Goal: Task Accomplishment & Management: Use online tool/utility

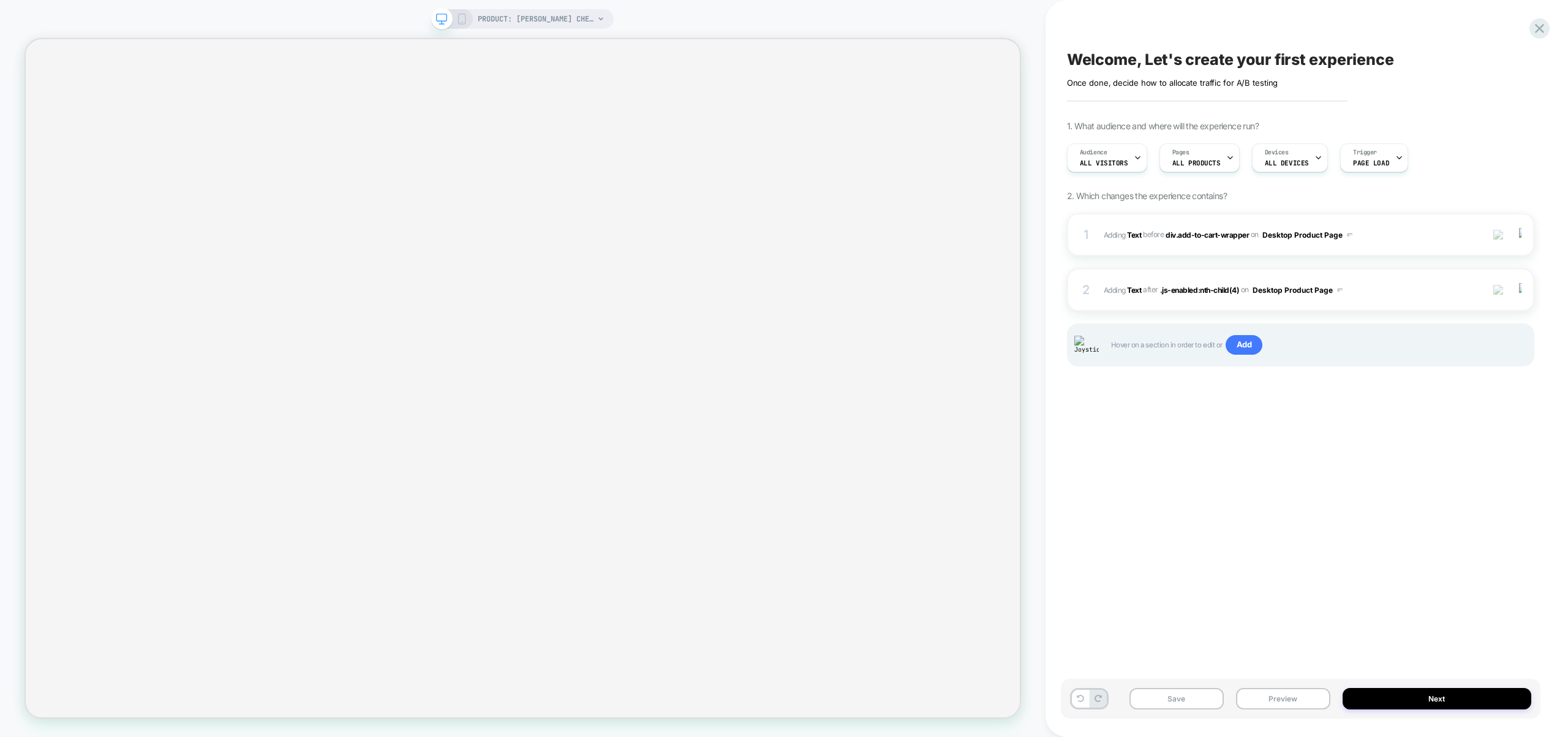
click at [1135, 449] on div "Welcome, Let's create your first experience Click to edit experience details On…" at bounding box center [1300, 368] width 479 height 713
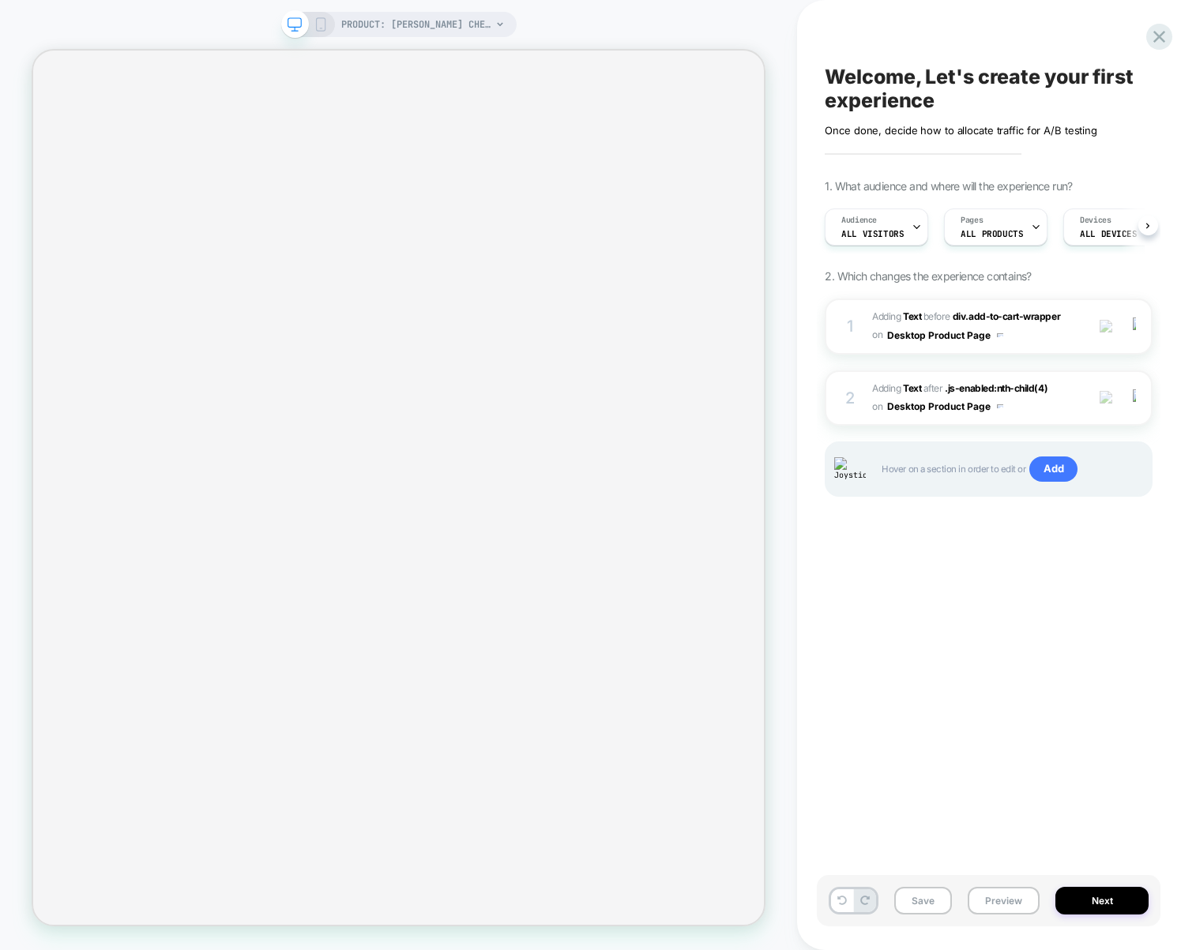
scroll to position [0, 1]
click at [397, 21] on span "PRODUCT: [PERSON_NAME] Chenille Rug" at bounding box center [416, 24] width 150 height 25
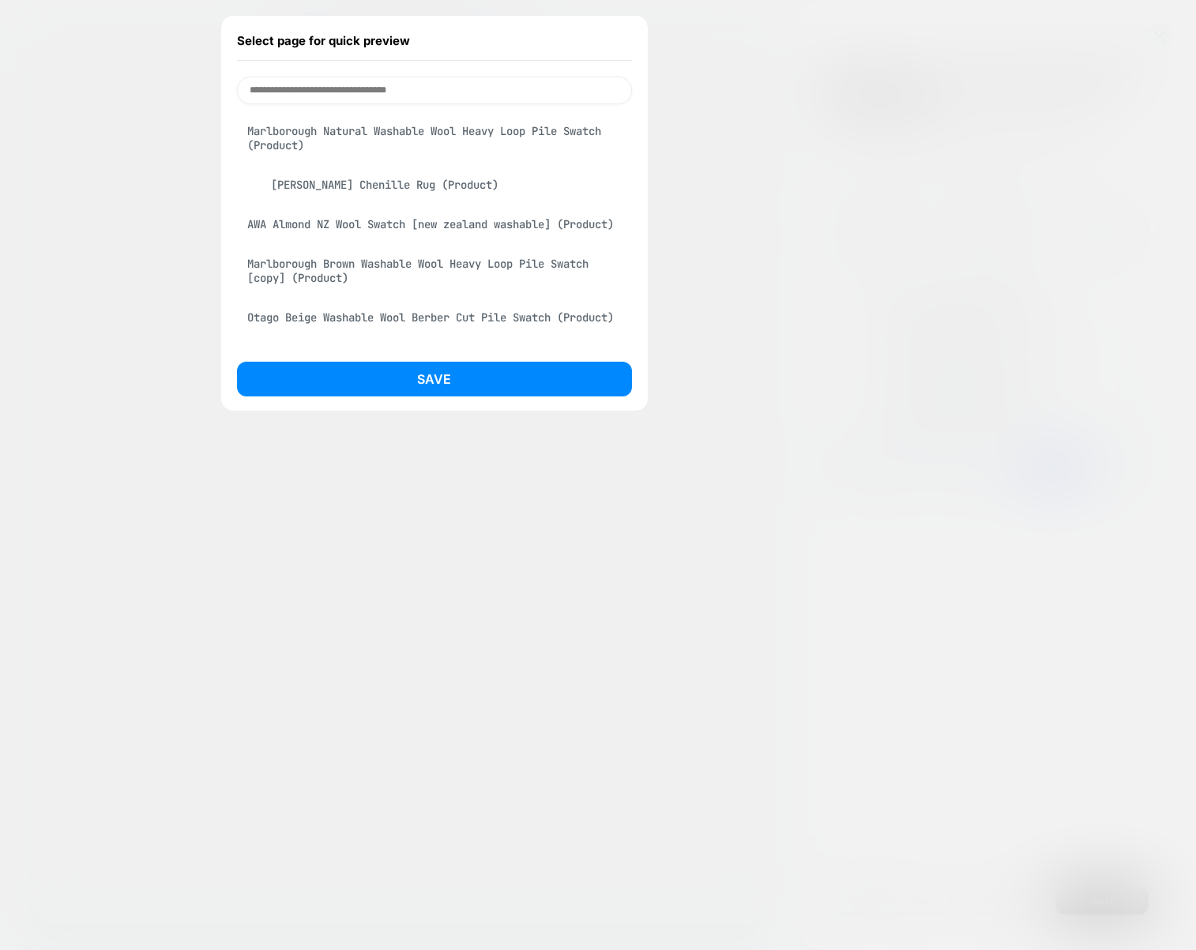
click at [371, 86] on input at bounding box center [434, 91] width 395 height 28
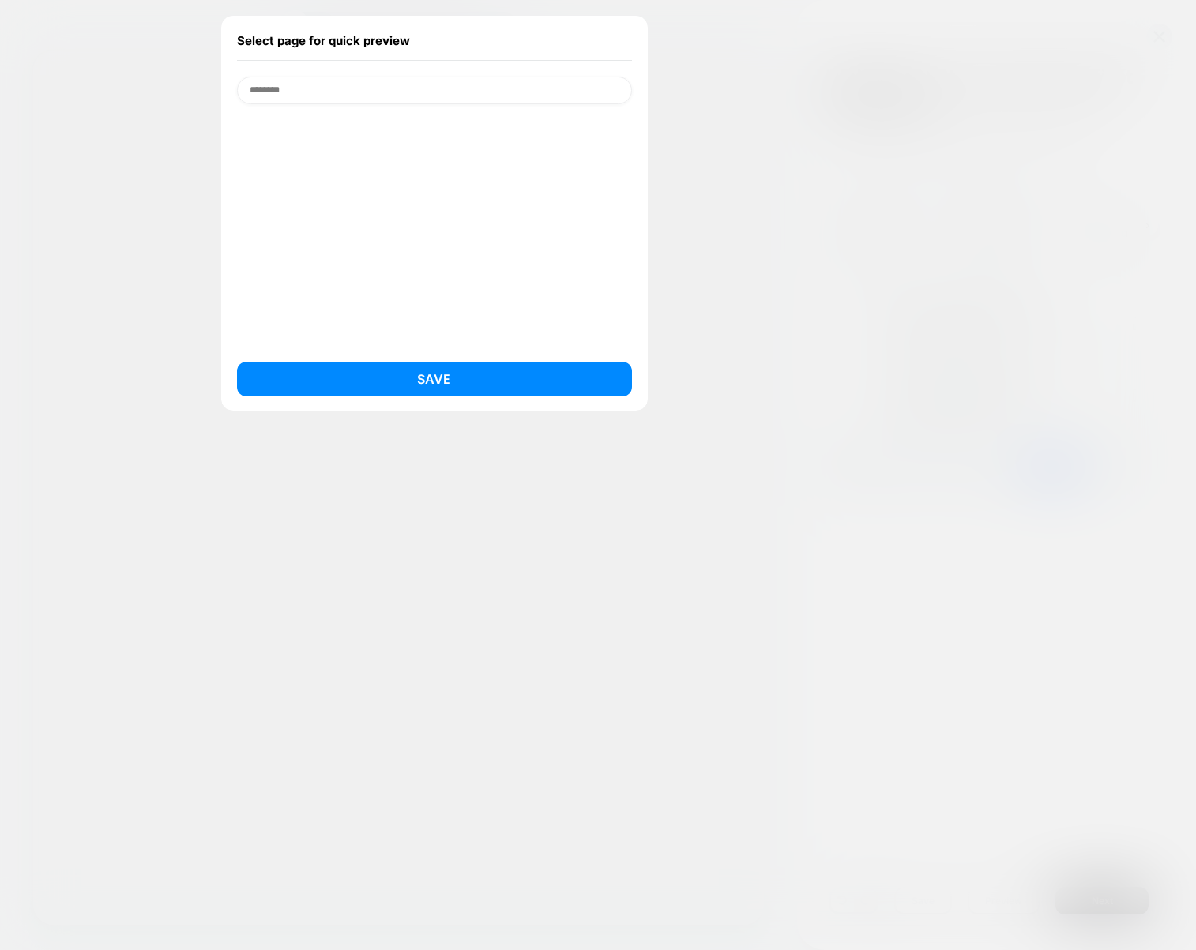
drag, startPoint x: 381, startPoint y: 90, endPoint x: 235, endPoint y: 108, distance: 147.2
click at [281, 37] on div "Select page for quick preview ******** Save PRODUCT: Plinth Brown Chenille Rug" at bounding box center [398, 24] width 235 height 25
type input "********"
click at [717, 412] on div at bounding box center [598, 475] width 1196 height 950
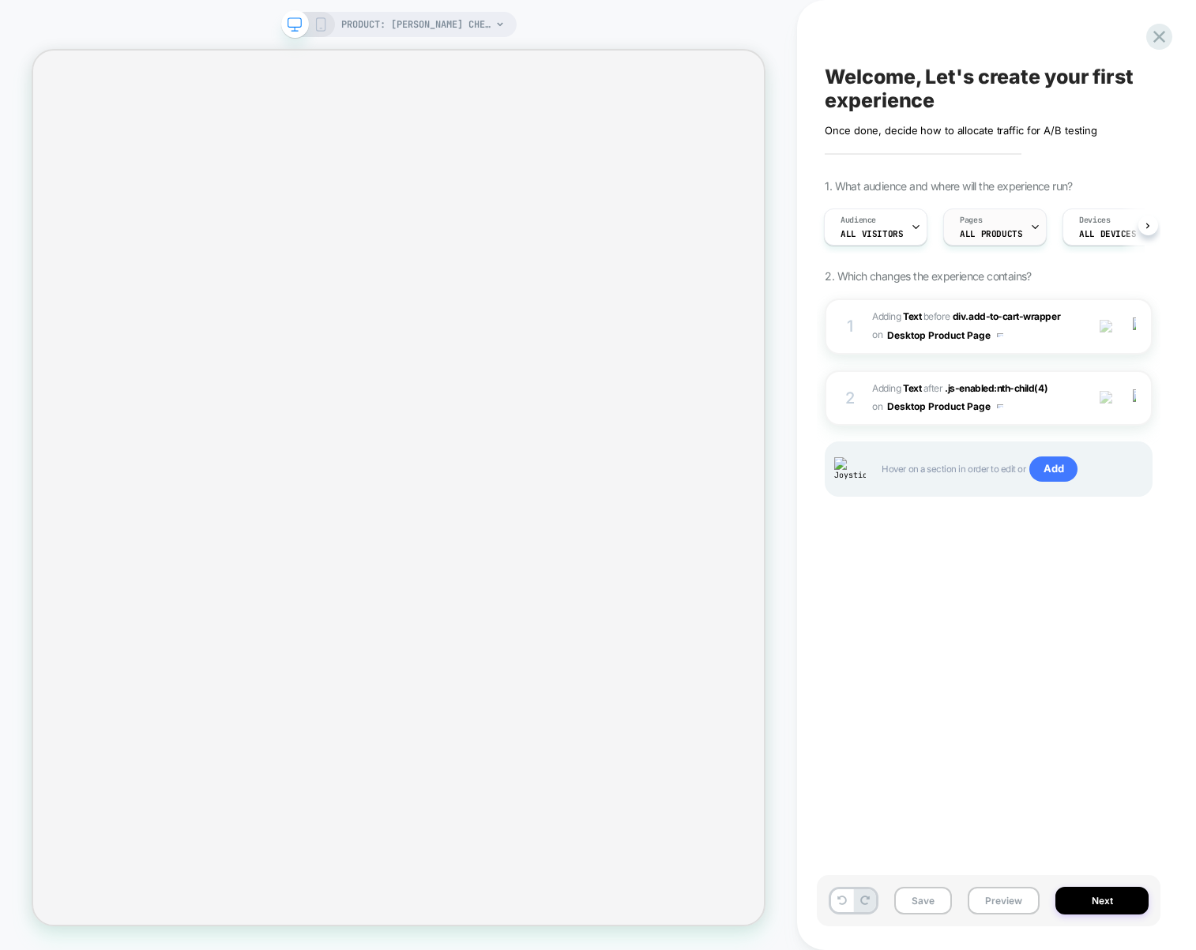
click at [970, 220] on span "Pages" at bounding box center [971, 220] width 22 height 11
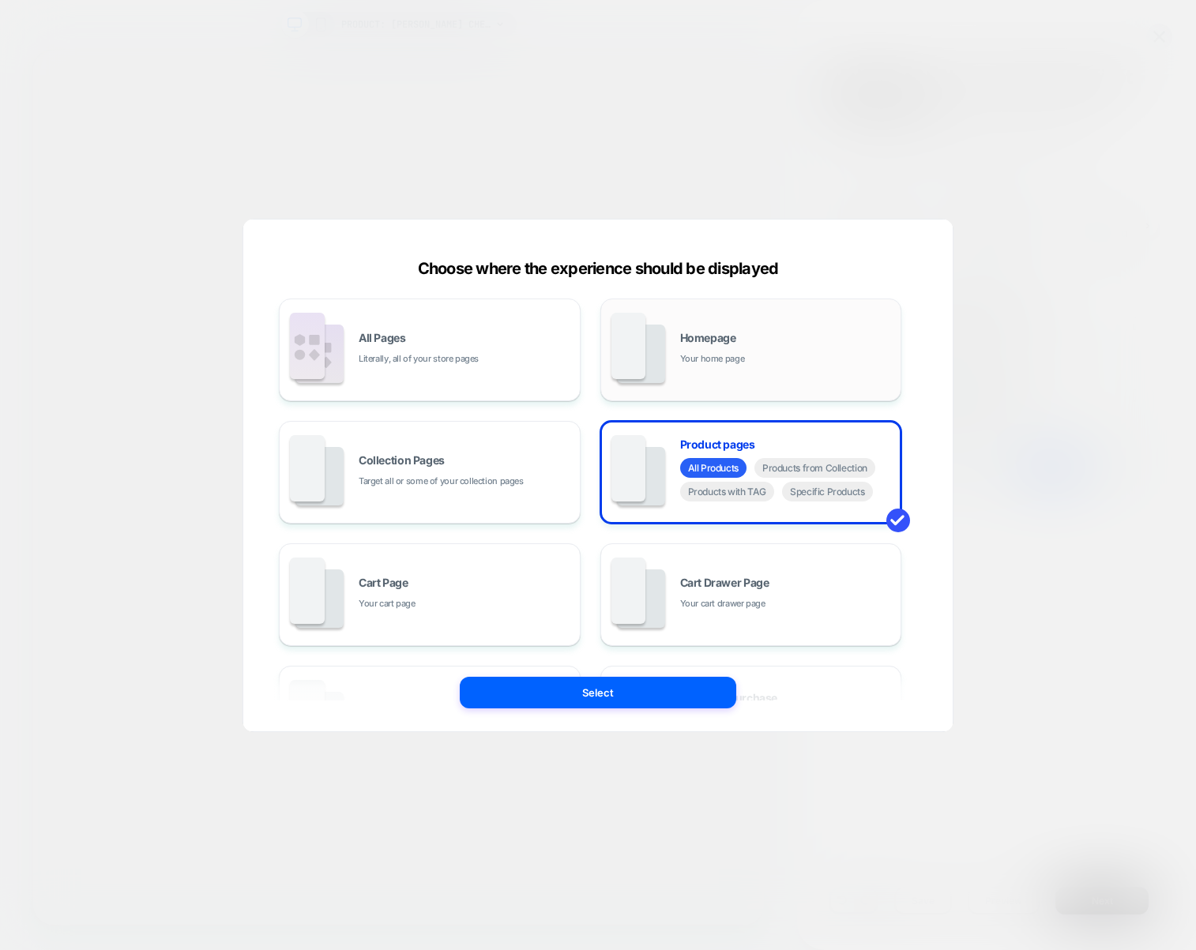
click at [721, 360] on span "Your home page" at bounding box center [712, 358] width 65 height 15
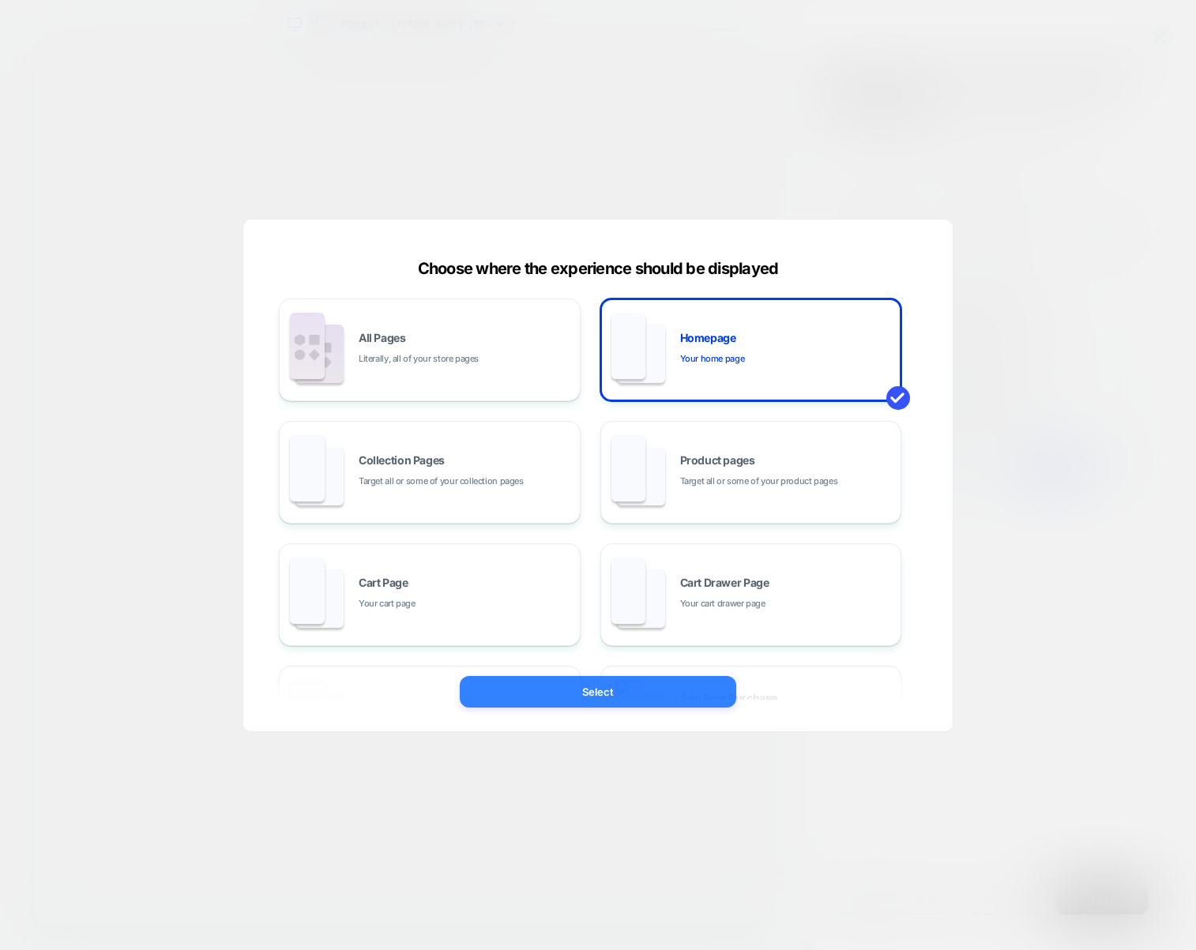
click at [649, 689] on button "Select" at bounding box center [598, 692] width 276 height 32
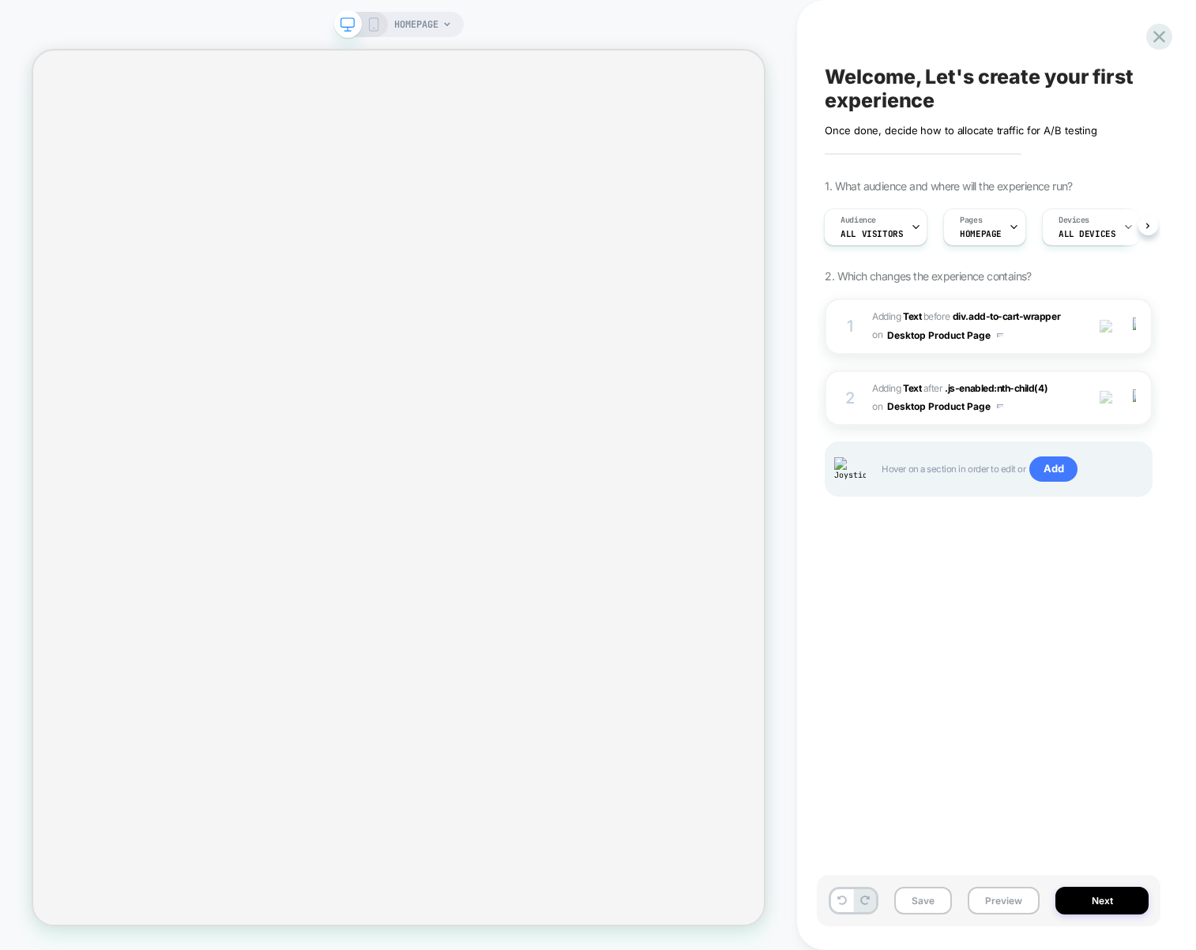
scroll to position [0, 2]
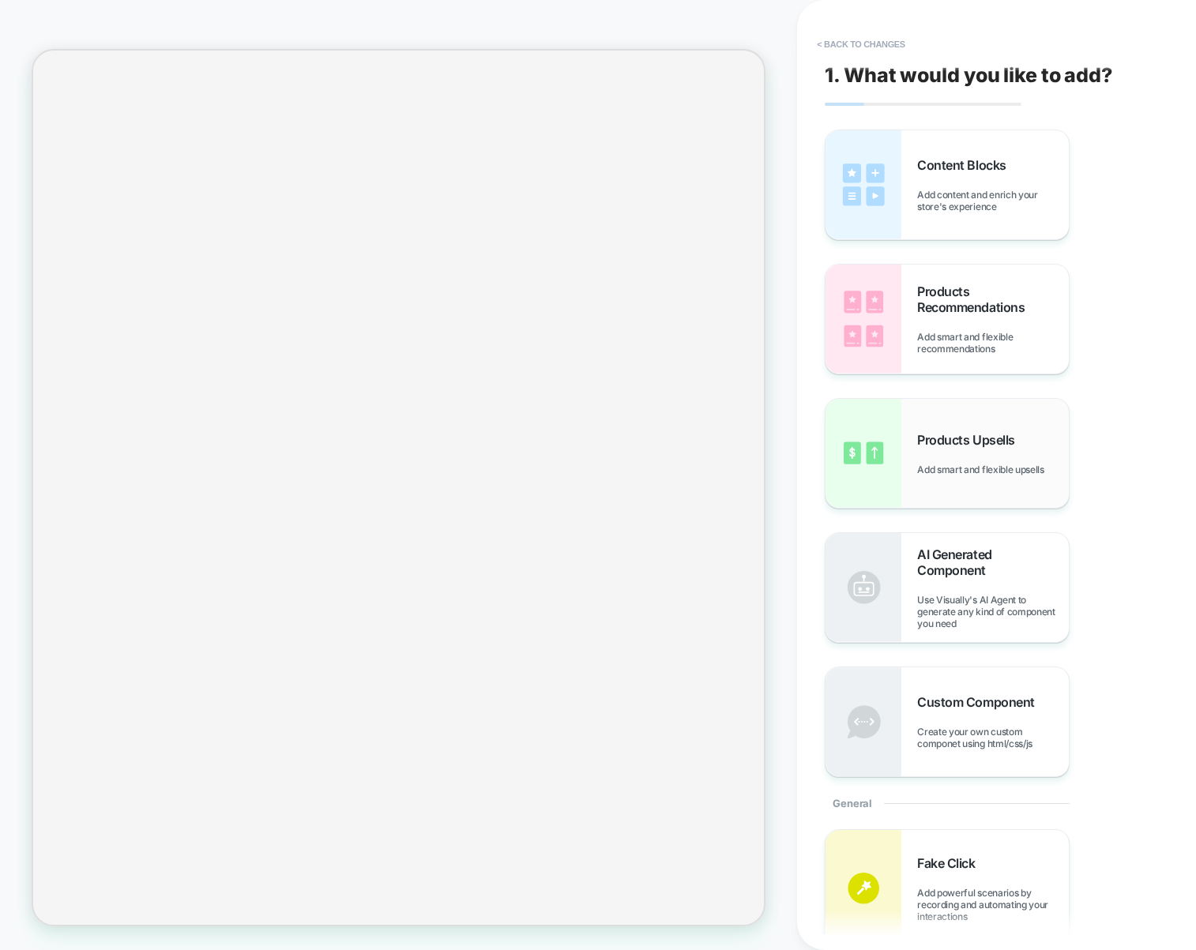
click at [957, 449] on div "Products Upsells Add smart and flexible upsells" at bounding box center [993, 453] width 152 height 43
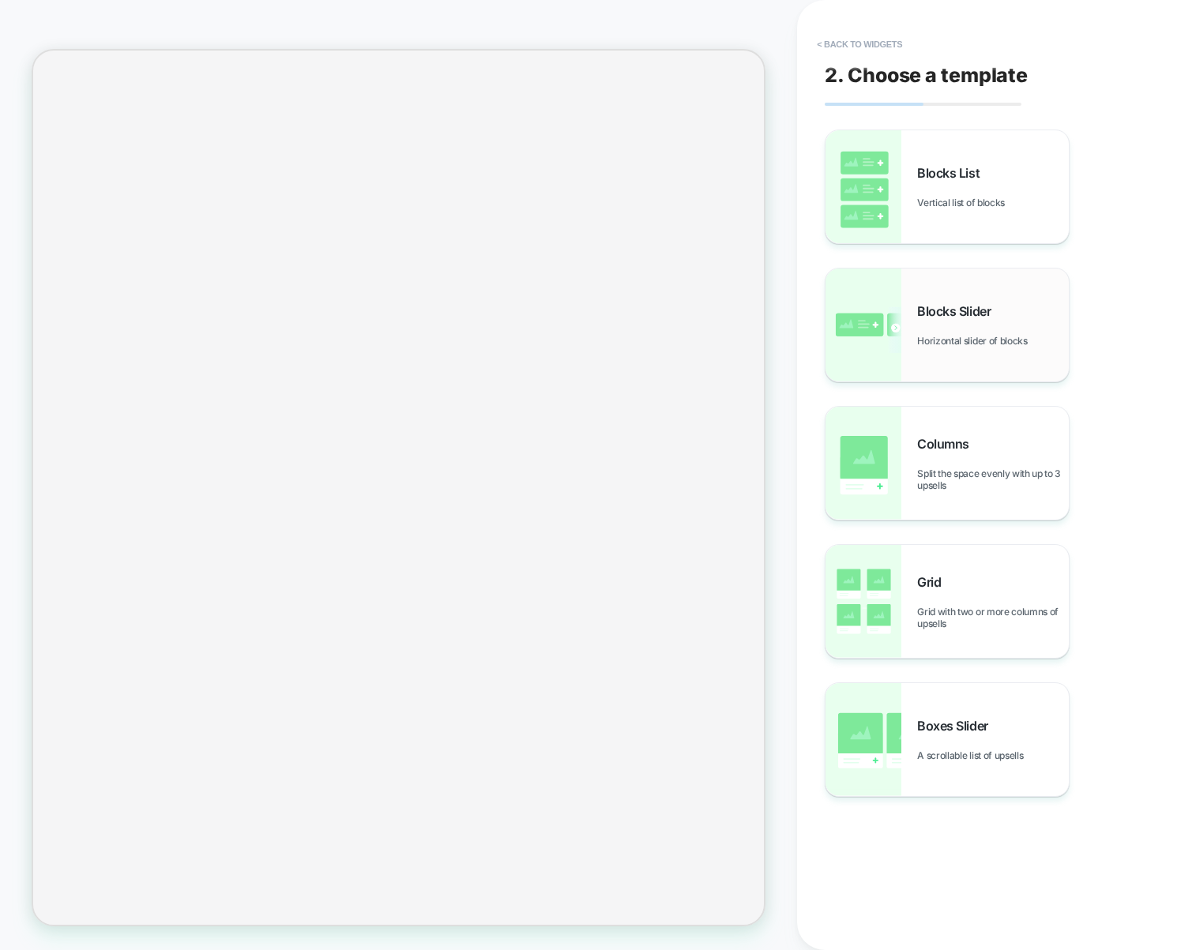
click at [904, 310] on div "Blocks Slider Horizontal slider of blocks" at bounding box center [946, 325] width 243 height 113
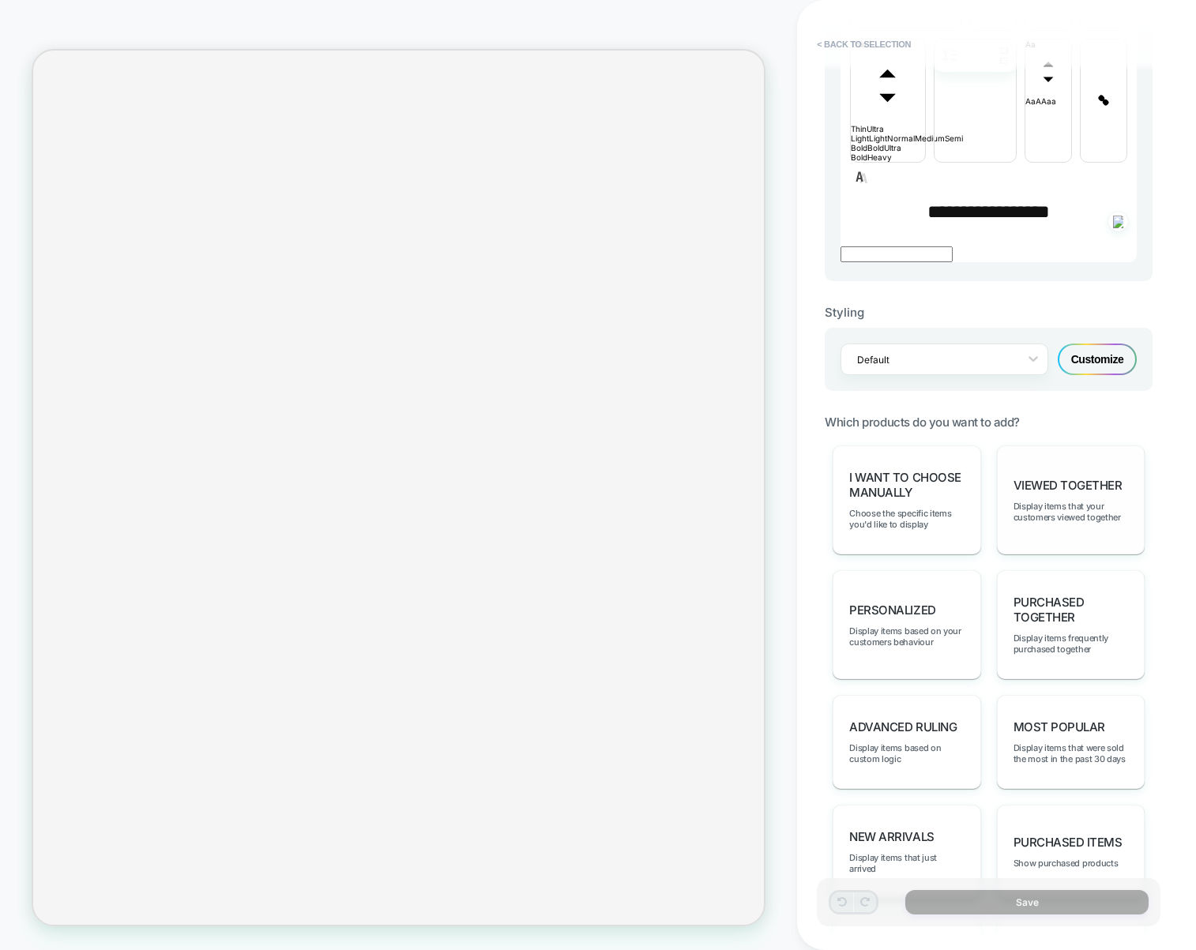
scroll to position [458, 0]
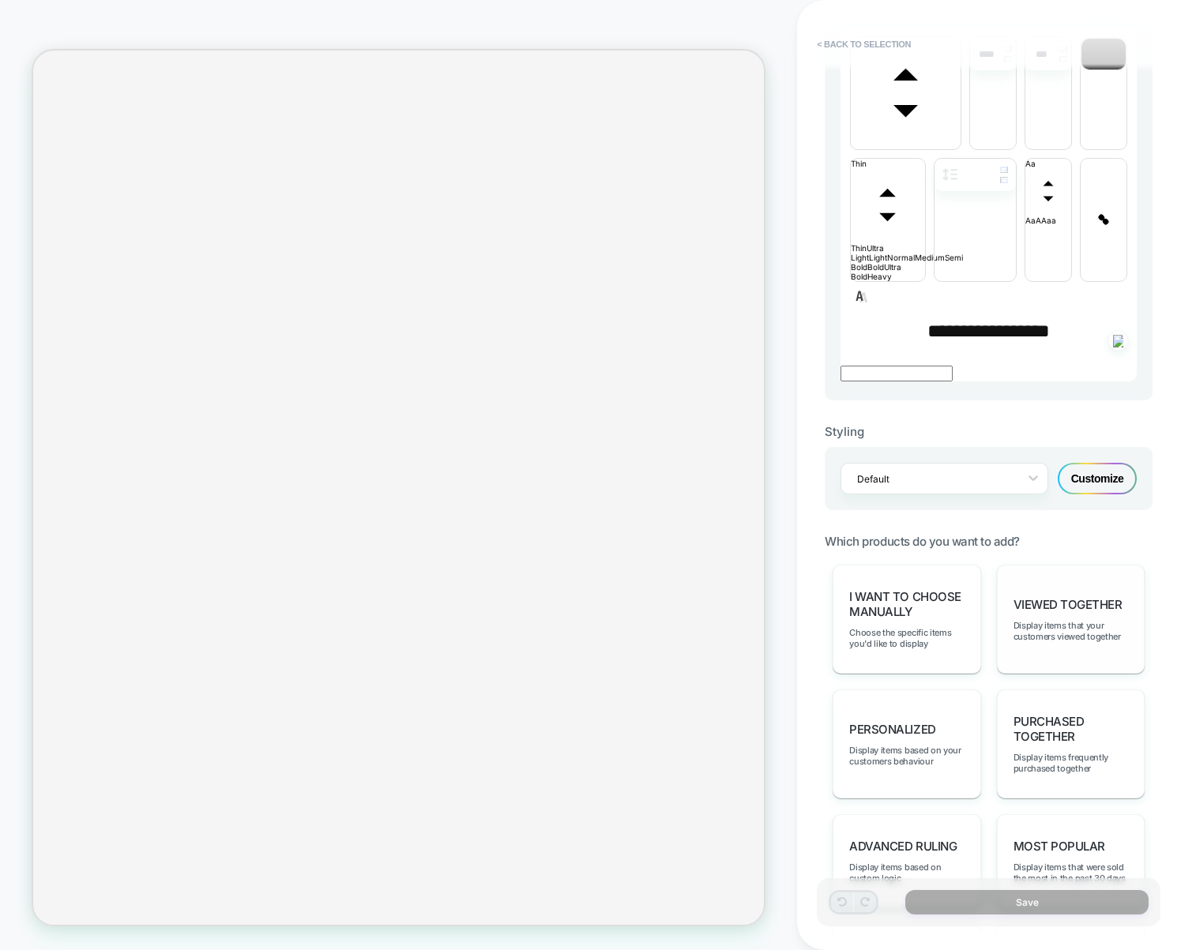
click at [1058, 565] on div "Viewed Together Display items that your customers viewed together" at bounding box center [1071, 619] width 148 height 109
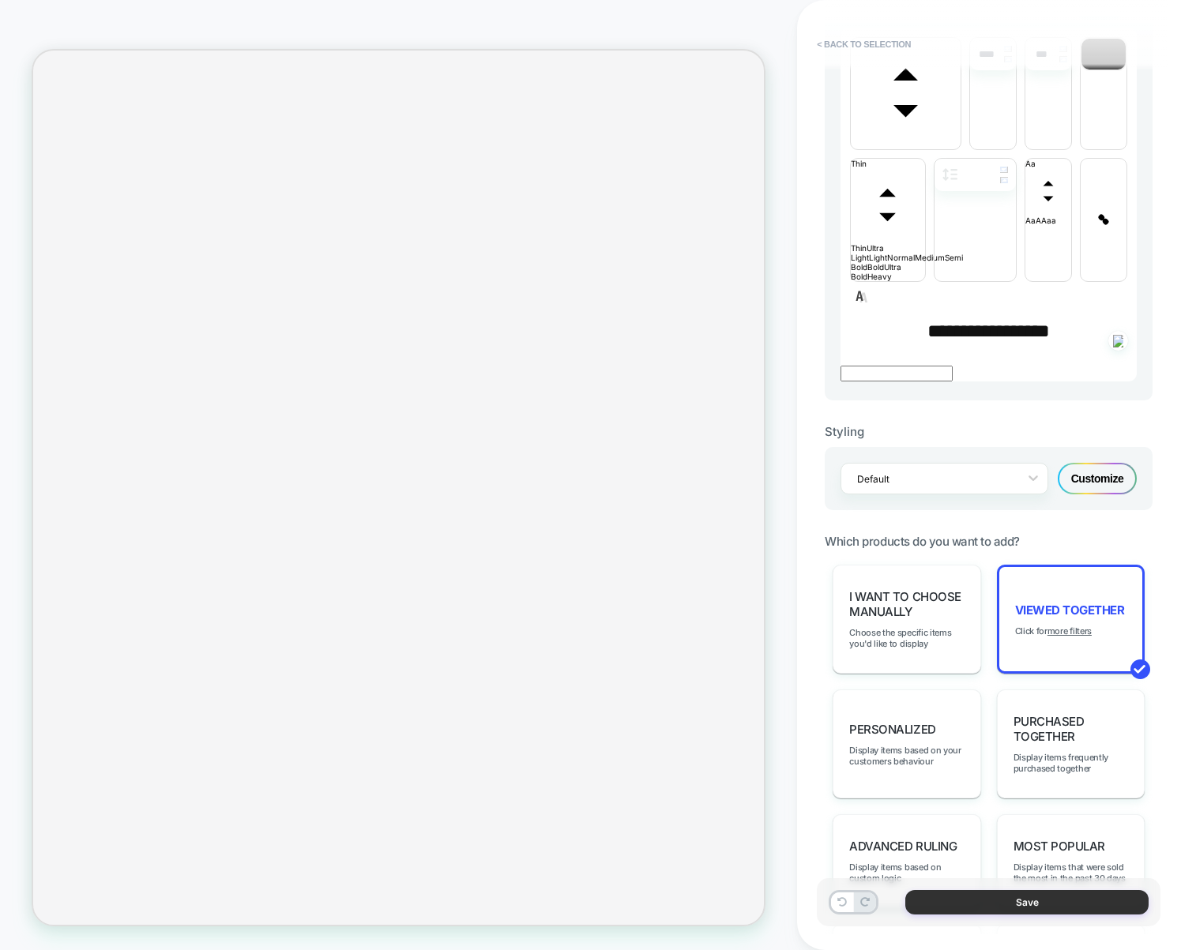
click at [1043, 901] on button "Save" at bounding box center [1026, 902] width 243 height 24
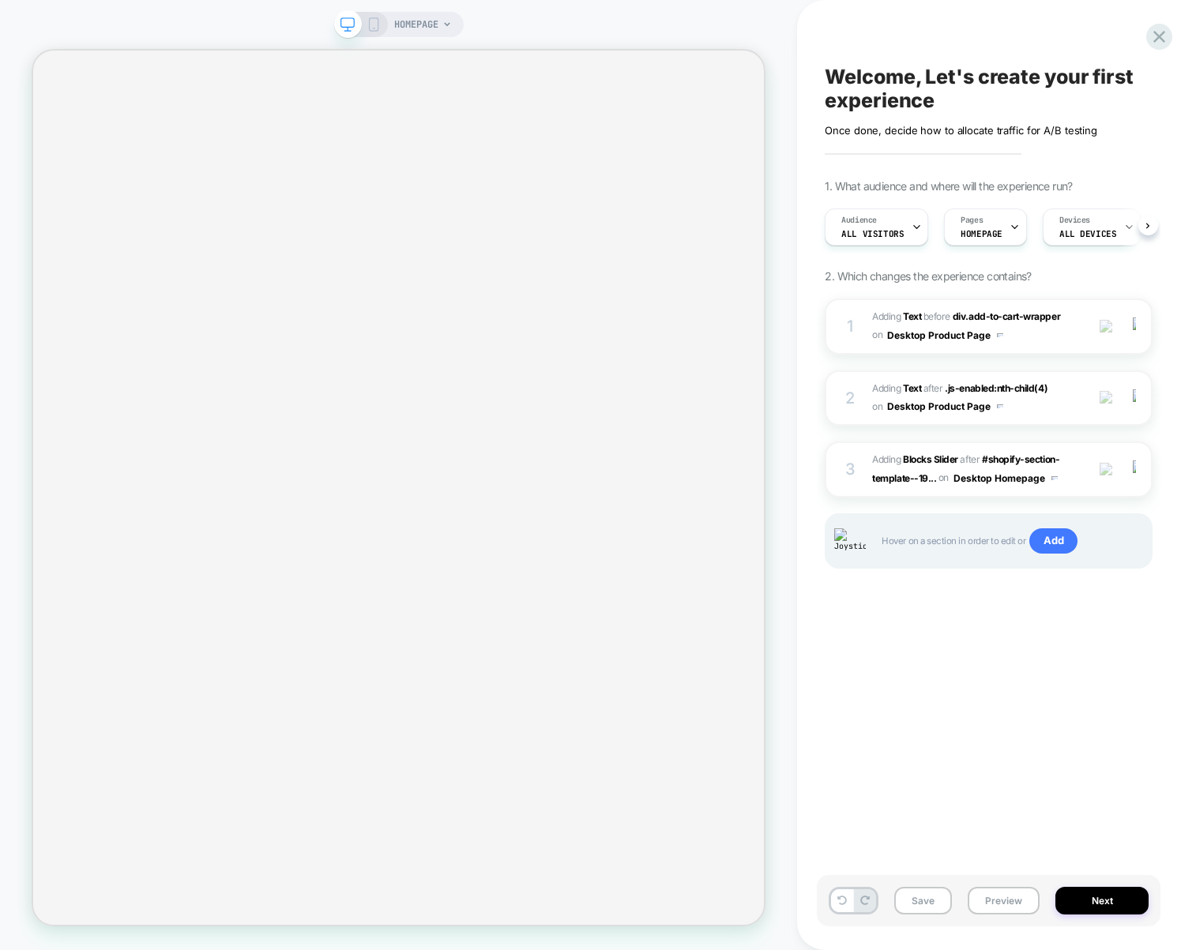
scroll to position [0, 1]
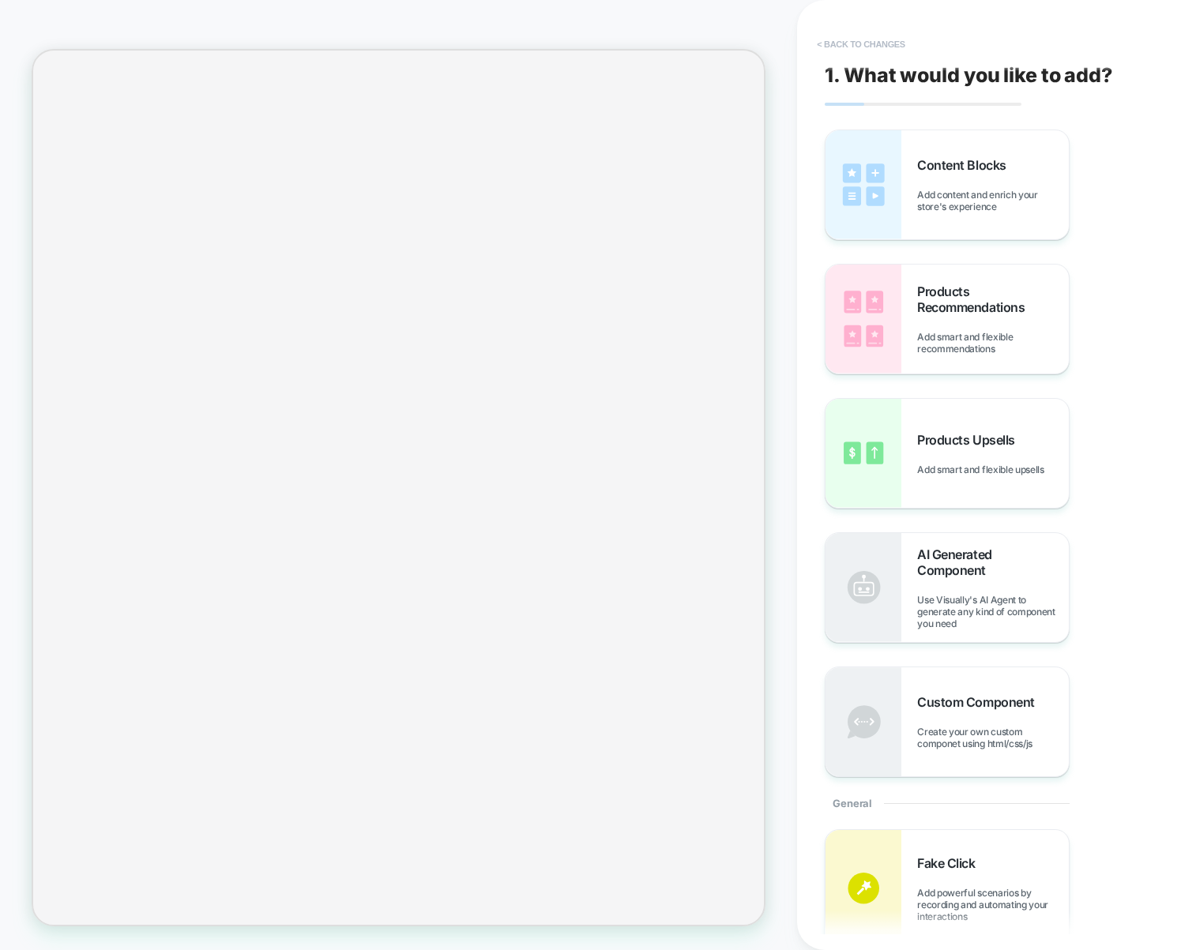
click at [861, 51] on button "< Back to changes" at bounding box center [861, 44] width 104 height 25
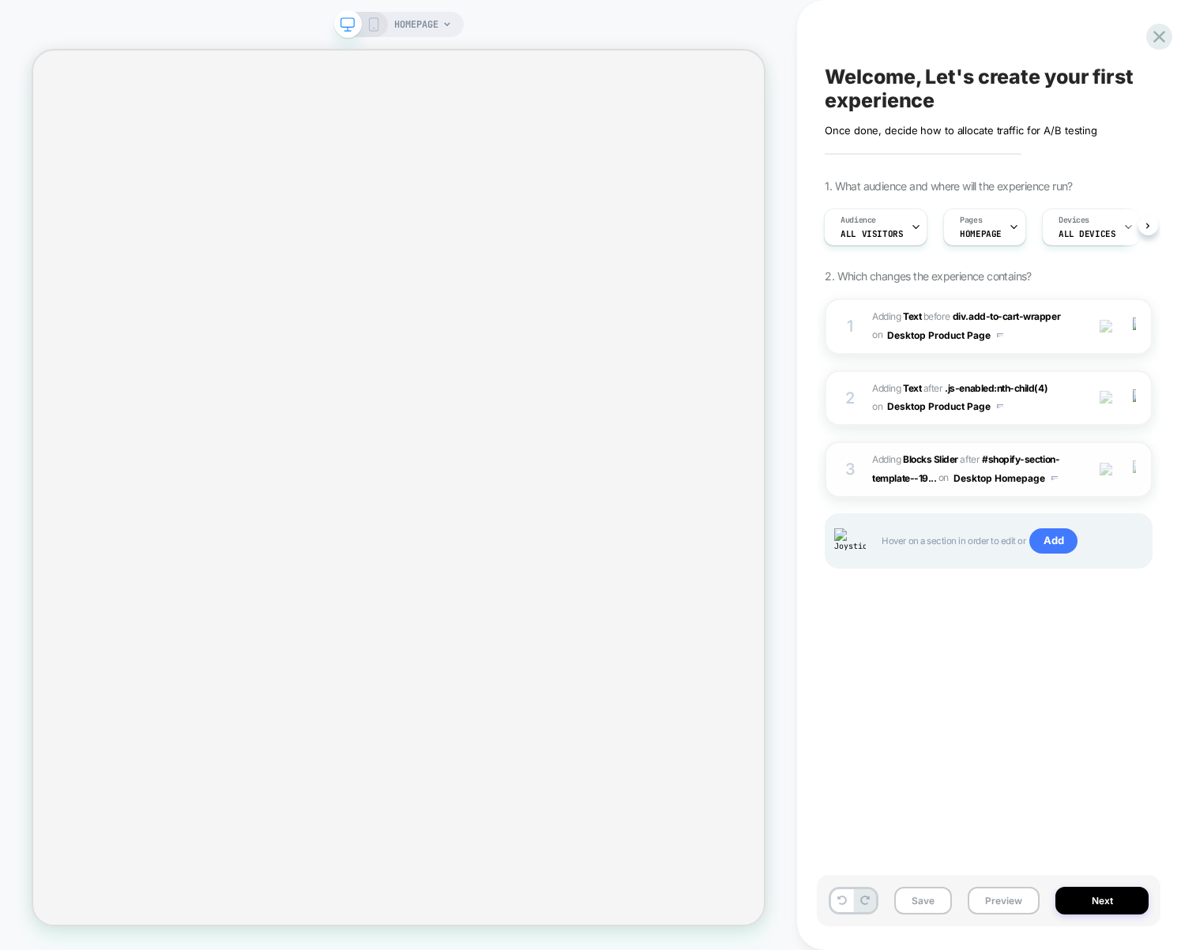
click at [1140, 473] on div at bounding box center [1136, 468] width 30 height 17
click at [1135, 481] on div "3 #_loomi_addon_1758100452931 Adding Blocks Slider AFTER #shopify-section-templ…" at bounding box center [989, 470] width 328 height 56
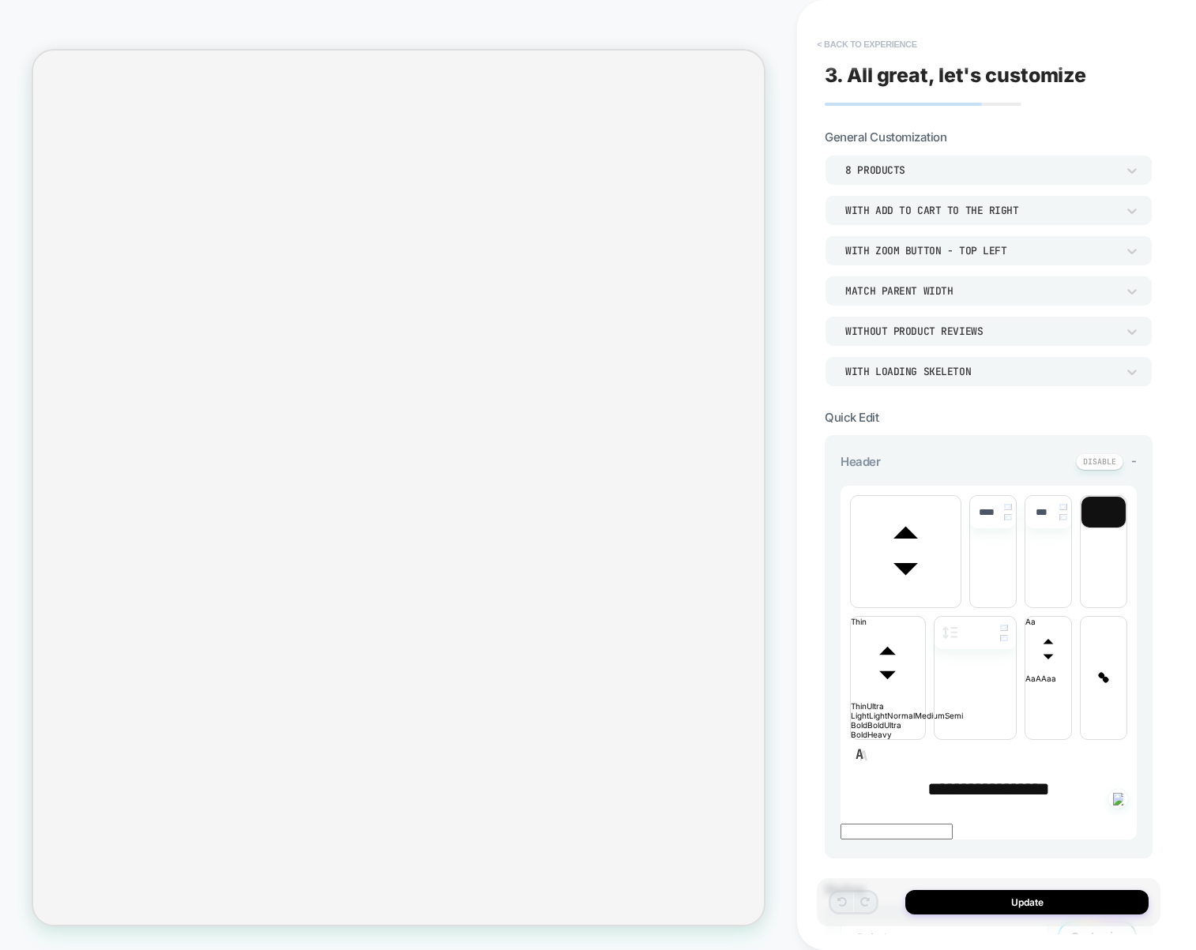
click at [906, 51] on button "< Back to experience" at bounding box center [866, 44] width 115 height 25
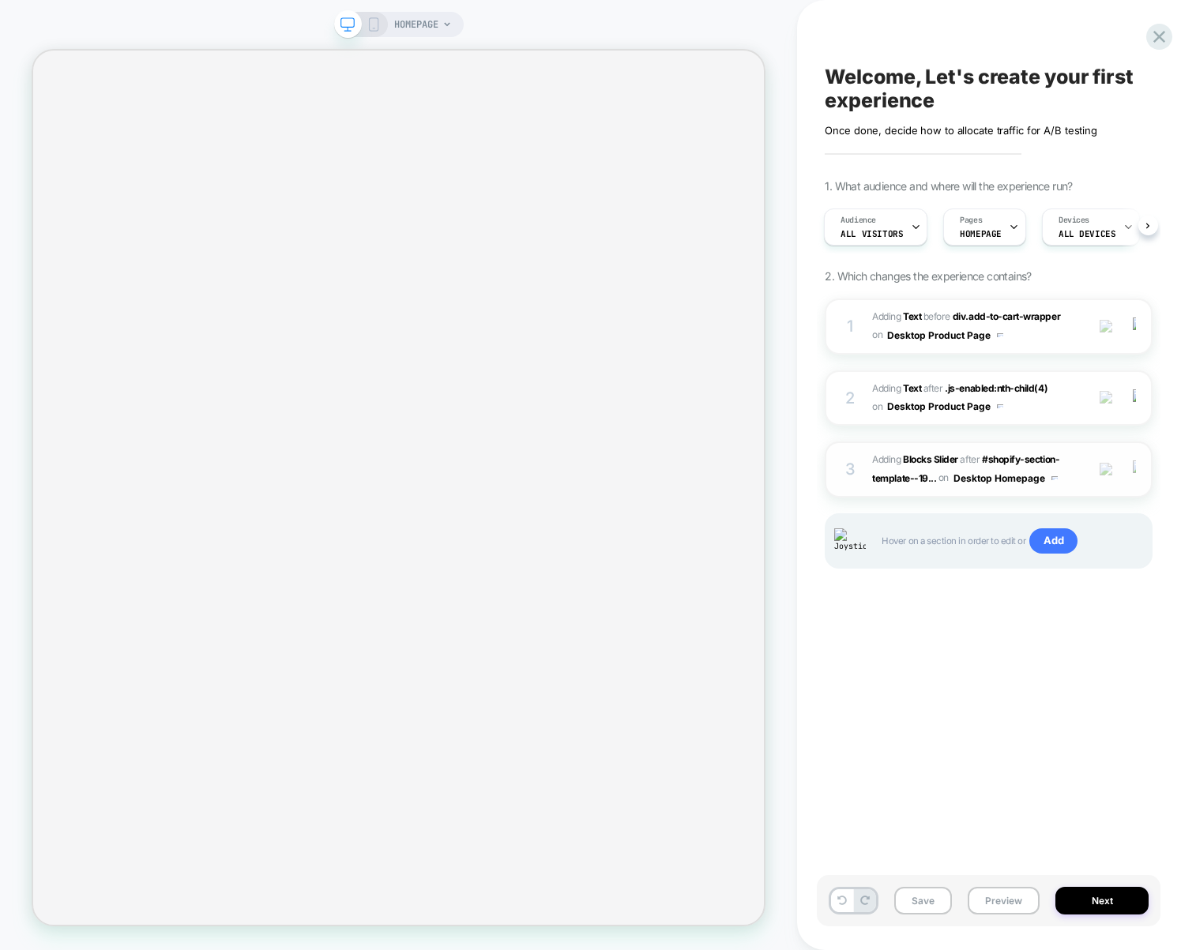
click at [1135, 474] on img at bounding box center [1134, 468] width 3 height 17
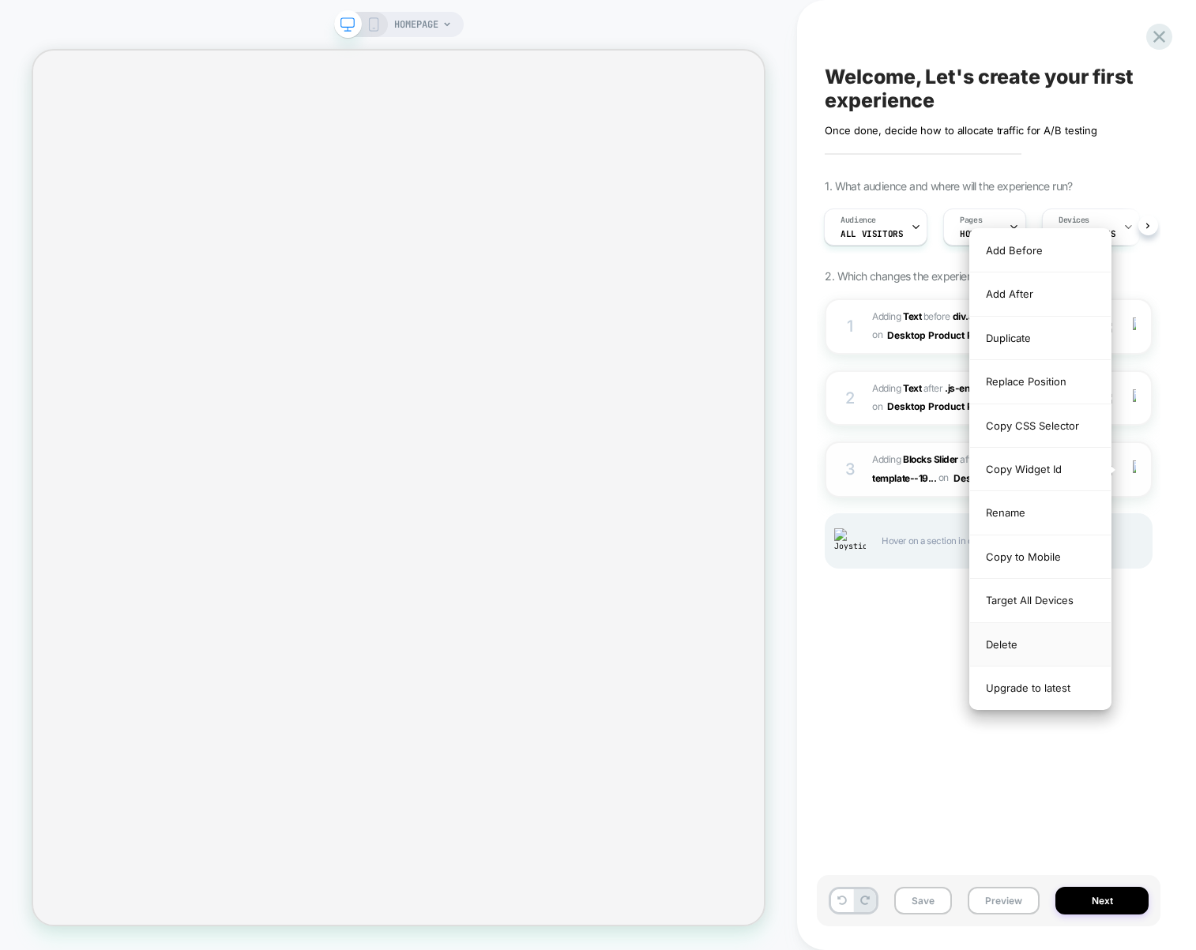
click at [1024, 652] on div "Delete" at bounding box center [1040, 644] width 141 height 43
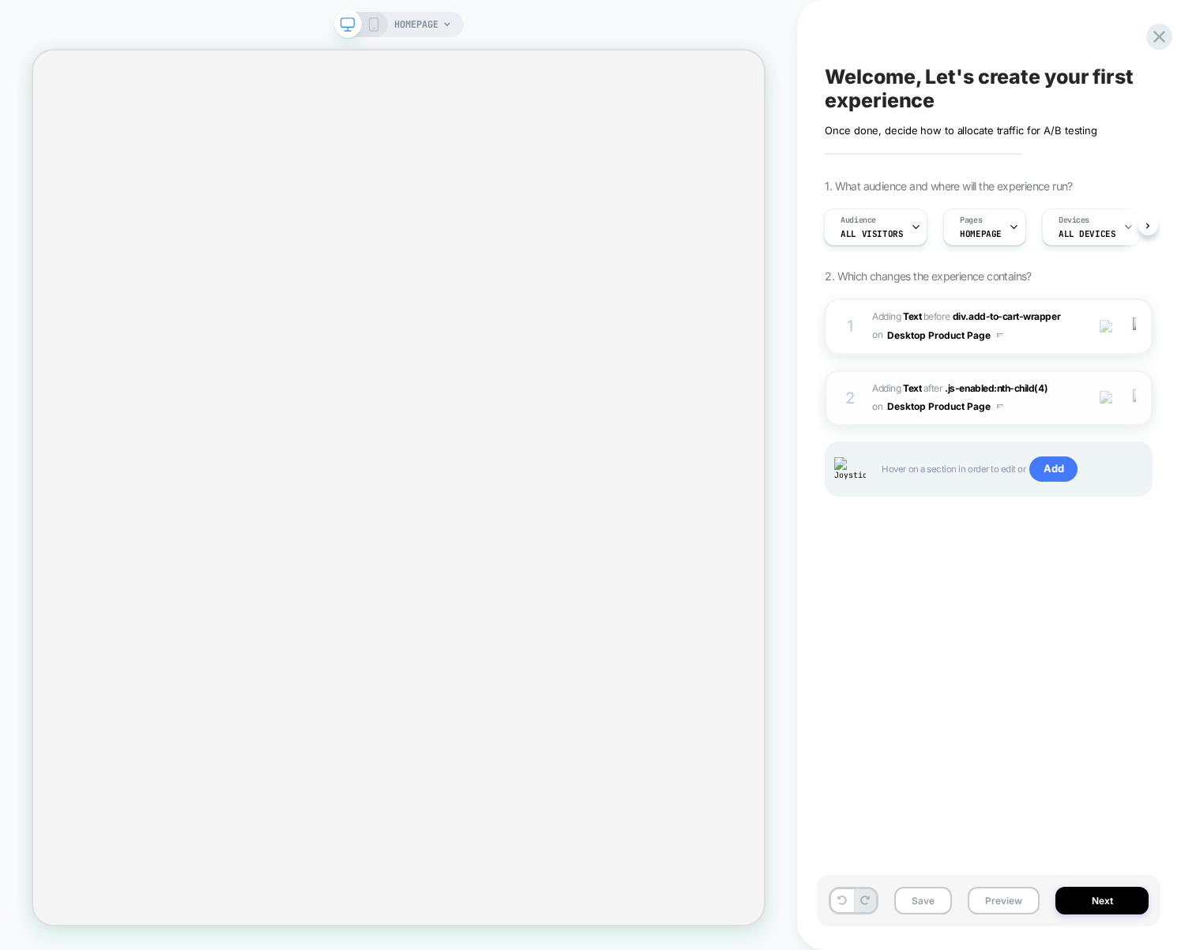
click at [1135, 397] on img at bounding box center [1134, 397] width 3 height 17
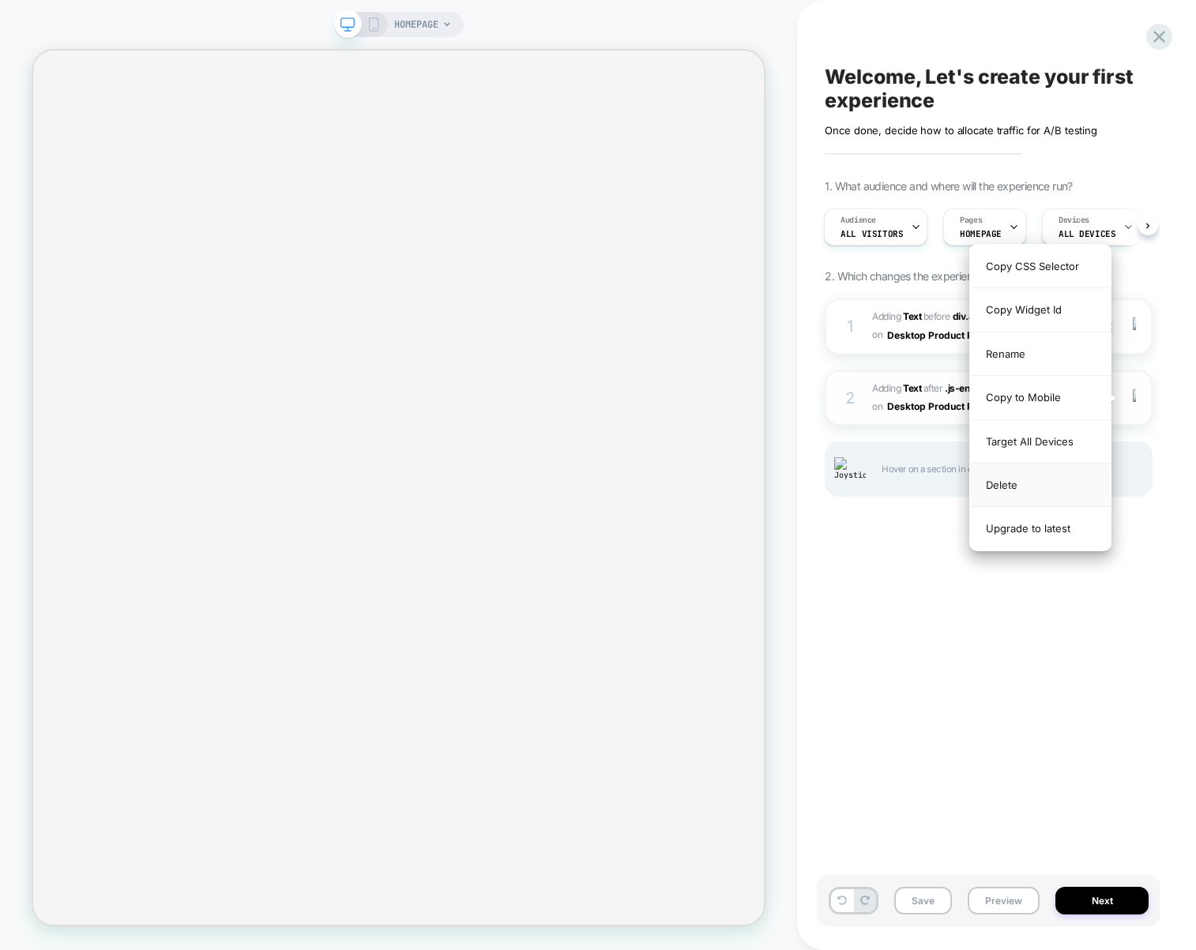
click at [1036, 475] on div "Delete" at bounding box center [1040, 485] width 141 height 43
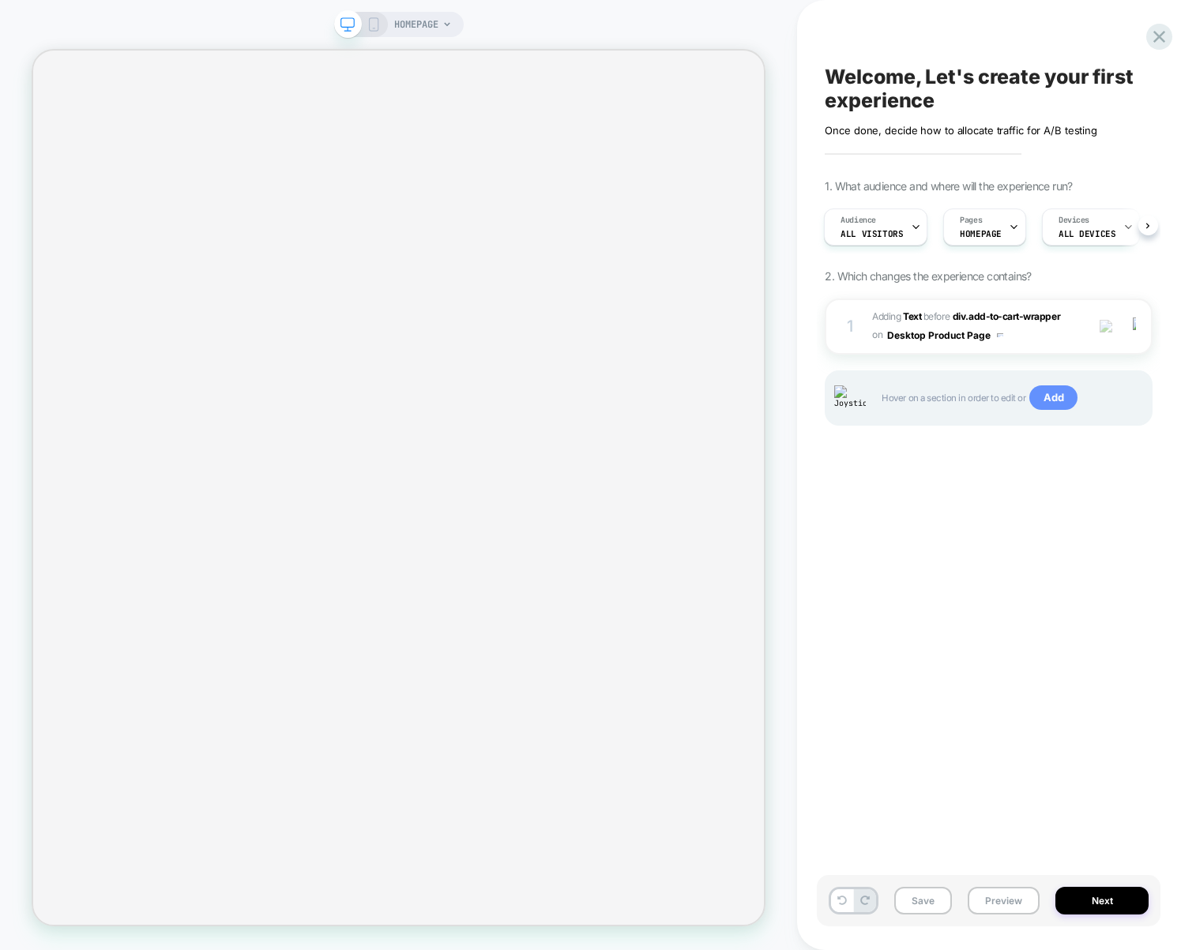
click at [1058, 393] on span "Add" at bounding box center [1053, 397] width 48 height 25
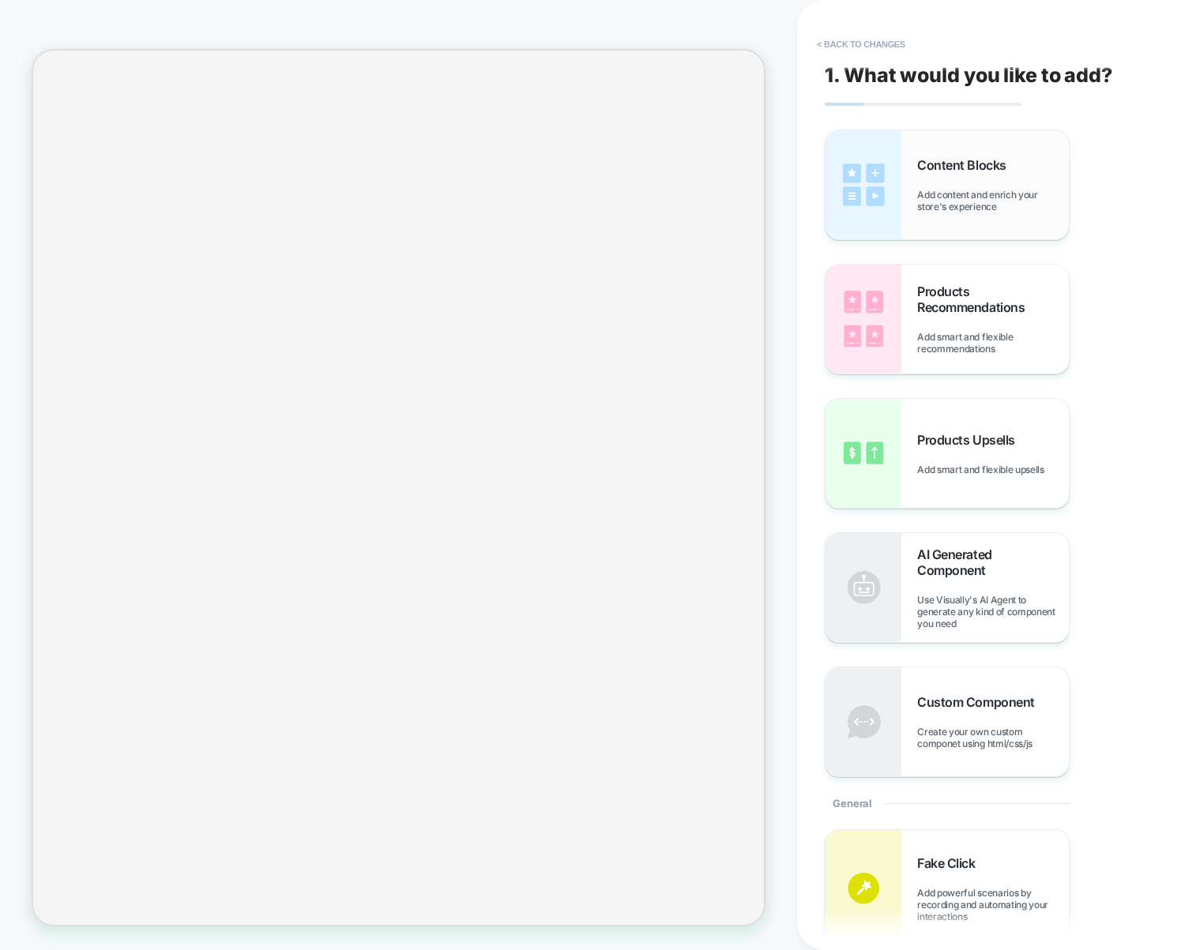
click at [932, 167] on span "Content Blocks" at bounding box center [965, 165] width 96 height 16
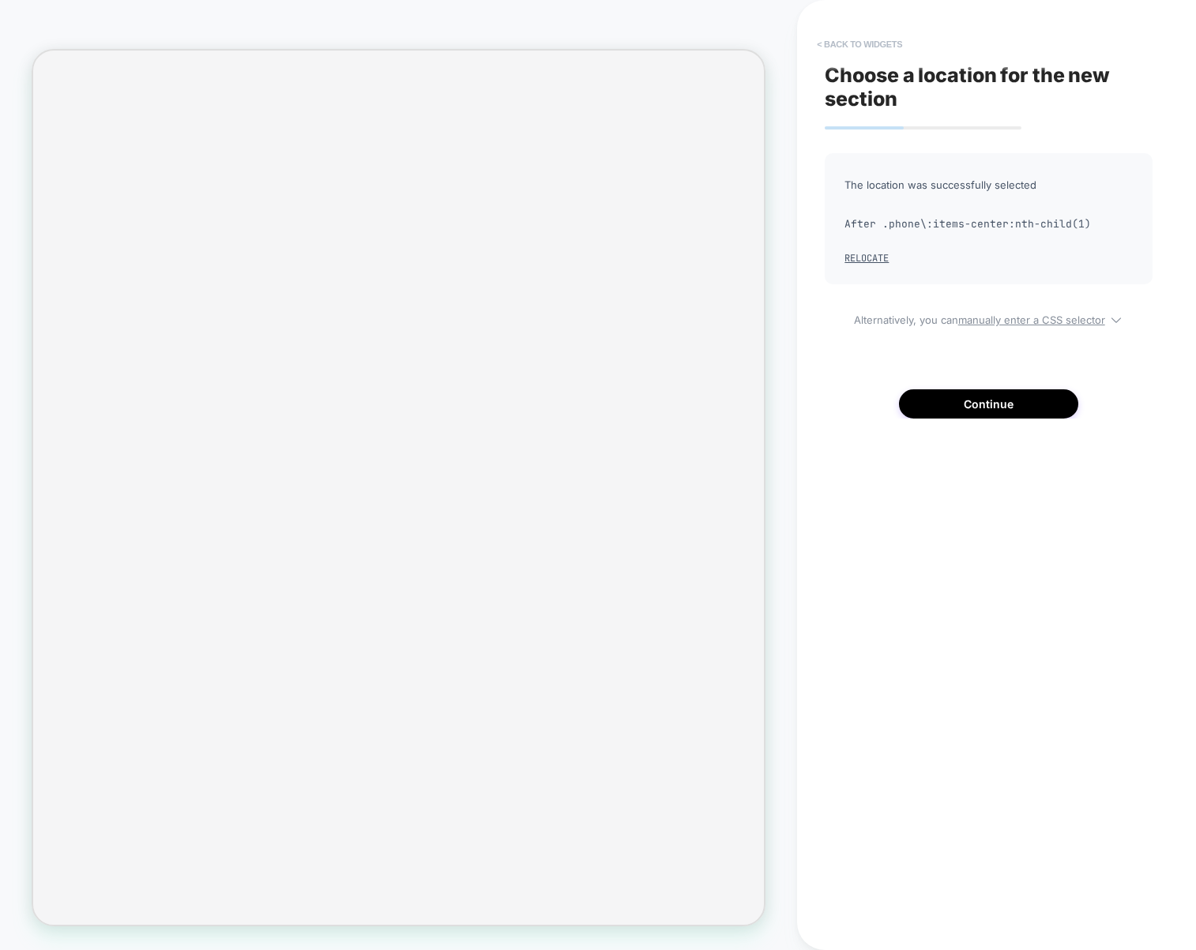
click at [855, 44] on button "< Back to widgets" at bounding box center [859, 44] width 101 height 25
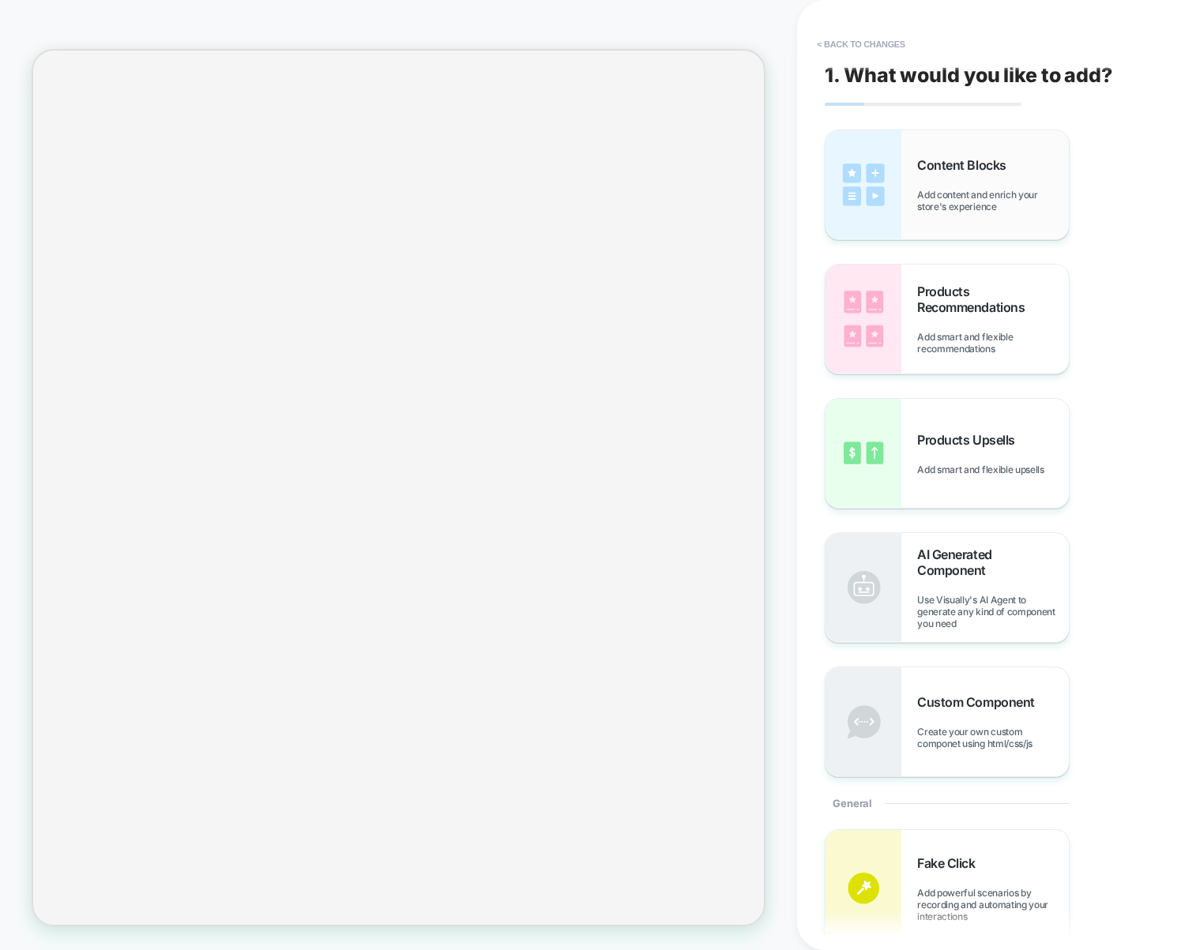
click at [955, 212] on div "Content Blocks Add content and enrich your store's experience" at bounding box center [946, 184] width 243 height 109
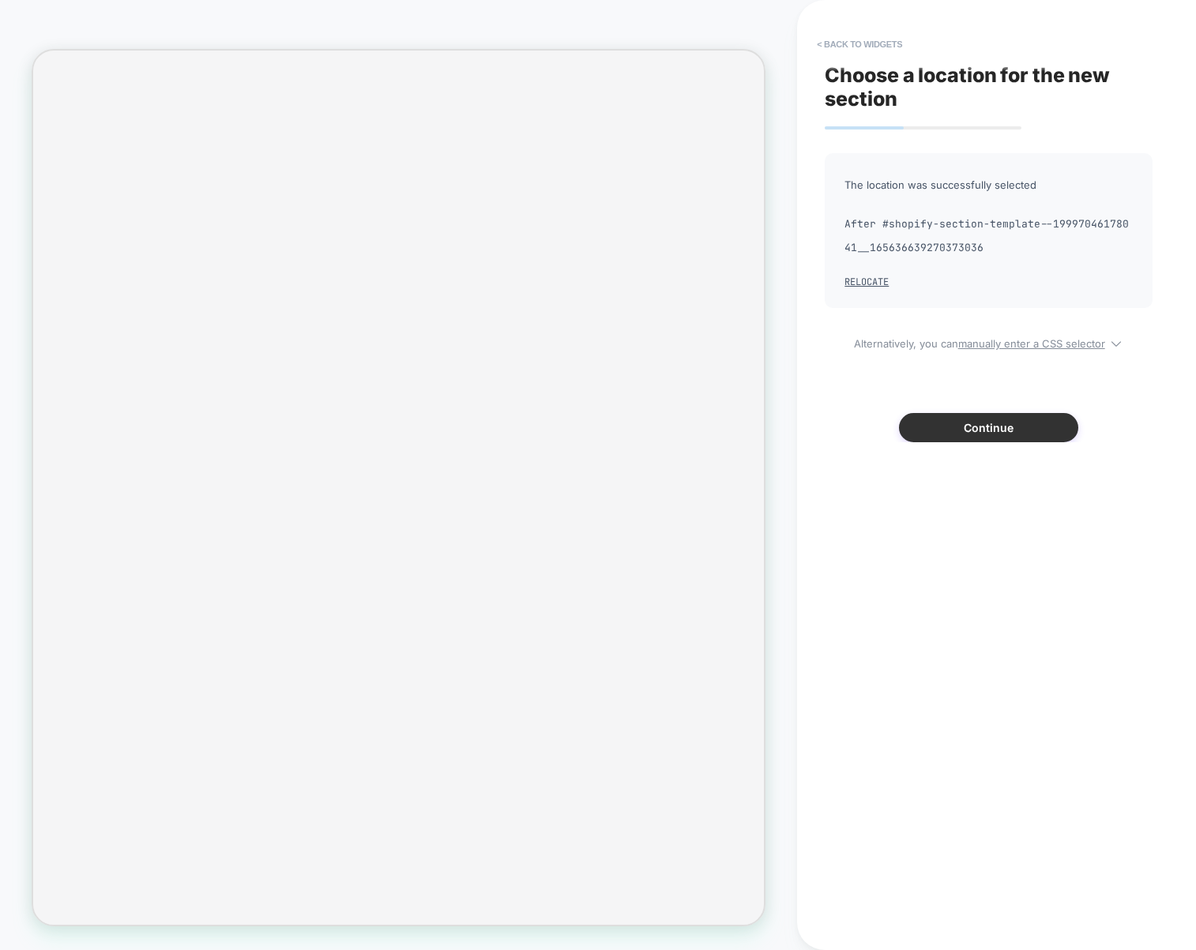
click at [1026, 439] on button "Continue" at bounding box center [988, 427] width 179 height 29
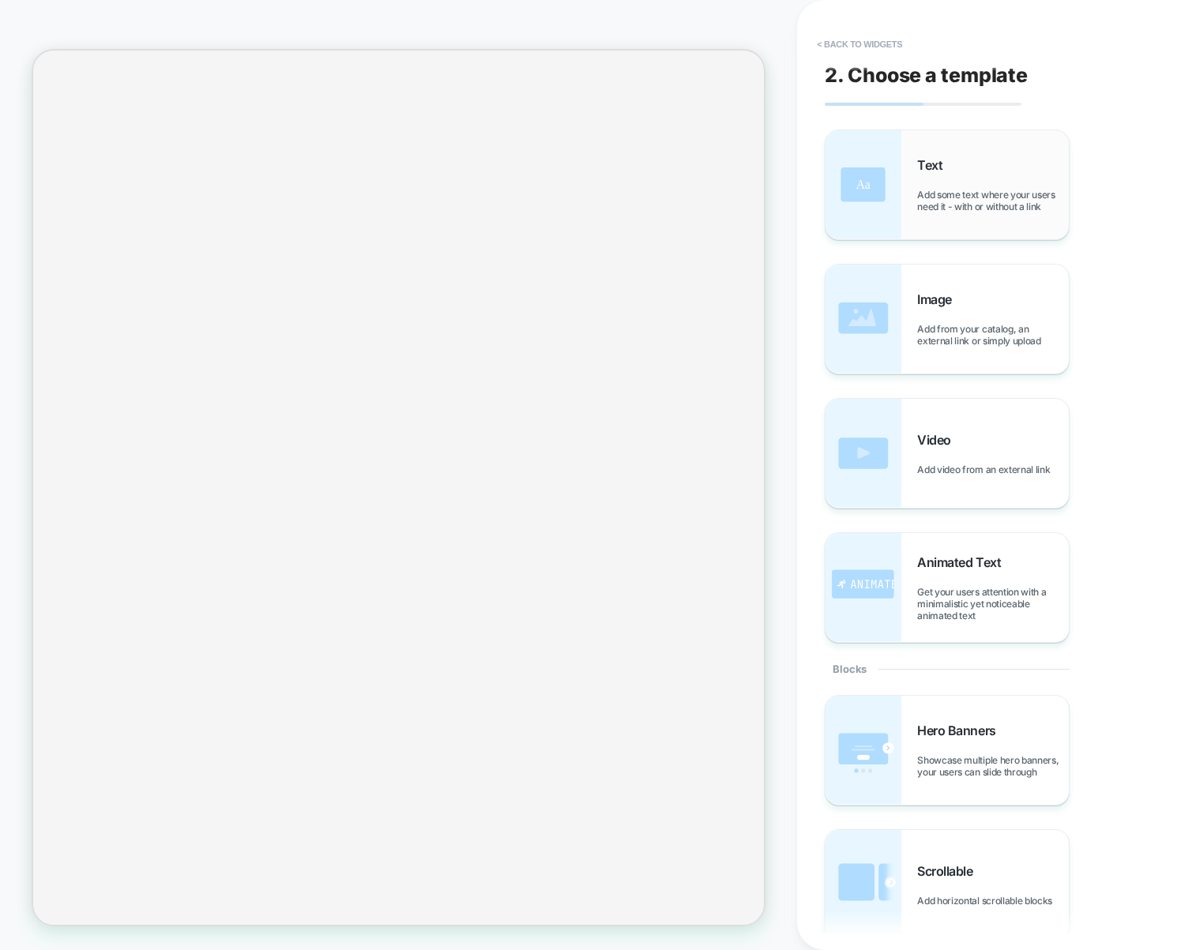
click at [988, 214] on div "Text Add some text where your users need it - with or without a link" at bounding box center [946, 184] width 243 height 109
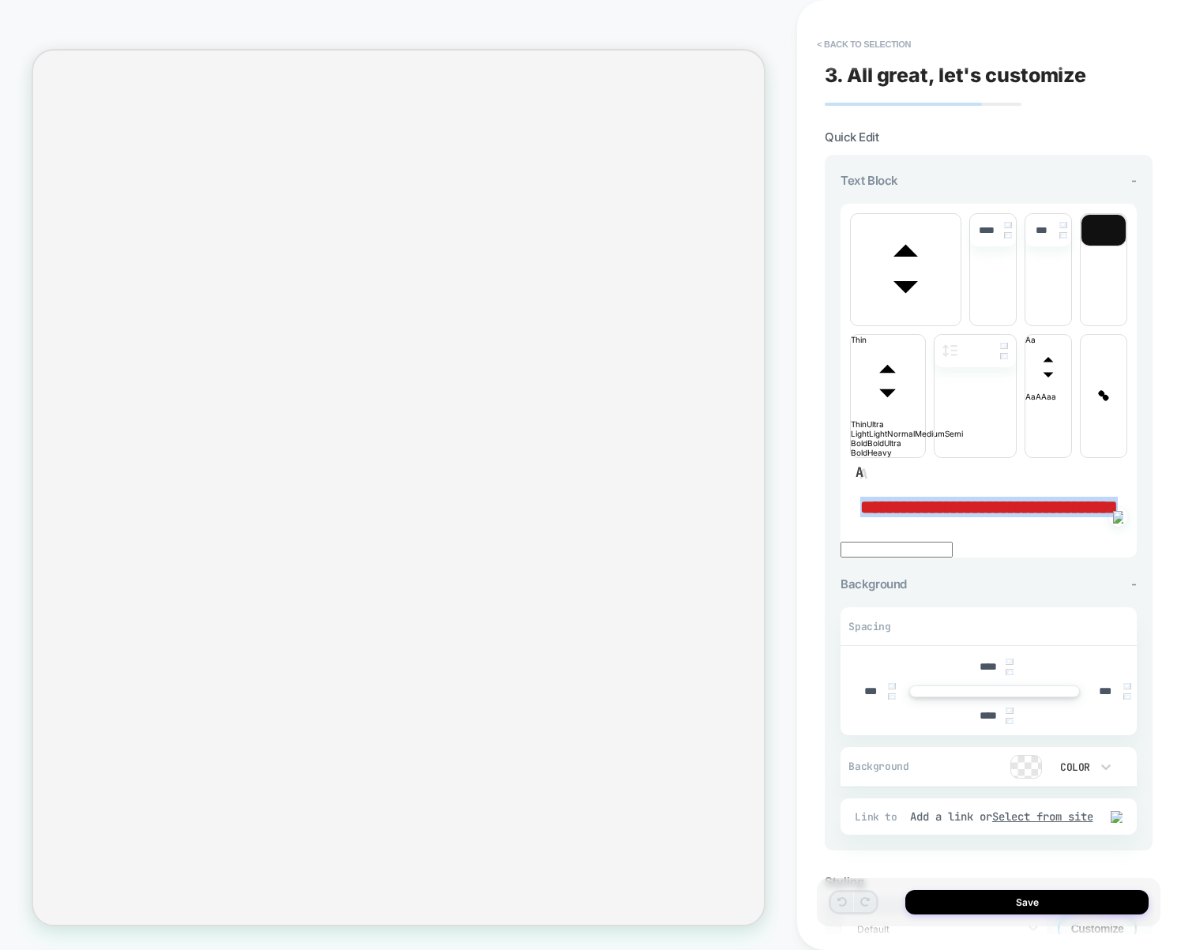
drag, startPoint x: 1039, startPoint y: 420, endPoint x: 795, endPoint y: 381, distance: 248.0
click at [795, 381] on div "**********" at bounding box center [598, 475] width 1196 height 950
type input "****"
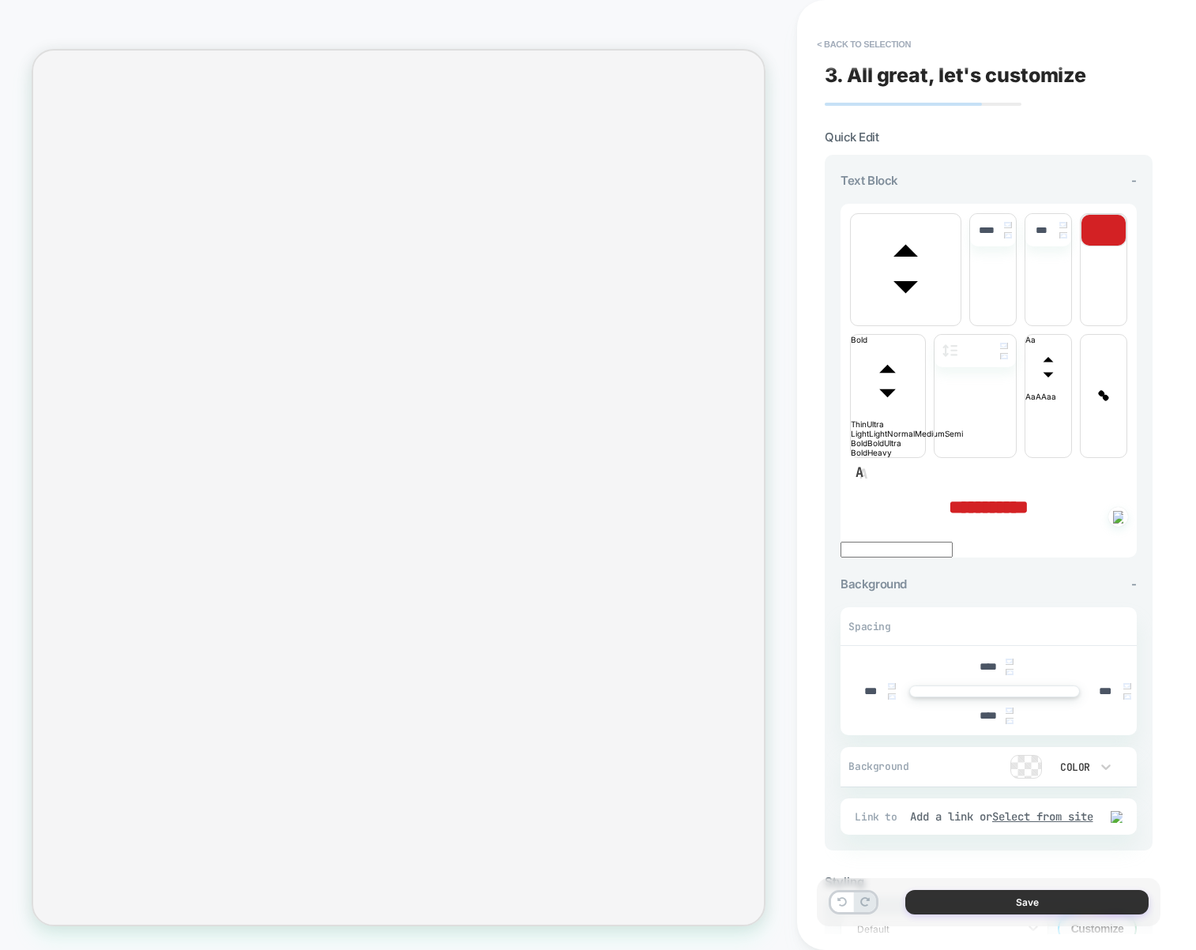
click at [1049, 890] on button "Save" at bounding box center [1026, 902] width 243 height 24
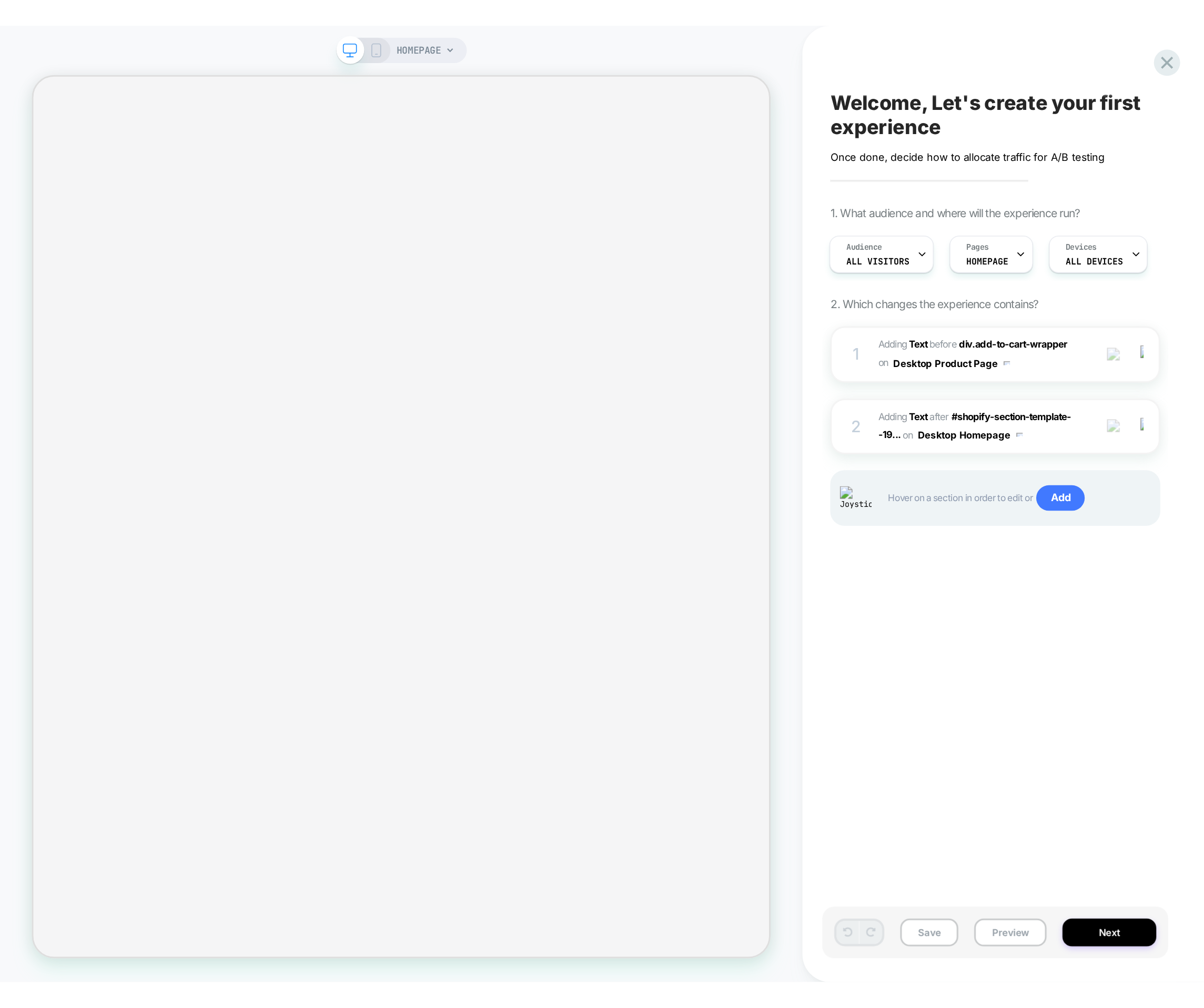
scroll to position [0, 0]
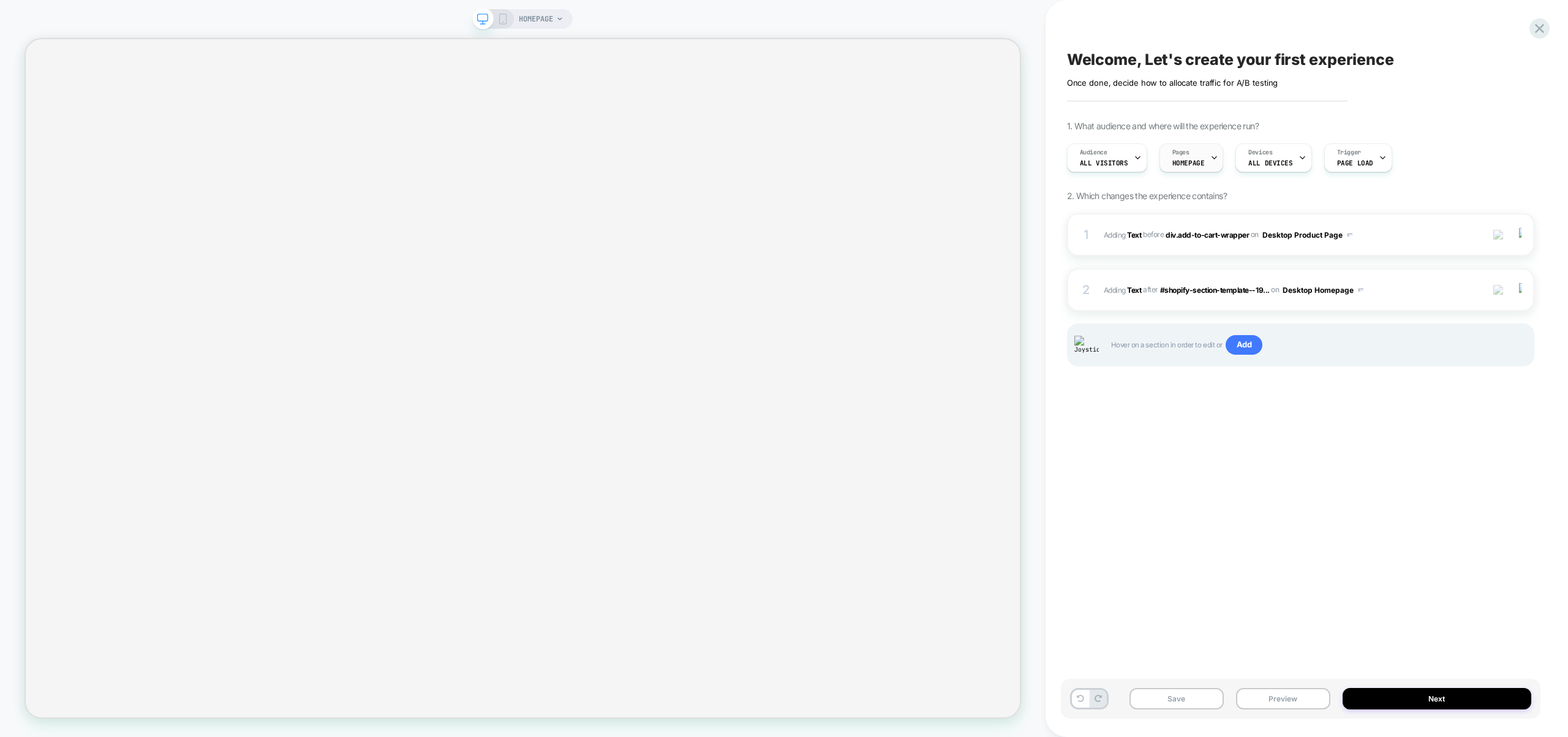
click at [1214, 164] on div "Pages HOMEPAGE" at bounding box center [1191, 157] width 64 height 29
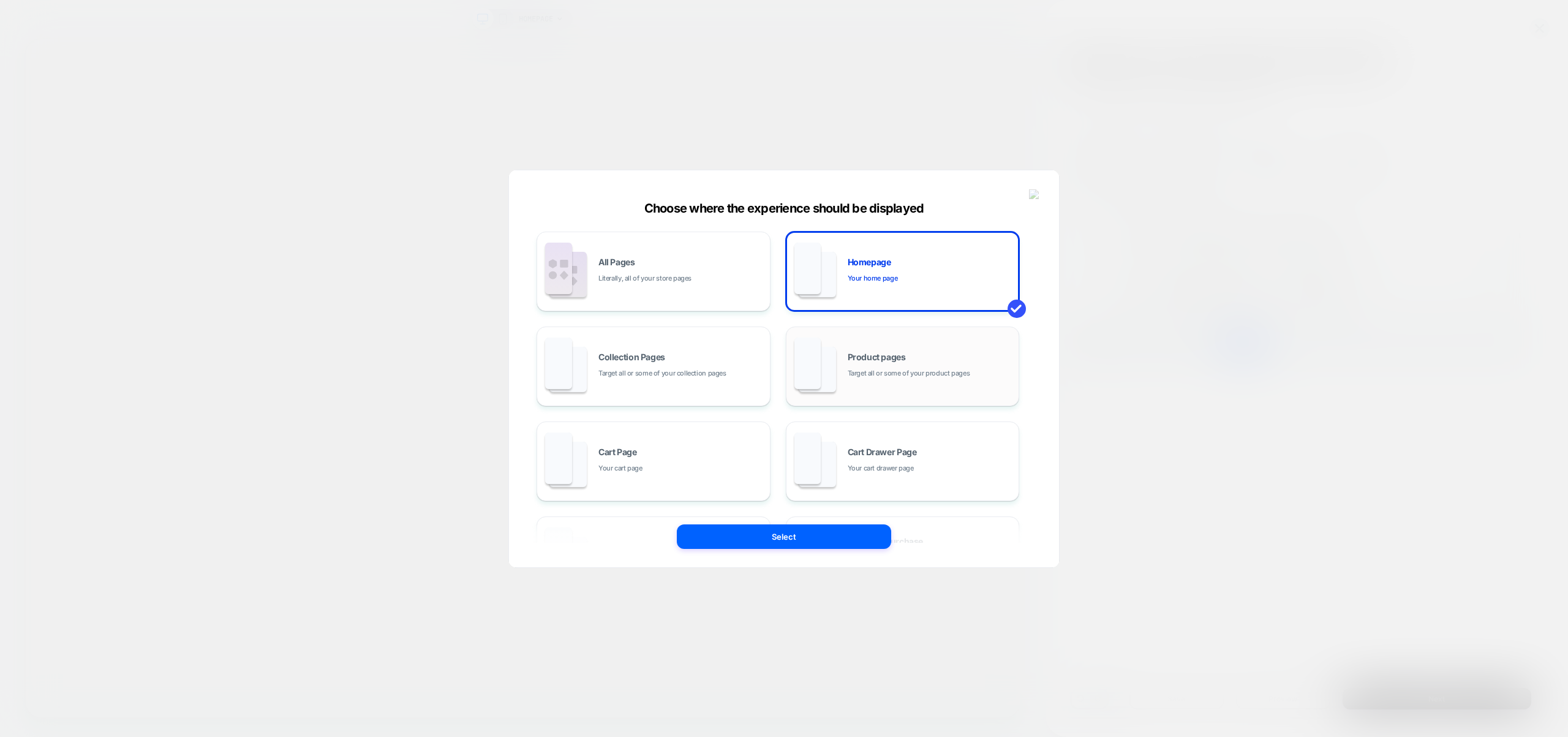
click at [914, 350] on div "Product pages Target all or some of your product pages" at bounding box center [903, 366] width 220 height 67
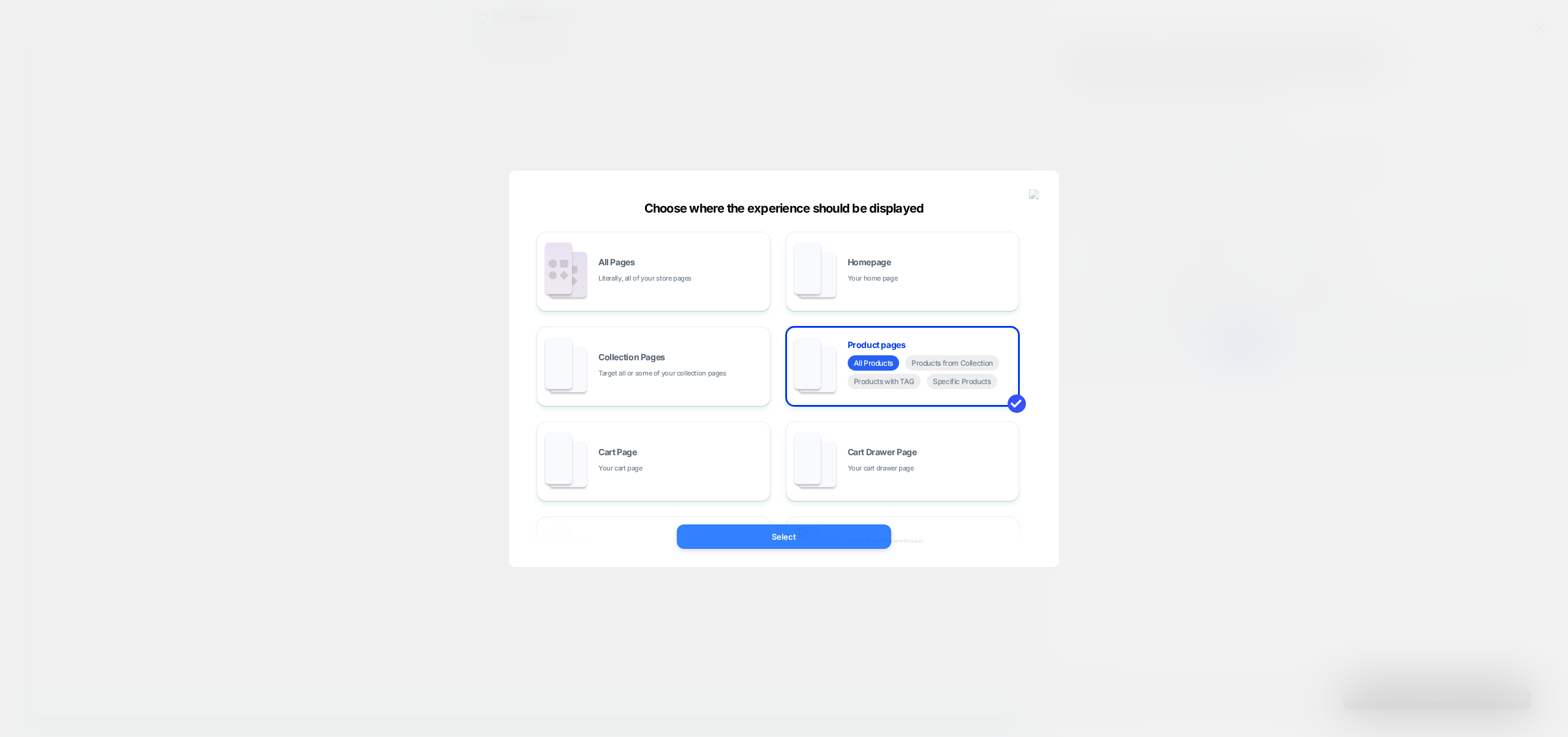
click at [810, 542] on button "Select" at bounding box center [784, 537] width 214 height 25
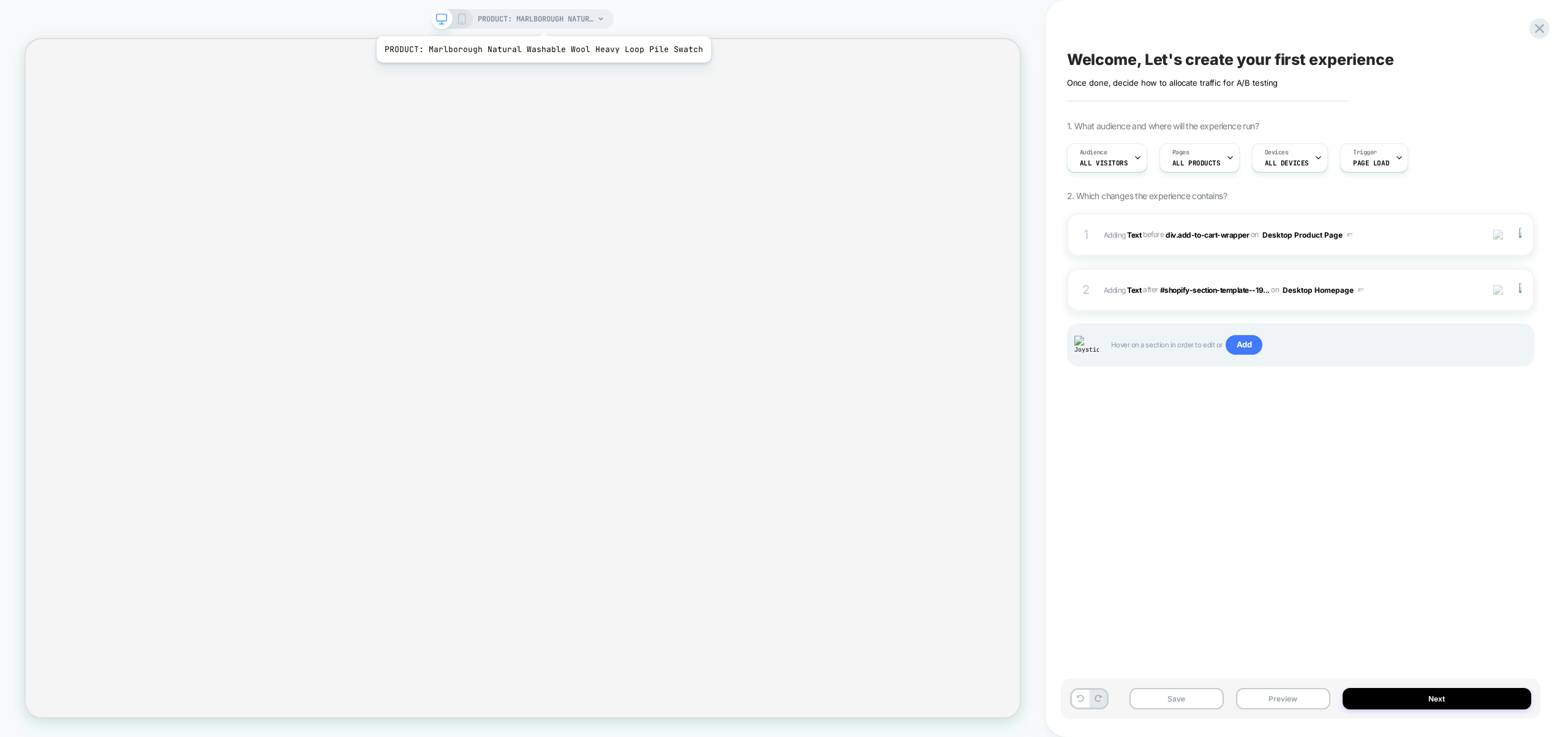
click at [541, 21] on span "PRODUCT: Marlborough Natural Washable Wool Heavy Loop Pile Swatch" at bounding box center [536, 19] width 116 height 19
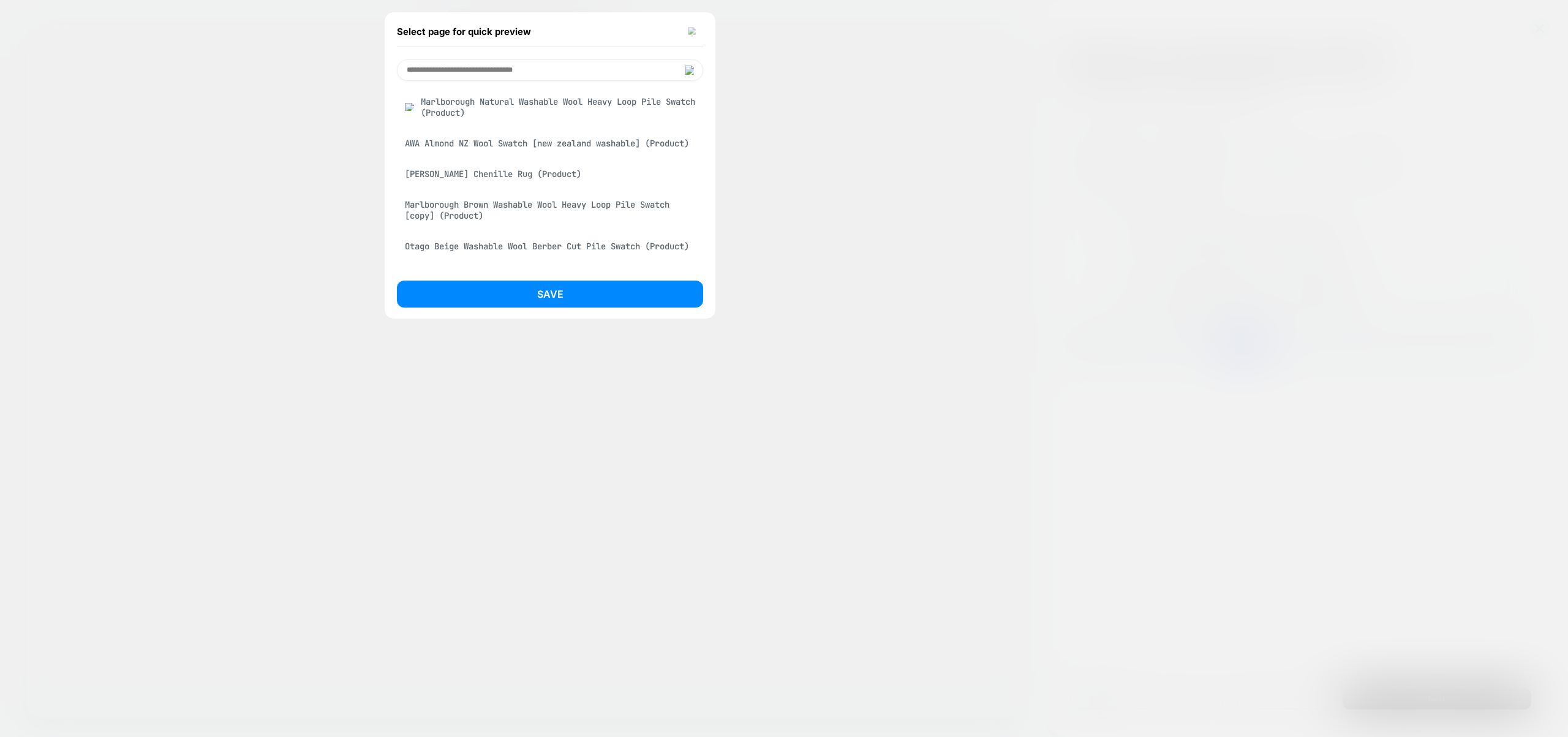
click at [689, 29] on img at bounding box center [693, 32] width 10 height 9
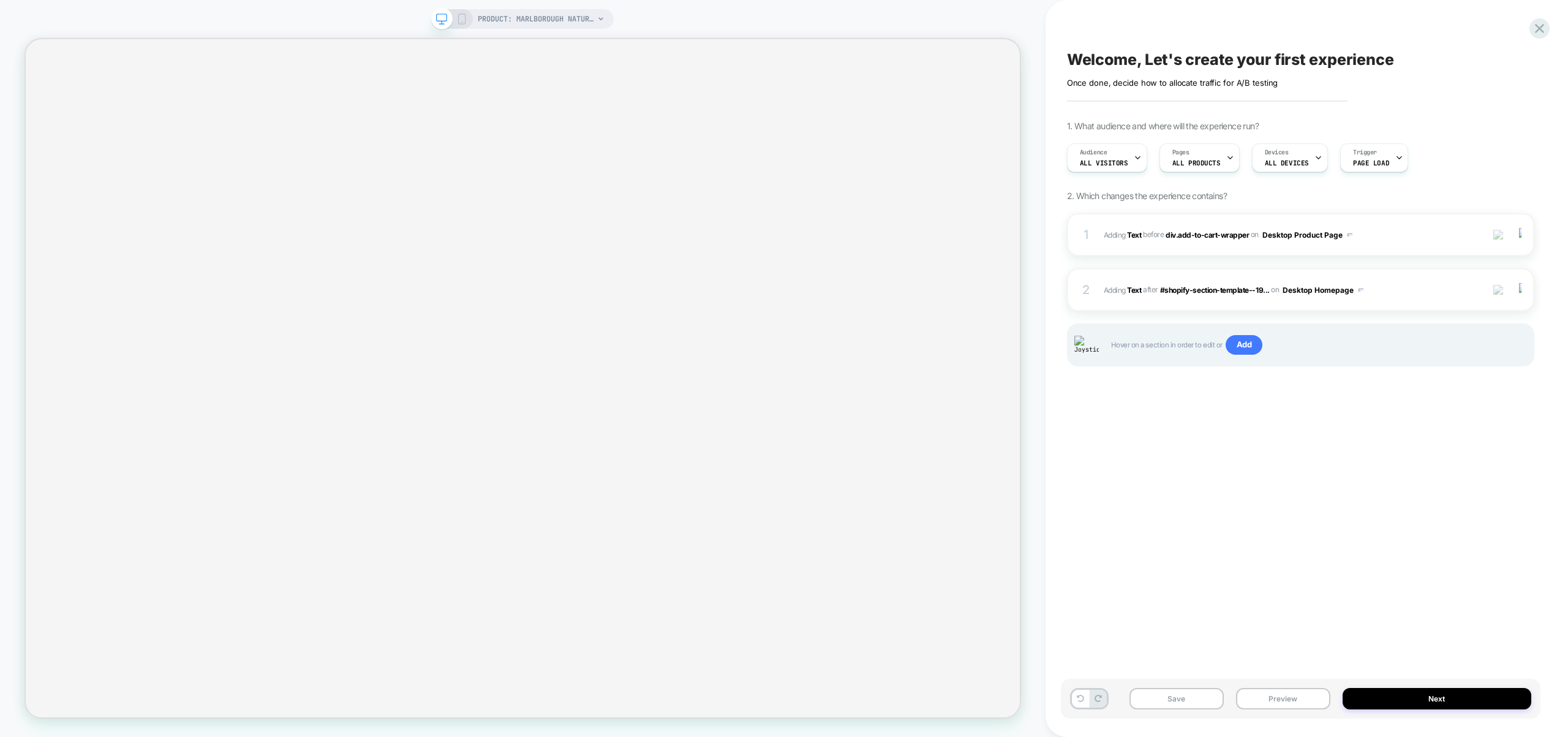
click at [464, 20] on icon at bounding box center [461, 19] width 11 height 11
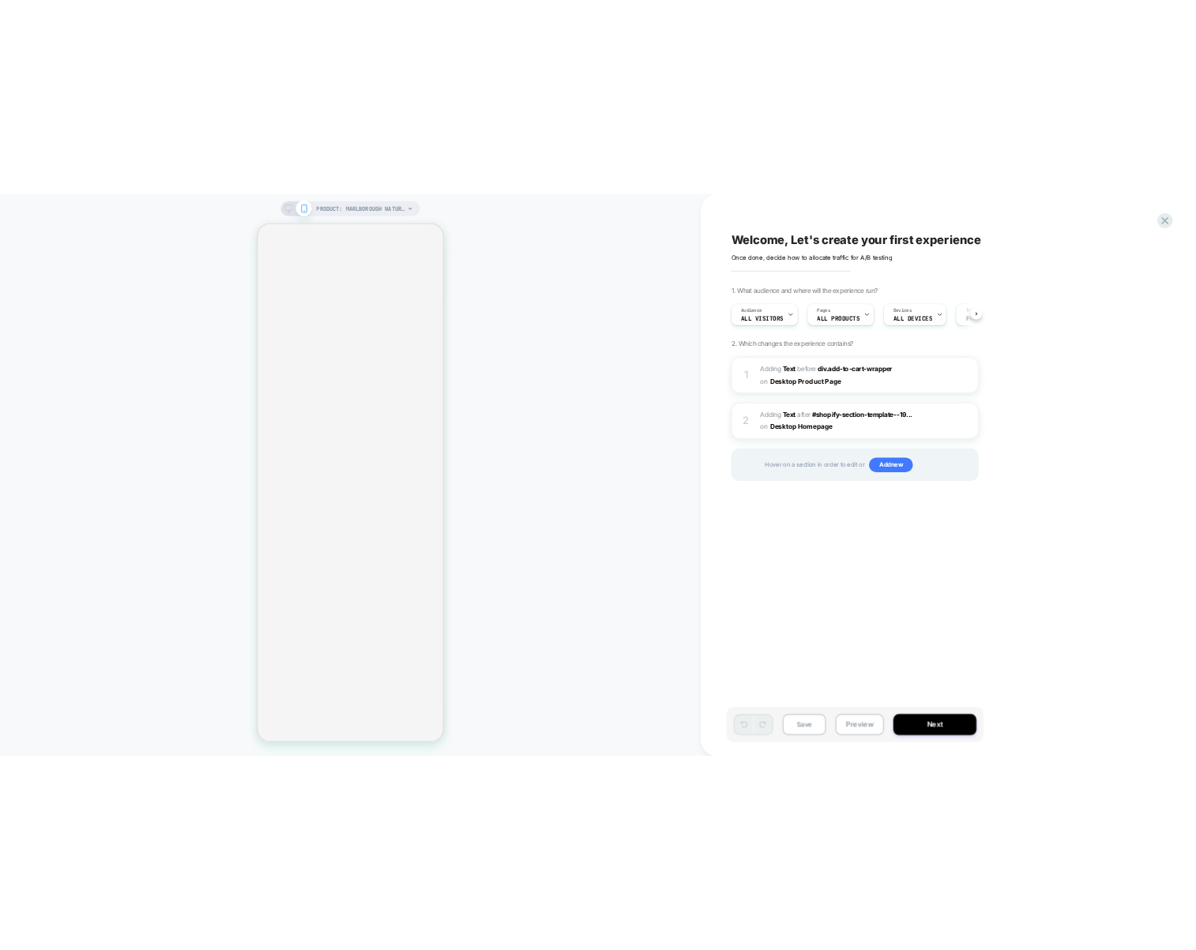
scroll to position [0, 1]
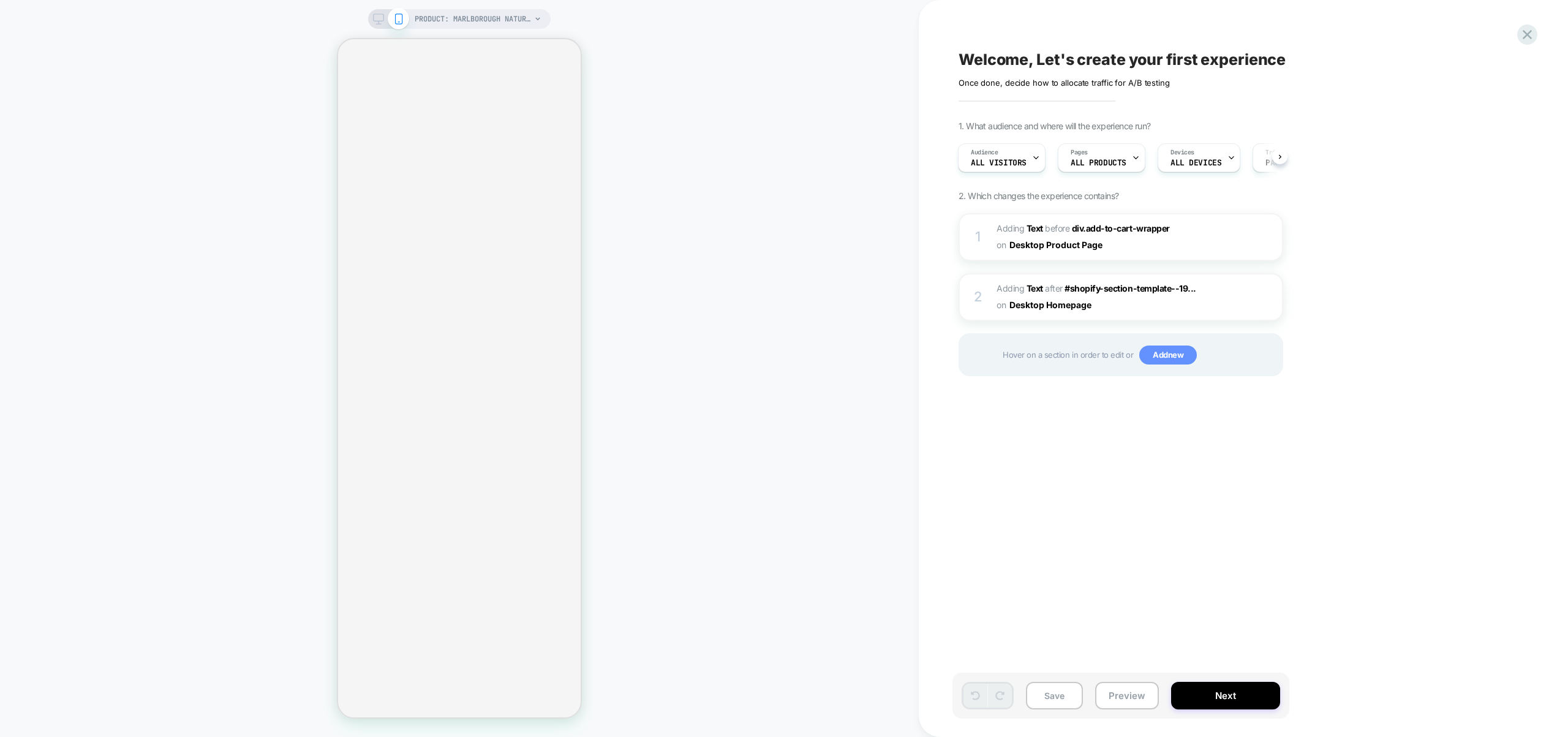
click at [1171, 363] on span "Add new" at bounding box center [1168, 355] width 57 height 19
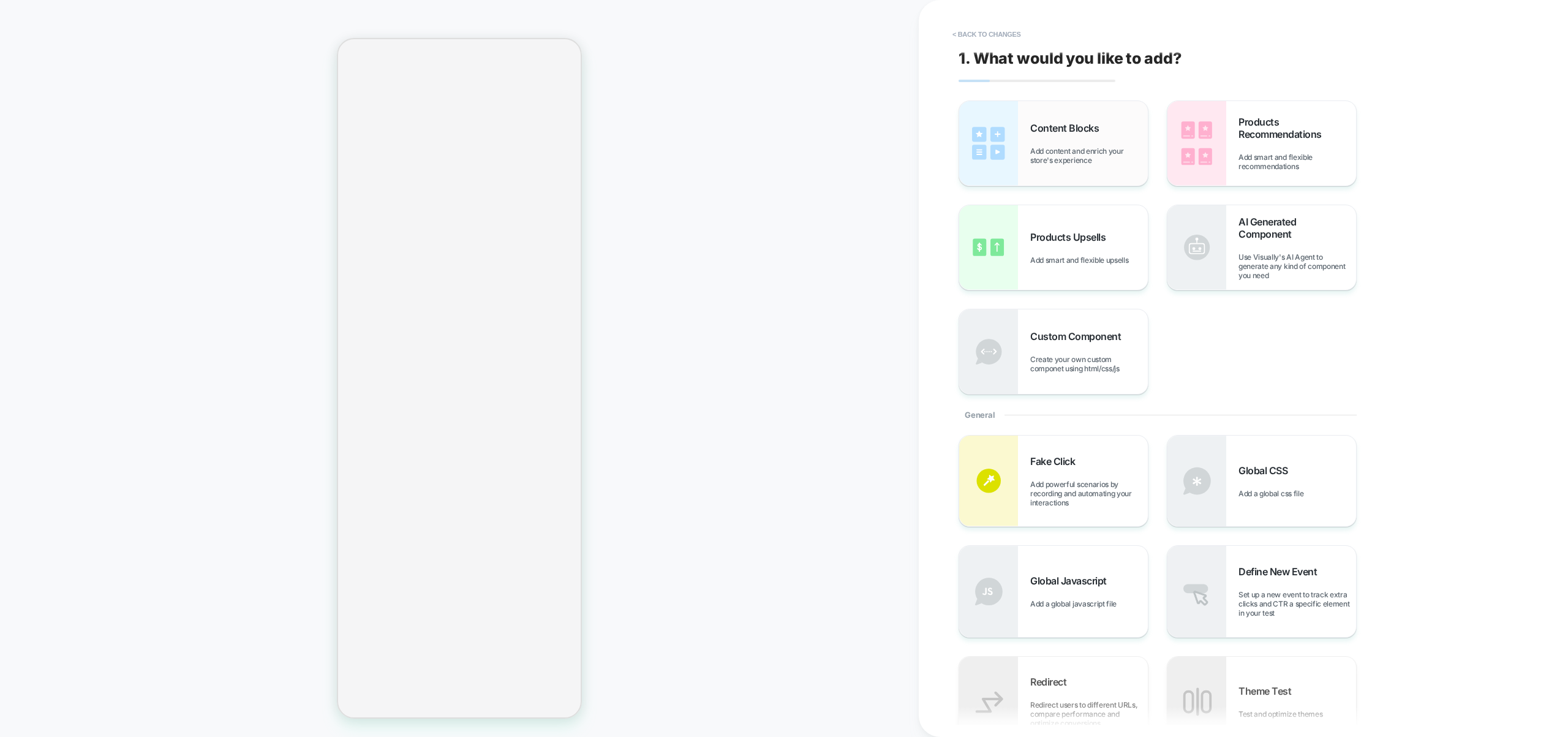
click at [1082, 149] on span "Add content and enrich your store's experience" at bounding box center [1090, 156] width 118 height 19
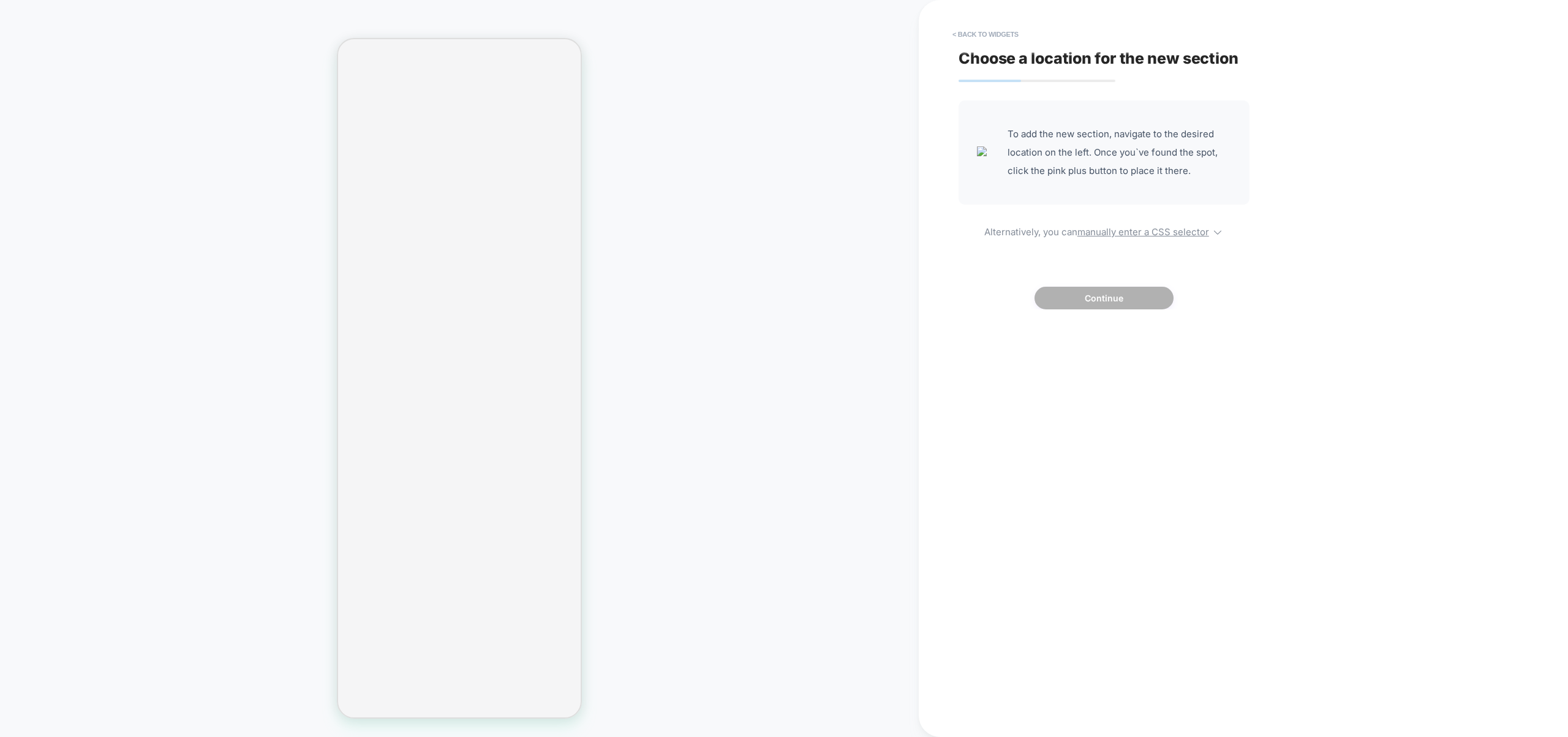
click at [1170, 491] on div "Choose a location for the new section To add the new section, navigate to the d…" at bounding box center [1182, 368] width 459 height 713
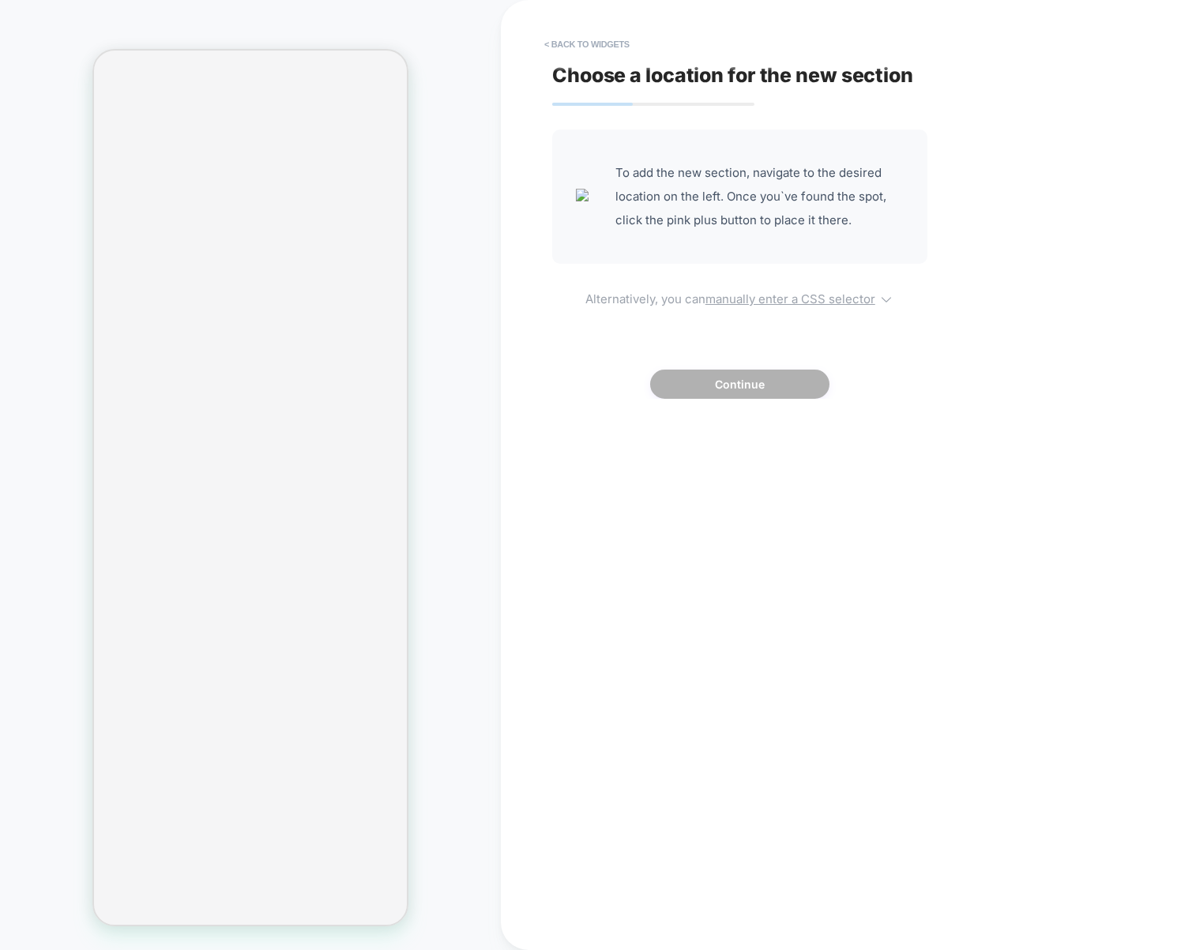
click at [787, 302] on u "manually enter a CSS selector" at bounding box center [790, 298] width 170 height 15
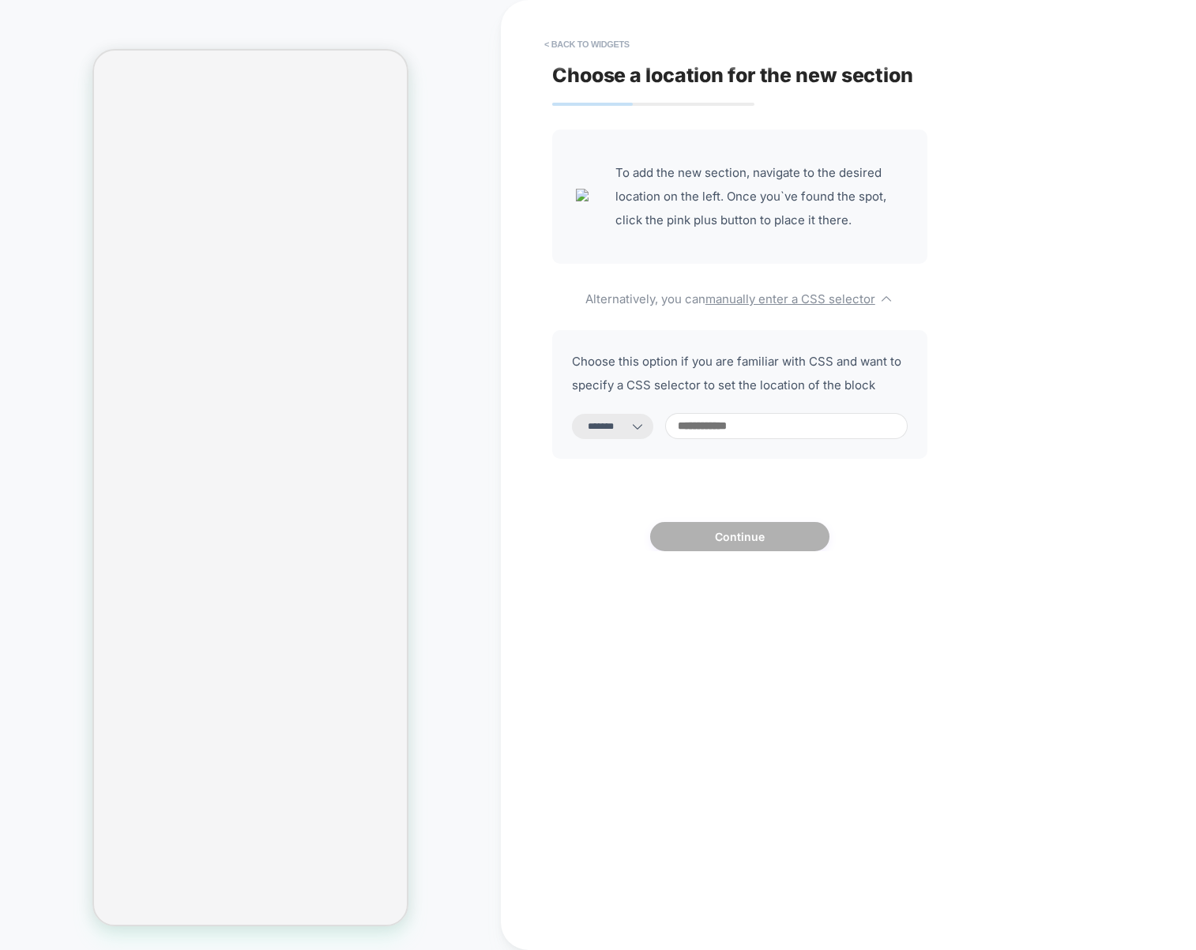
click at [769, 438] on input at bounding box center [786, 426] width 242 height 26
click at [630, 431] on select "**********" at bounding box center [612, 426] width 81 height 25
select select "*********"
click at [572, 414] on select "**********" at bounding box center [612, 426] width 81 height 25
click at [802, 435] on input at bounding box center [786, 426] width 242 height 26
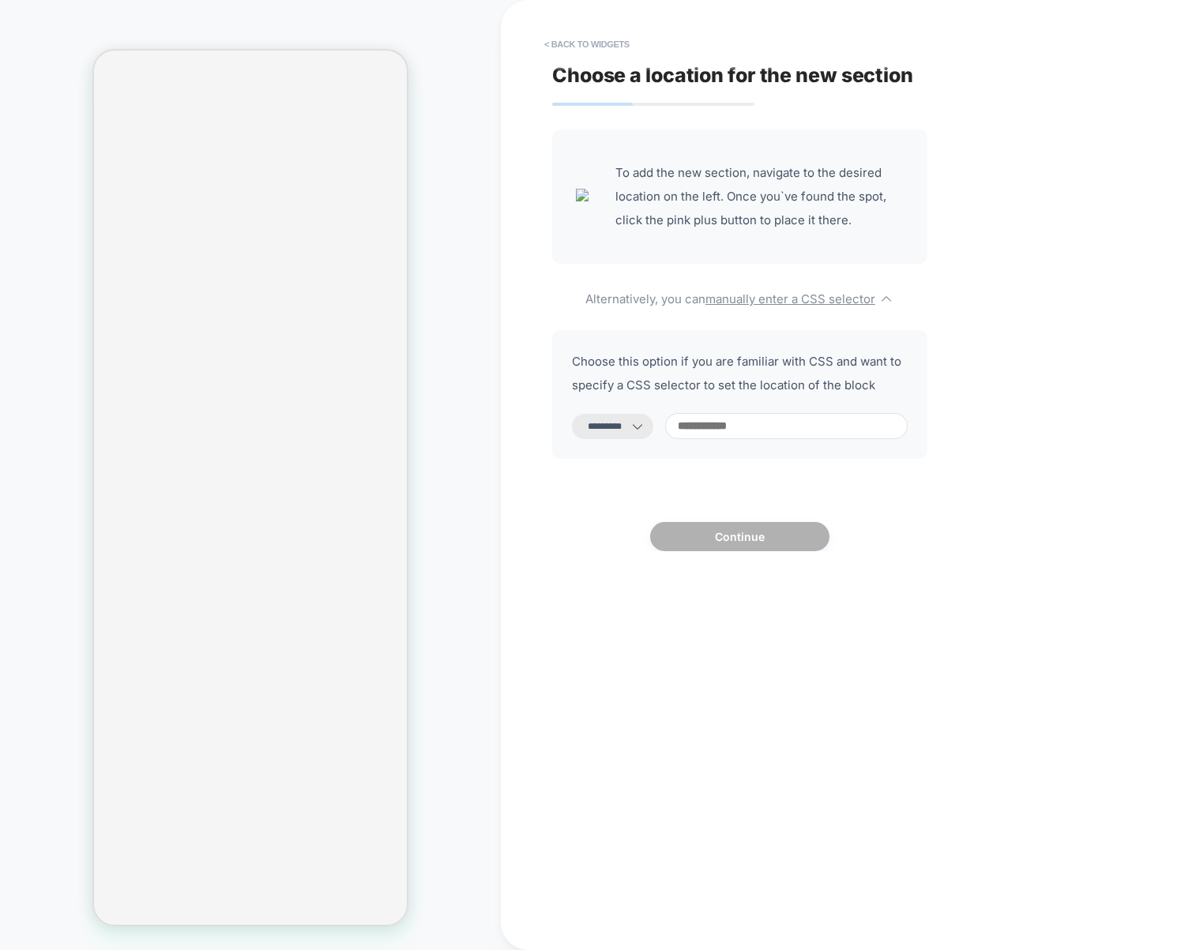
paste input "**********"
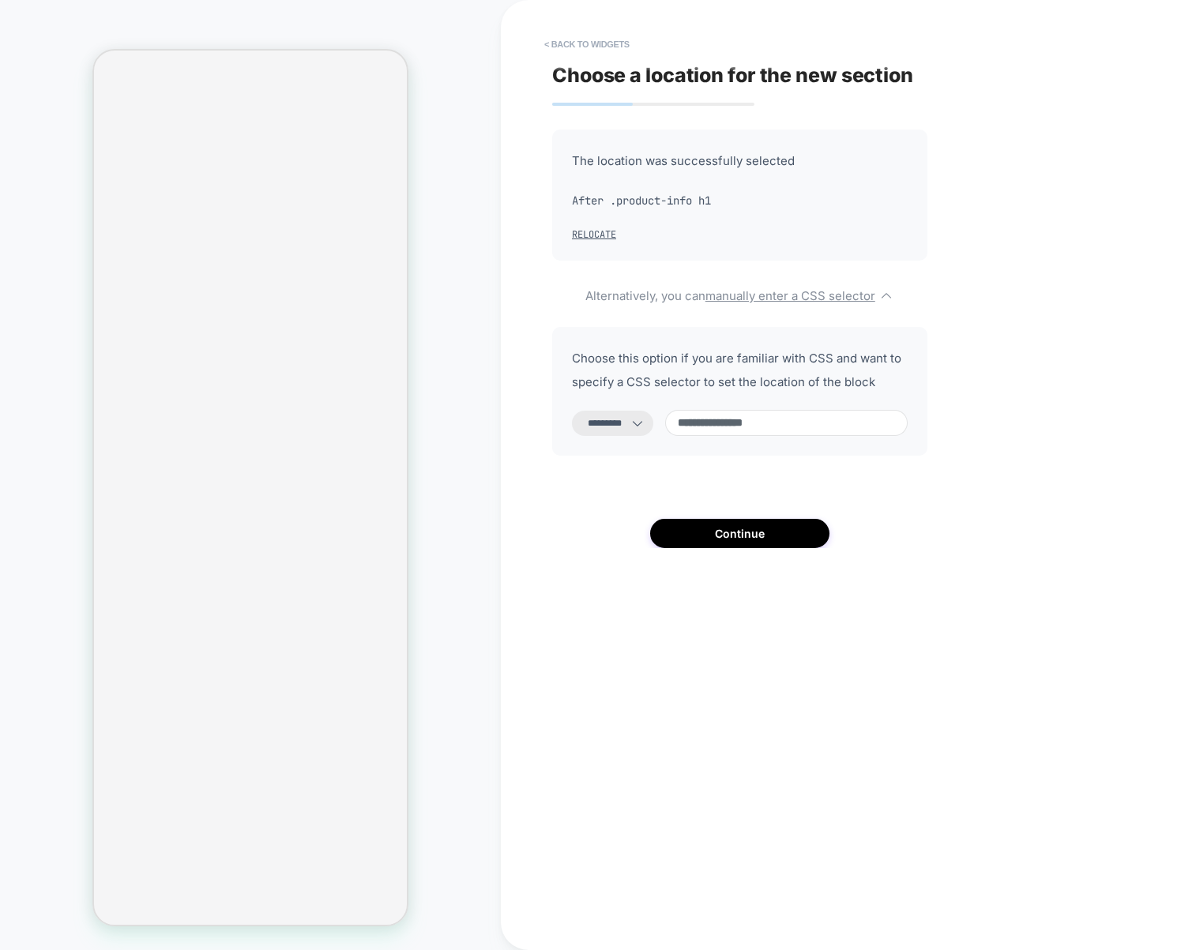
type input "**********"
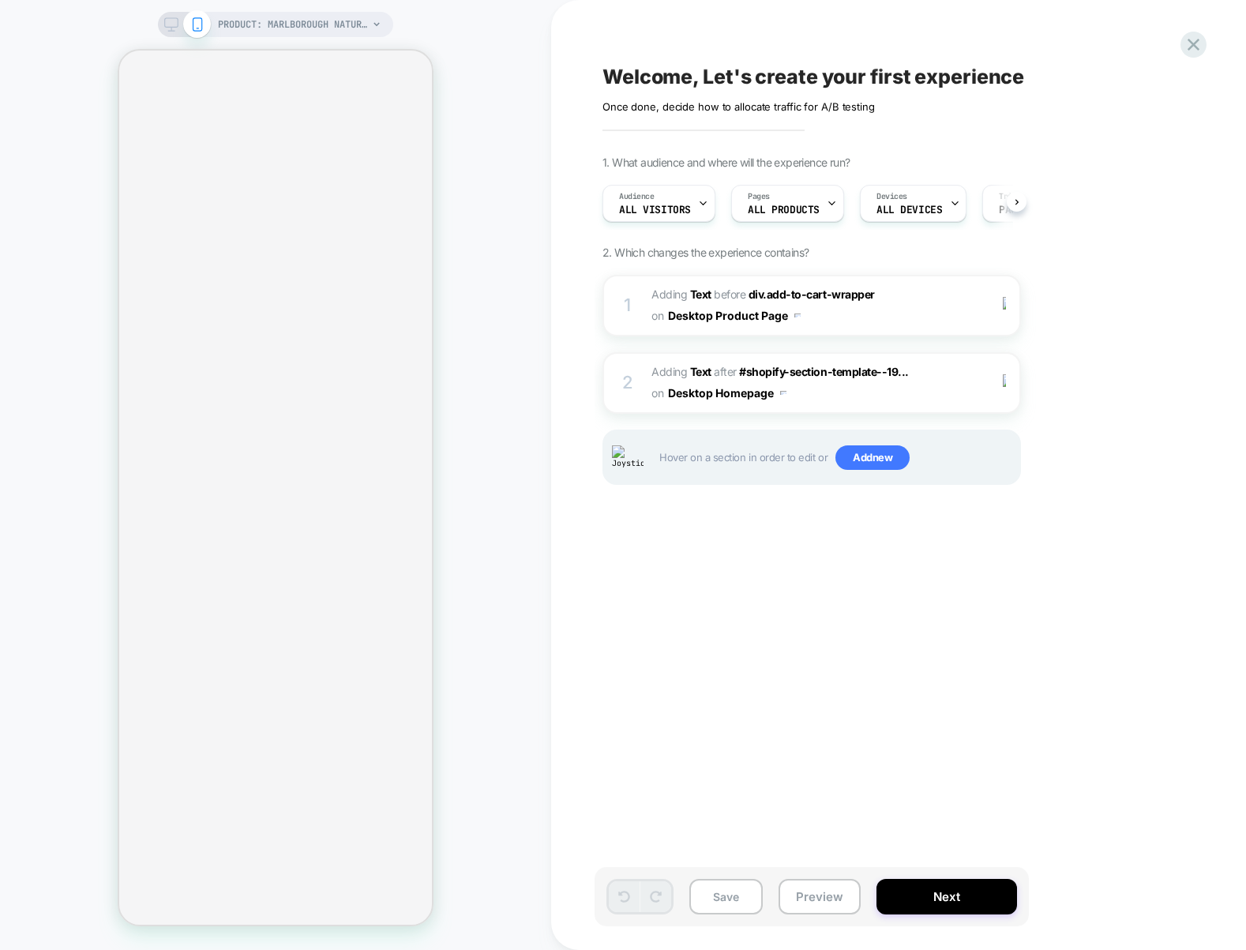
scroll to position [0, 1]
click at [1129, 304] on div "1. What audience and where will the experience run? Audience All Visitors Pages…" at bounding box center [891, 340] width 577 height 369
click at [956, 307] on div "1 #_loomi_addon_1758091640338 Adding Text BEFORE div.add-to-cart-wrapper div.ad…" at bounding box center [812, 306] width 419 height 62
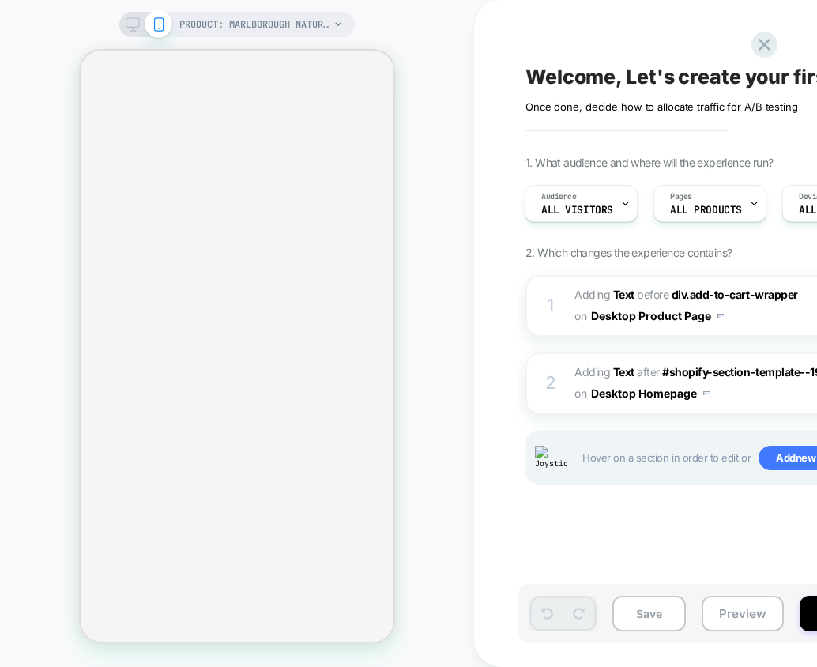
click at [766, 250] on div "1. What audience and where will the experience run? Audience All Visitors Pages…" at bounding box center [813, 340] width 577 height 369
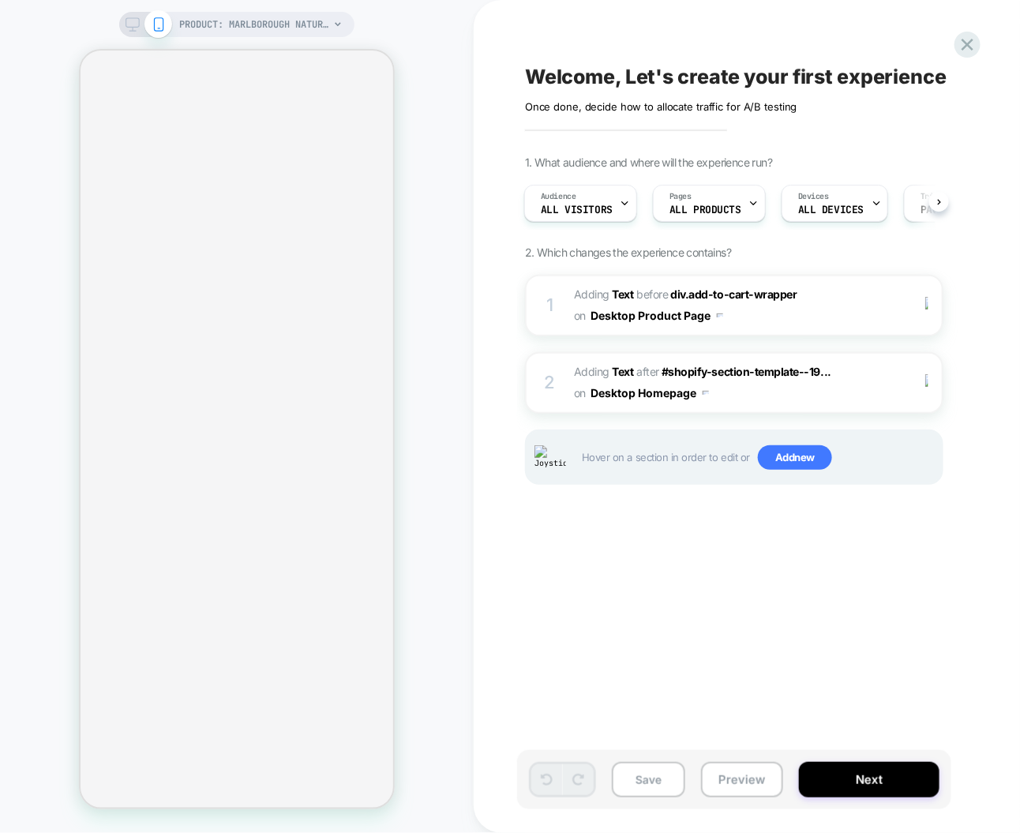
click at [975, 282] on div "1. What audience and where will the experience run? Audience All Visitors Pages…" at bounding box center [813, 340] width 577 height 369
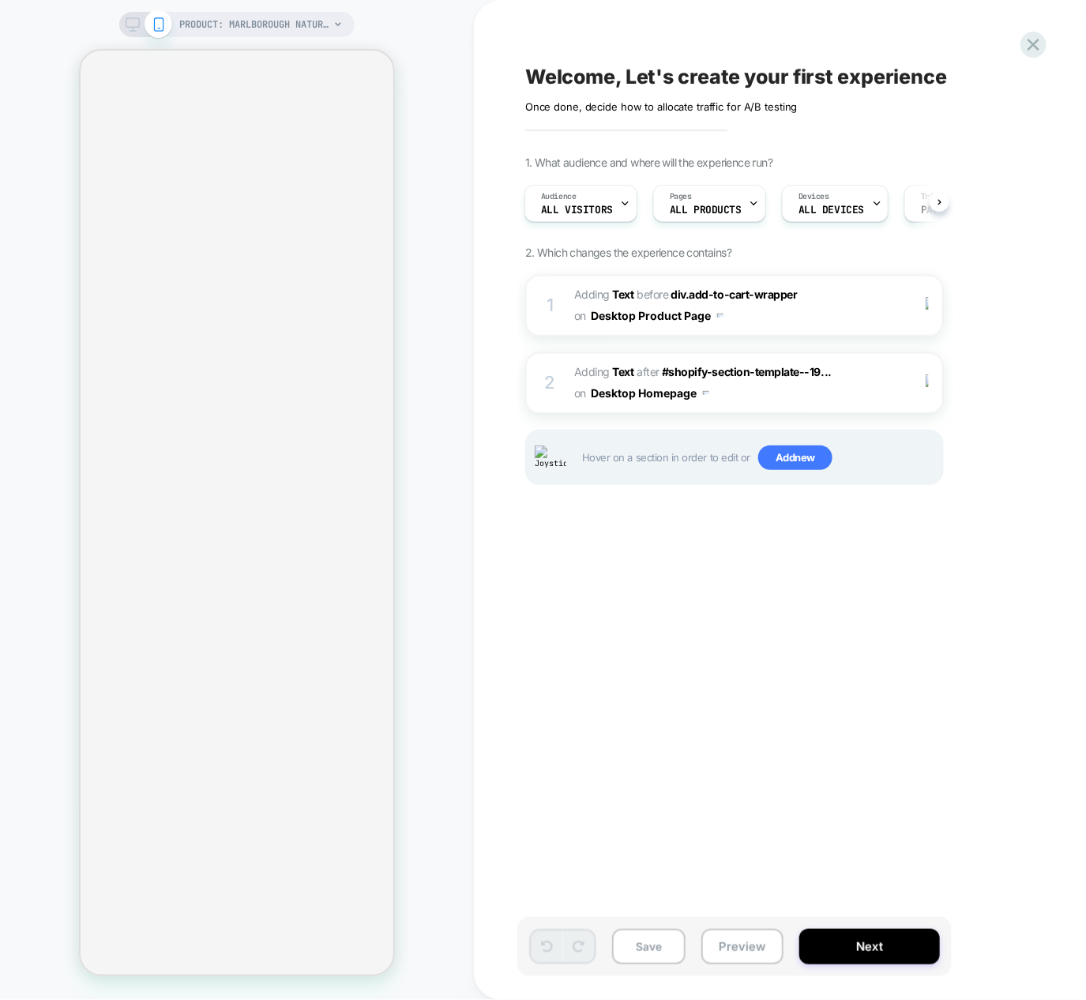
drag, startPoint x: 409, startPoint y: 281, endPoint x: 396, endPoint y: 275, distance: 14.8
click at [408, 281] on div "PRODUCT: Marlborough Natural Washable Wool Heavy Loop Pile Swatch PRODUCT: Marl…" at bounding box center [237, 500] width 474 height 968
drag, startPoint x: 1084, startPoint y: 168, endPoint x: 1073, endPoint y: 167, distance: 11.9
click at [1073, 167] on div "1. What audience and where will the experience run? Audience All Visitors Pages…" at bounding box center [813, 340] width 577 height 369
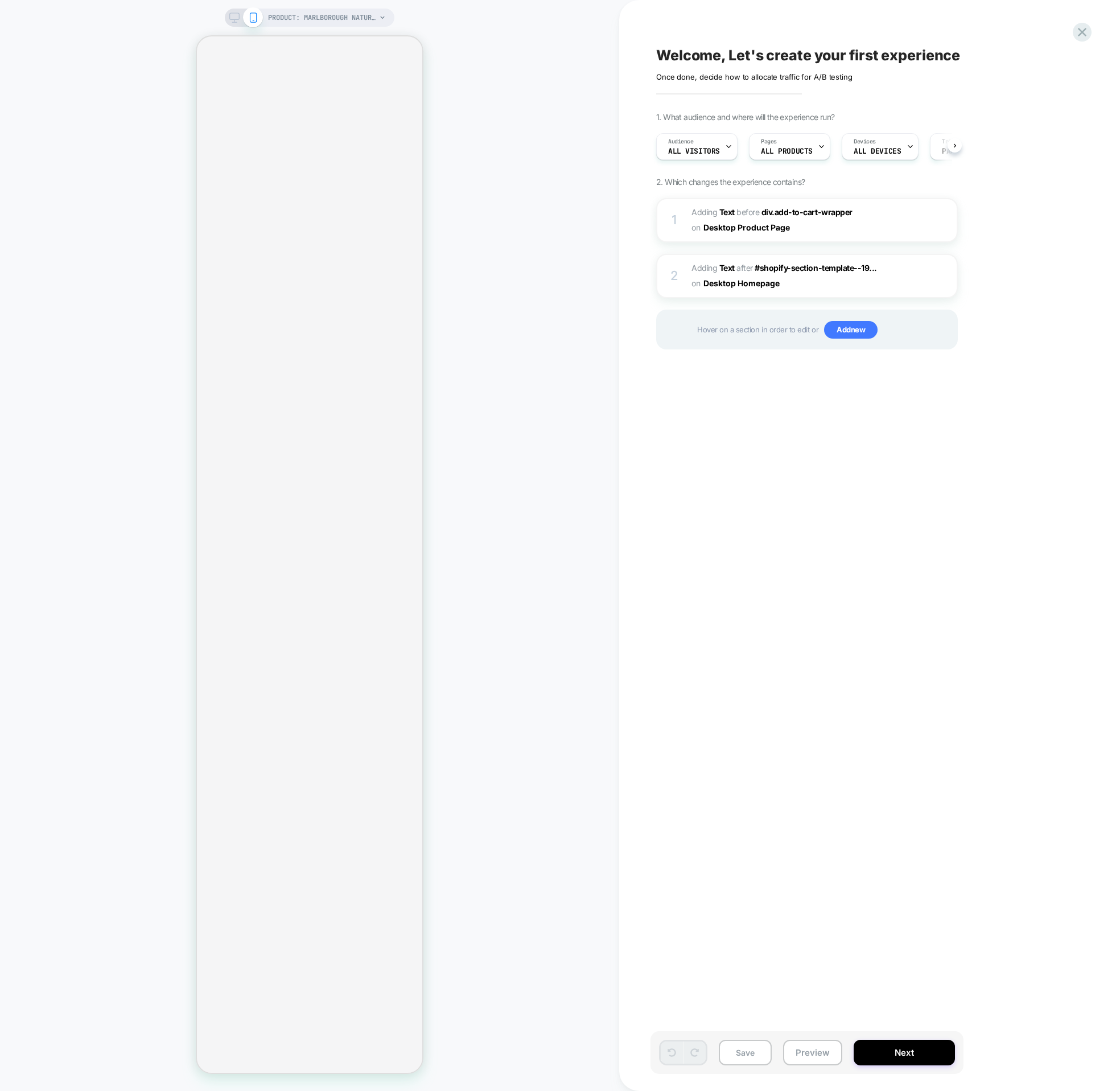
scroll to position [0, 1]
click at [469, 357] on div "PRODUCT: Marlborough Natural Washable Wool Heavy Loop Pile Swatch PRODUCT: Marl…" at bounding box center [309, 546] width 619 height 1069
click at [520, 247] on div "PRODUCT: Marlborough Natural Washable Wool Heavy Loop Pile Swatch PRODUCT: Marl…" at bounding box center [309, 546] width 619 height 1069
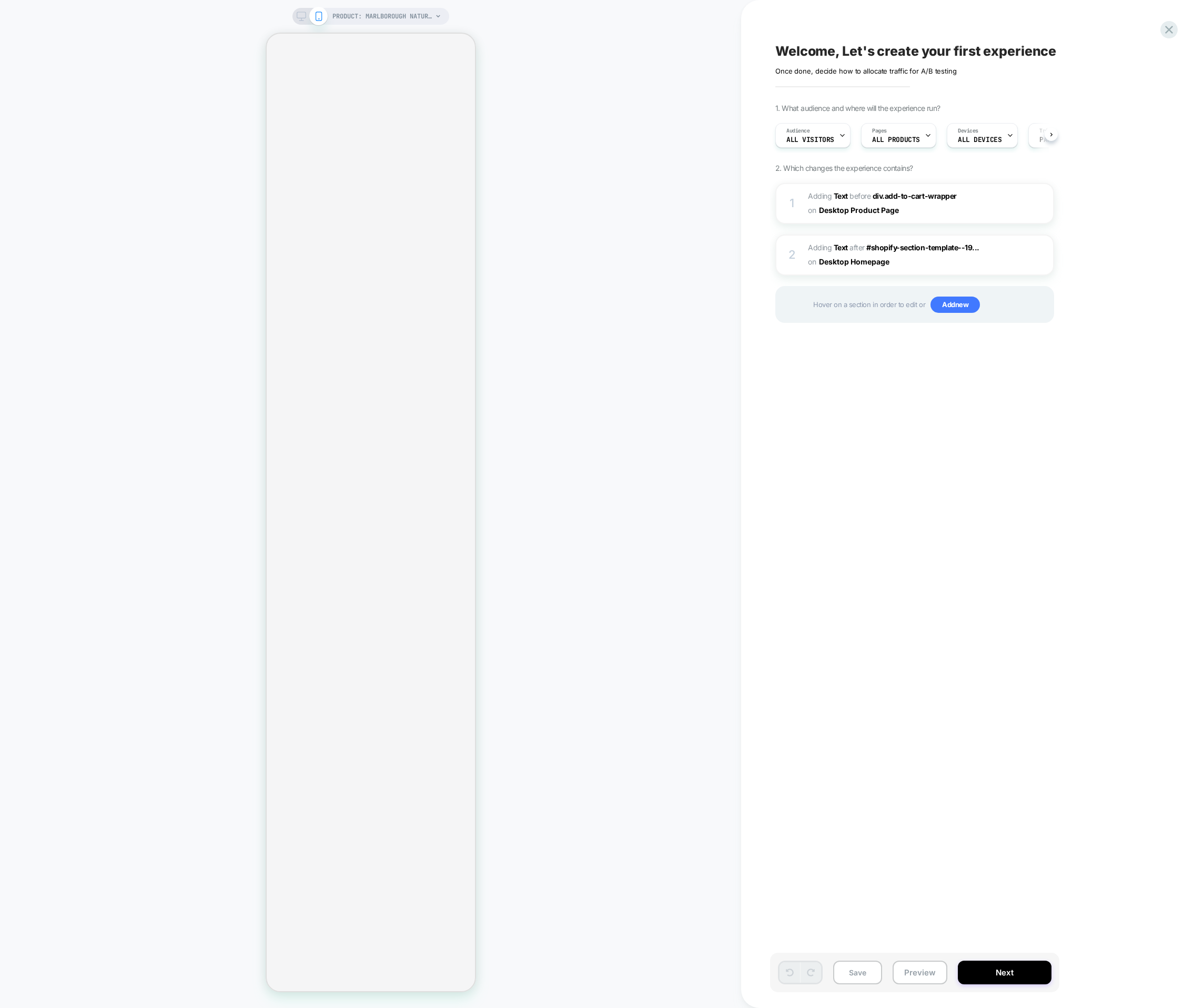
scroll to position [0, 1]
click at [522, 314] on div "PRODUCT: Marlborough Natural Washable Wool Heavy Loop Pile Swatch PRODUCT: Marl…" at bounding box center [370, 504] width 741 height 987
click at [366, 13] on span "PRODUCT: Marlborough Natural Washable Wool Heavy Loop Pile Swatch" at bounding box center [382, 16] width 100 height 17
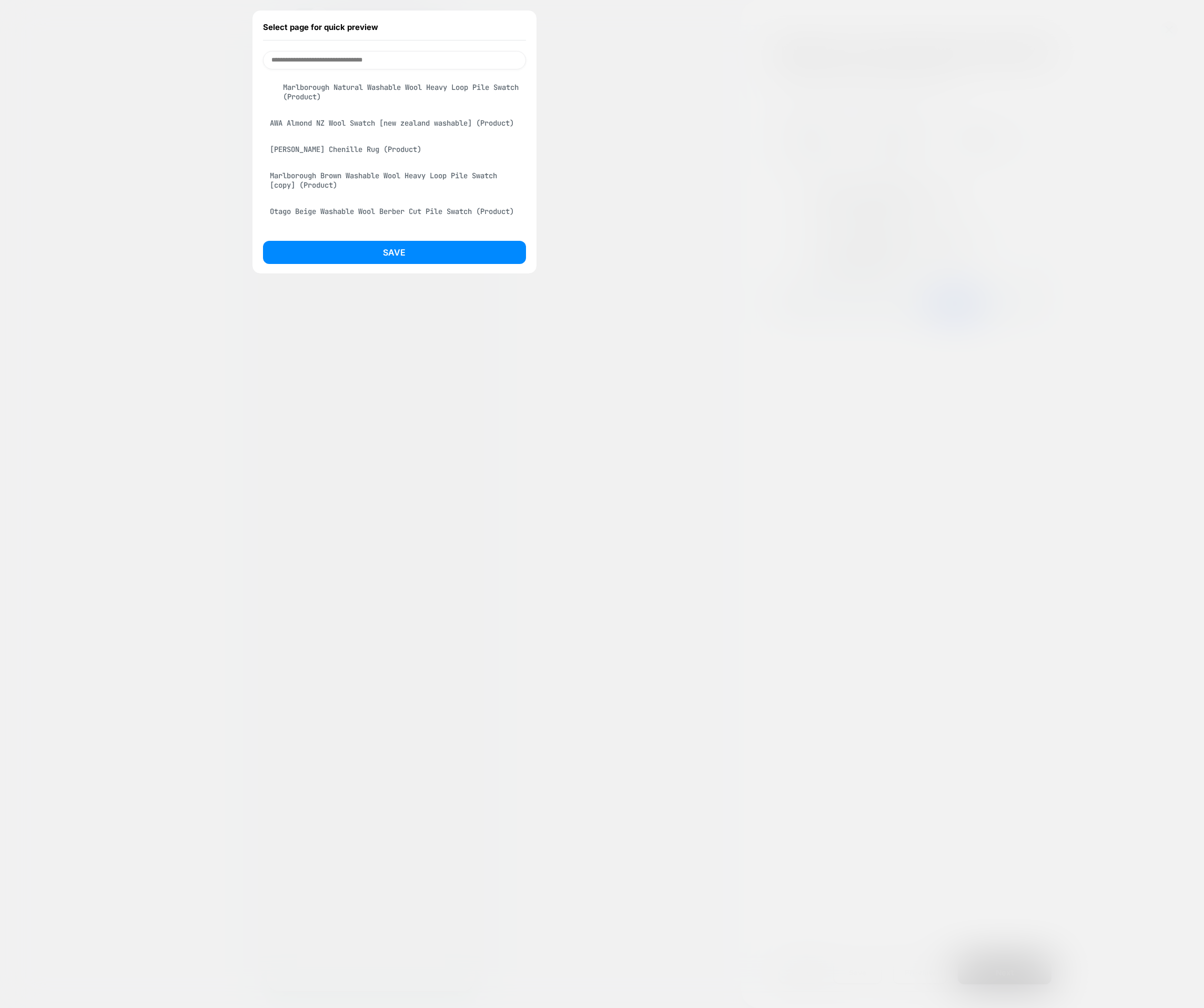
click at [369, 59] on input at bounding box center [394, 61] width 263 height 19
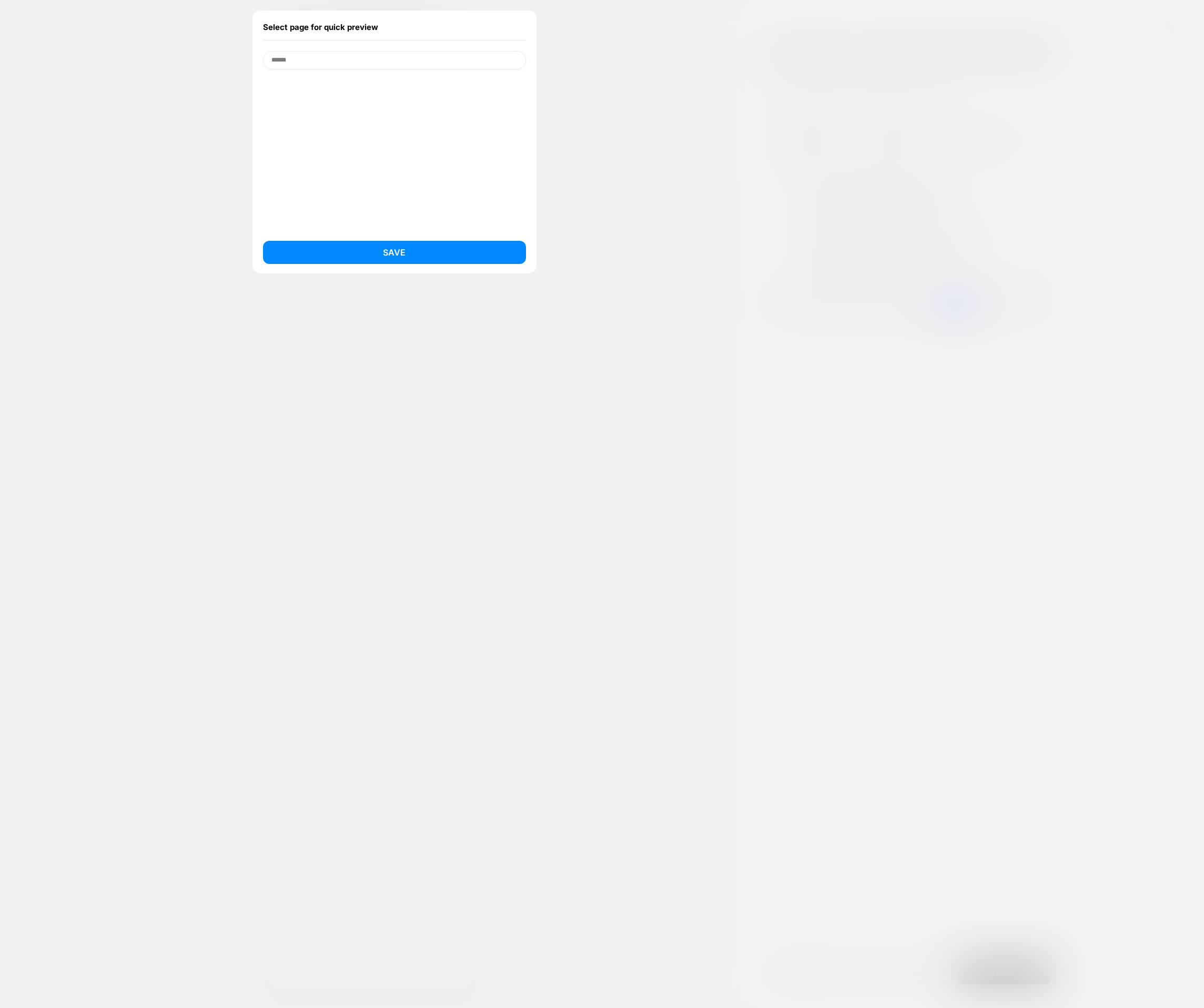
type input "******"
click at [815, 222] on div at bounding box center [602, 504] width 1204 height 1008
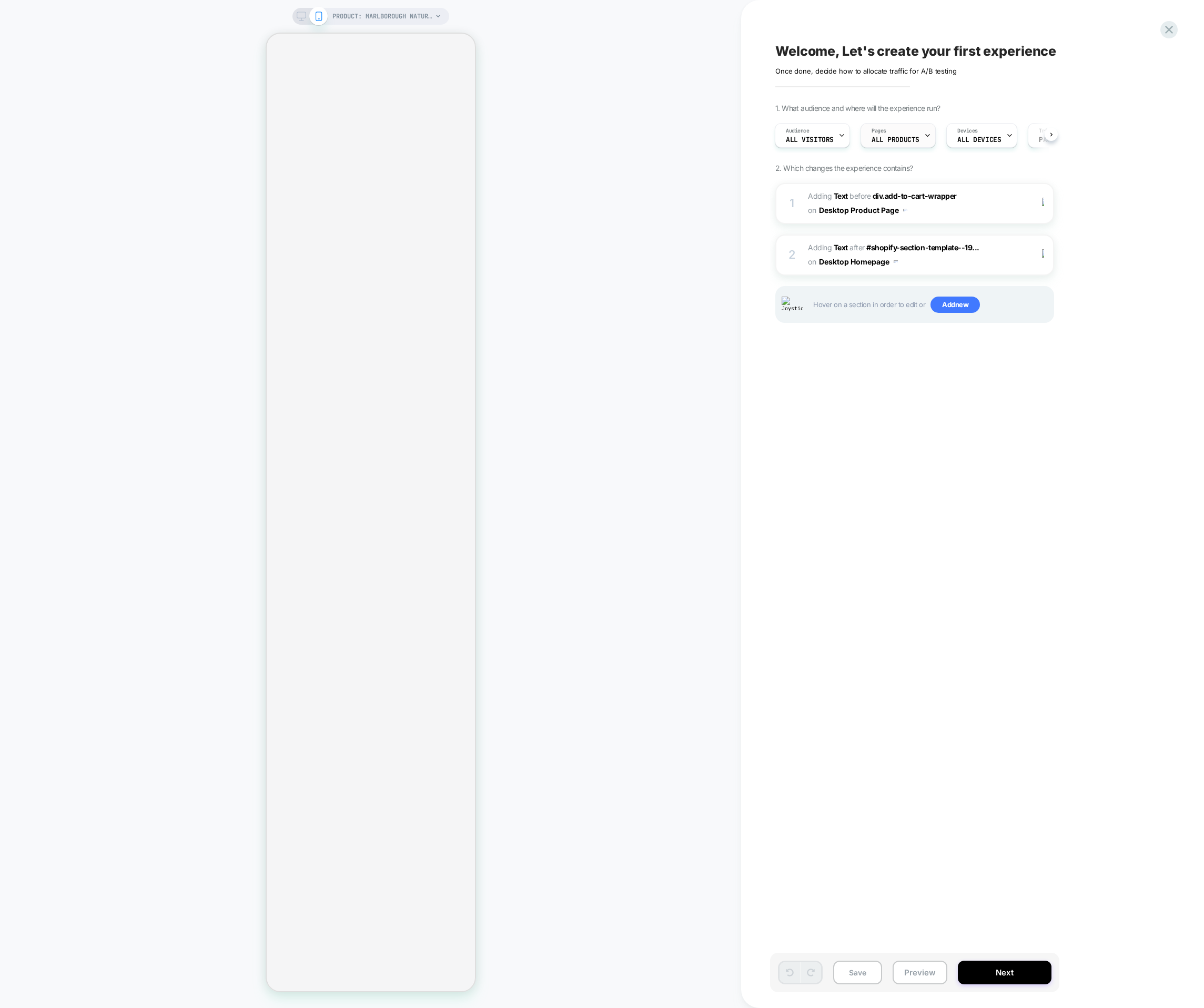
click at [891, 145] on div "Pages ALL PRODUCTS" at bounding box center [895, 136] width 69 height 24
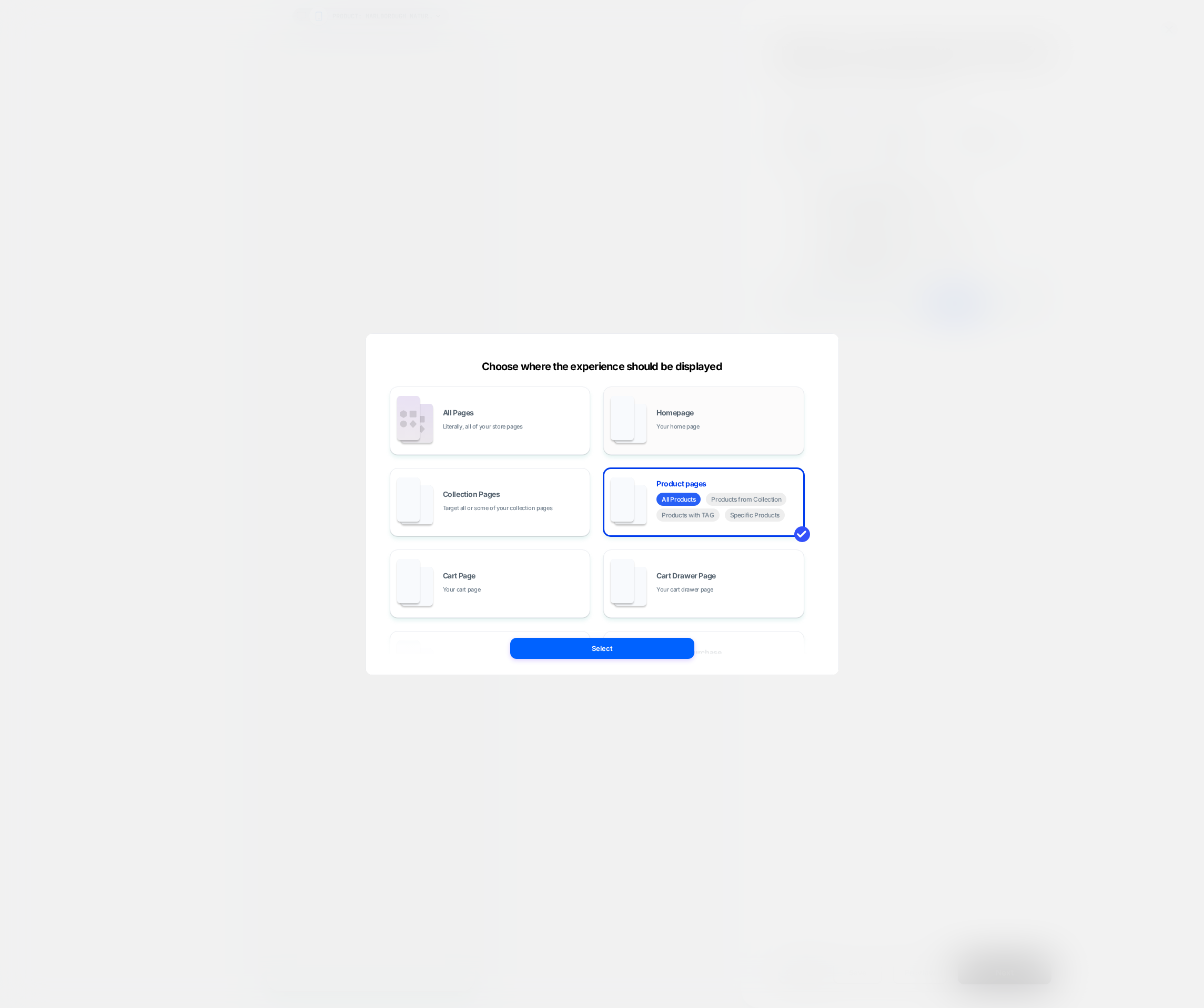
click at [693, 433] on div "Homepage Your home page" at bounding box center [704, 420] width 189 height 58
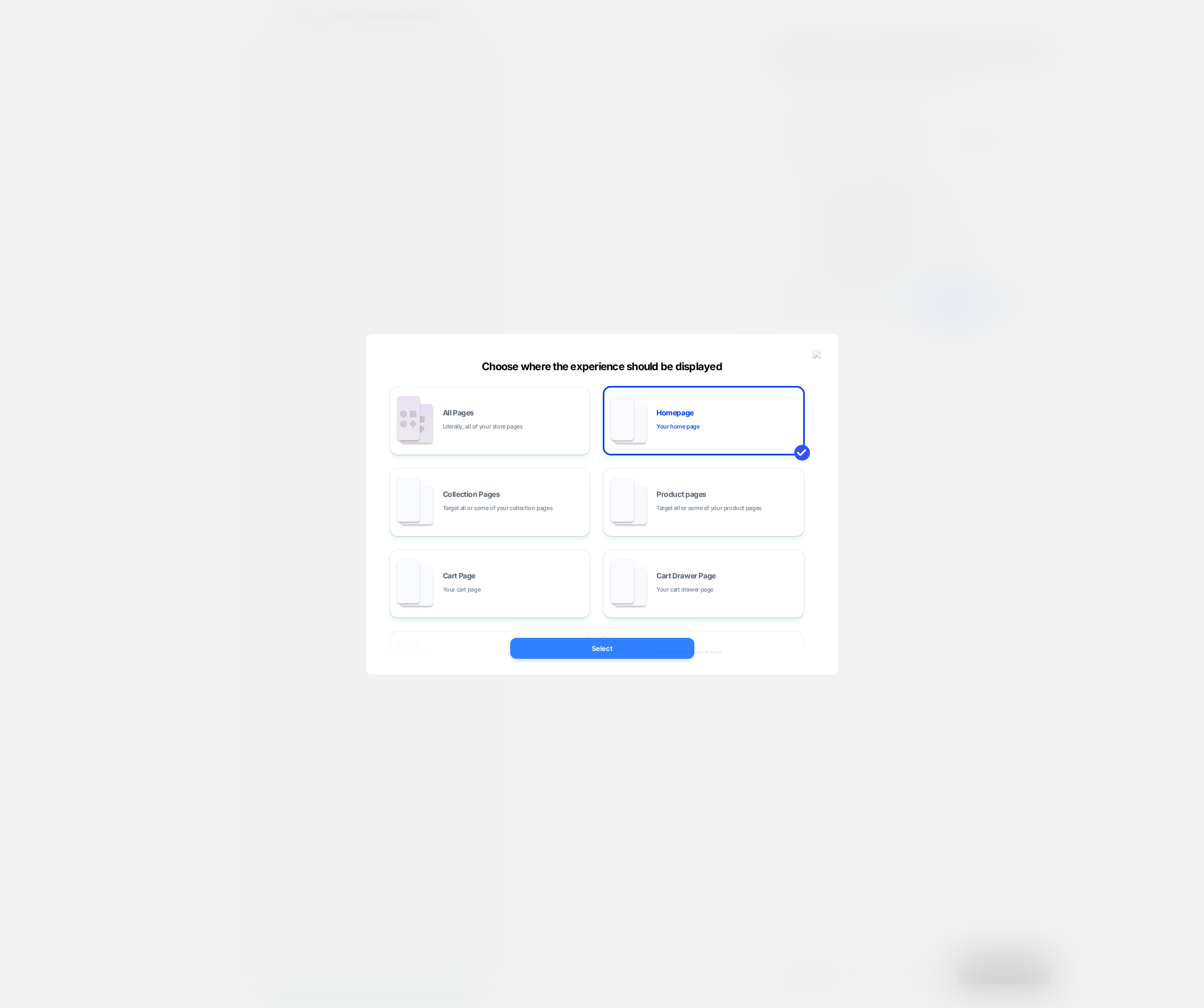
click at [625, 649] on button "Select" at bounding box center [602, 648] width 184 height 21
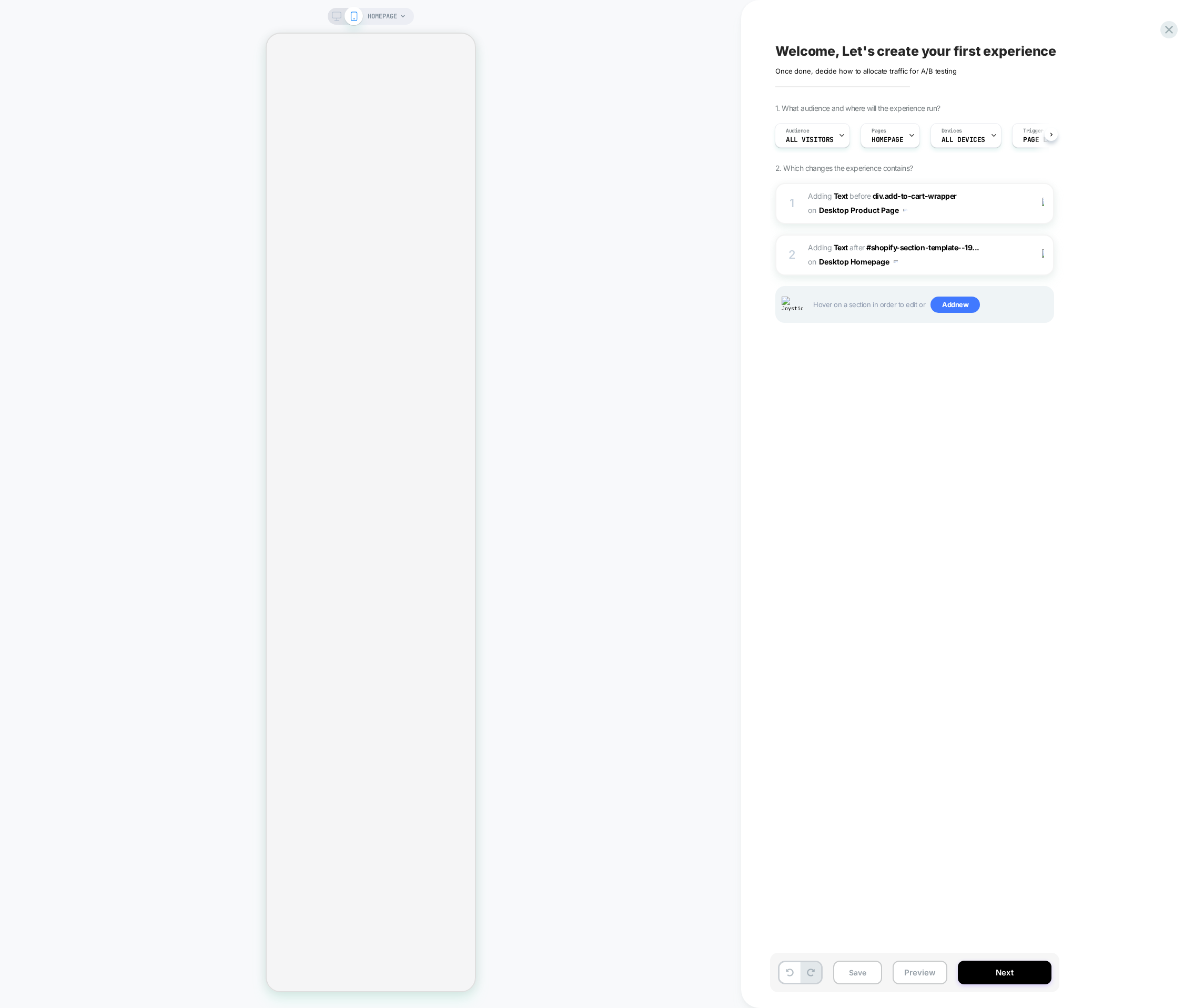
scroll to position [0, 1]
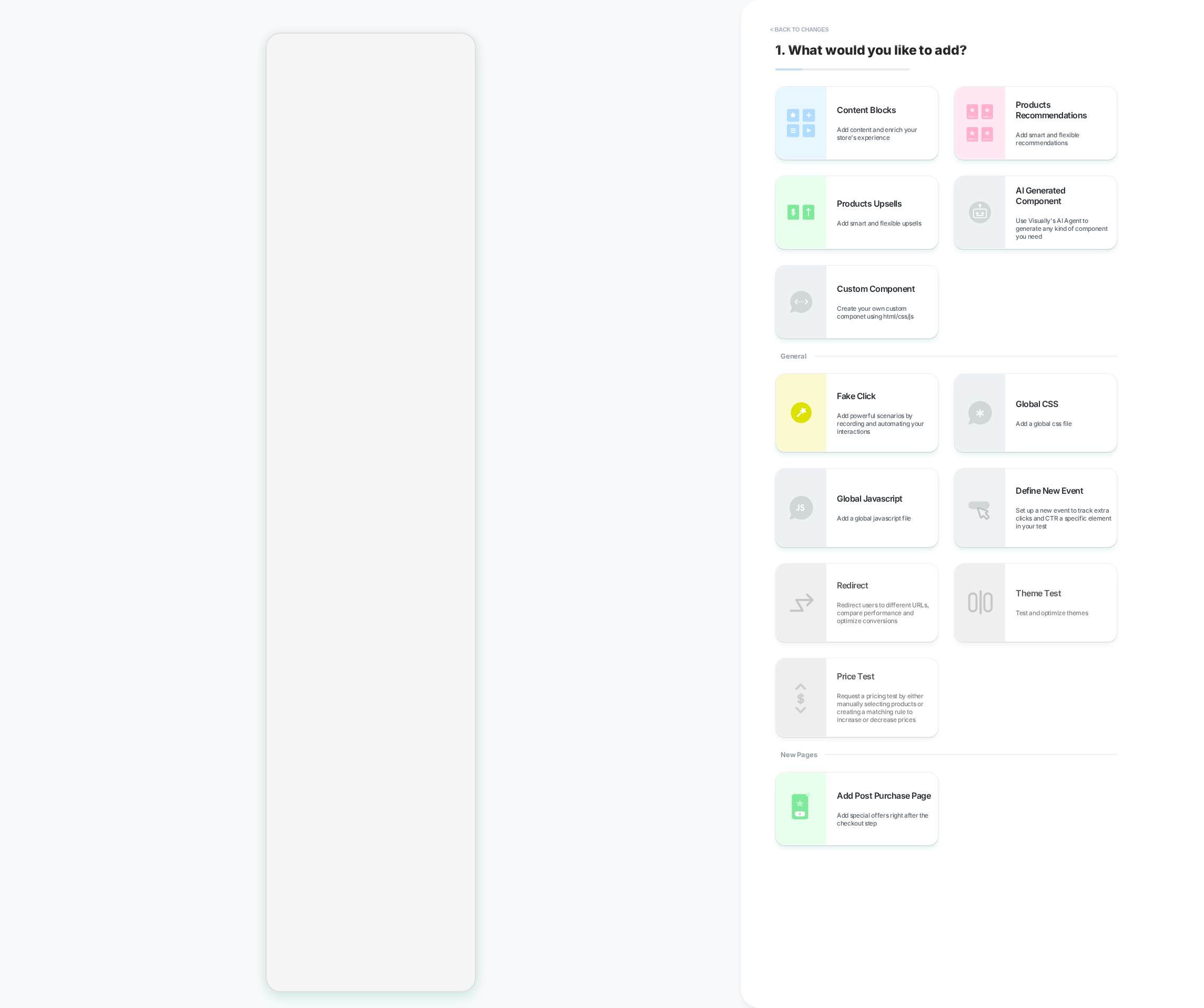
click at [812, 20] on div "1. What would you like to add? Content Blocks Add content and enrich your store…" at bounding box center [967, 504] width 394 height 987
click at [808, 29] on button "< Back to changes" at bounding box center [799, 29] width 69 height 17
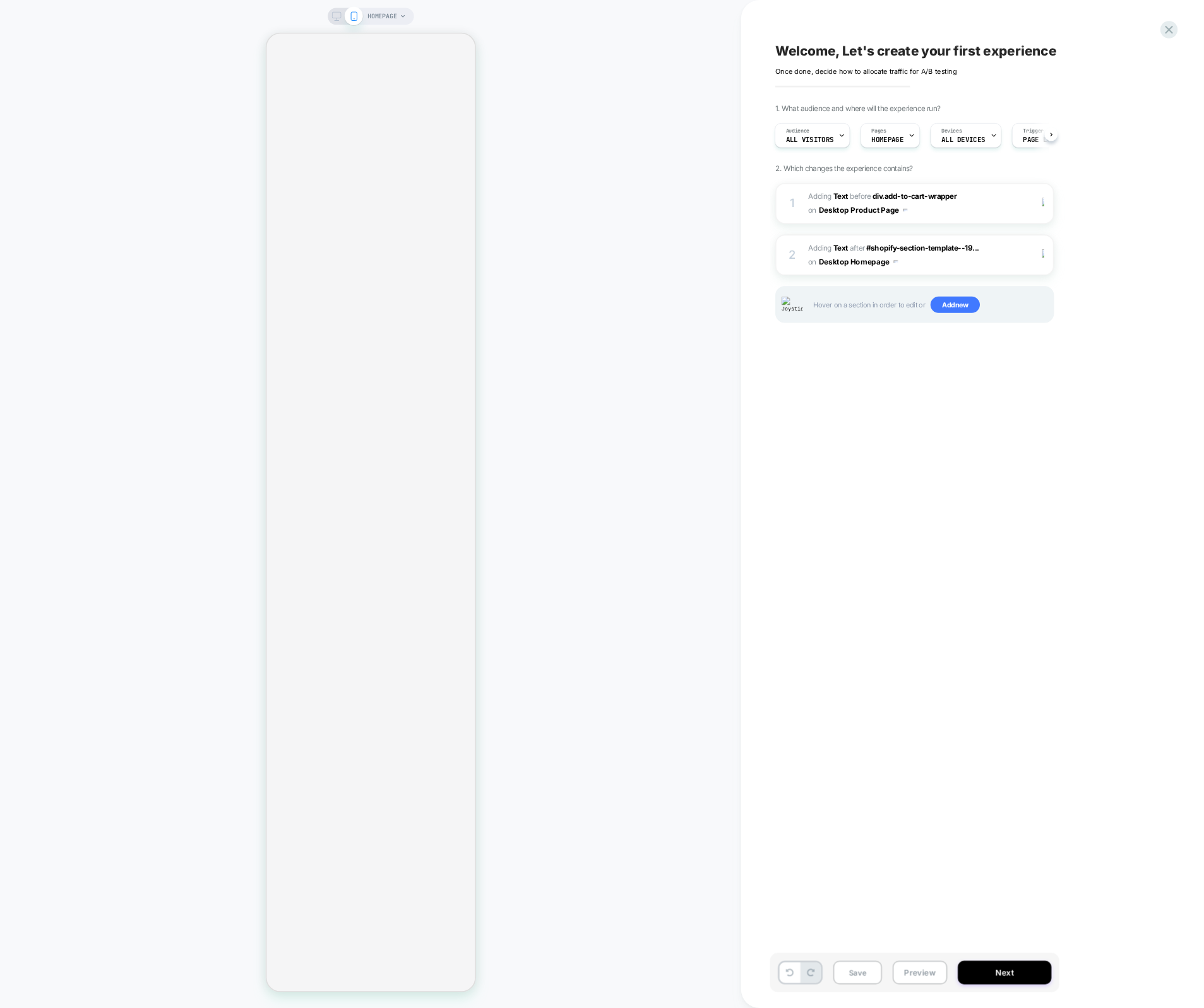
scroll to position [0, 1]
click at [1206, 592] on div "Welcome, Let's create your first experience Click to edit experience details On…" at bounding box center [1161, 605] width 473 height 1185
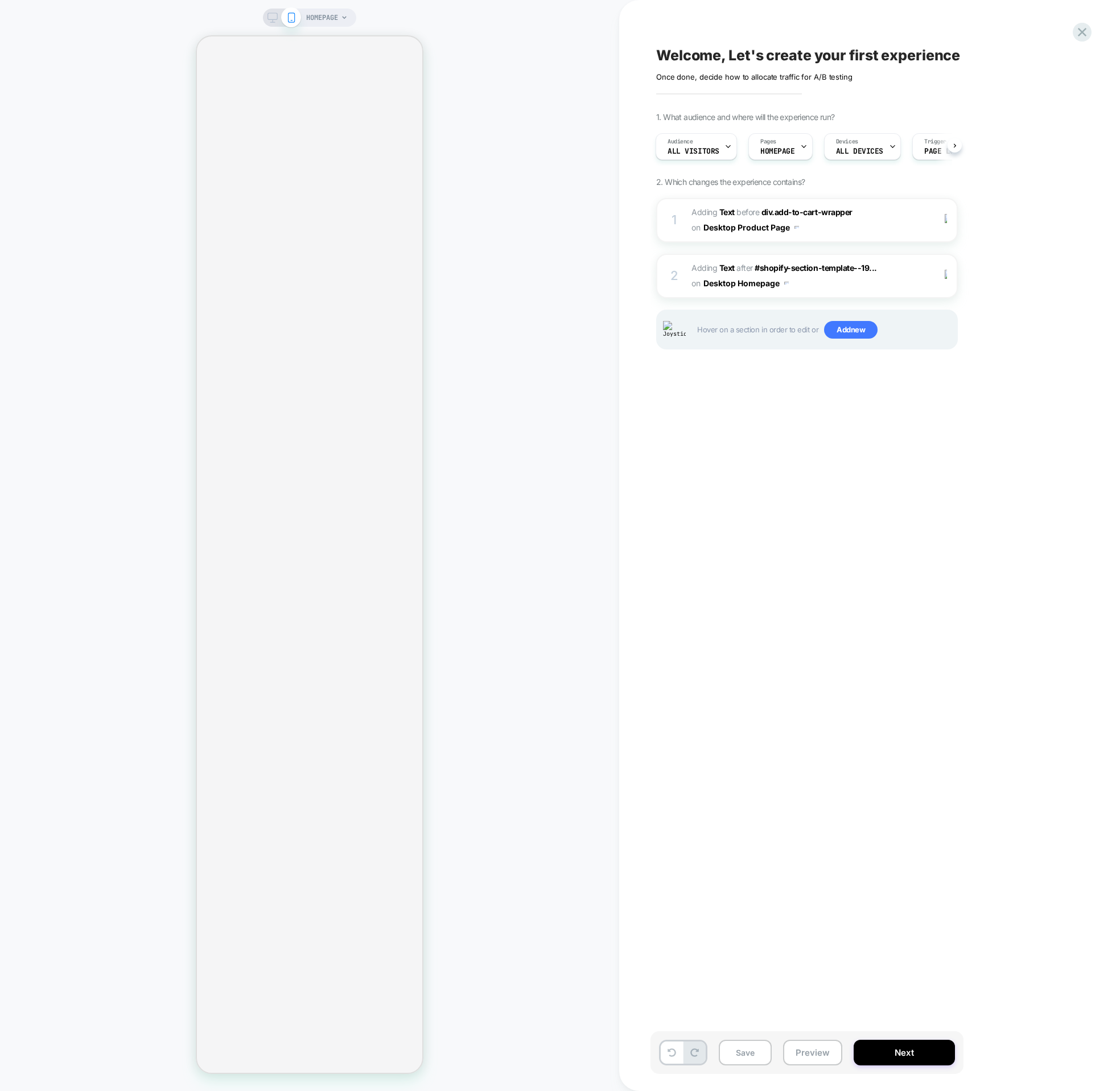
scroll to position [0, 1]
click at [328, 17] on span "HOMEPAGE" at bounding box center [322, 17] width 32 height 18
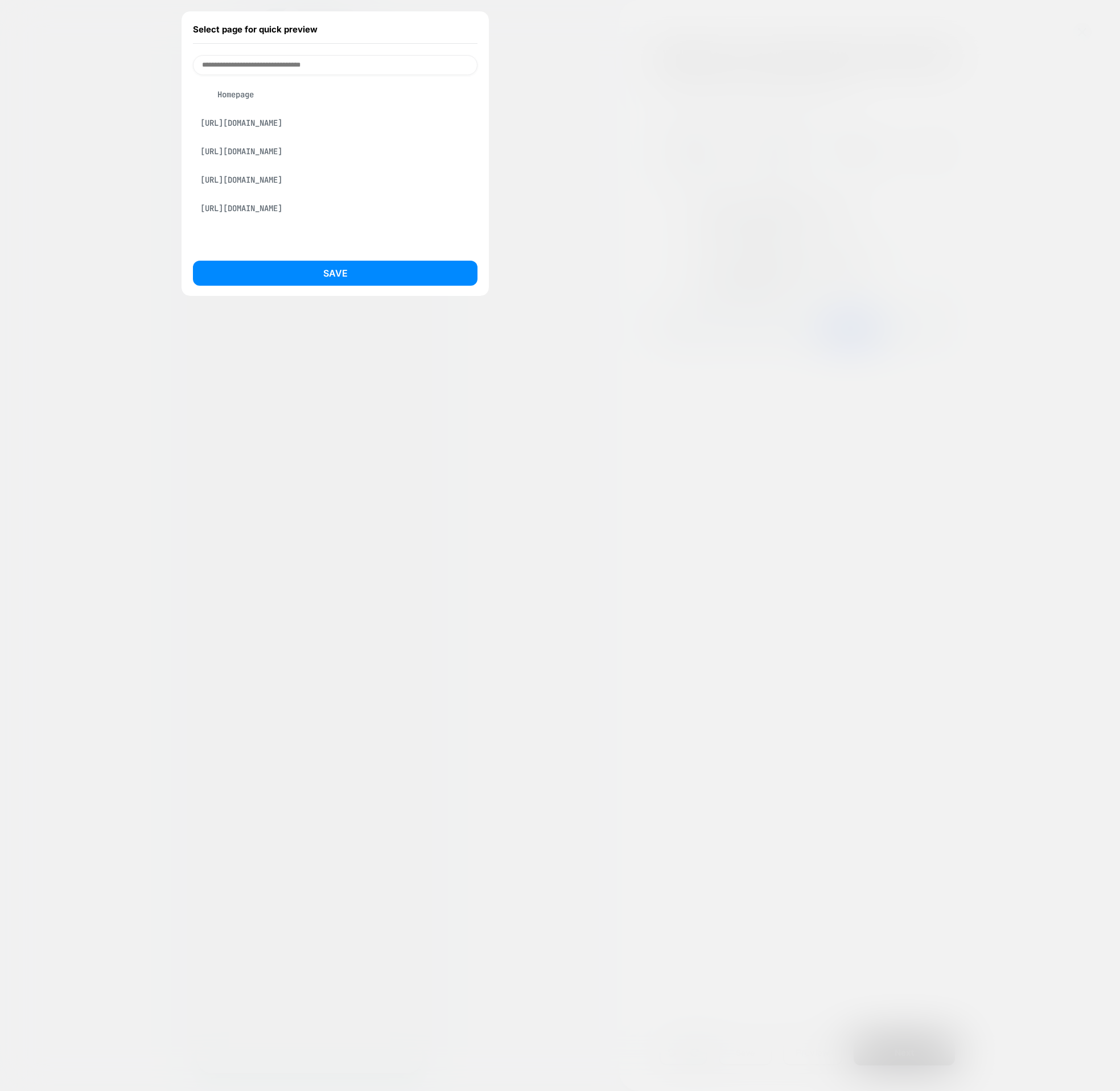
click at [305, 69] on input at bounding box center [335, 66] width 285 height 20
type input "*******"
click at [562, 162] on div at bounding box center [560, 546] width 1120 height 1091
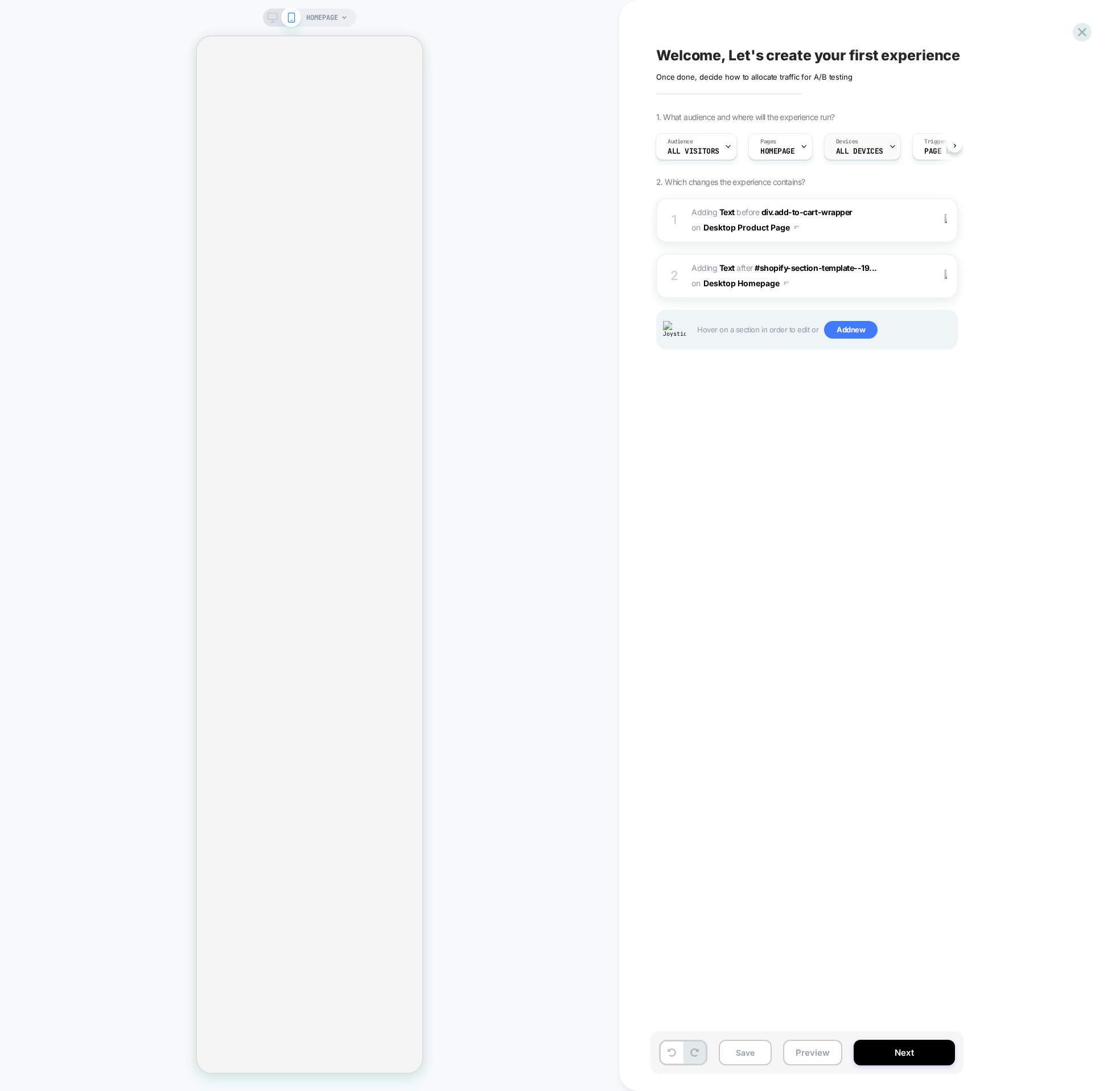
click at [847, 153] on span "ALL DEVICES" at bounding box center [860, 151] width 48 height 8
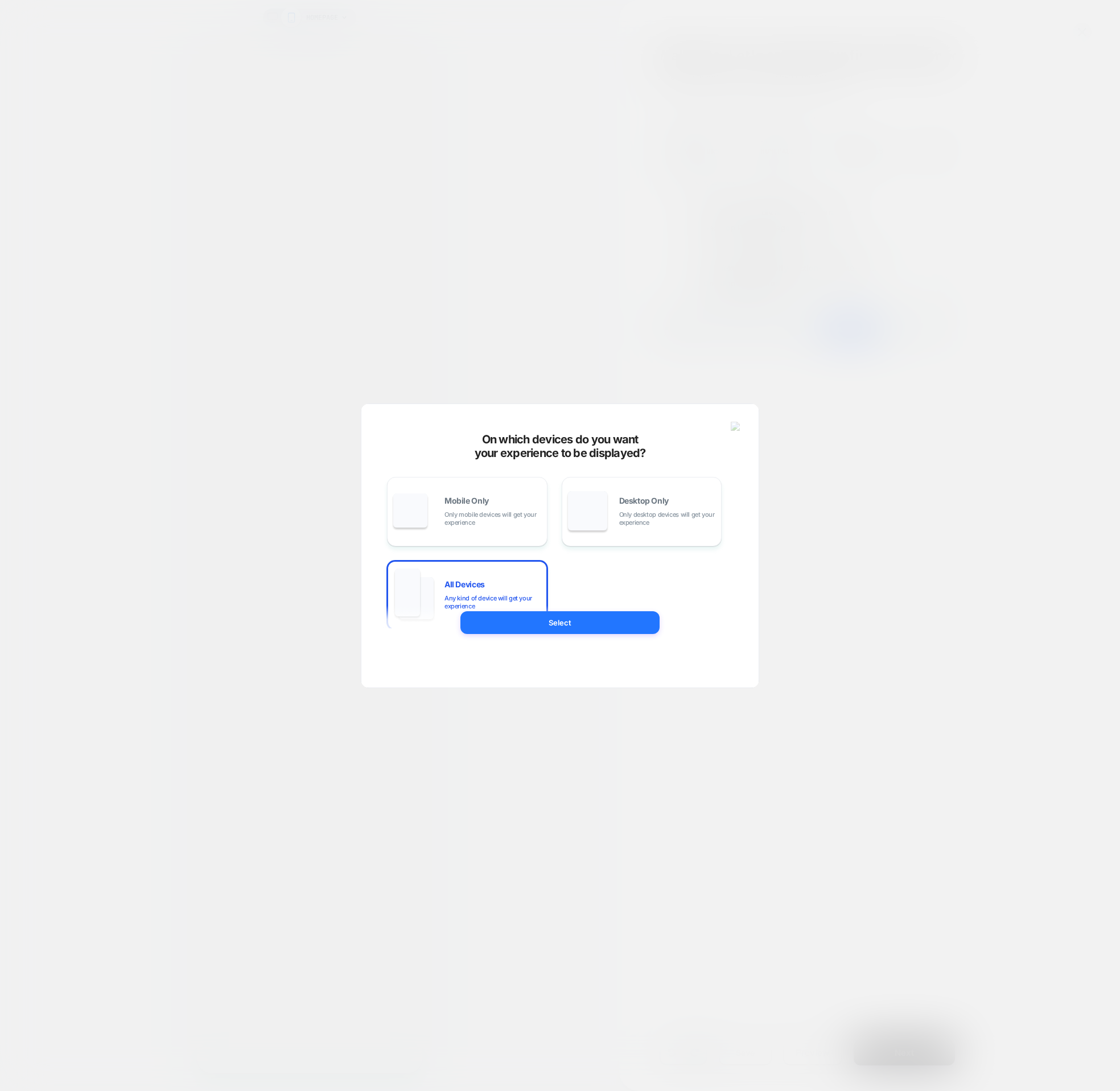
drag, startPoint x: 813, startPoint y: 192, endPoint x: 813, endPoint y: 185, distance: 7.0
click at [813, 192] on div at bounding box center [560, 546] width 1120 height 1091
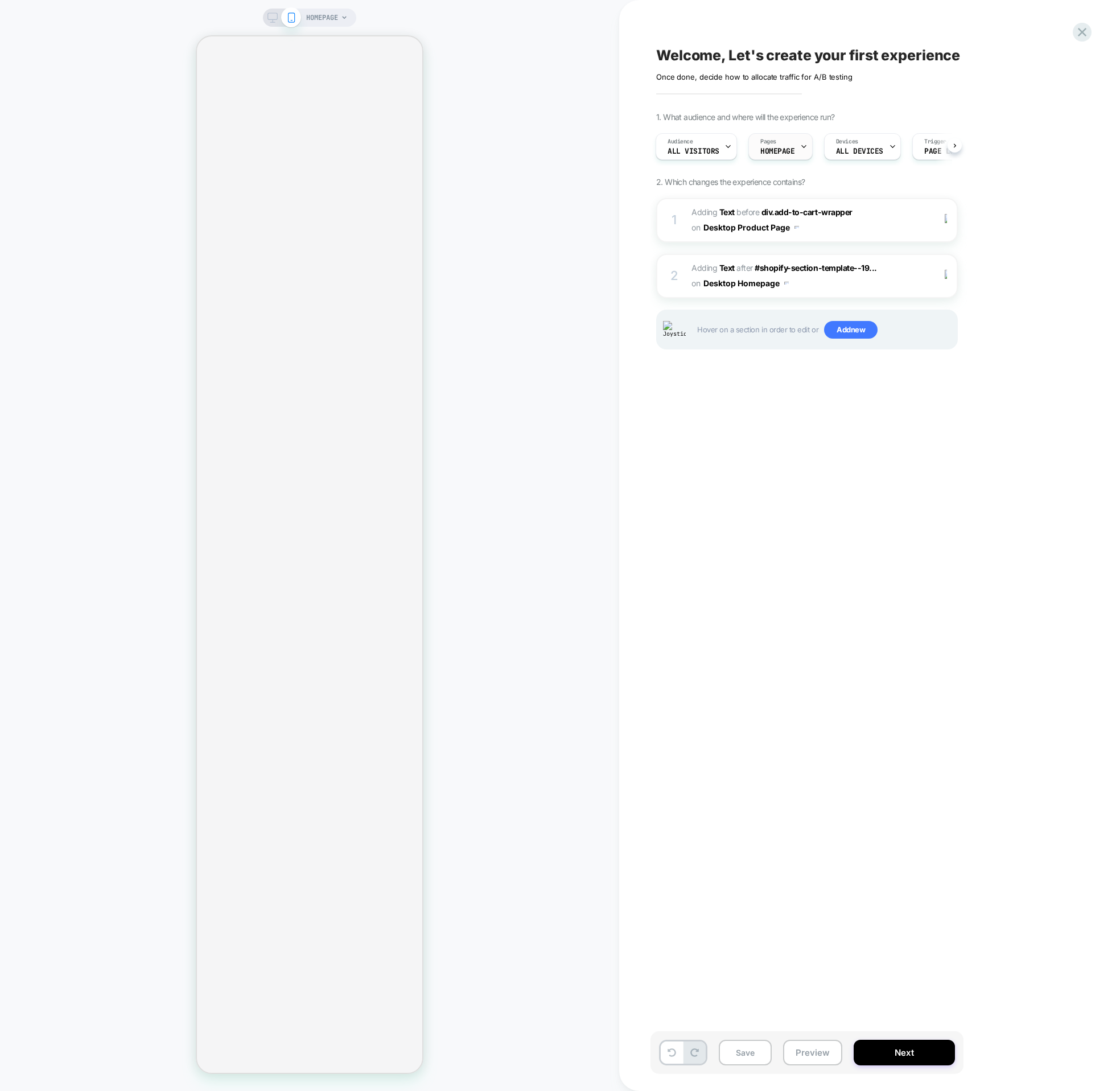
click at [790, 148] on span "HOMEPAGE" at bounding box center [778, 151] width 35 height 8
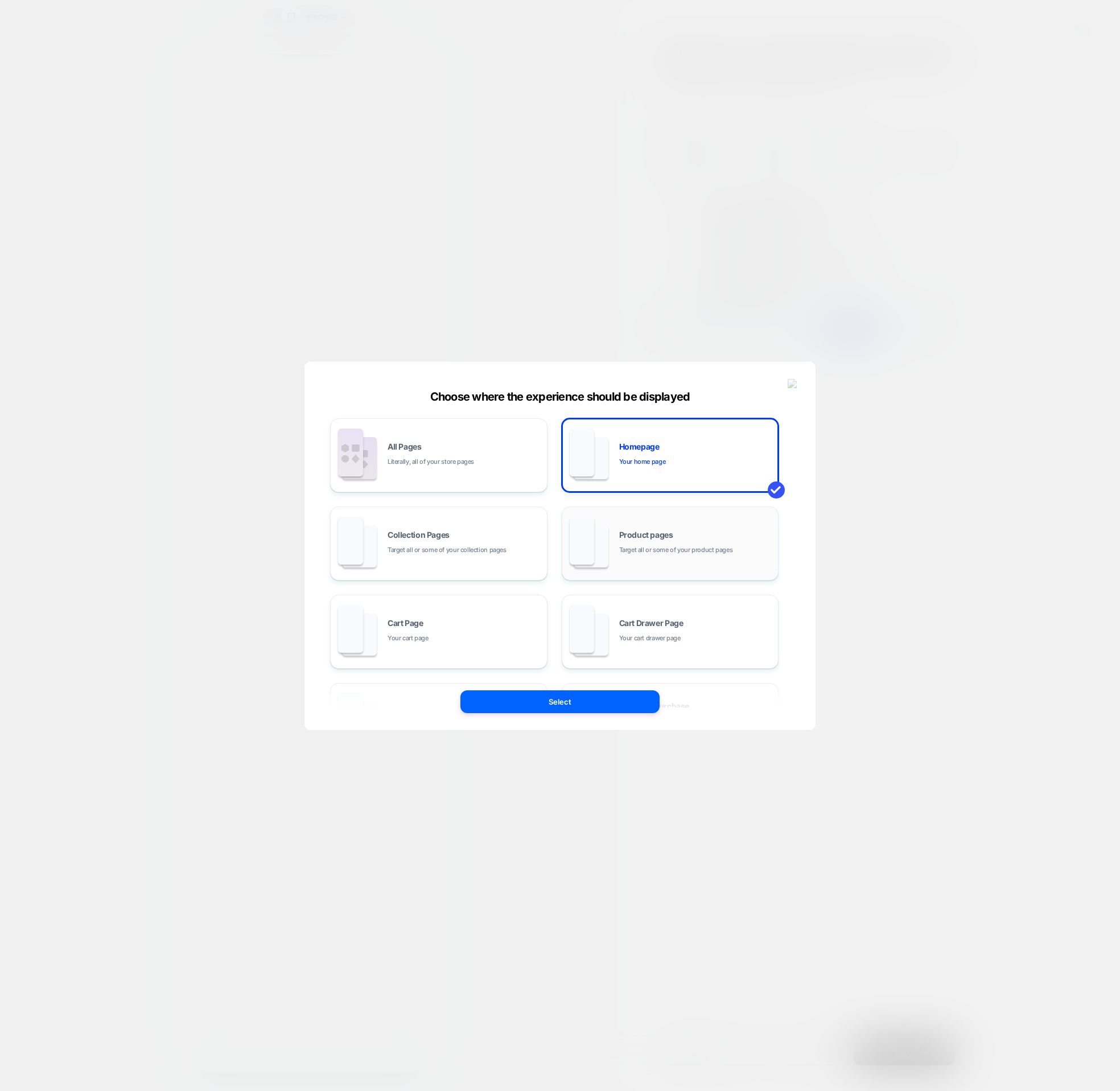
click at [649, 531] on span "Product pages" at bounding box center [646, 535] width 54 height 8
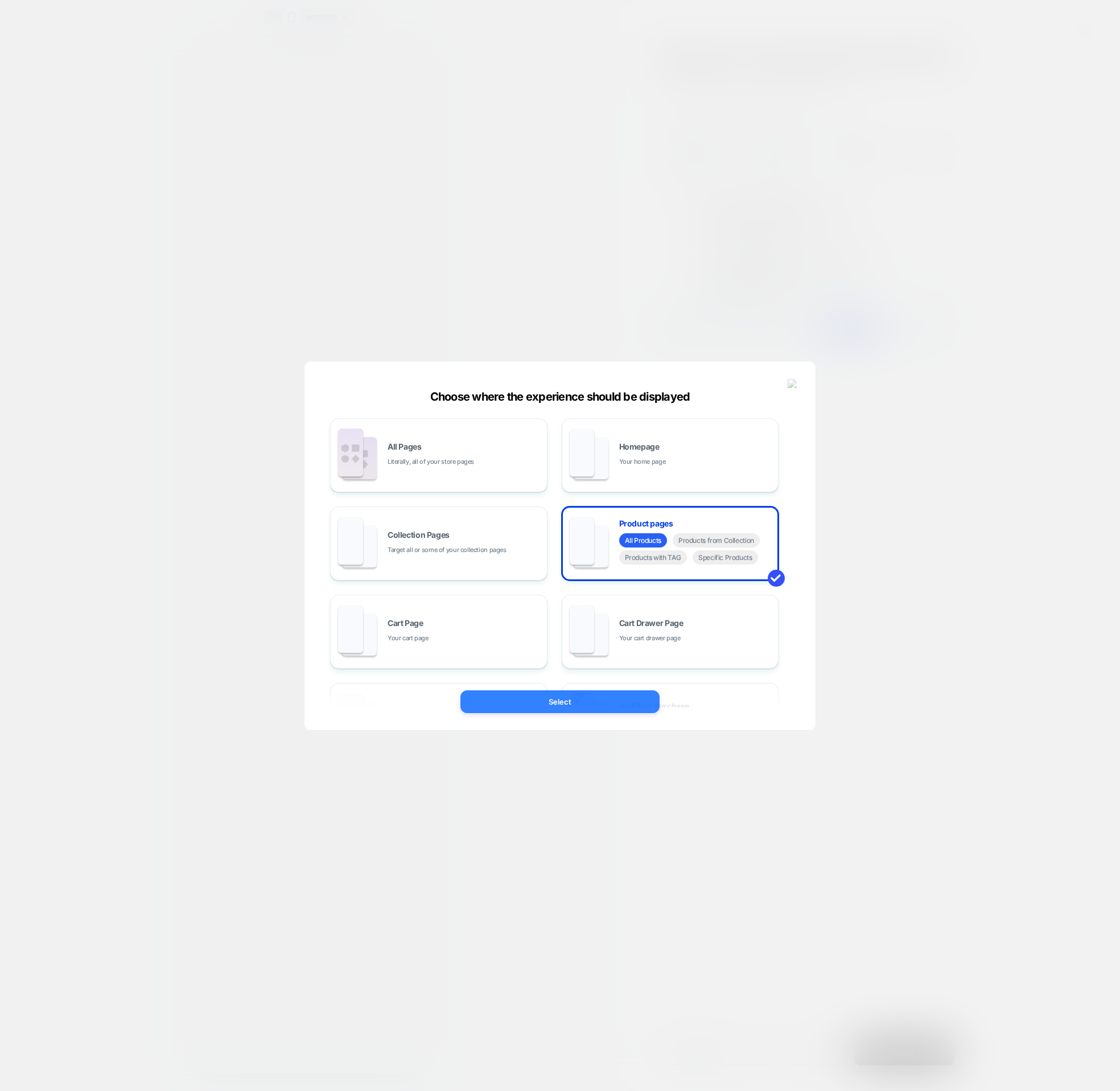
click at [609, 698] on button "Select" at bounding box center [560, 702] width 199 height 23
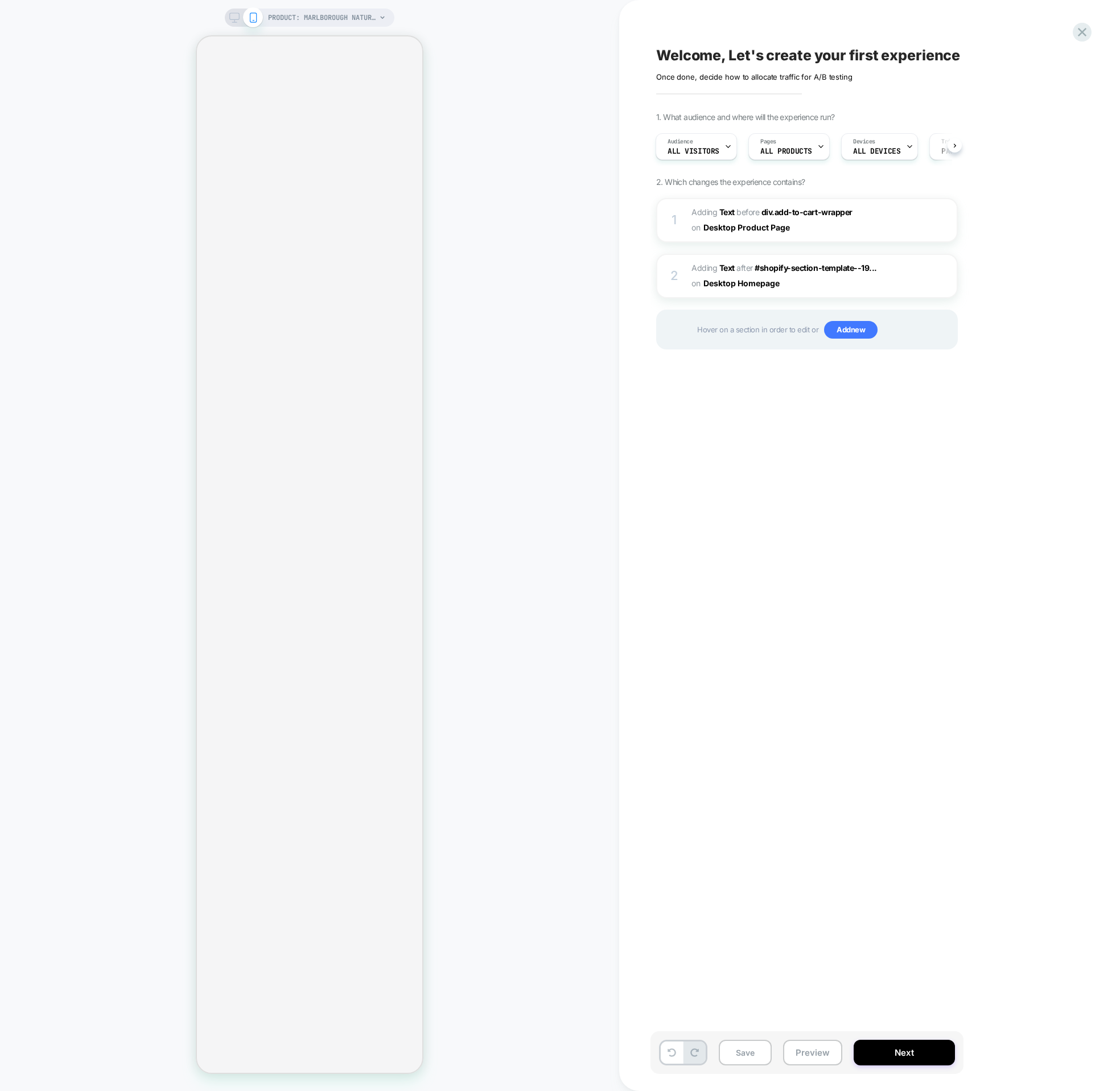
scroll to position [0, 1]
click at [506, 288] on div "PRODUCT: Marlborough Natural Washable Wool Heavy Loop Pile Swatch PRODUCT: Marl…" at bounding box center [309, 546] width 619 height 1069
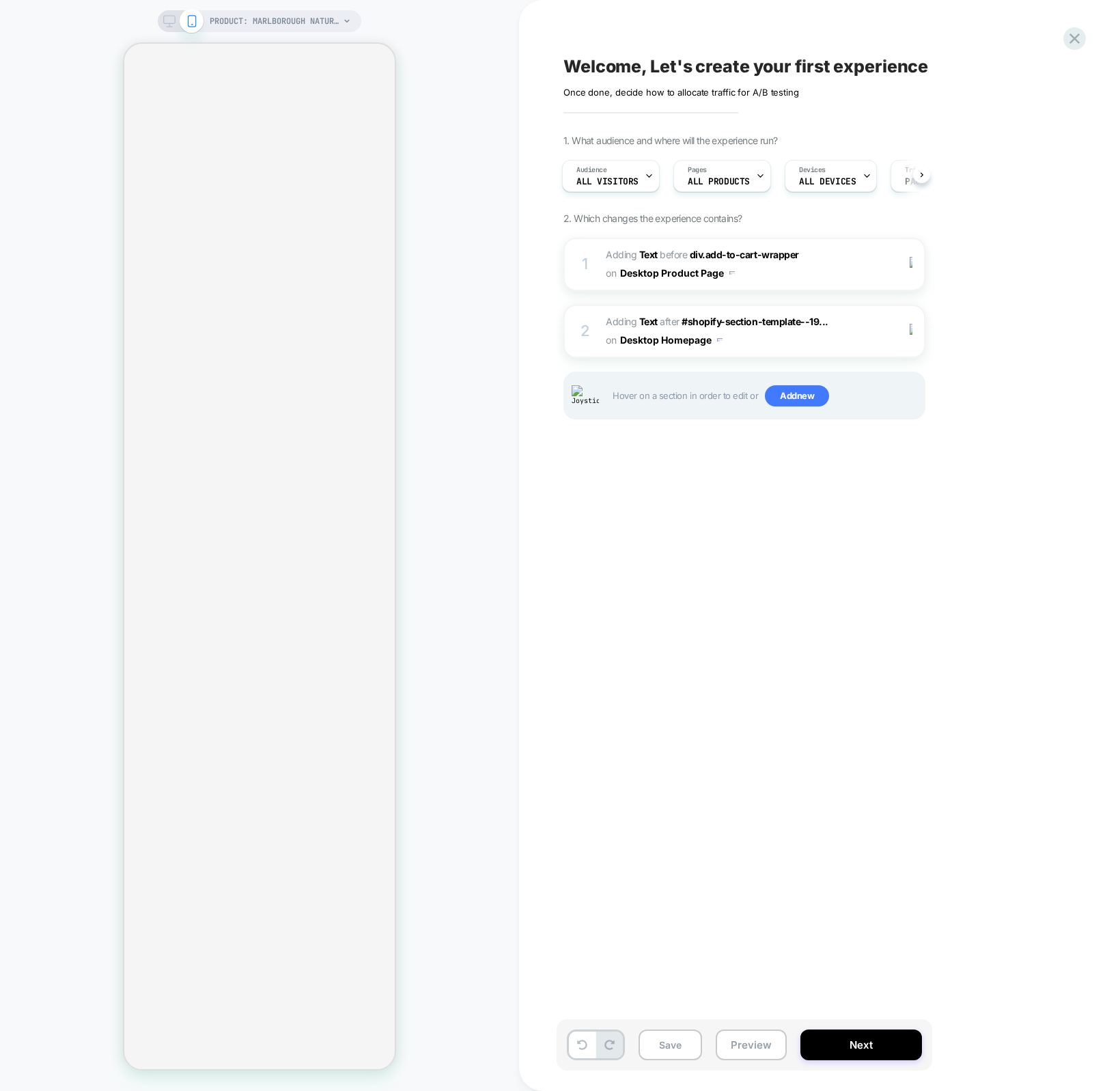
scroll to position [0, 2]
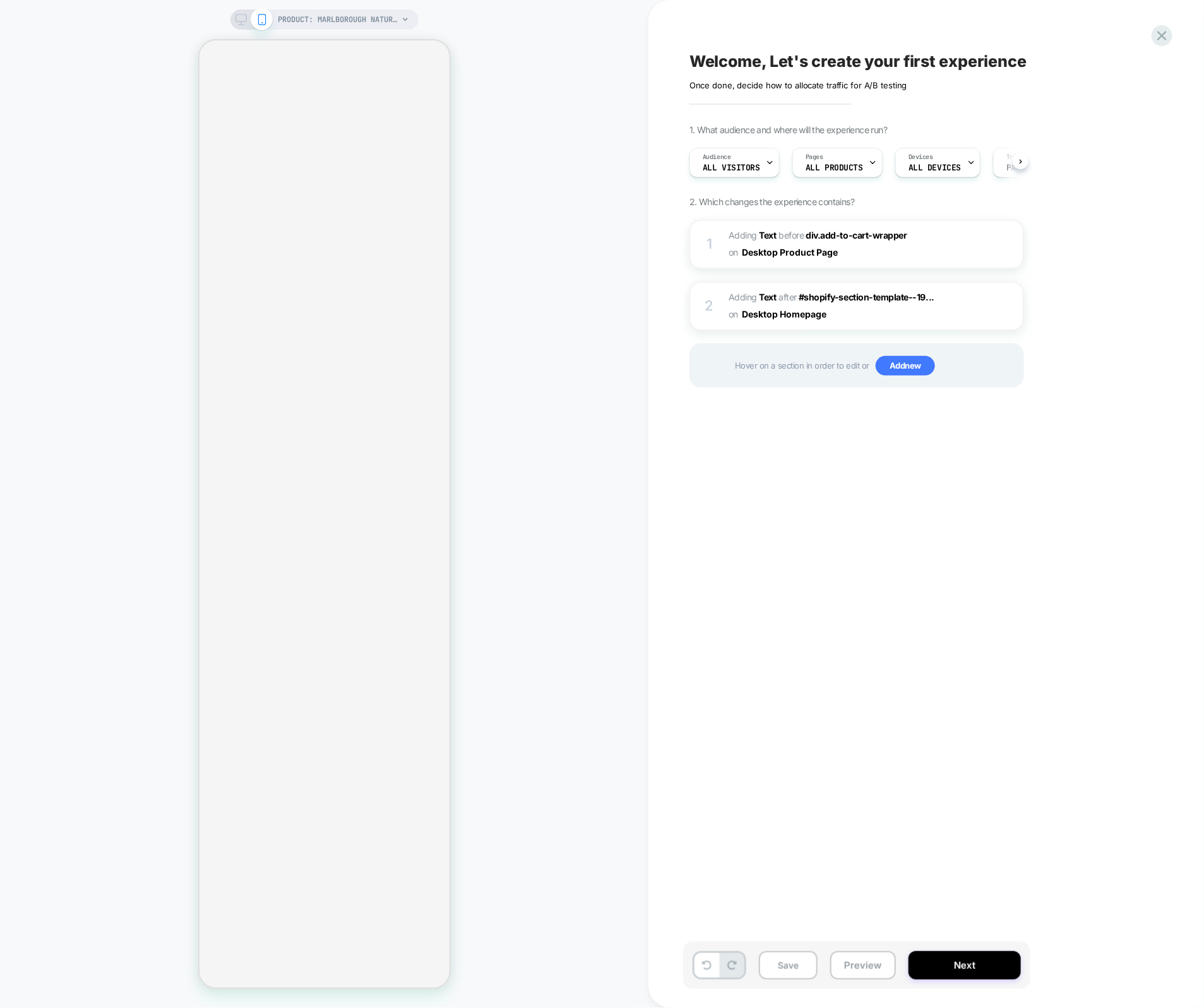
scroll to position [0, 1]
click at [528, 421] on div "PRODUCT: Marlborough Natural Washable Wool Heavy Loop Pile Swatch PRODUCT: Marl…" at bounding box center [324, 504] width 648 height 983
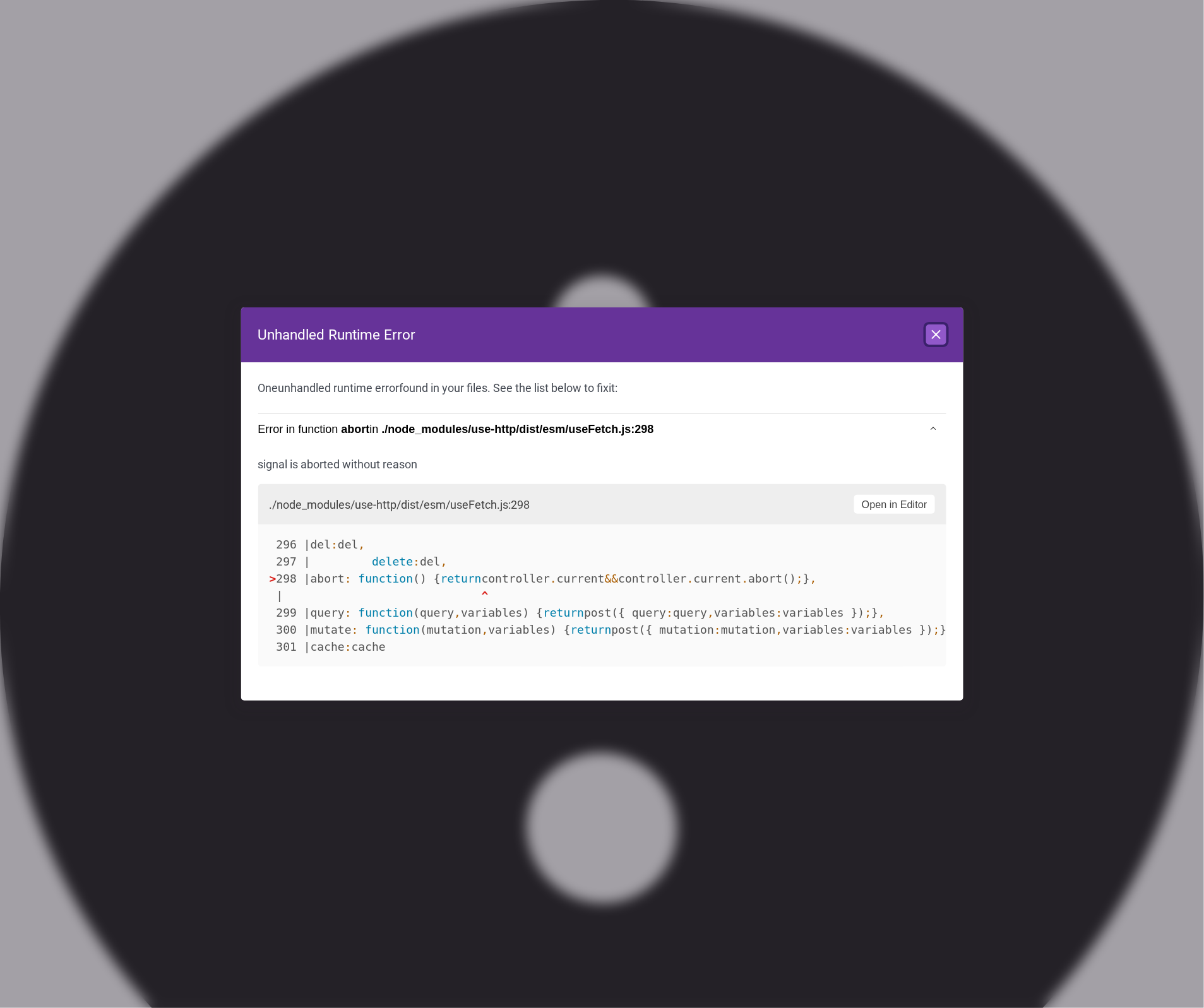
click at [931, 327] on icon at bounding box center [936, 334] width 15 height 15
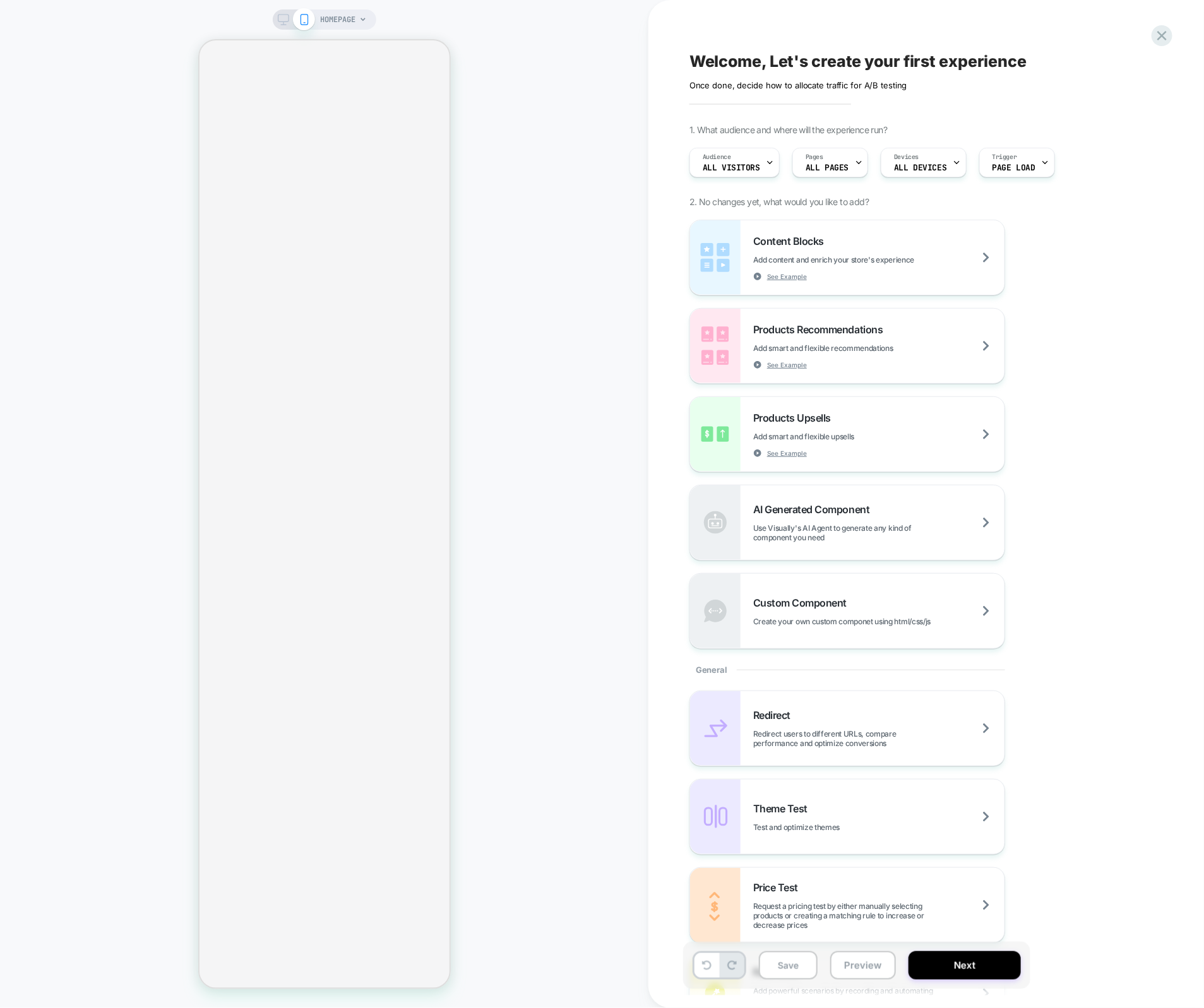
click at [340, 14] on span "HOMEPAGE" at bounding box center [338, 19] width 35 height 20
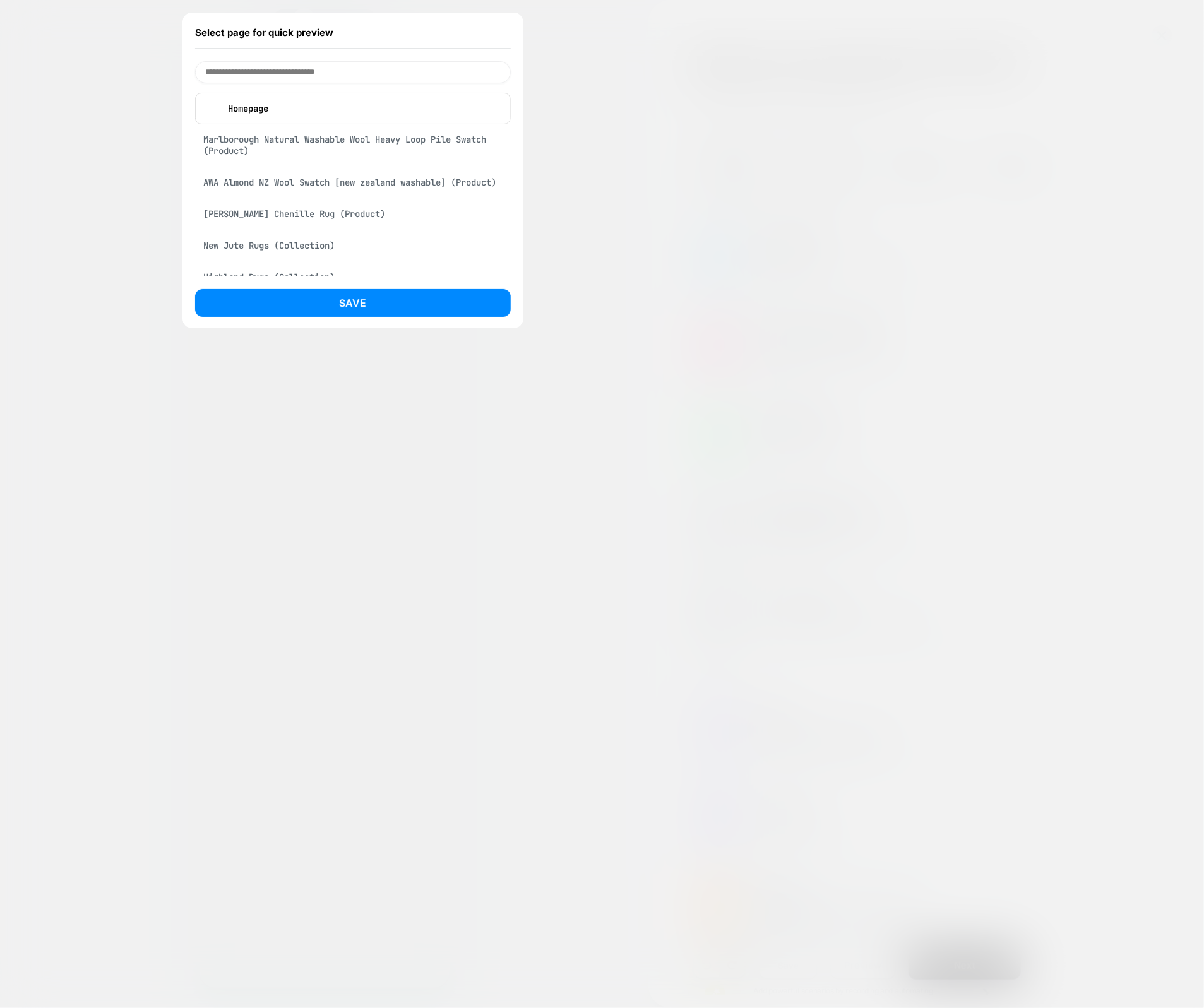
click at [317, 70] on input at bounding box center [353, 73] width 316 height 22
type input "*******"
click at [321, 191] on div "Plinth Brown Chenille Rug (Product)" at bounding box center [353, 179] width 316 height 24
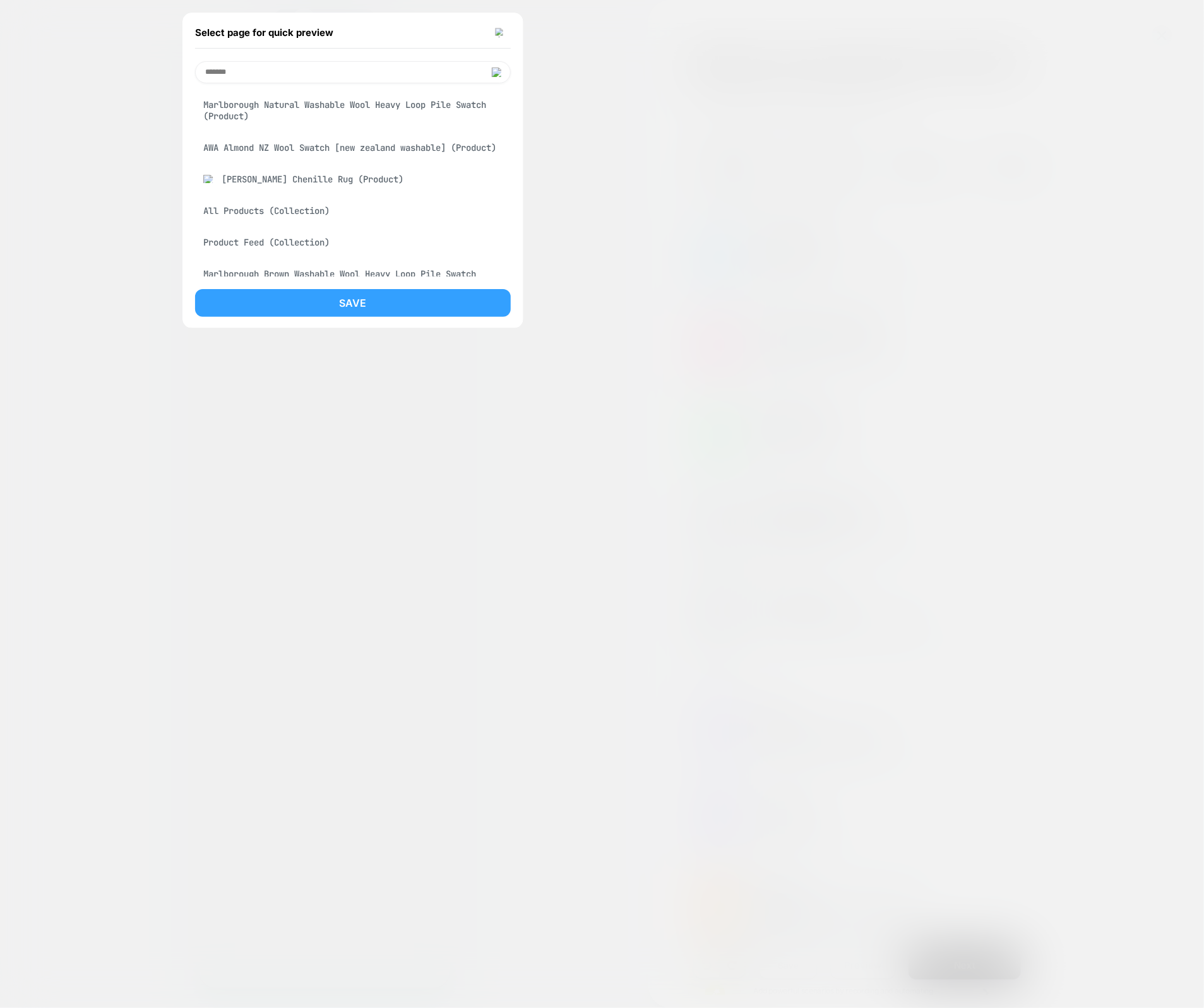
click at [361, 309] on button "Save" at bounding box center [353, 303] width 316 height 28
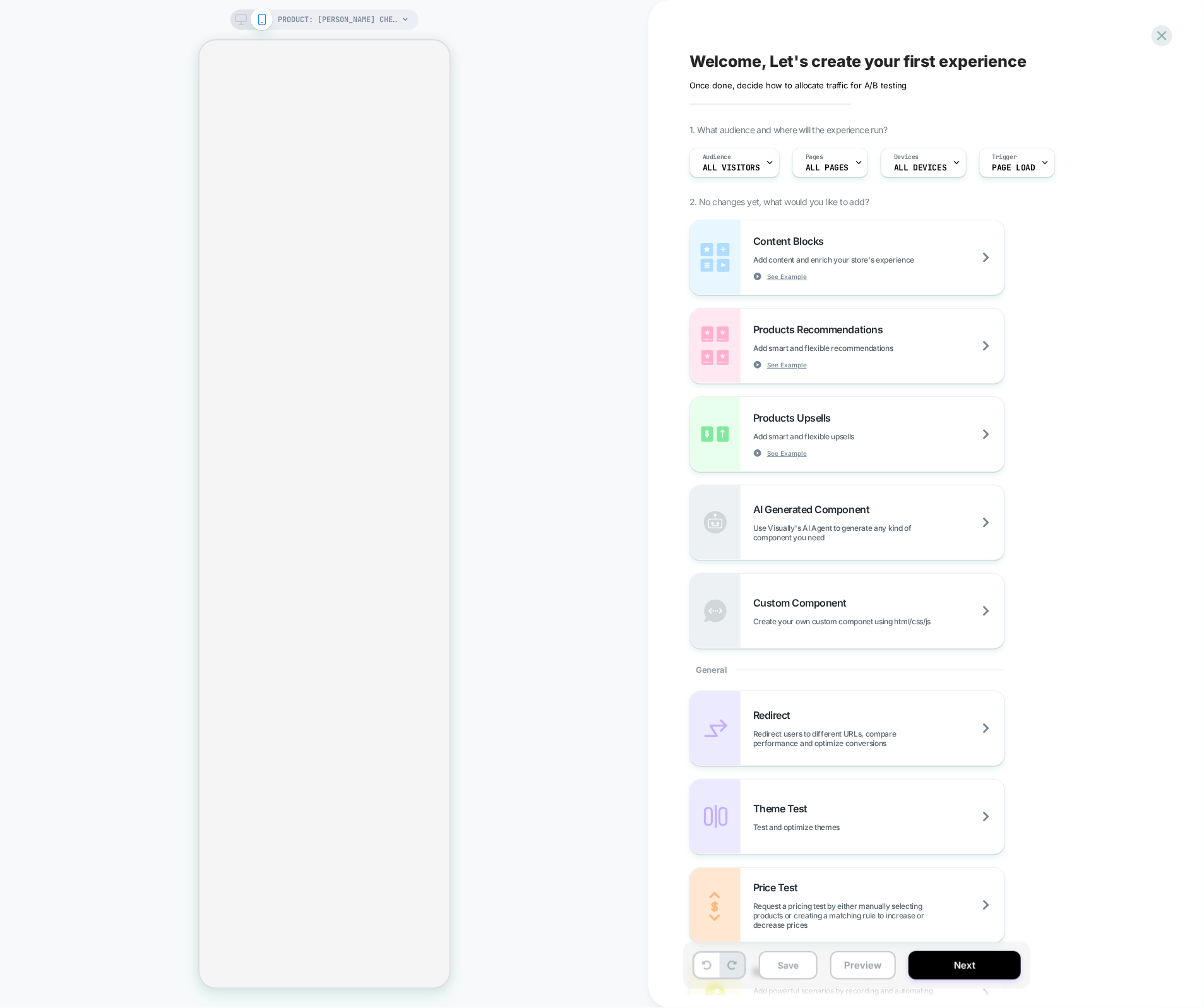
click at [524, 272] on div "PRODUCT: Plinth Brown Chenille Rug PRODUCT: Plinth Brown Chenille Rug" at bounding box center [324, 504] width 648 height 983
click at [849, 250] on div "Content Blocks Add content and enrich your store's experience See Example" at bounding box center [879, 258] width 251 height 46
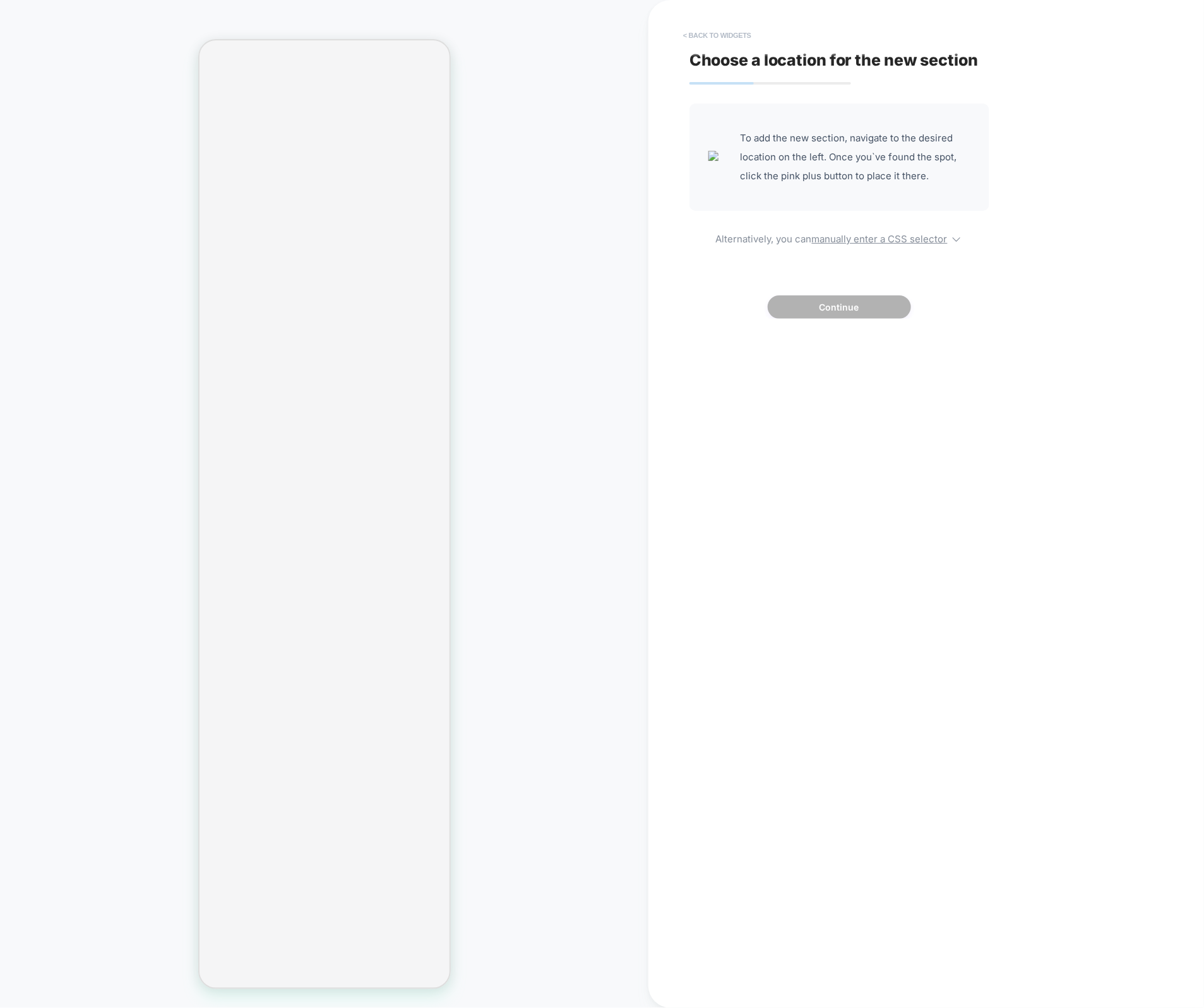
click at [727, 41] on button "< Back to widgets" at bounding box center [717, 35] width 81 height 20
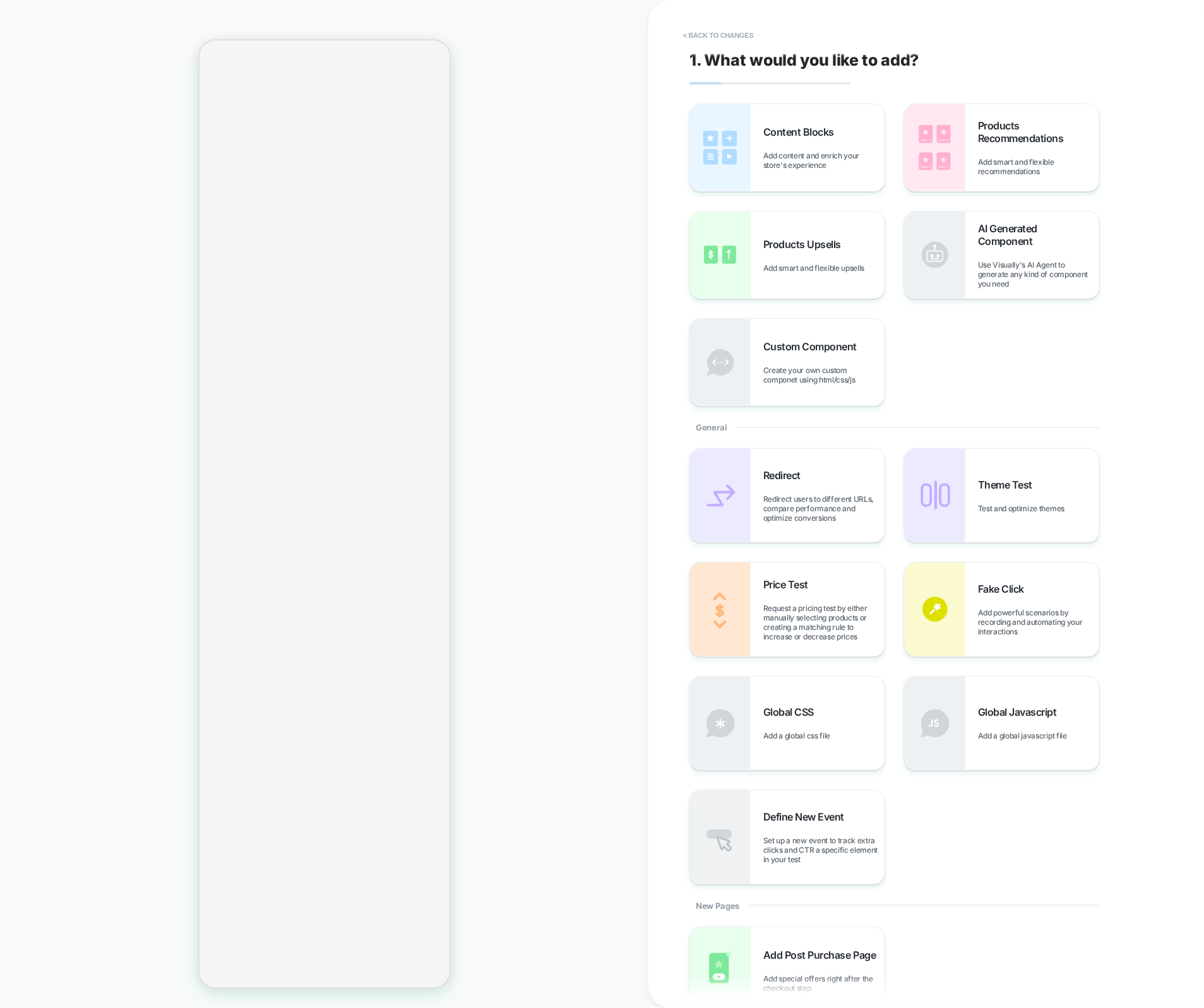
click at [536, 281] on div "PRODUCT: Plinth Brown Chenille Rug PRODUCT: Plinth Brown Chenille Rug" at bounding box center [324, 504] width 648 height 983
click at [731, 29] on button "< Back to changes" at bounding box center [719, 35] width 83 height 20
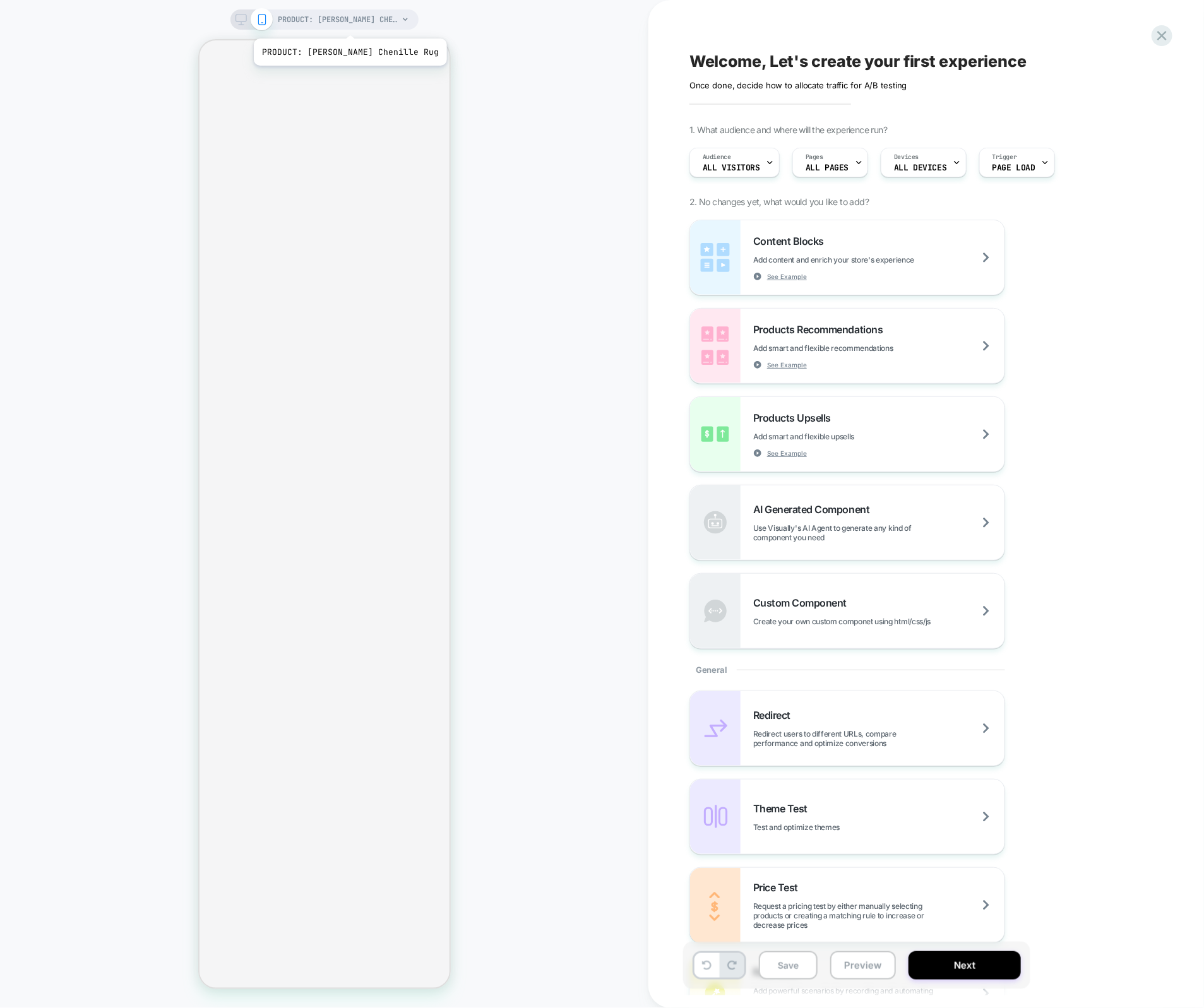
click at [345, 22] on span "PRODUCT: [PERSON_NAME] Chenille Rug" at bounding box center [338, 19] width 120 height 20
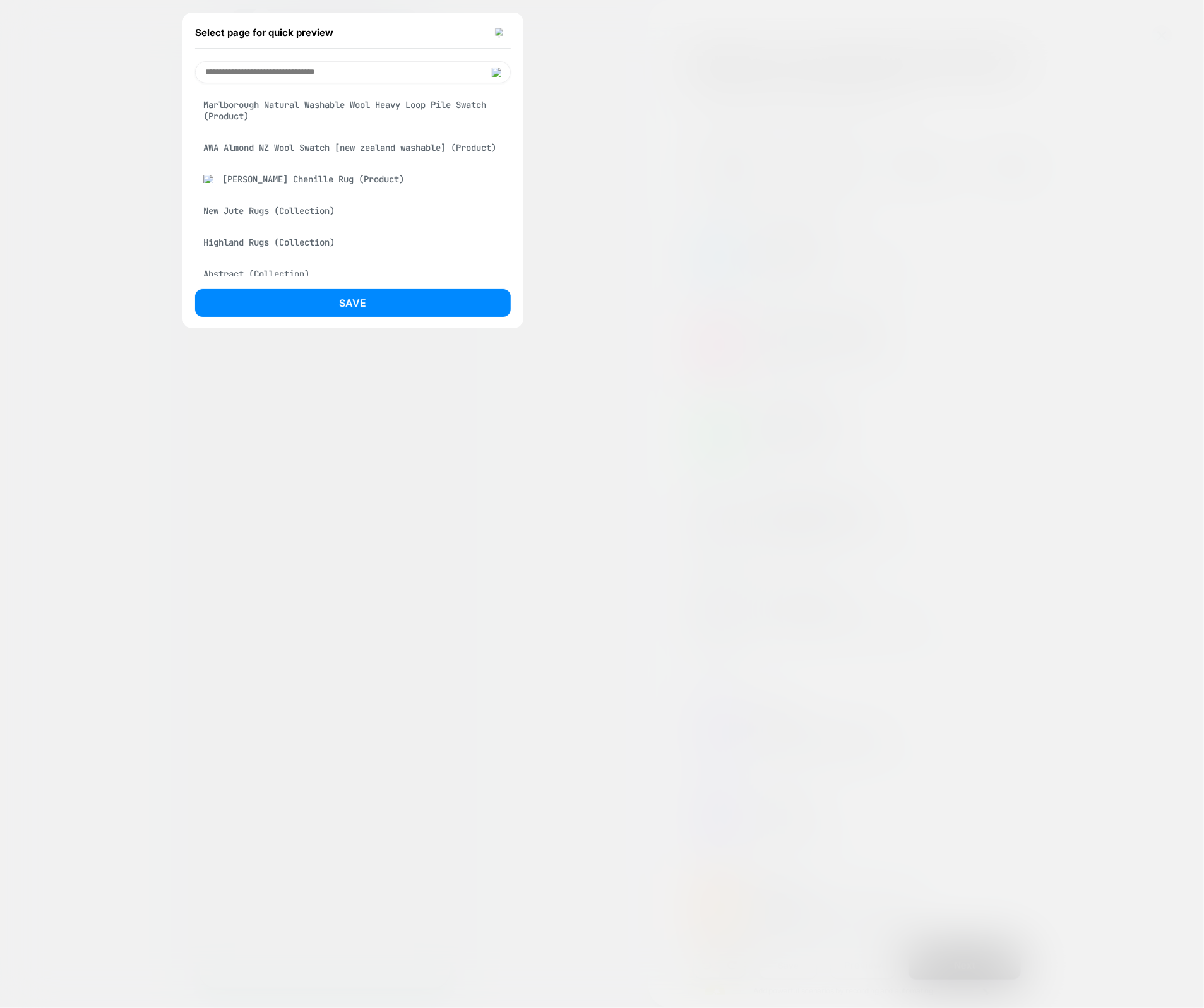
click at [354, 152] on div "AWA Almond NZ Wool Swatch [new zealand washable] (Product)" at bounding box center [353, 148] width 316 height 24
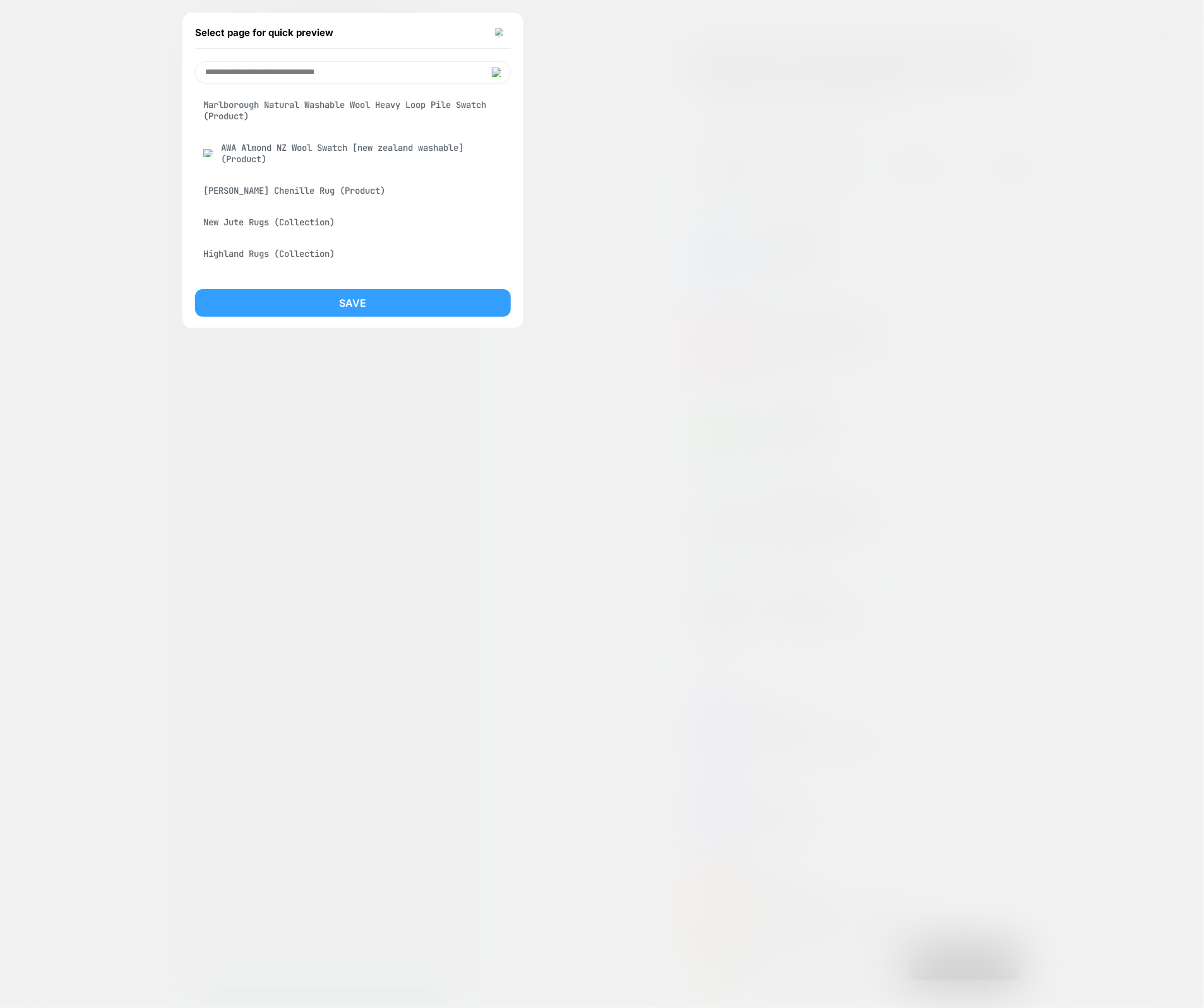
click at [361, 305] on button "Save" at bounding box center [353, 303] width 316 height 28
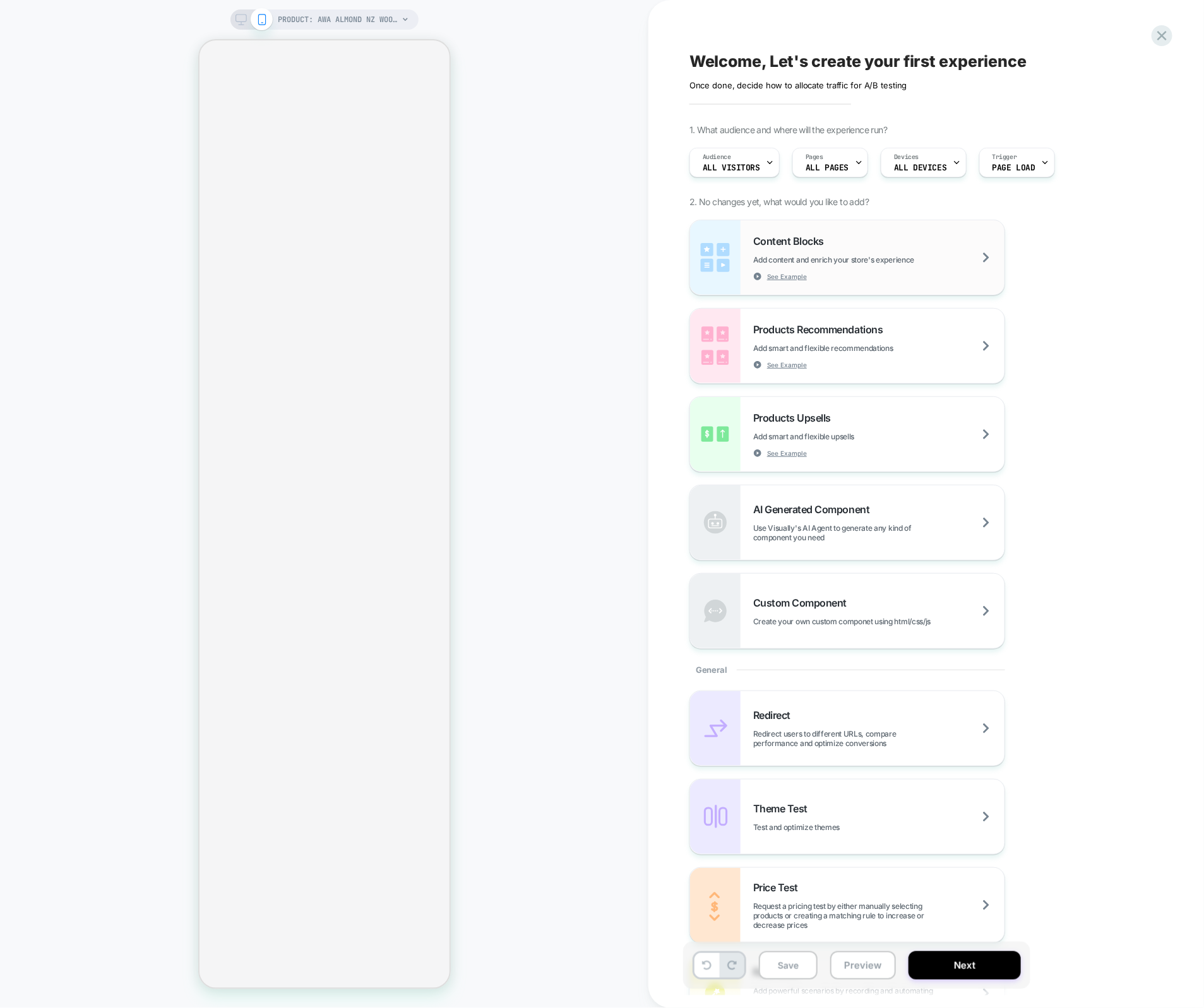
click at [909, 242] on div "Content Blocks Add content and enrich your store's experience See Example" at bounding box center [879, 258] width 251 height 46
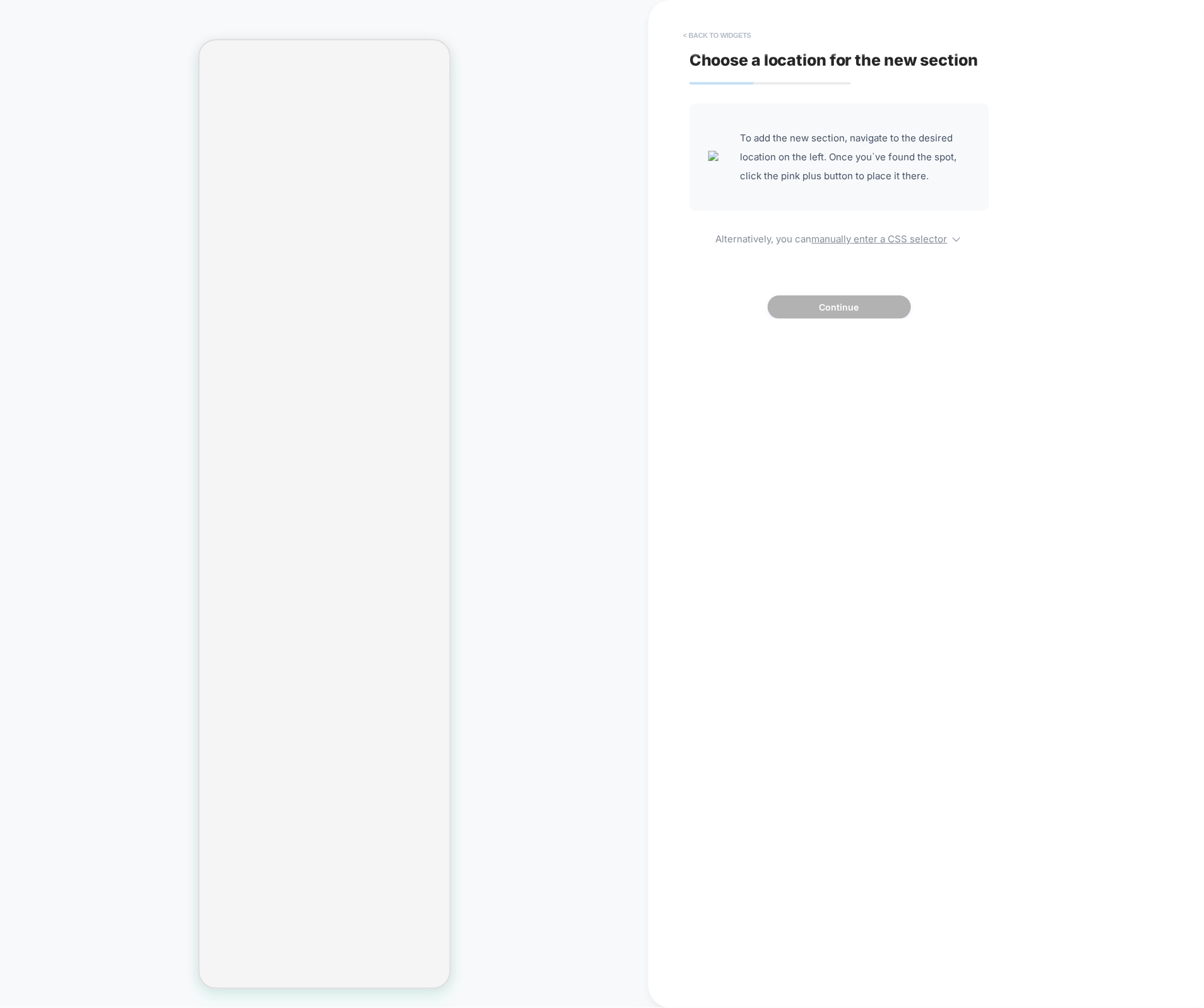
click at [723, 40] on button "< Back to widgets" at bounding box center [717, 35] width 81 height 20
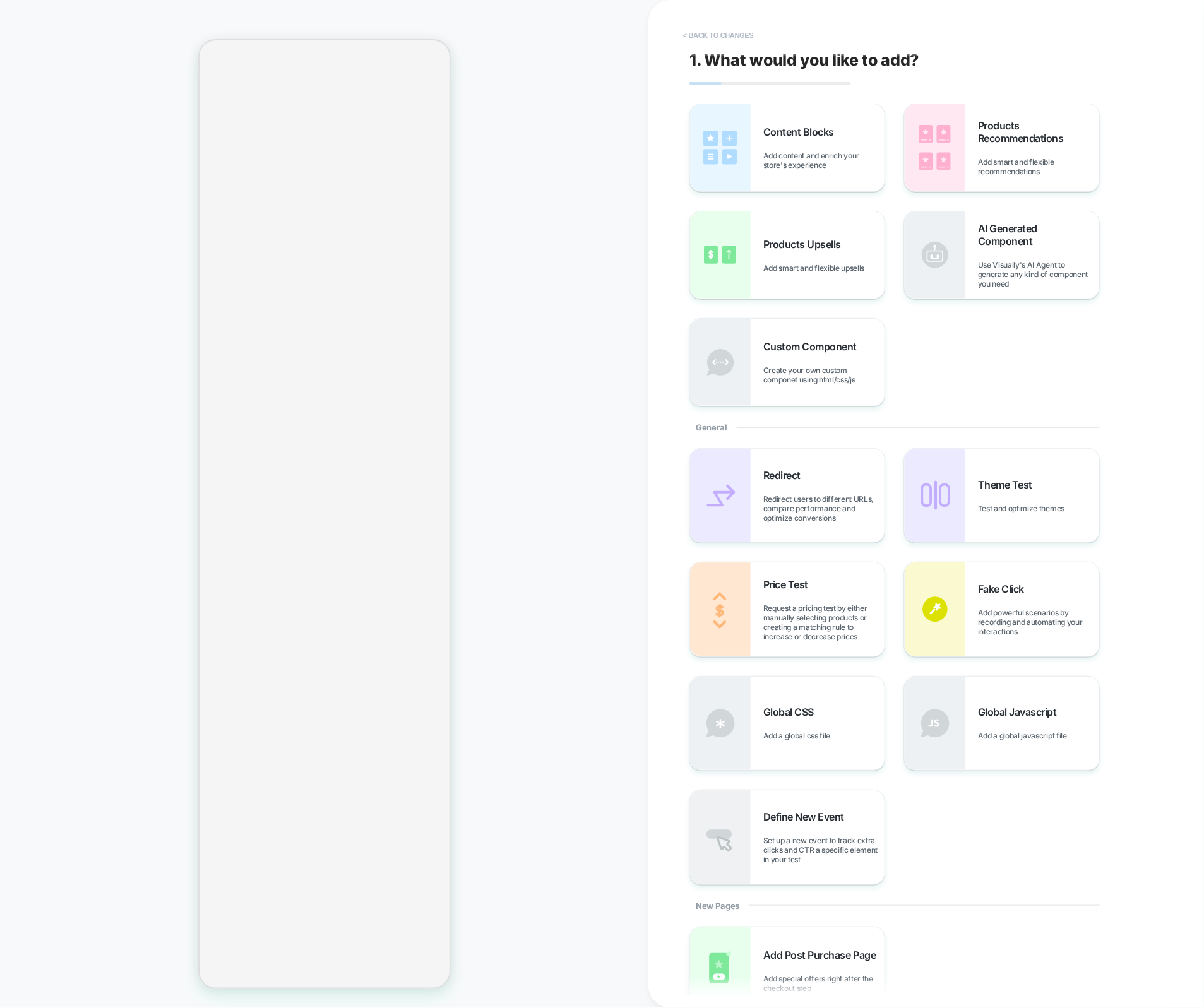
click at [702, 44] on div "< Back to changes 1. What would you like to add? Content Blocks Add content and…" at bounding box center [927, 504] width 473 height 1008
click at [707, 39] on button "< Back to changes" at bounding box center [719, 35] width 83 height 20
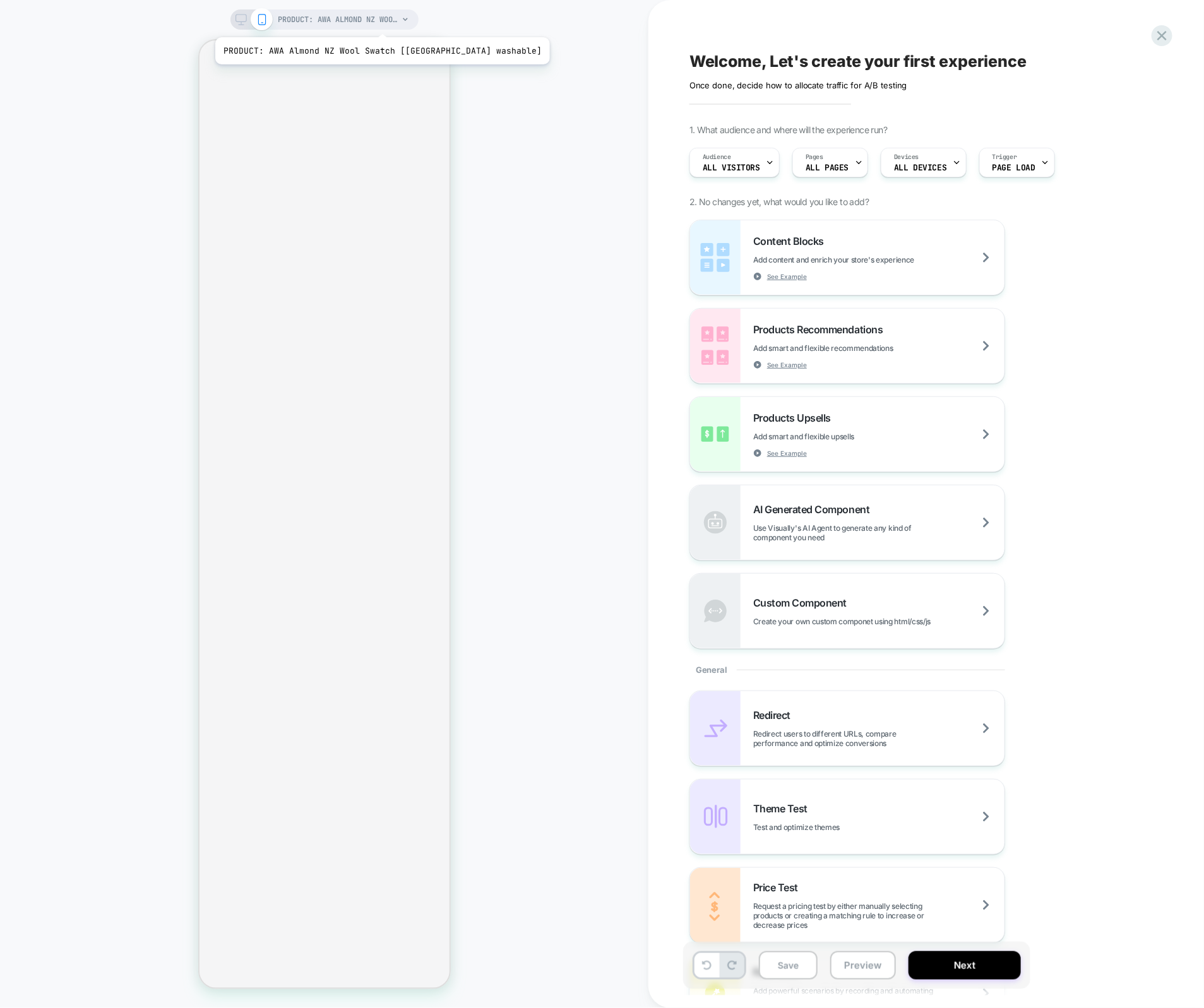
click at [365, 22] on span "PRODUCT: AWA Almond NZ Wool Swatch [new zealand washable]" at bounding box center [338, 19] width 120 height 20
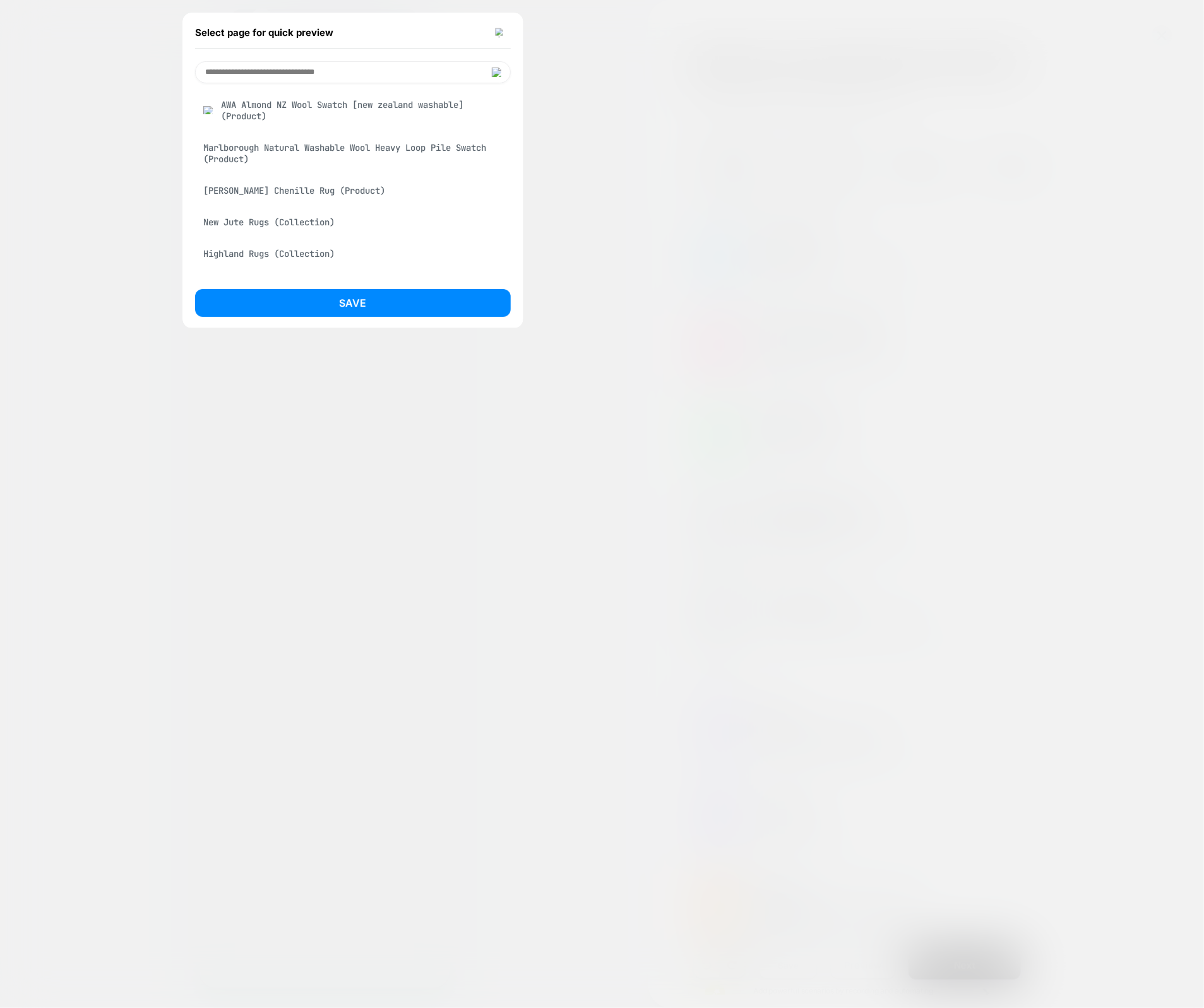
click at [339, 189] on div "Plinth Brown Chenille Rug (Product)" at bounding box center [353, 191] width 316 height 24
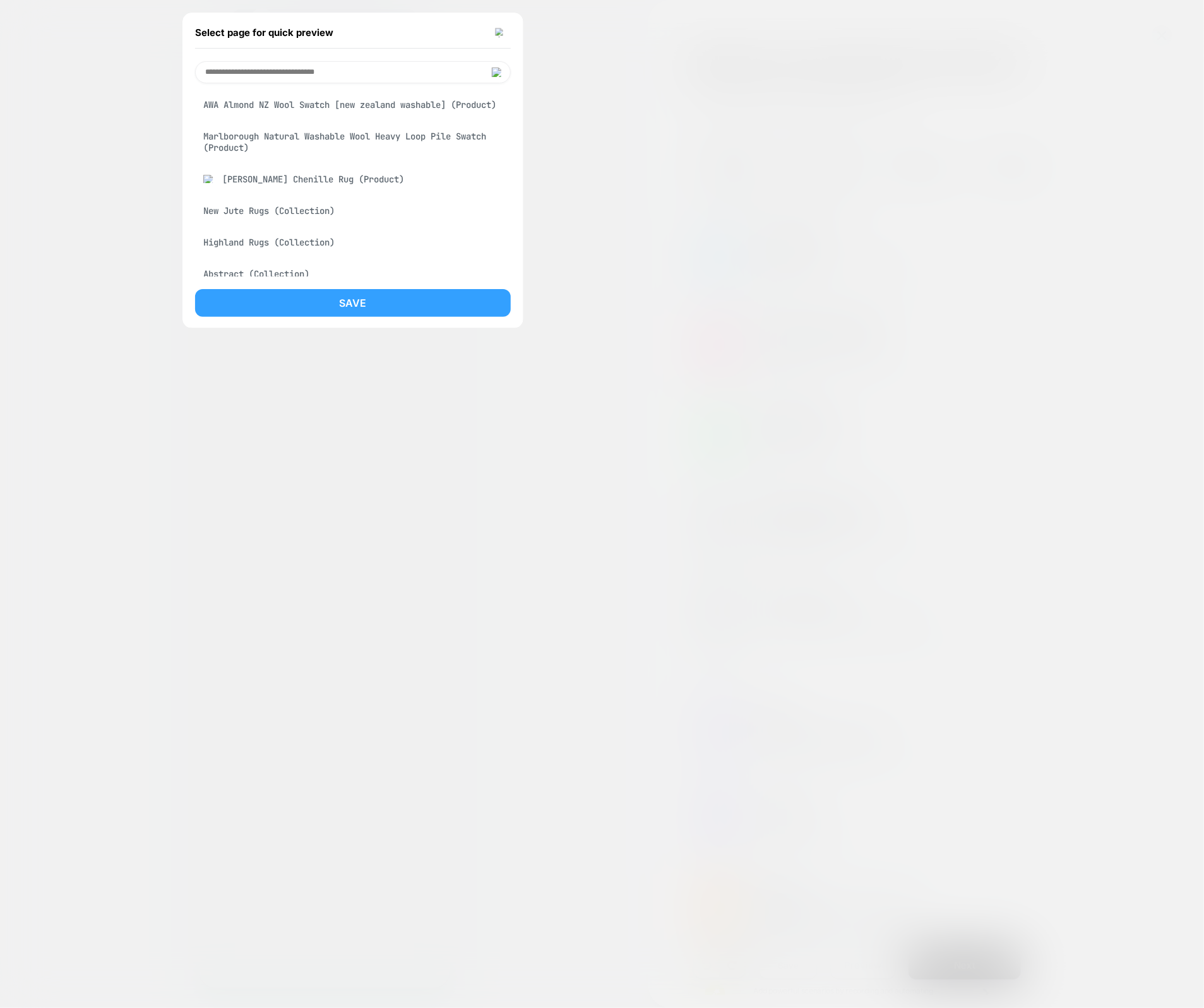
click at [364, 297] on button "Save" at bounding box center [353, 303] width 316 height 28
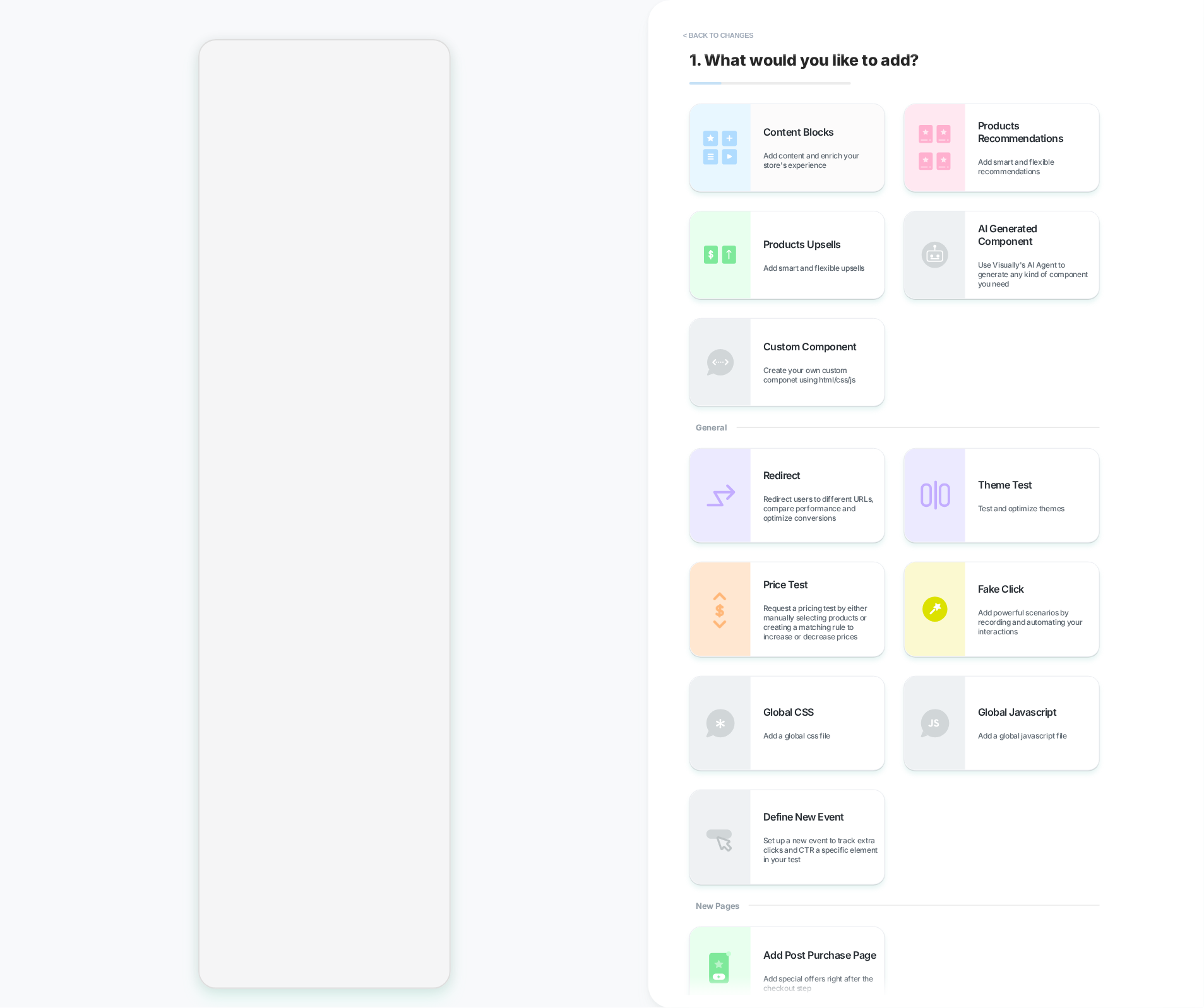
click at [798, 139] on div "Content Blocks Add content and enrich your store's experience" at bounding box center [824, 147] width 122 height 44
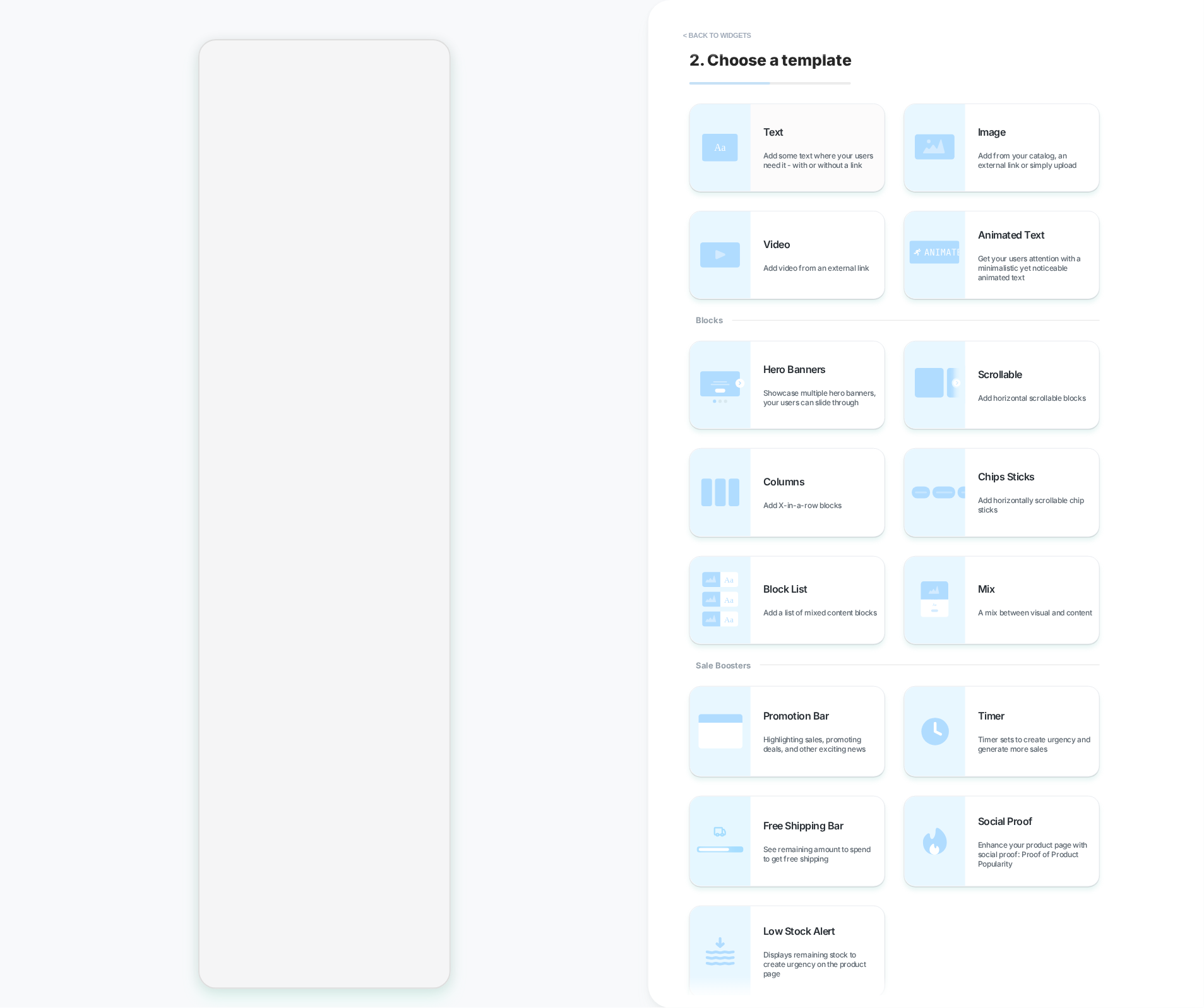
click at [798, 152] on span "Add some text where your users need it - with or without a link" at bounding box center [824, 161] width 122 height 19
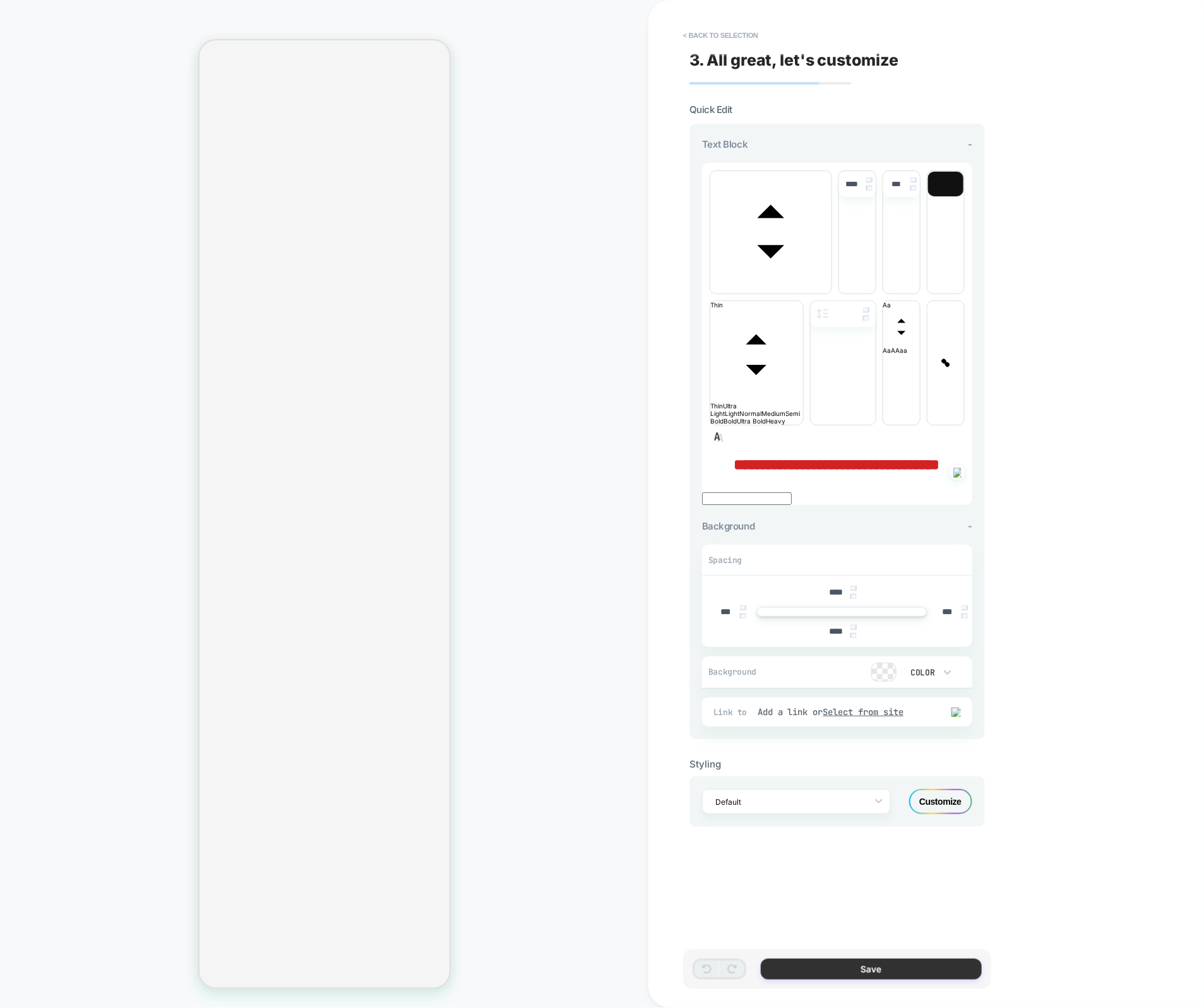
click at [869, 963] on button "Save" at bounding box center [871, 970] width 221 height 21
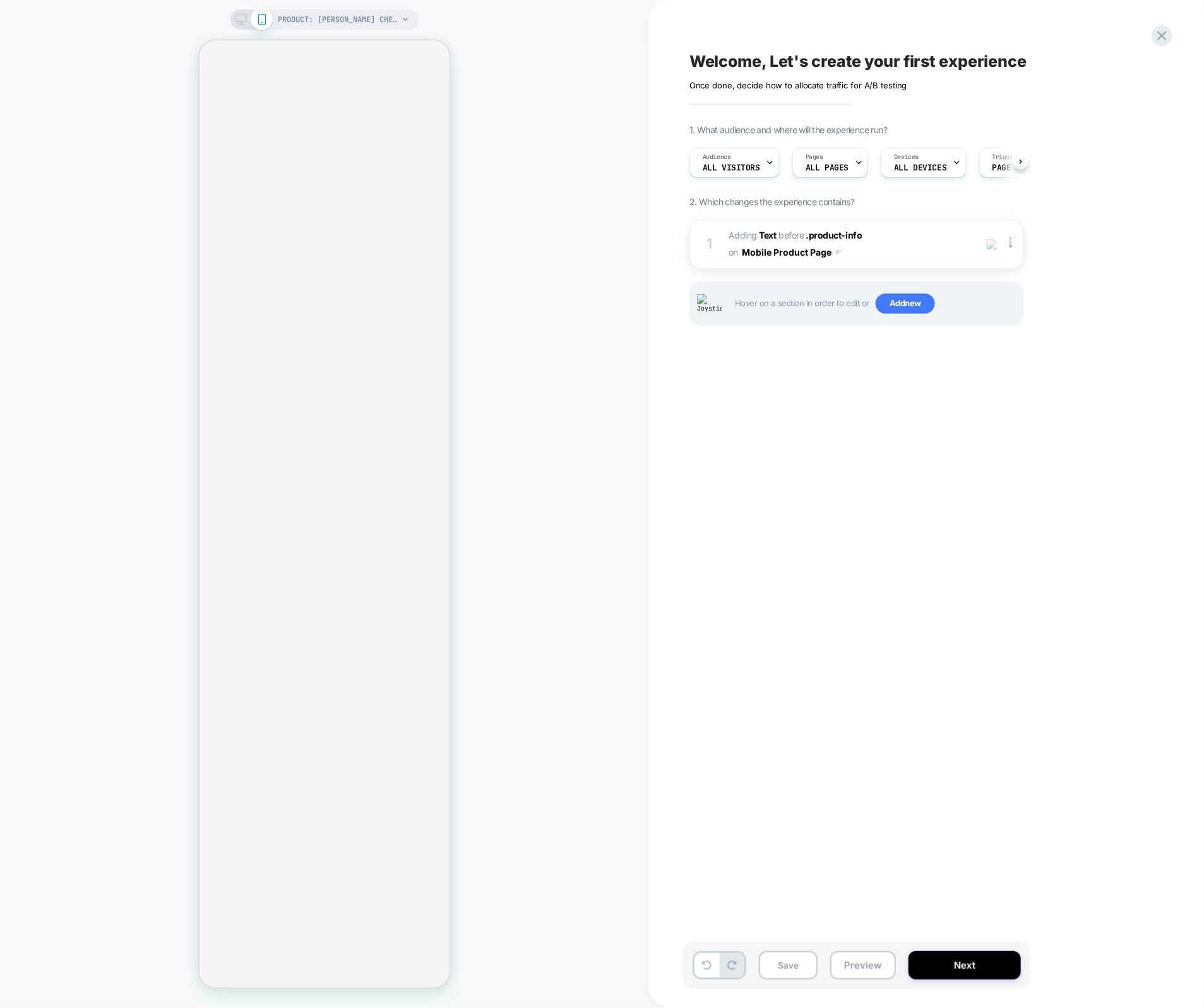
scroll to position [0, 1]
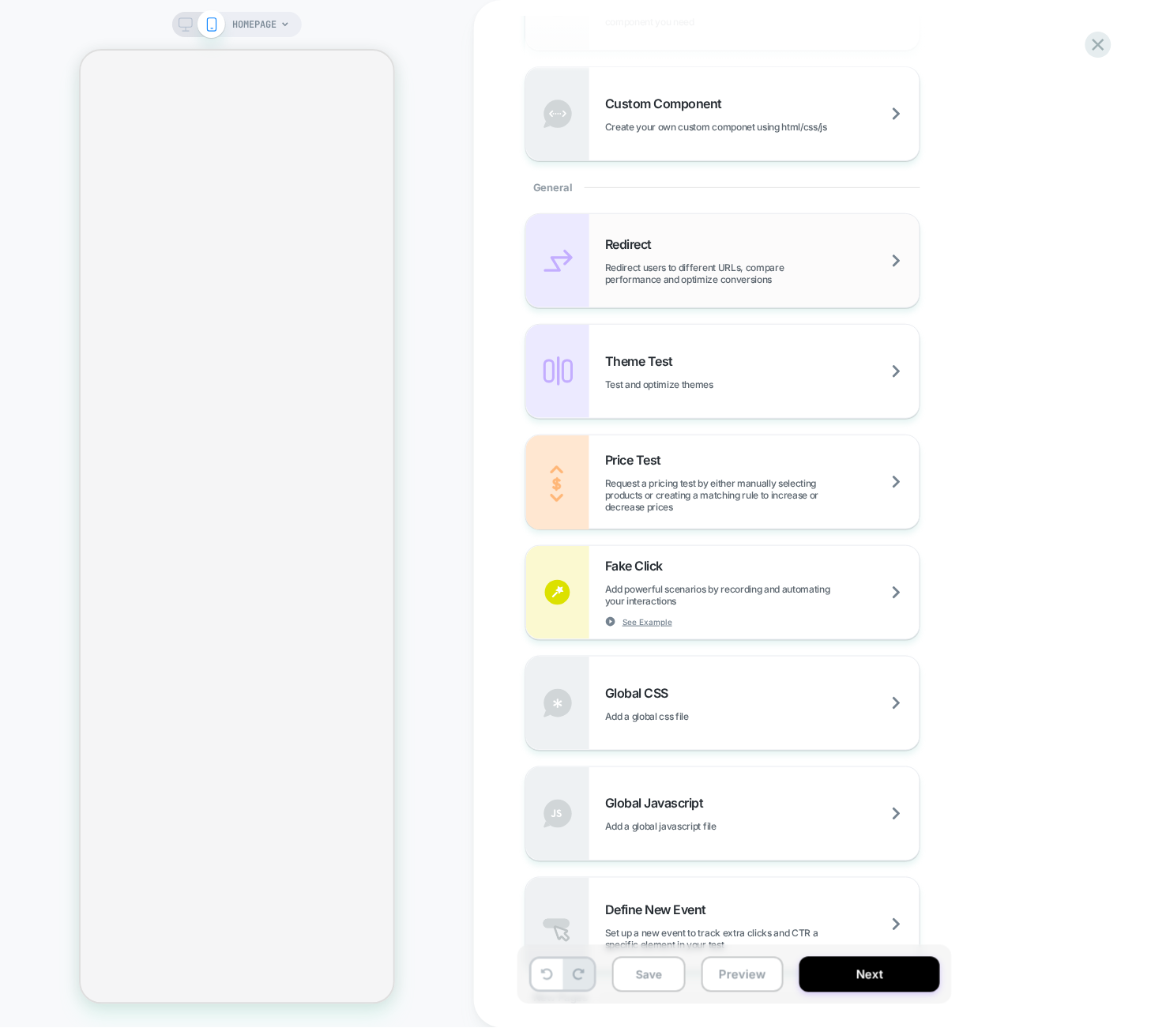
scroll to position [711, 0]
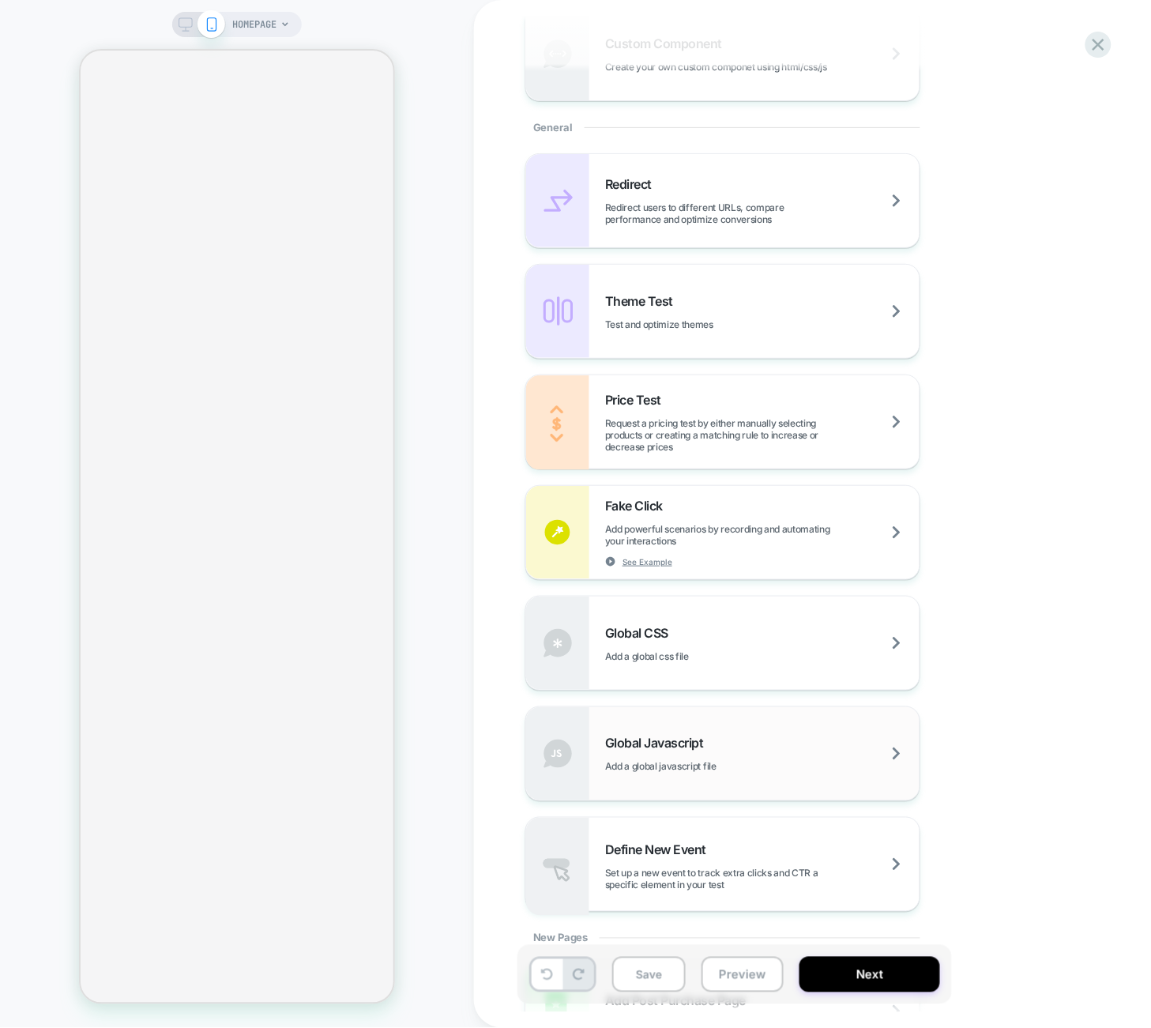
click at [693, 782] on div "Global Javascript Add a global javascript file" at bounding box center [722, 753] width 393 height 93
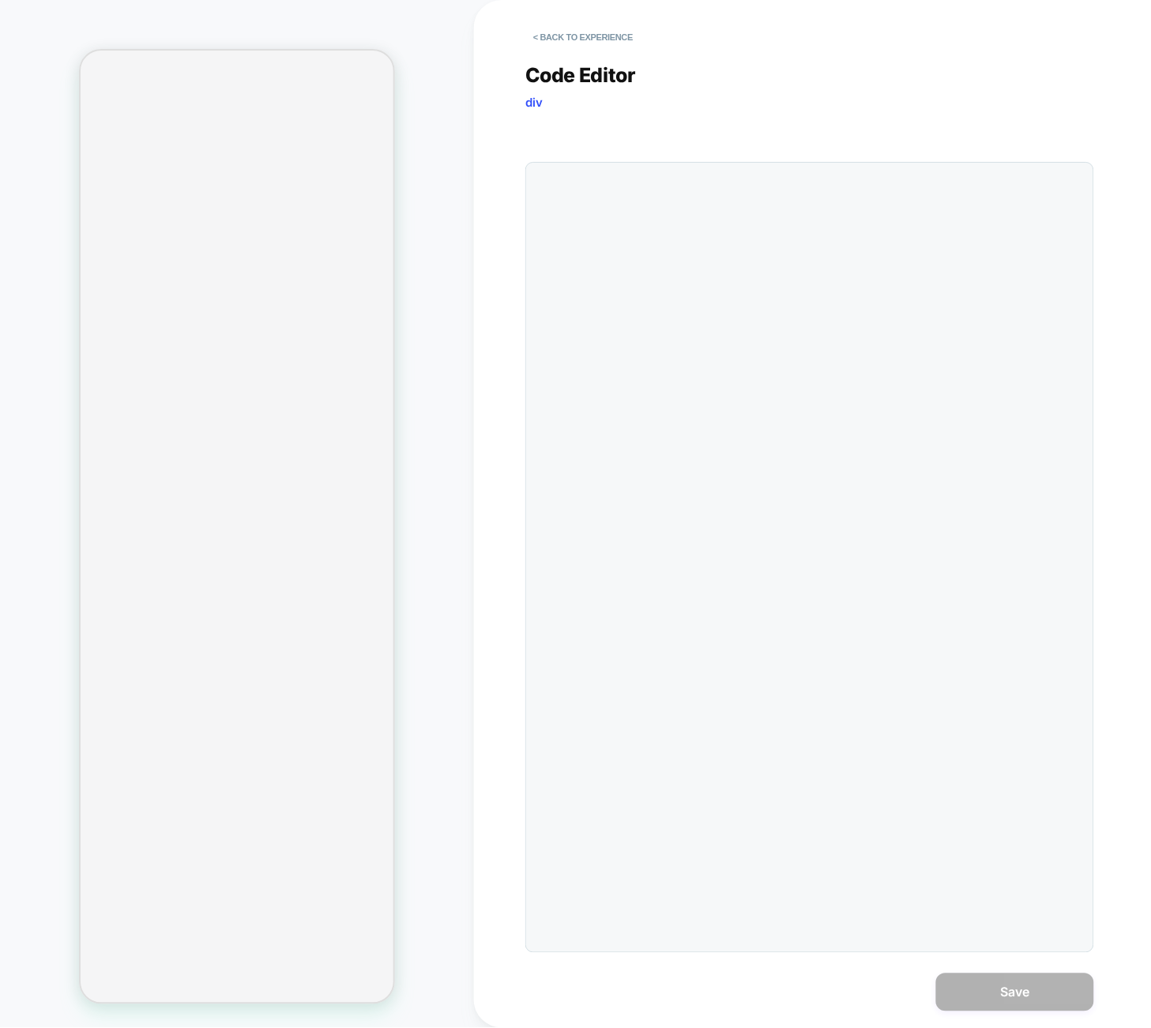
click at [798, 420] on div at bounding box center [809, 557] width 569 height 791
click at [765, 261] on div at bounding box center [809, 557] width 569 height 791
click at [653, 237] on div at bounding box center [809, 557] width 569 height 791
click at [686, 220] on div at bounding box center [840, 557] width 487 height 772
type textarea "**********"
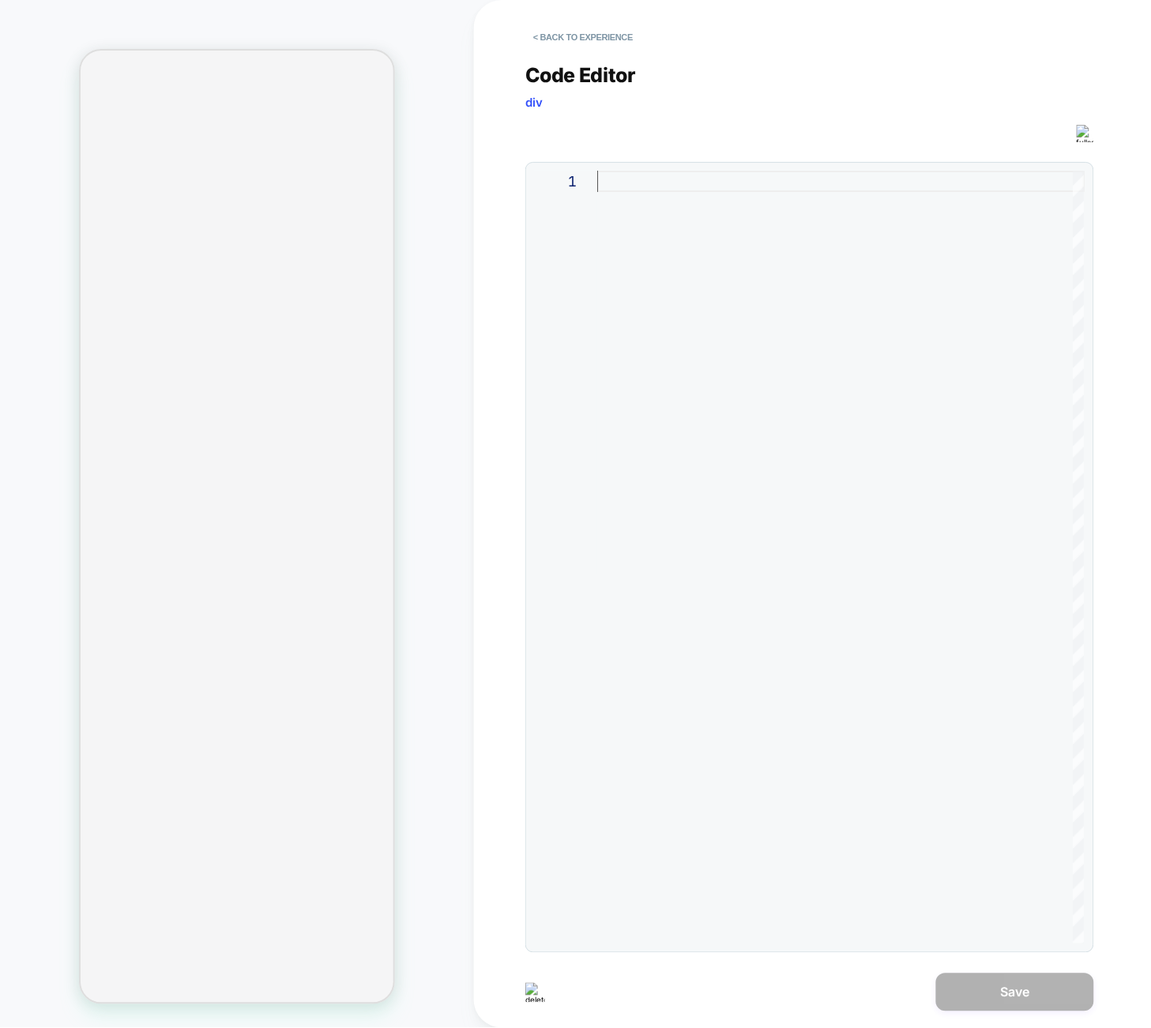
scroll to position [192, 0]
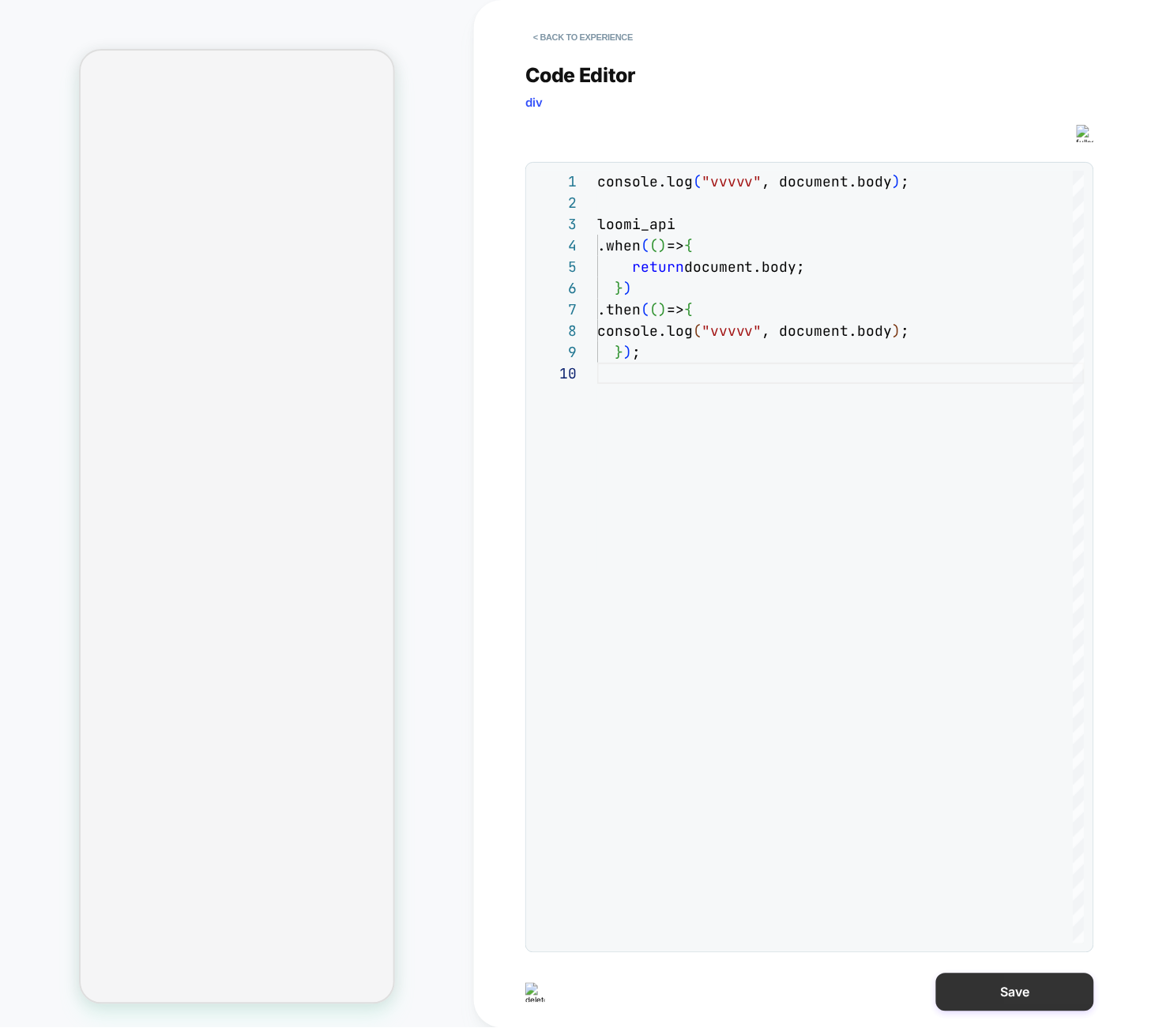
click at [1017, 988] on button "Save" at bounding box center [1015, 992] width 158 height 38
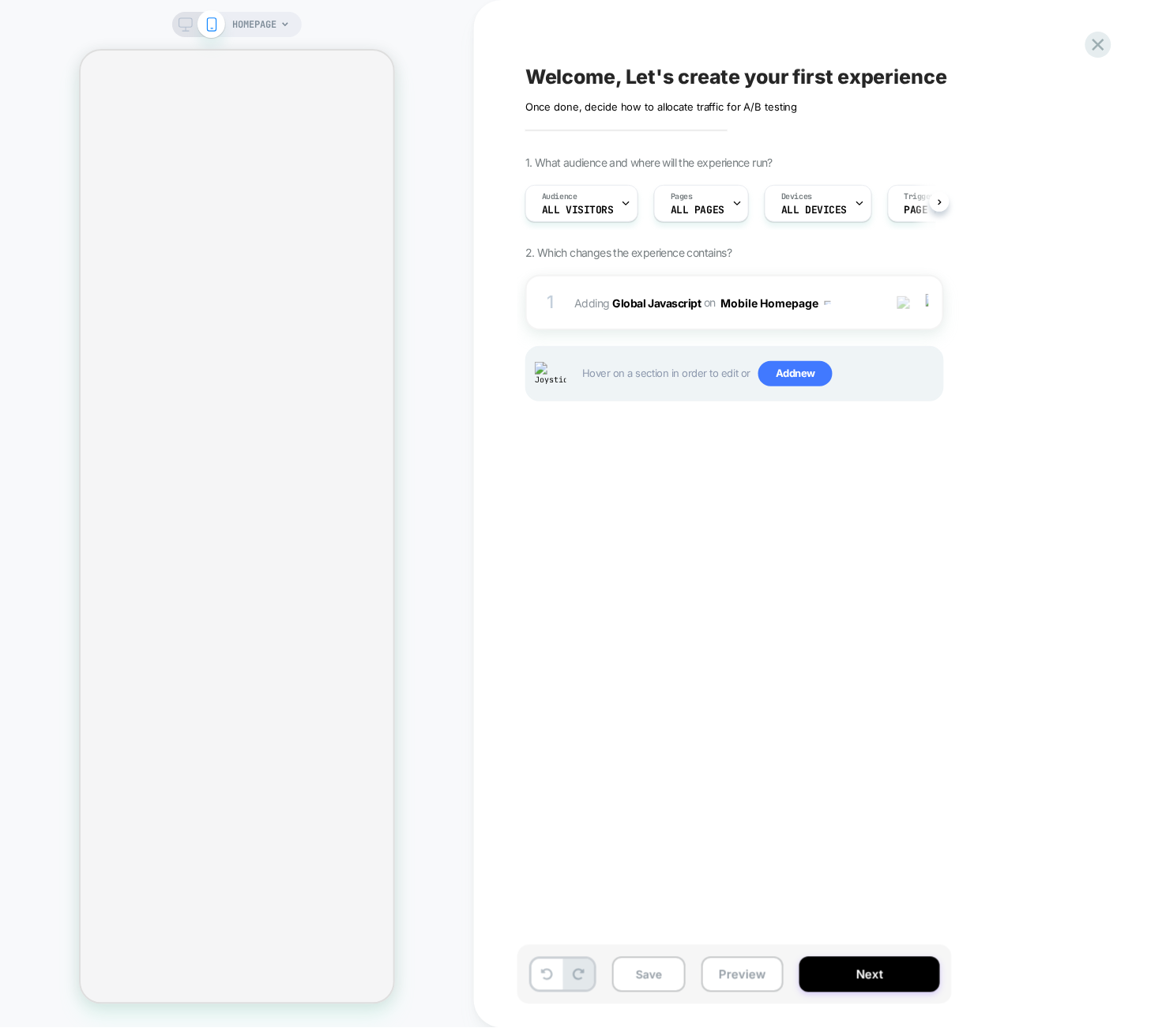
scroll to position [0, 1]
drag, startPoint x: 926, startPoint y: 295, endPoint x: 925, endPoint y: 321, distance: 25.3
click at [926, 296] on img at bounding box center [927, 302] width 3 height 17
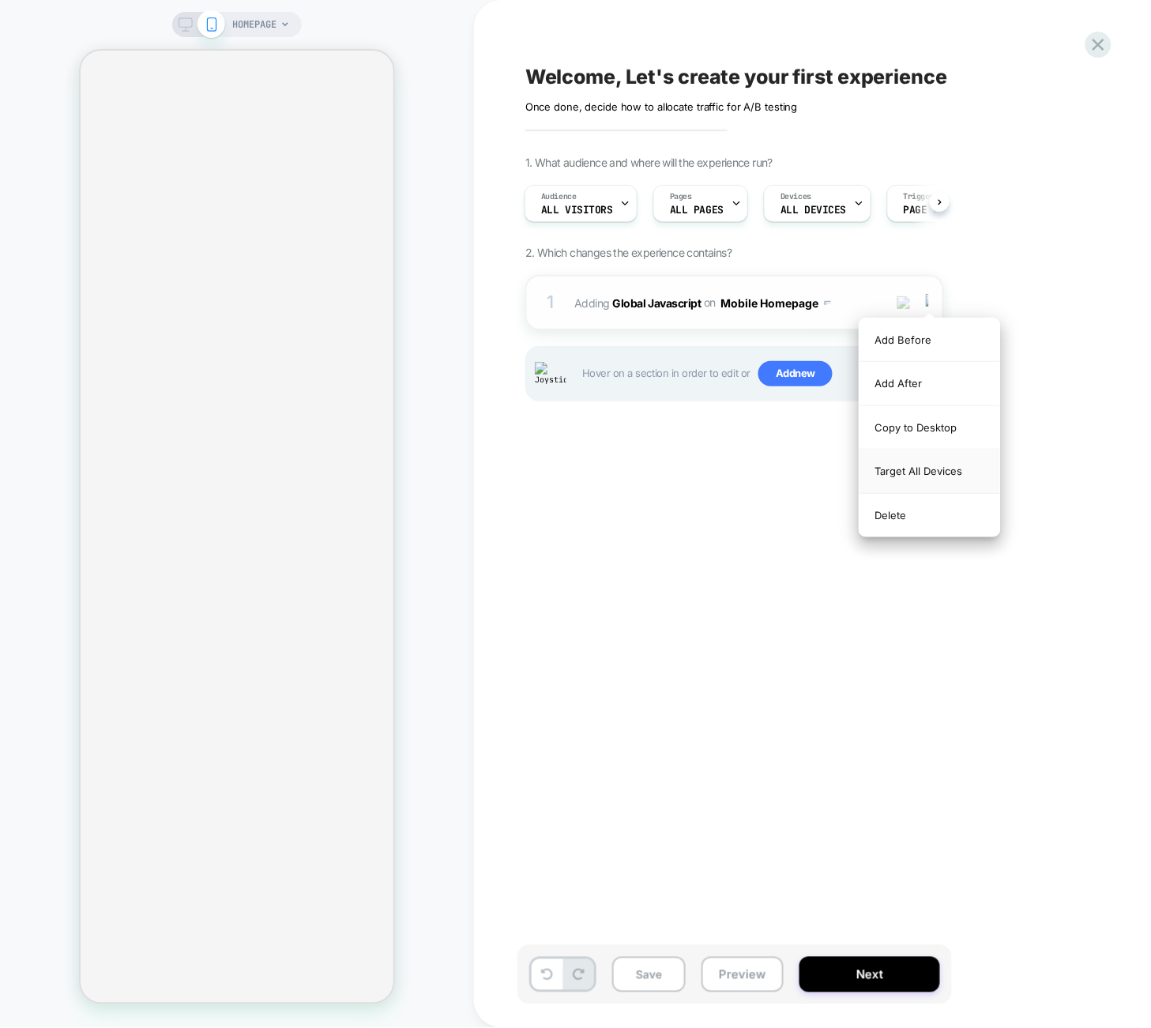
click at [917, 468] on div "Target All Devices" at bounding box center [929, 470] width 141 height 43
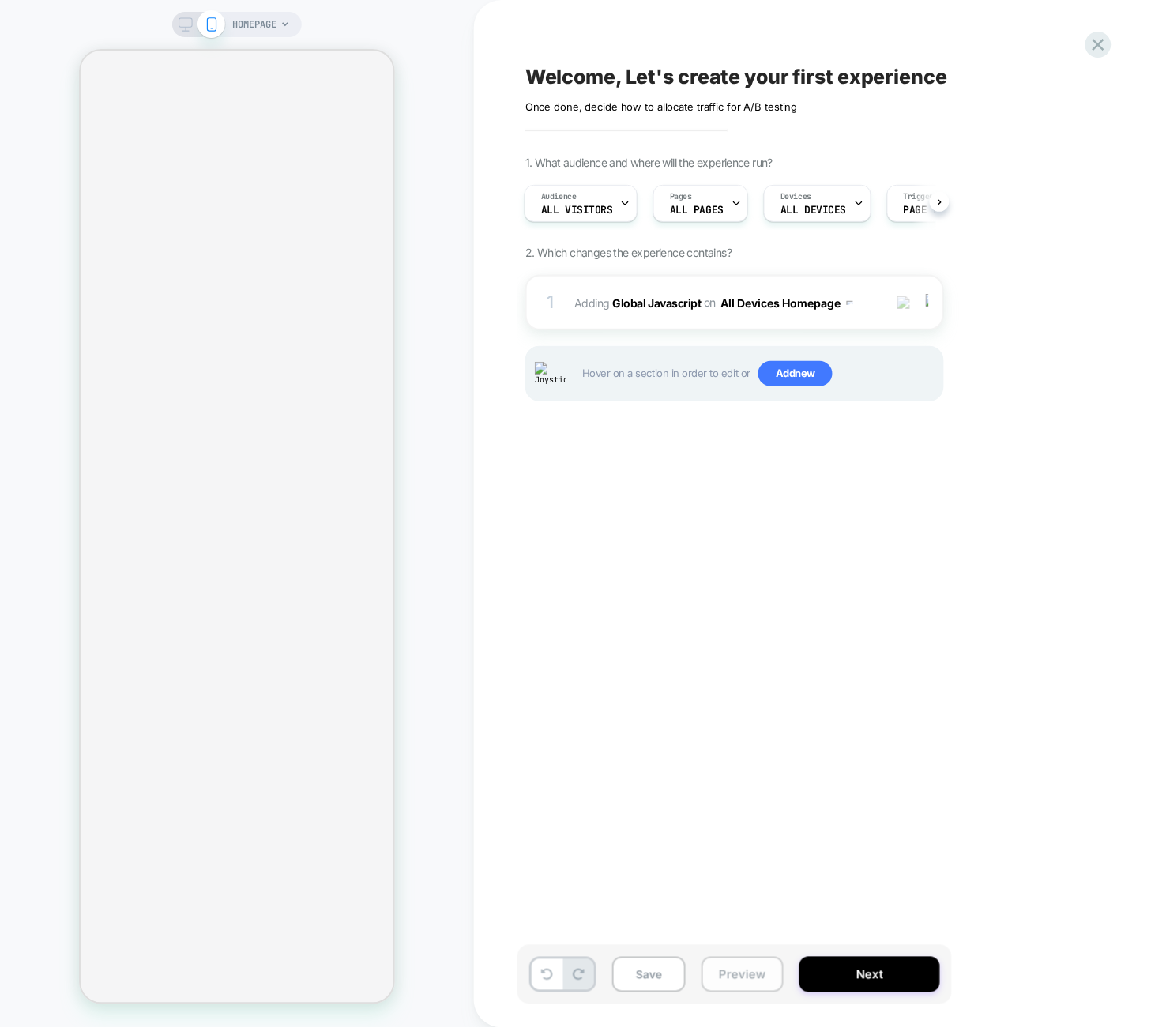
click at [752, 981] on button "Preview" at bounding box center [742, 975] width 82 height 36
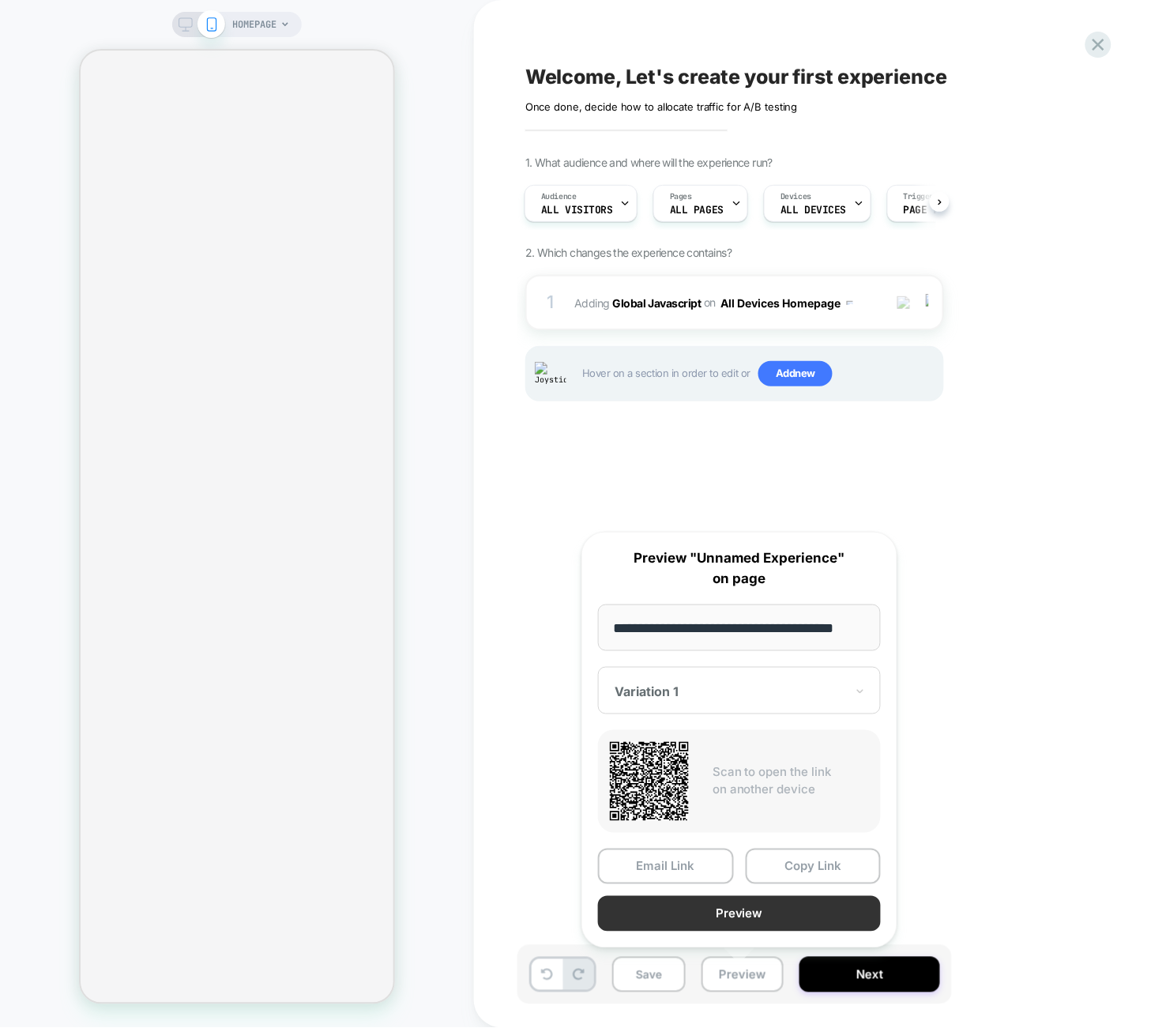
scroll to position [0, 0]
click at [754, 906] on button "Preview" at bounding box center [739, 914] width 283 height 36
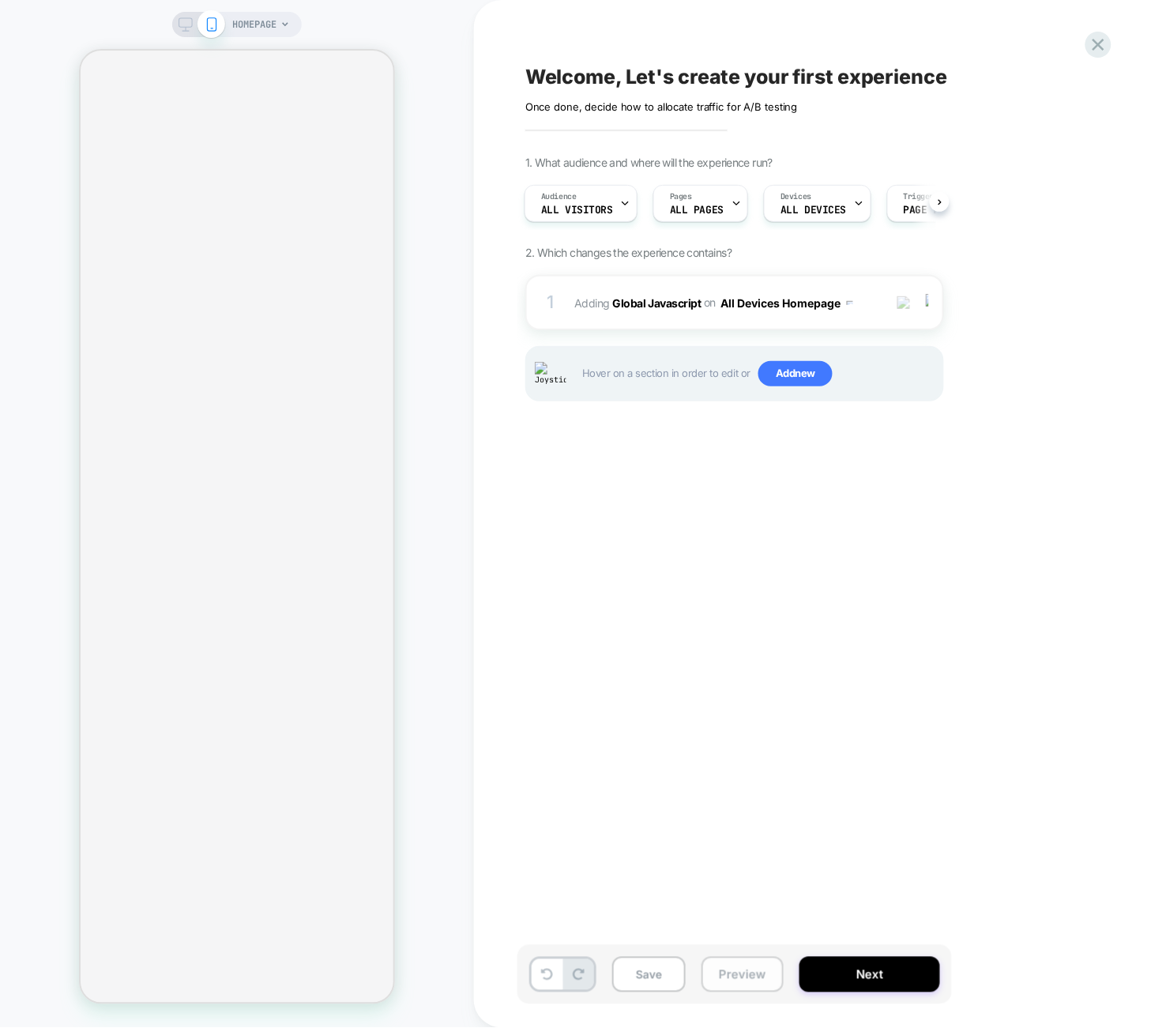
click at [736, 973] on button "Preview" at bounding box center [742, 975] width 82 height 36
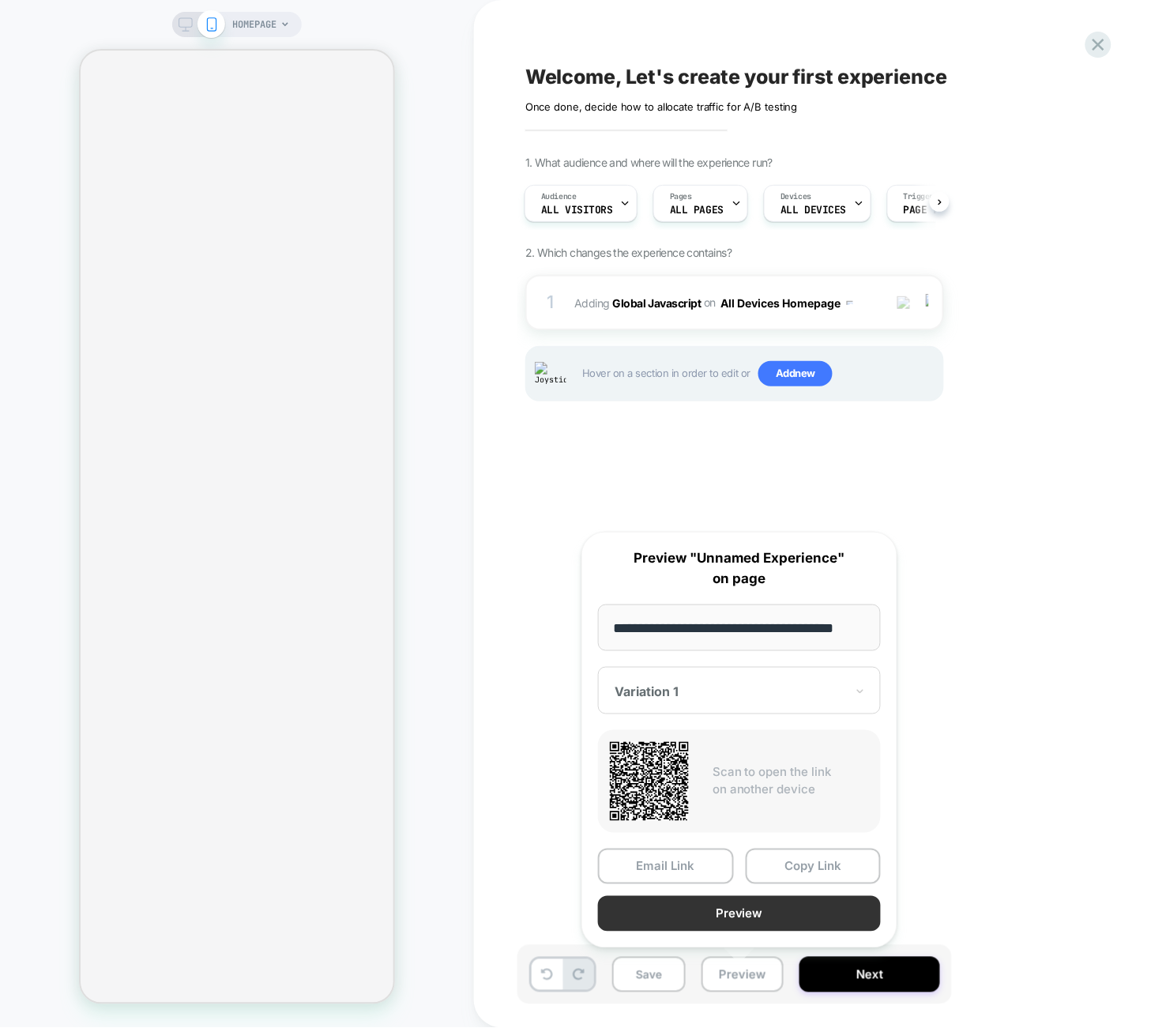
click at [742, 907] on button "Preview" at bounding box center [739, 914] width 283 height 36
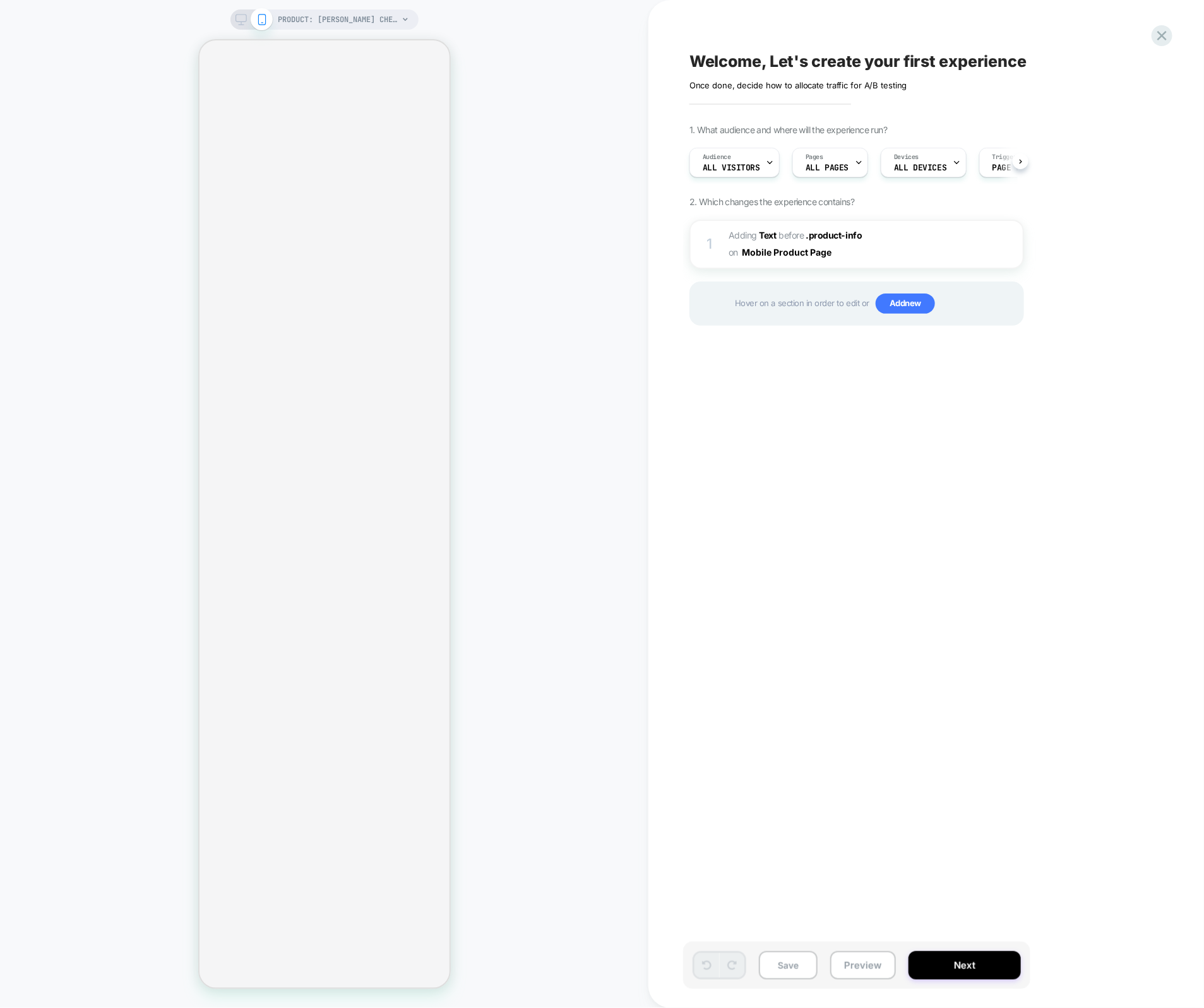
scroll to position [0, 1]
click at [356, 11] on span "PRODUCT: [PERSON_NAME] Chenille Rug" at bounding box center [338, 19] width 120 height 20
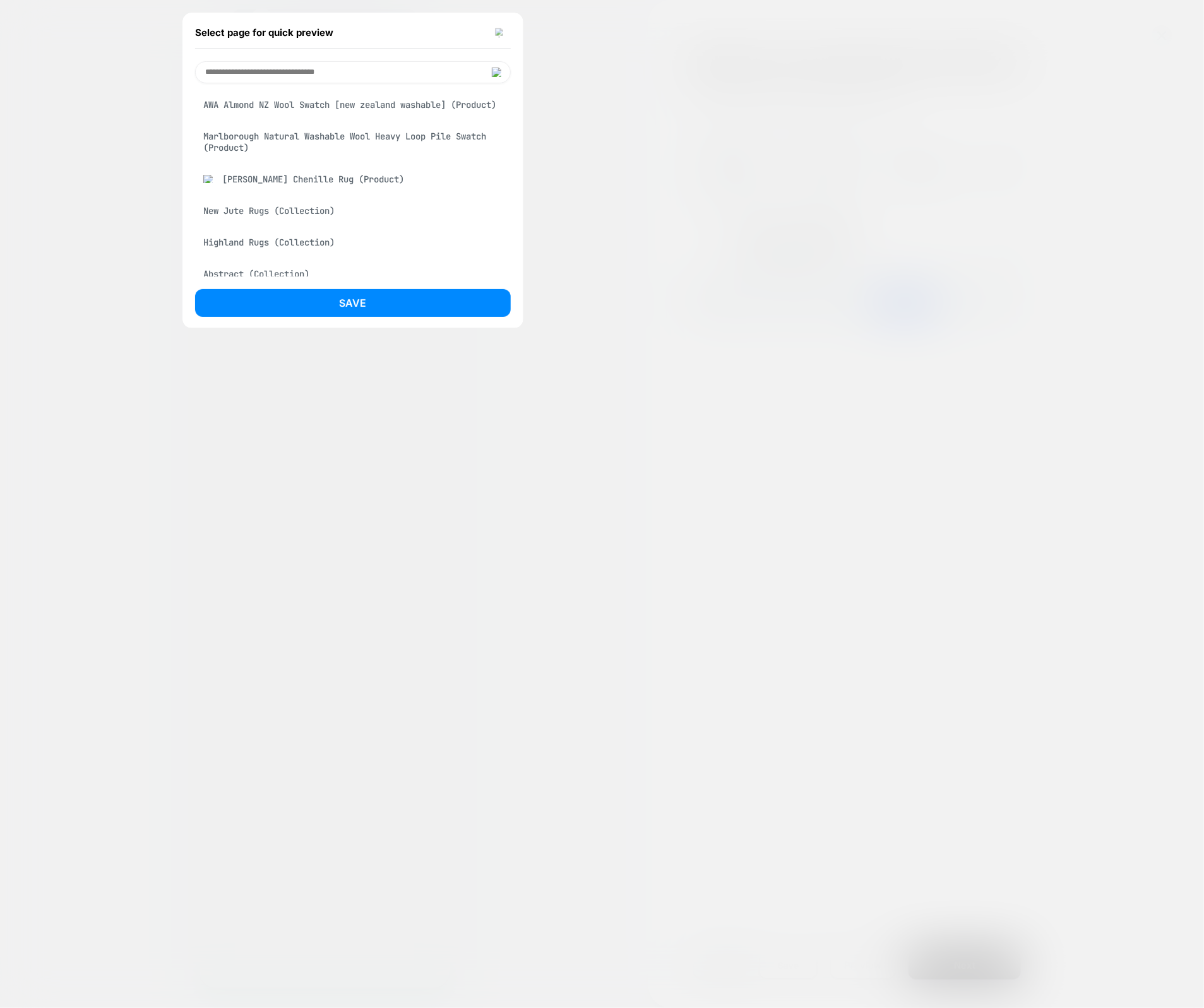
click at [497, 38] on div "Select page for quick preview" at bounding box center [353, 32] width 316 height 31
click at [500, 31] on img at bounding box center [500, 33] width 10 height 10
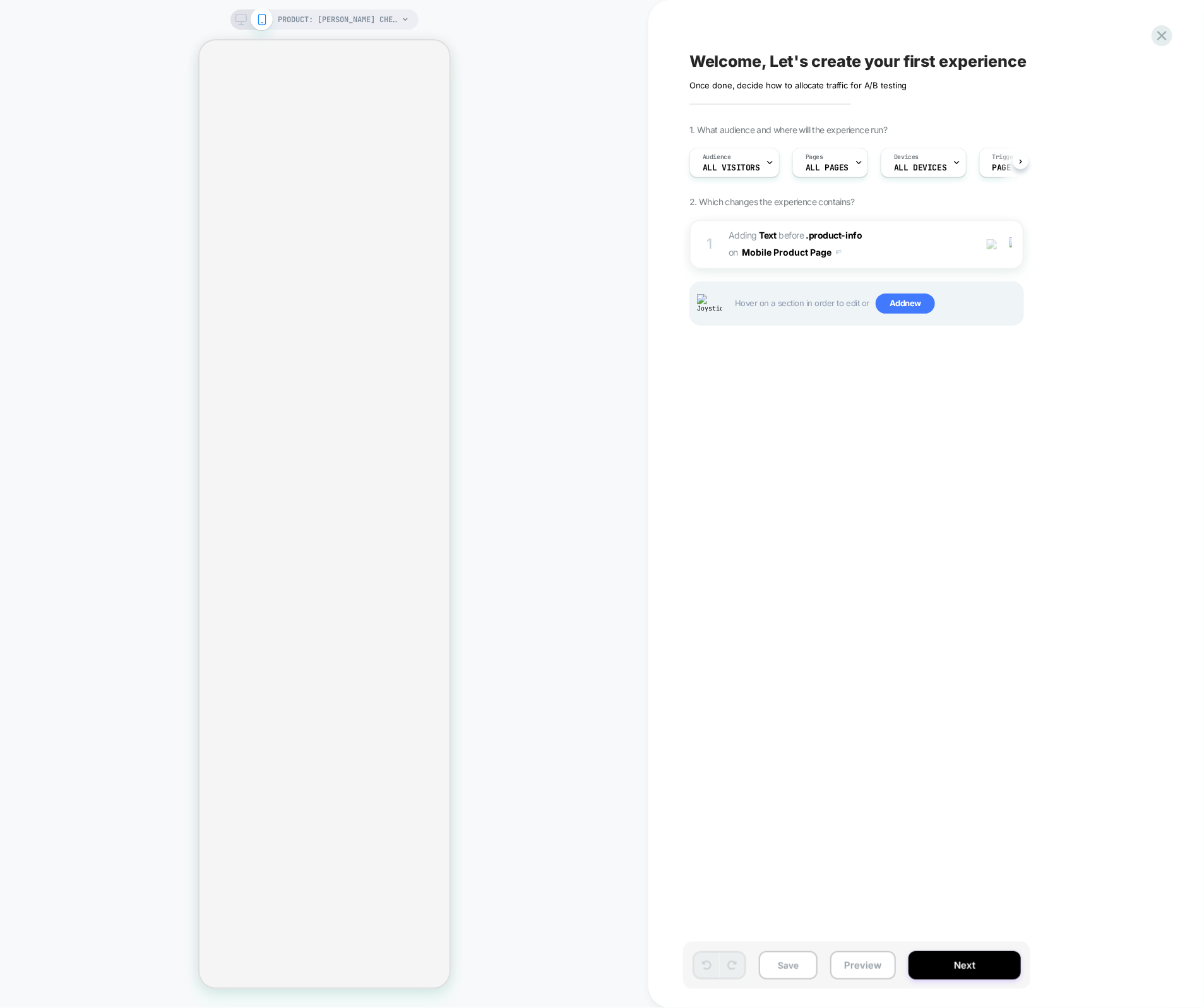
scroll to position [0, 1]
click at [762, 459] on div "Welcome, Let's create your first experience Click to edit experience details On…" at bounding box center [920, 504] width 473 height 983
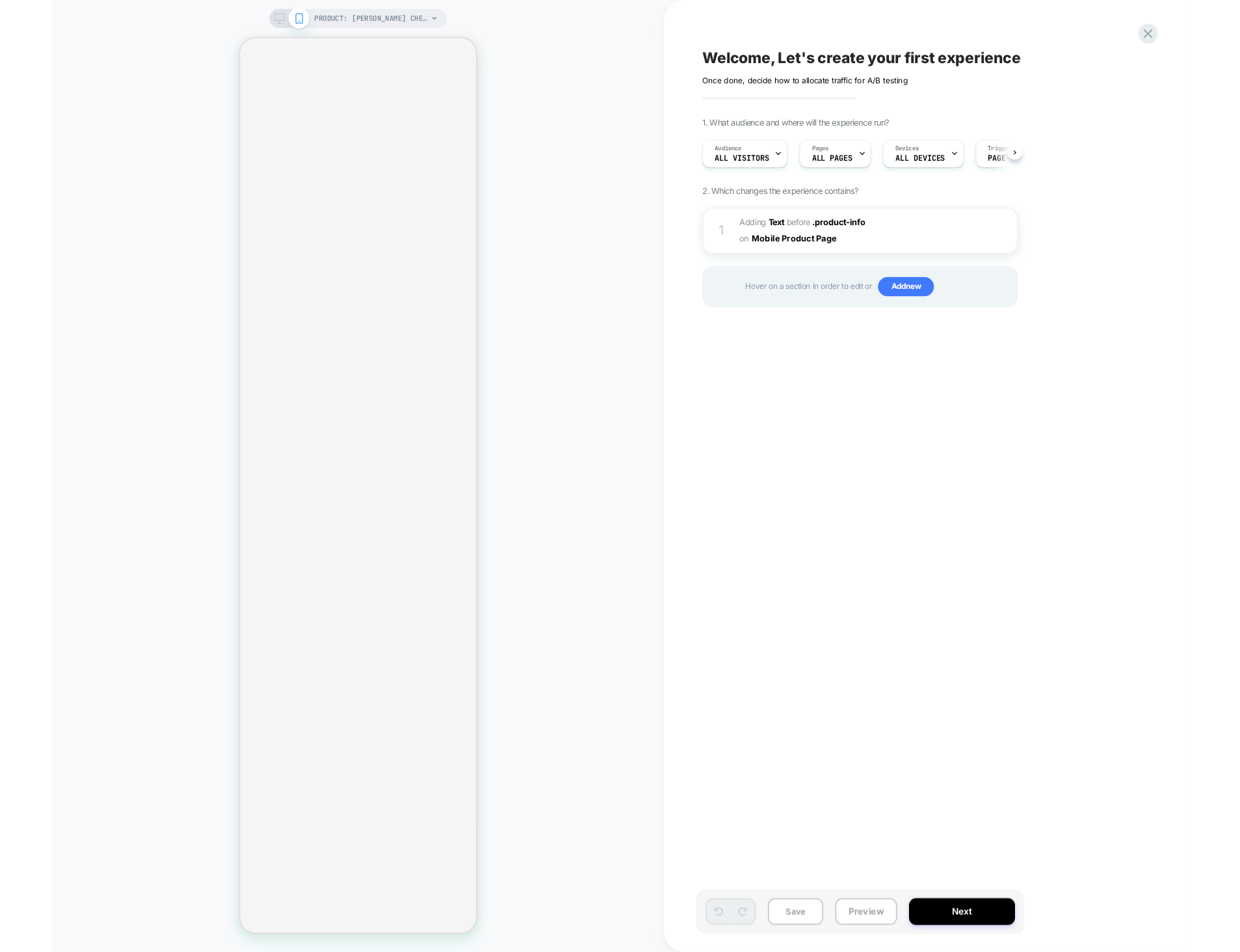
scroll to position [0, 1]
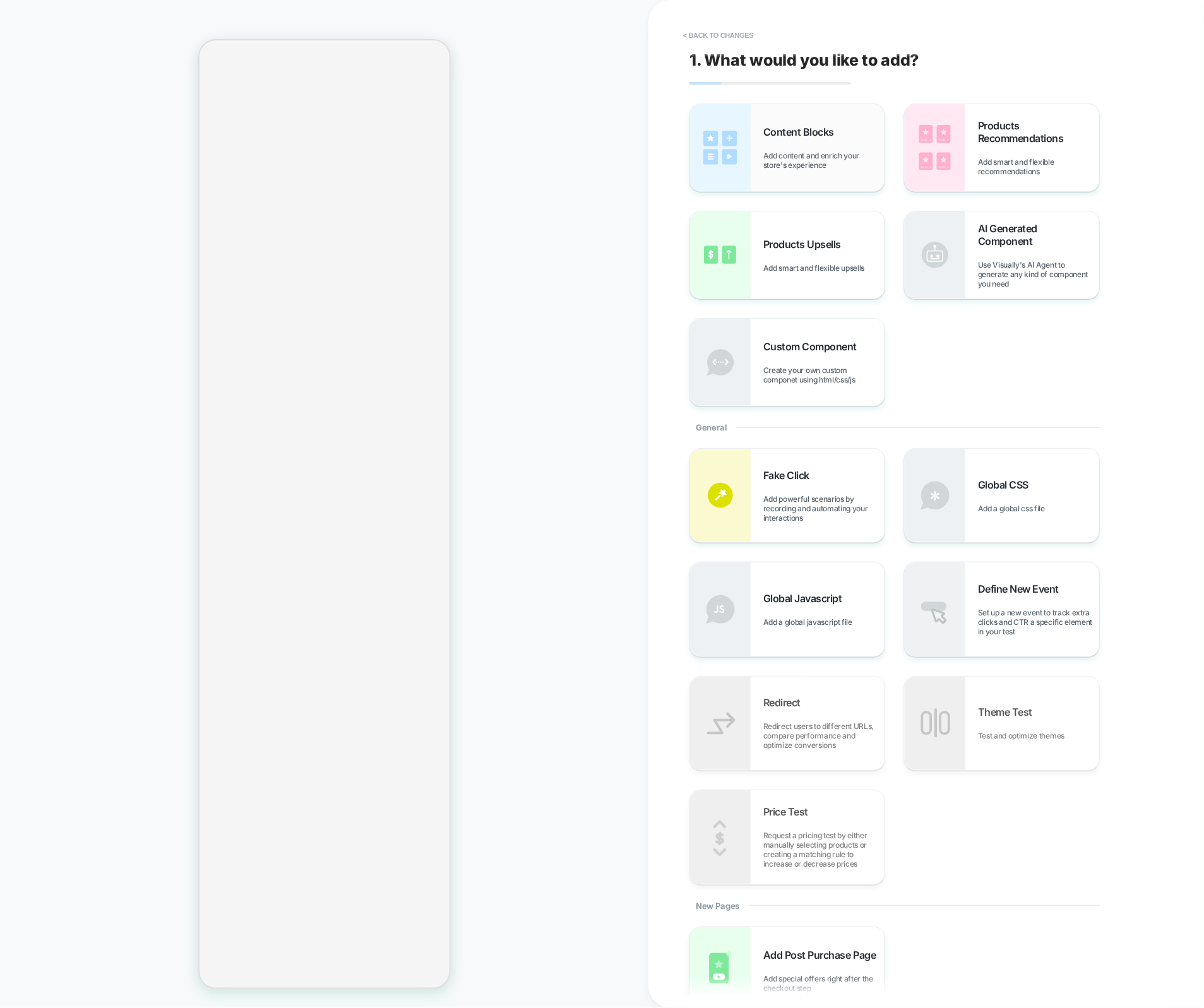
click at [774, 177] on div "Content Blocks Add content and enrich your store's experience" at bounding box center [787, 147] width 194 height 87
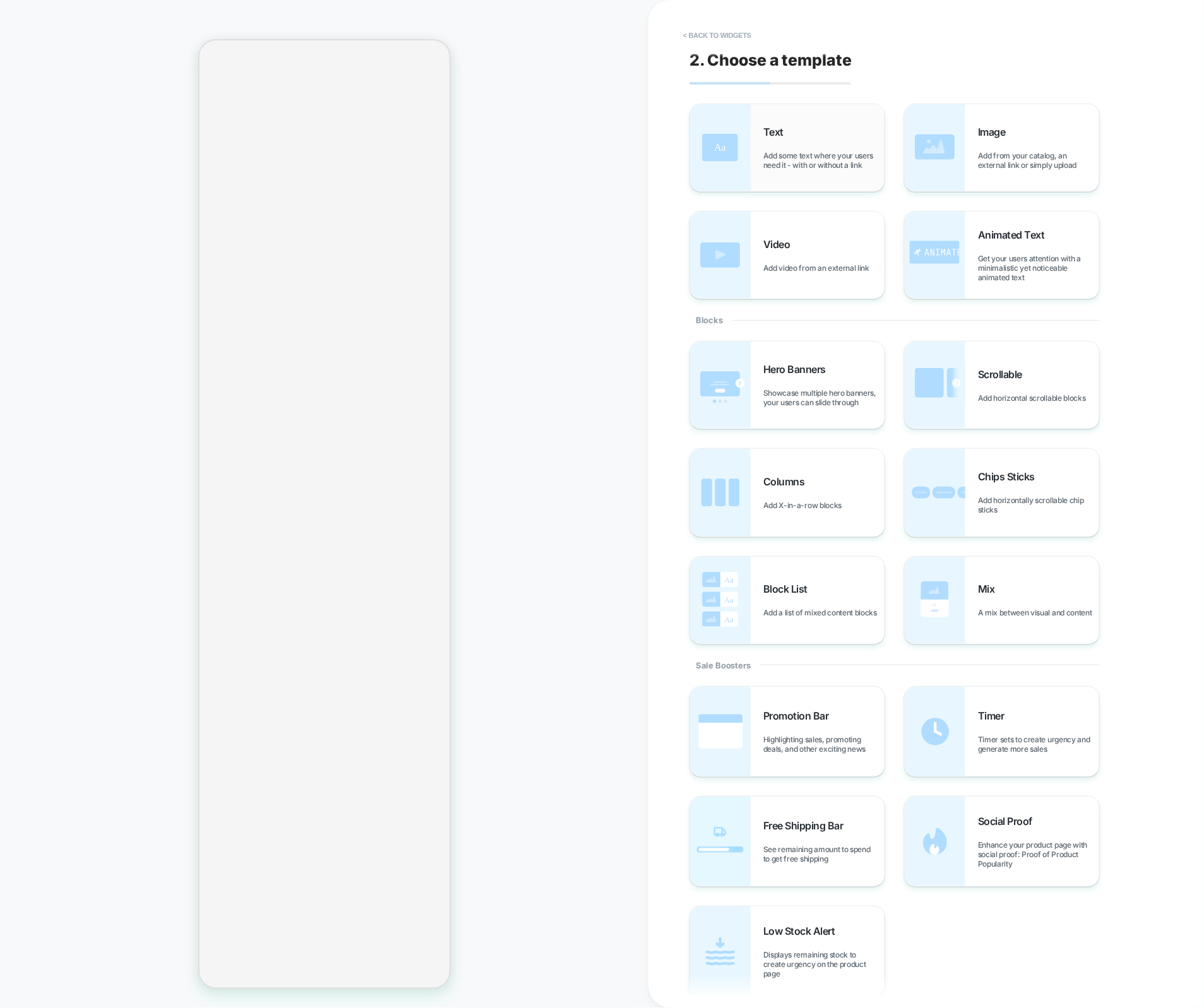
click at [791, 162] on span "Add some text where your users need it - with or without a link" at bounding box center [824, 161] width 122 height 19
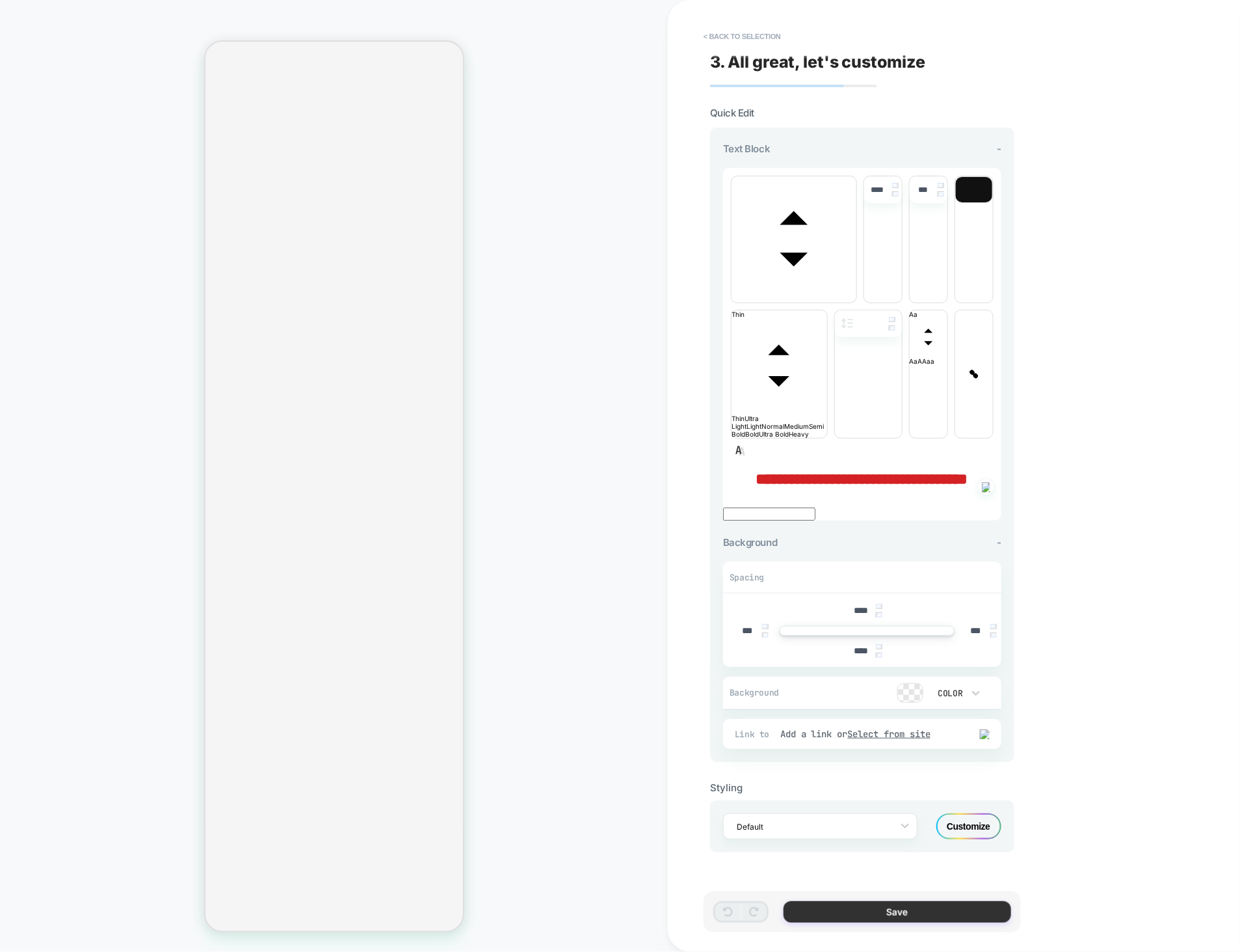
click at [910, 906] on button "Save" at bounding box center [897, 912] width 227 height 21
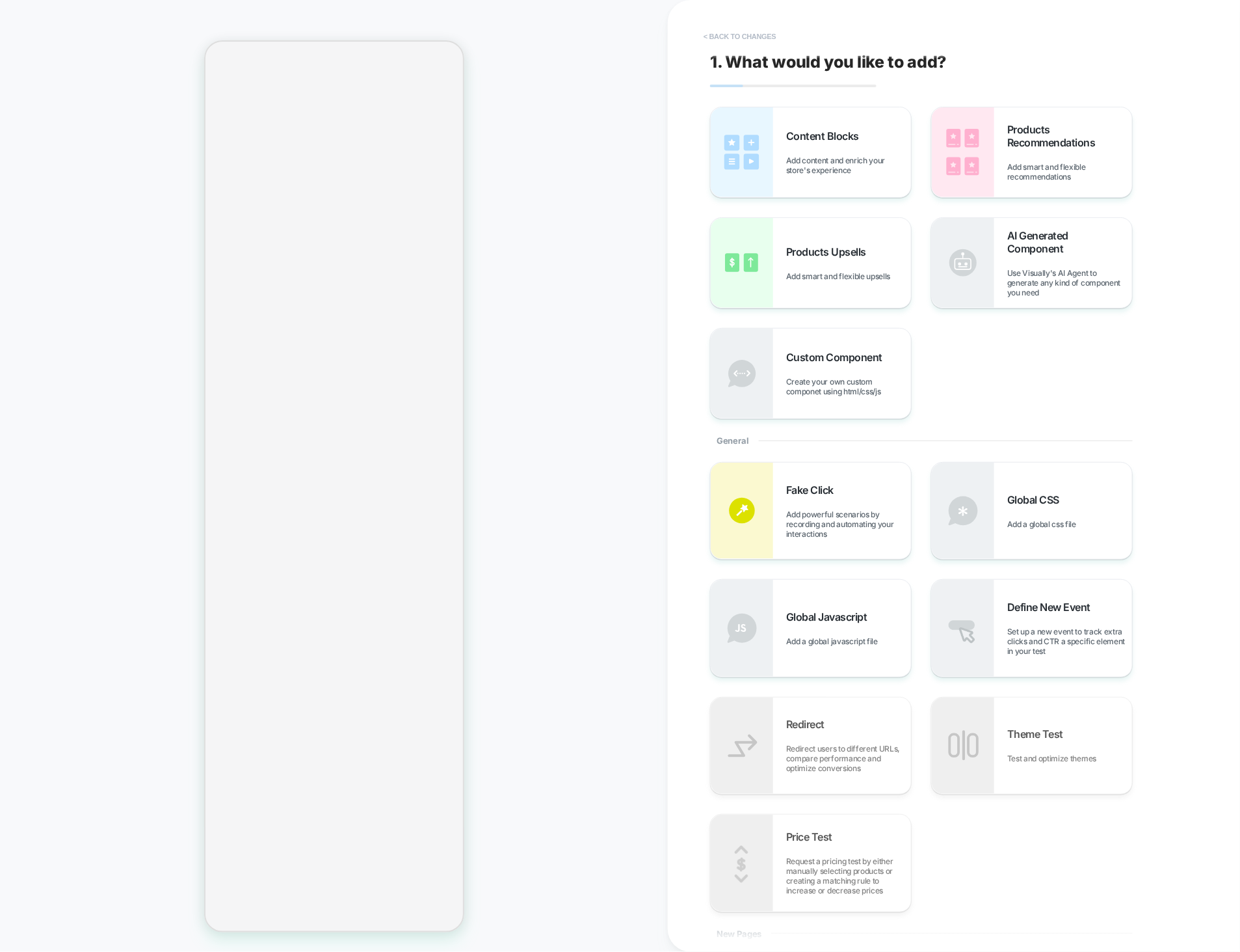
click at [739, 42] on button "< Back to changes" at bounding box center [740, 36] width 86 height 21
click at [833, 139] on span "Content Blocks" at bounding box center [826, 136] width 79 height 13
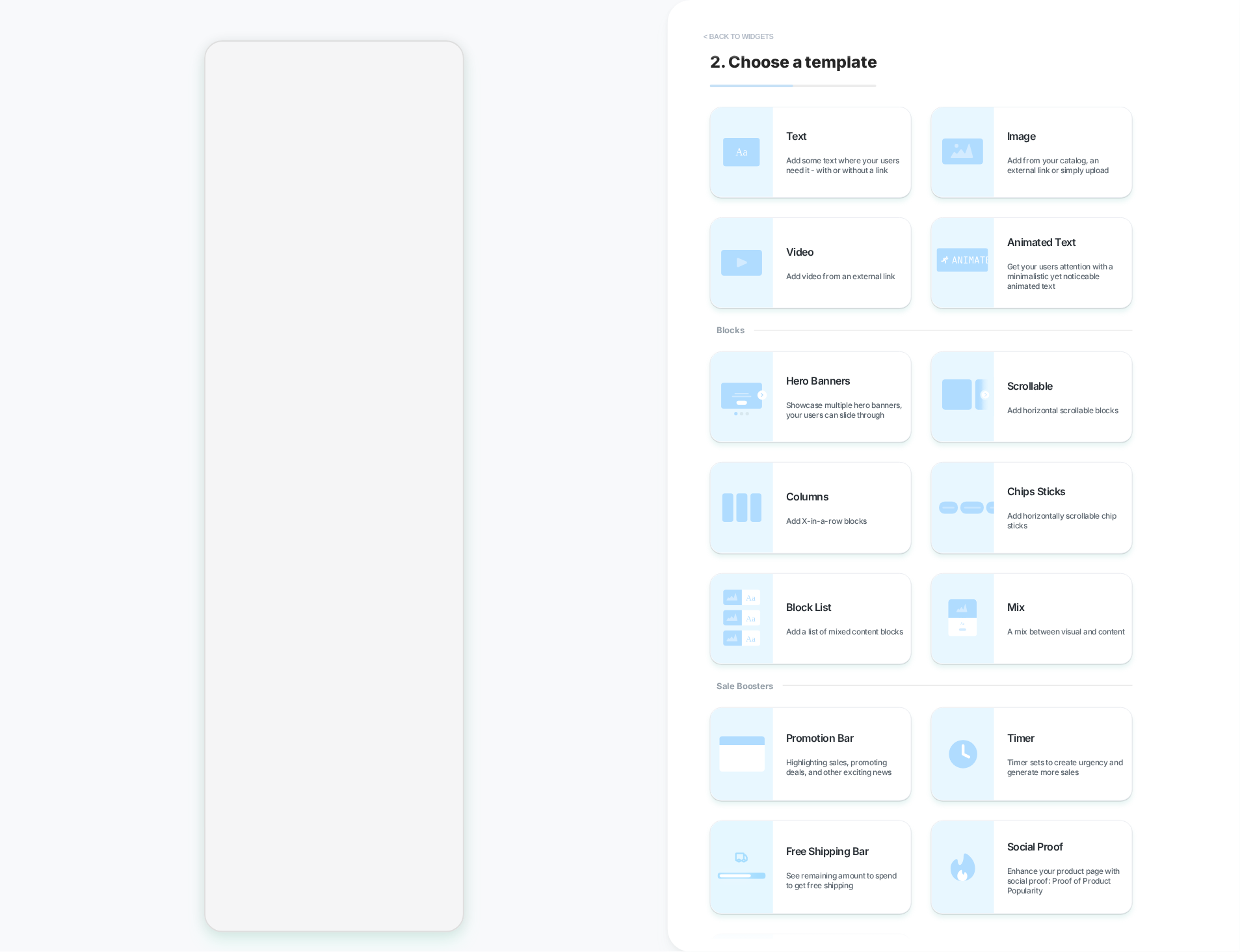
click at [728, 37] on button "< Back to widgets" at bounding box center [739, 36] width 83 height 21
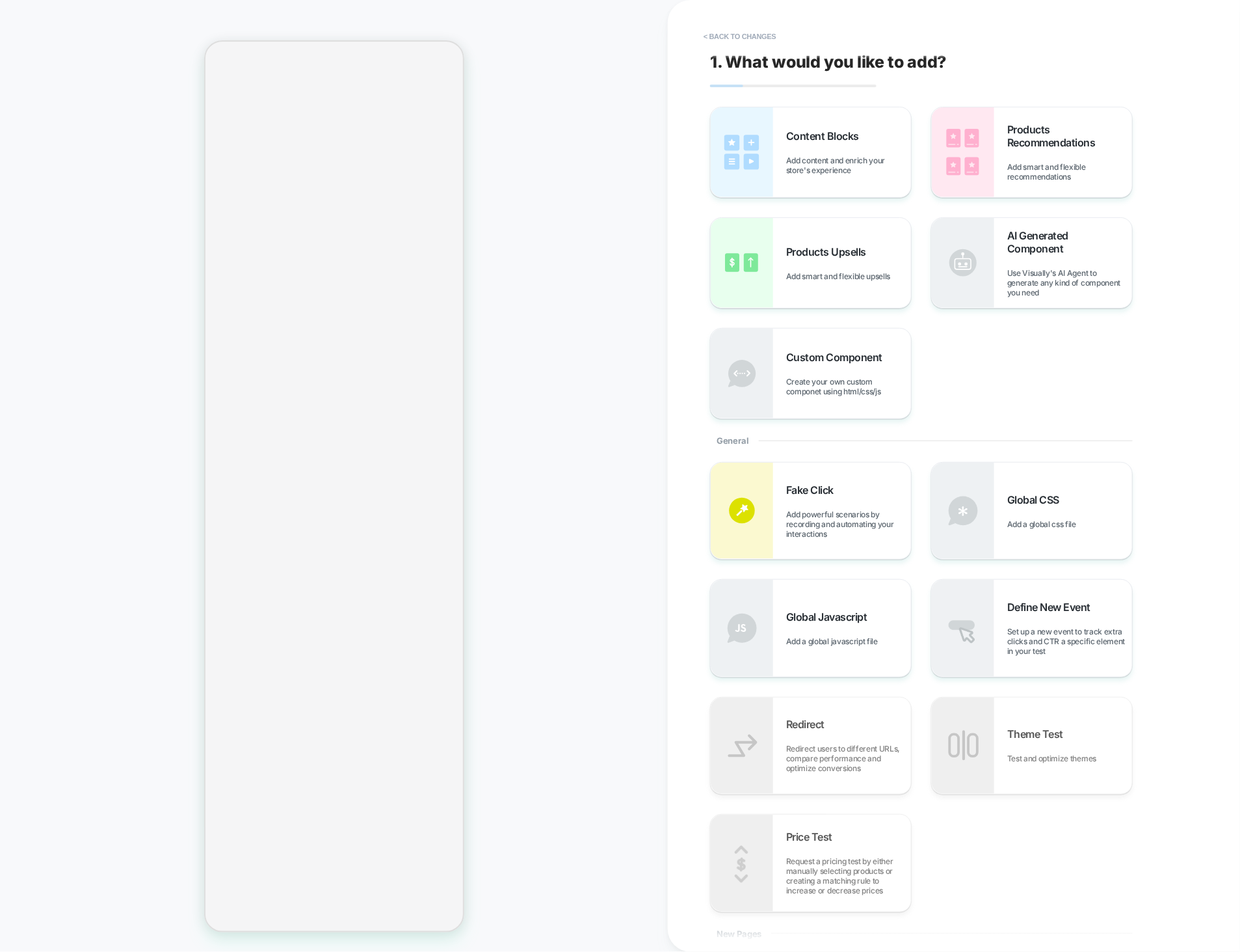
click at [627, 240] on div "PRODUCT: Plinth Brown Chenille Rug PRODUCT: Plinth Brown Chenille Rug" at bounding box center [333, 476] width 668 height 926
click at [758, 33] on button "< Back to changes" at bounding box center [740, 36] width 86 height 21
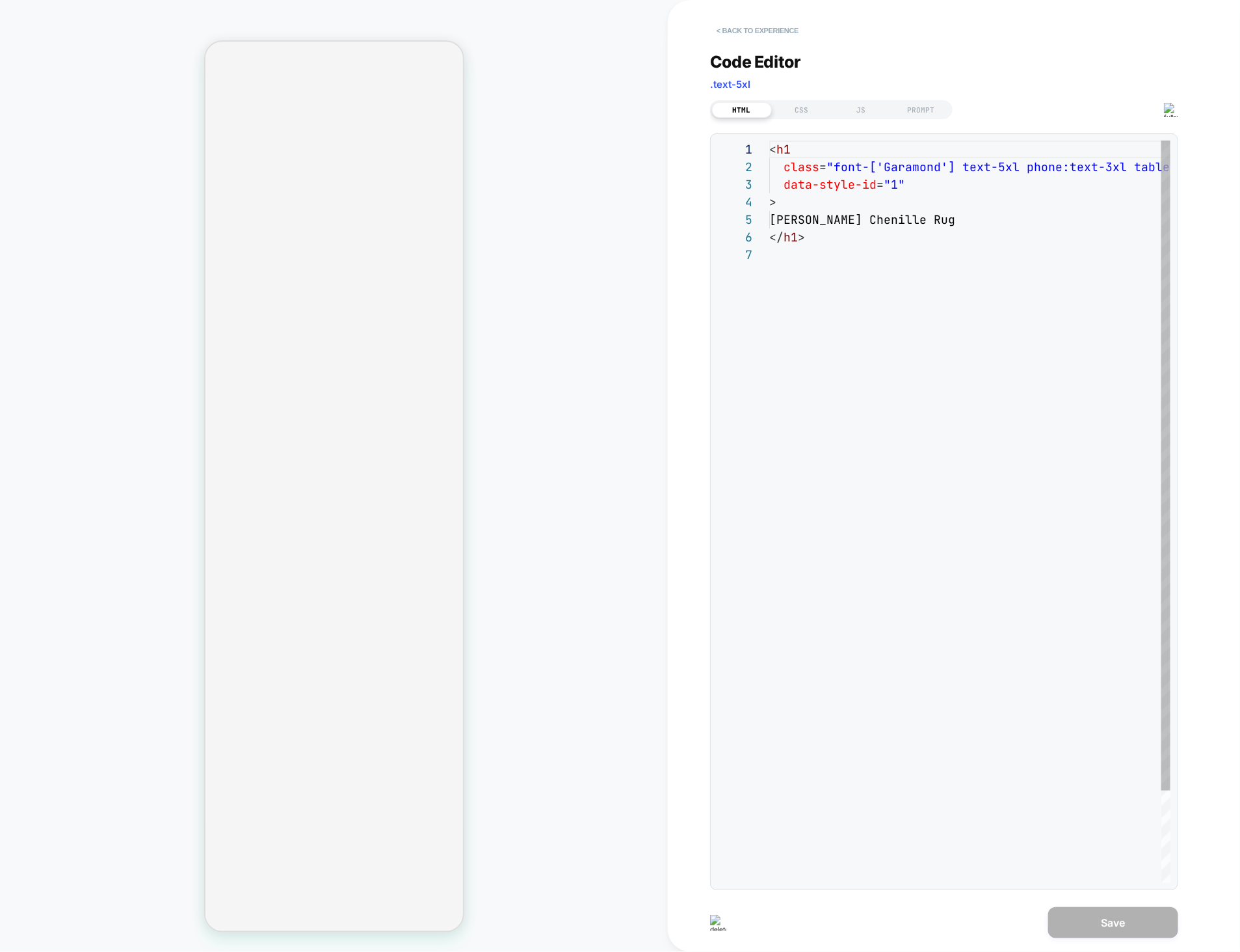
scroll to position [105, 0]
click at [772, 35] on button "< Back to experience" at bounding box center [758, 30] width 95 height 21
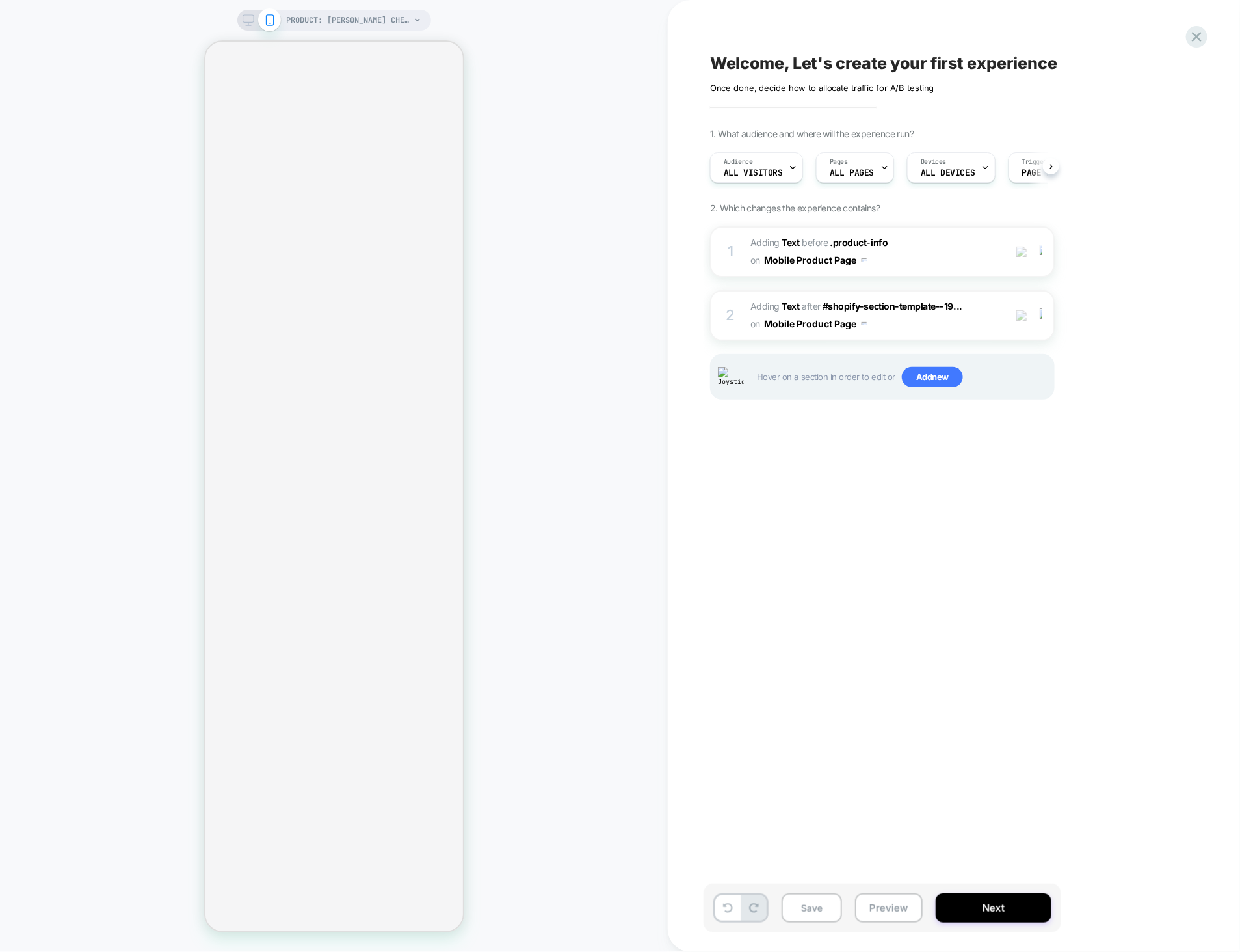
scroll to position [0, 1]
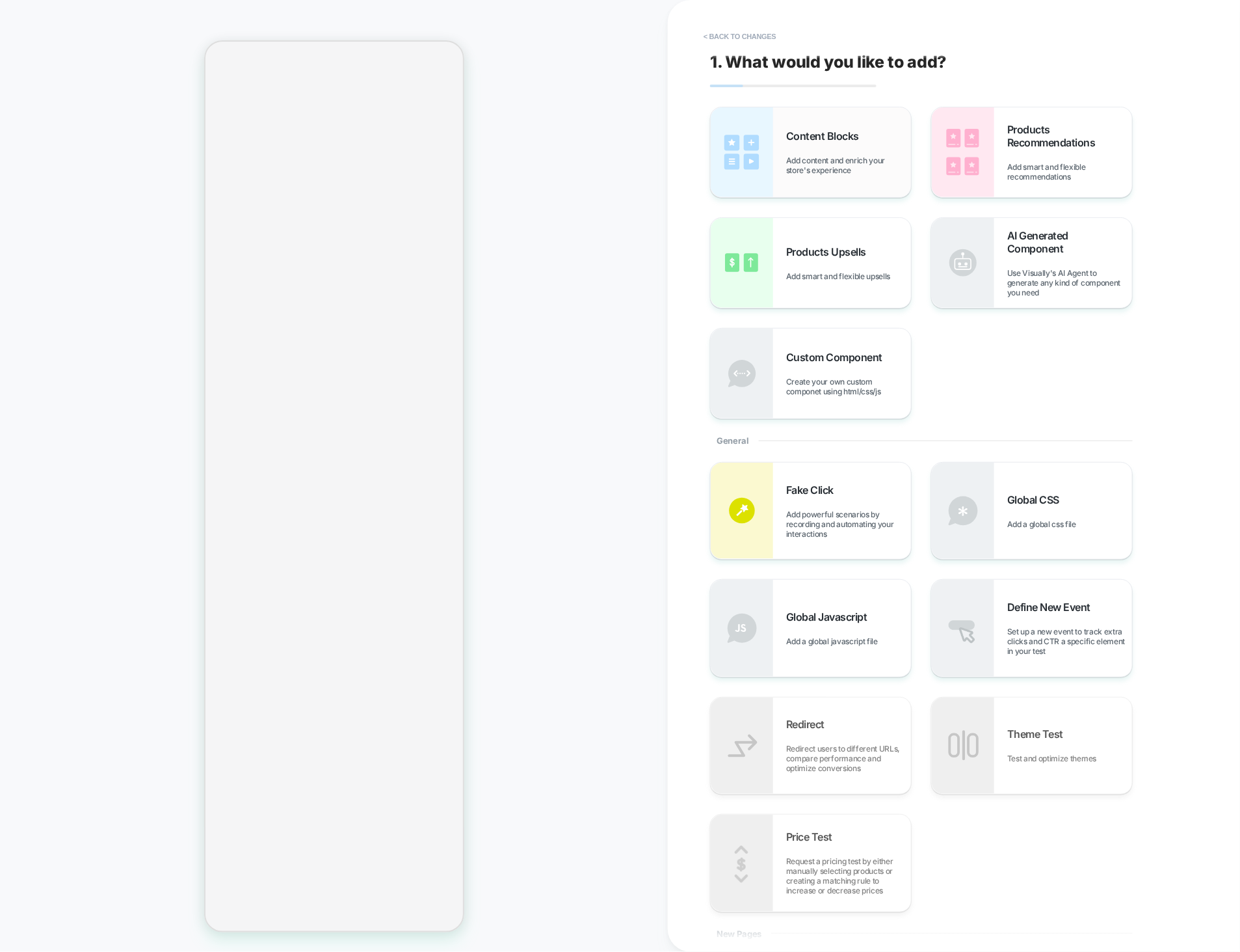
click at [802, 187] on div "Content Blocks Add content and enrich your store's experience" at bounding box center [810, 152] width 200 height 90
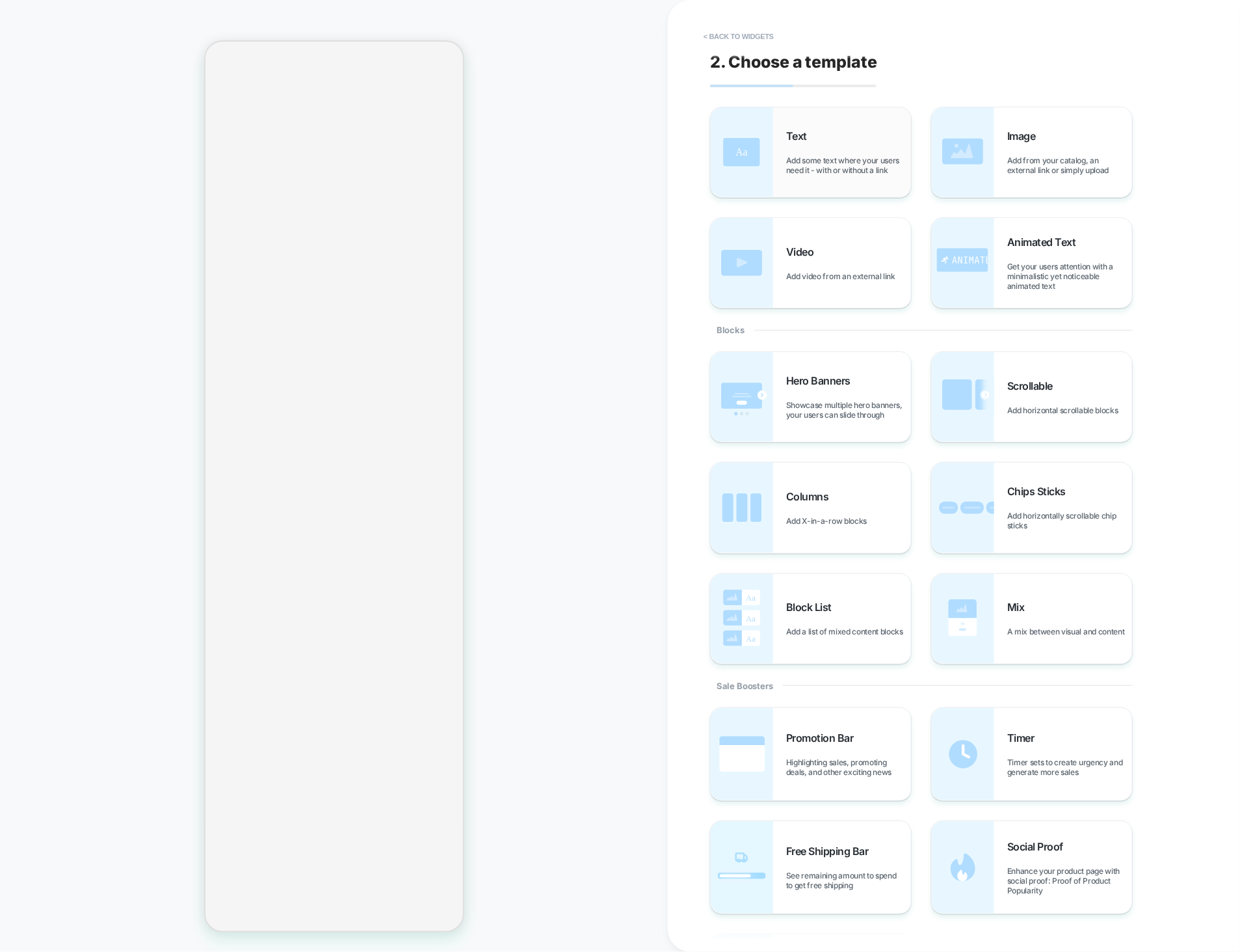
click at [865, 133] on div "Text Add some text where your users need it - with or without a link" at bounding box center [849, 152] width 125 height 45
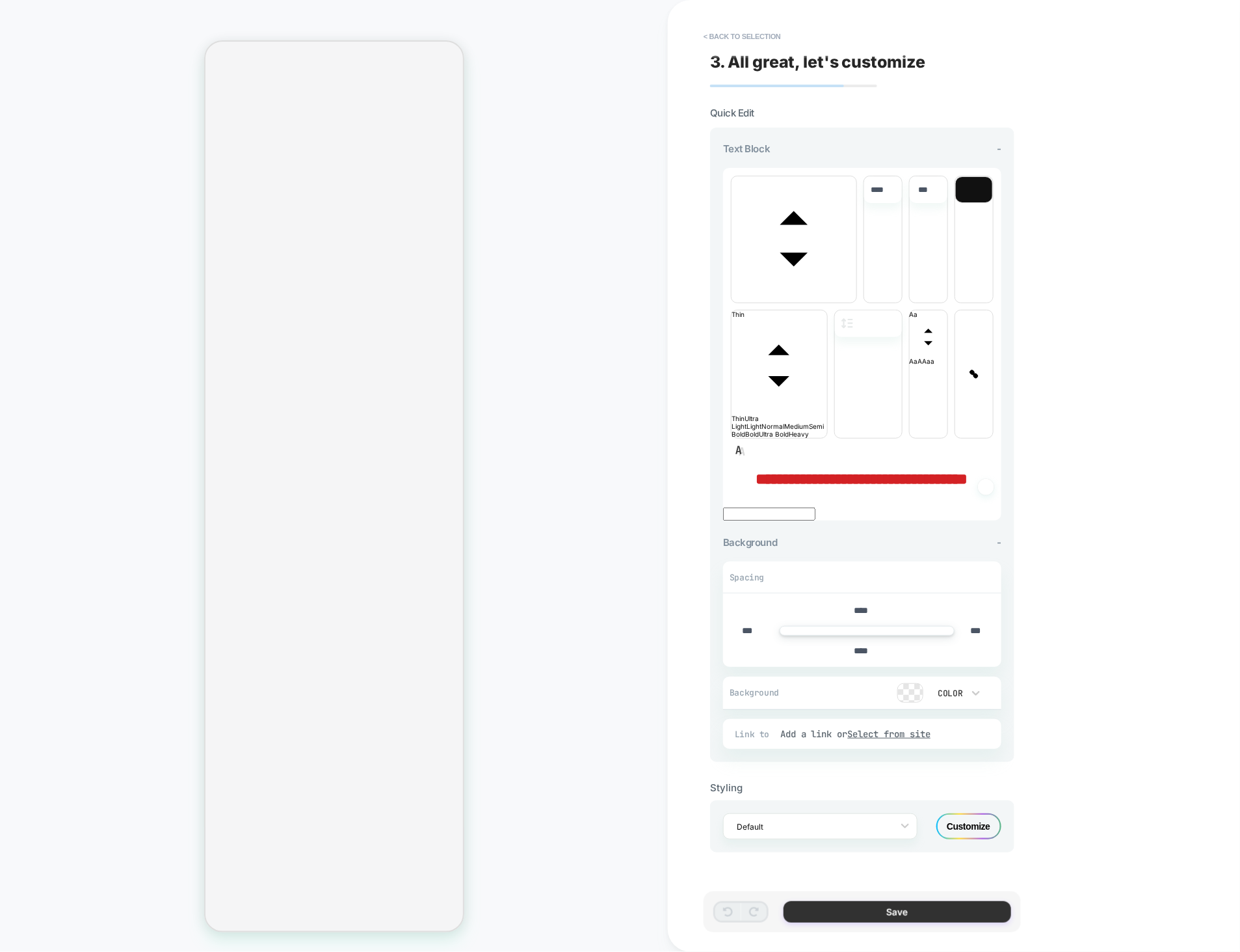
click at [855, 904] on button "Save" at bounding box center [897, 912] width 227 height 21
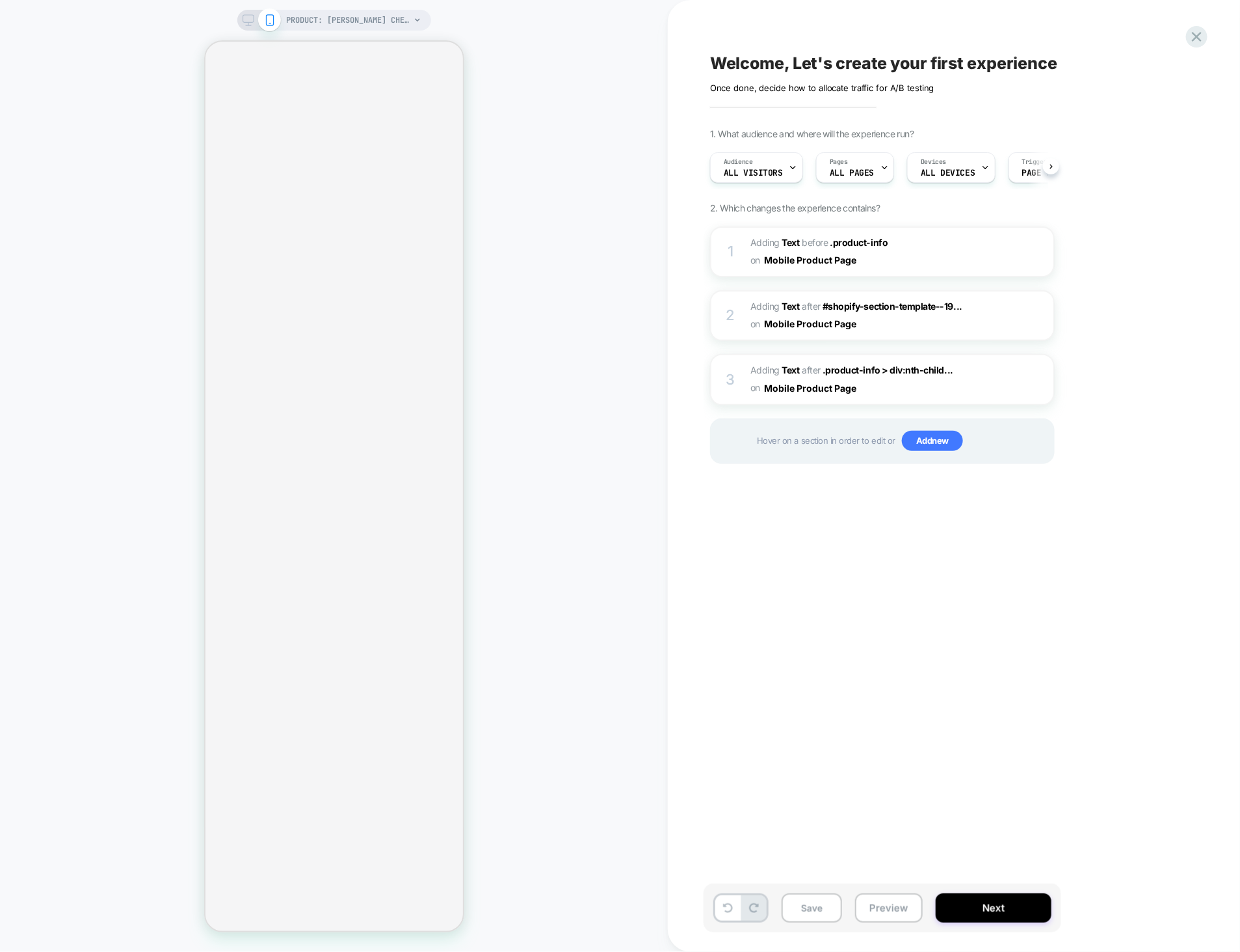
scroll to position [0, 1]
click at [348, 23] on span "PRODUCT: [PERSON_NAME] Chenille Rug" at bounding box center [348, 20] width 124 height 21
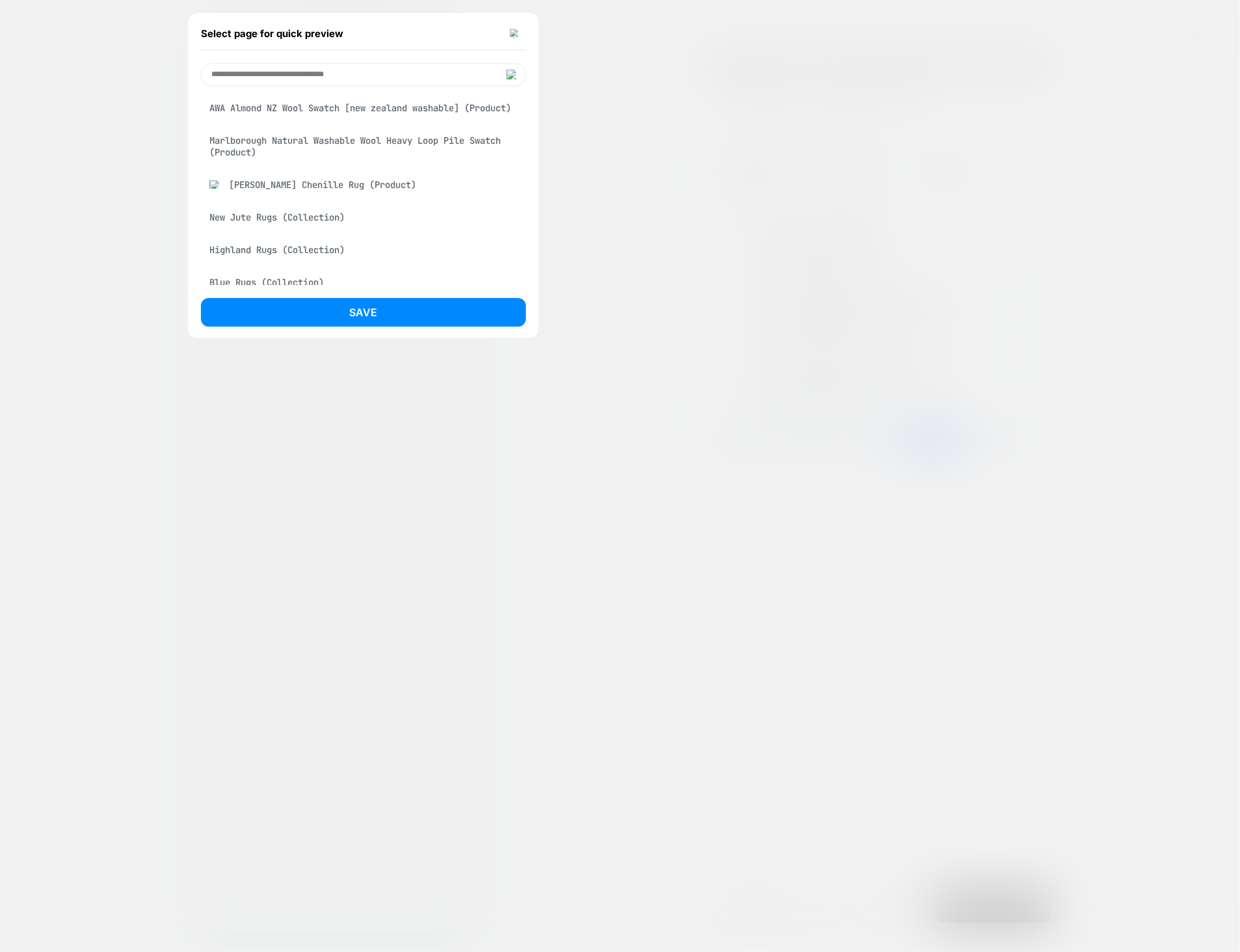
click at [353, 155] on div "Marlborough Natural Washable Wool Heavy Loop Pile Swatch (Product)" at bounding box center [363, 147] width 325 height 36
click at [377, 315] on button "Save" at bounding box center [363, 312] width 325 height 29
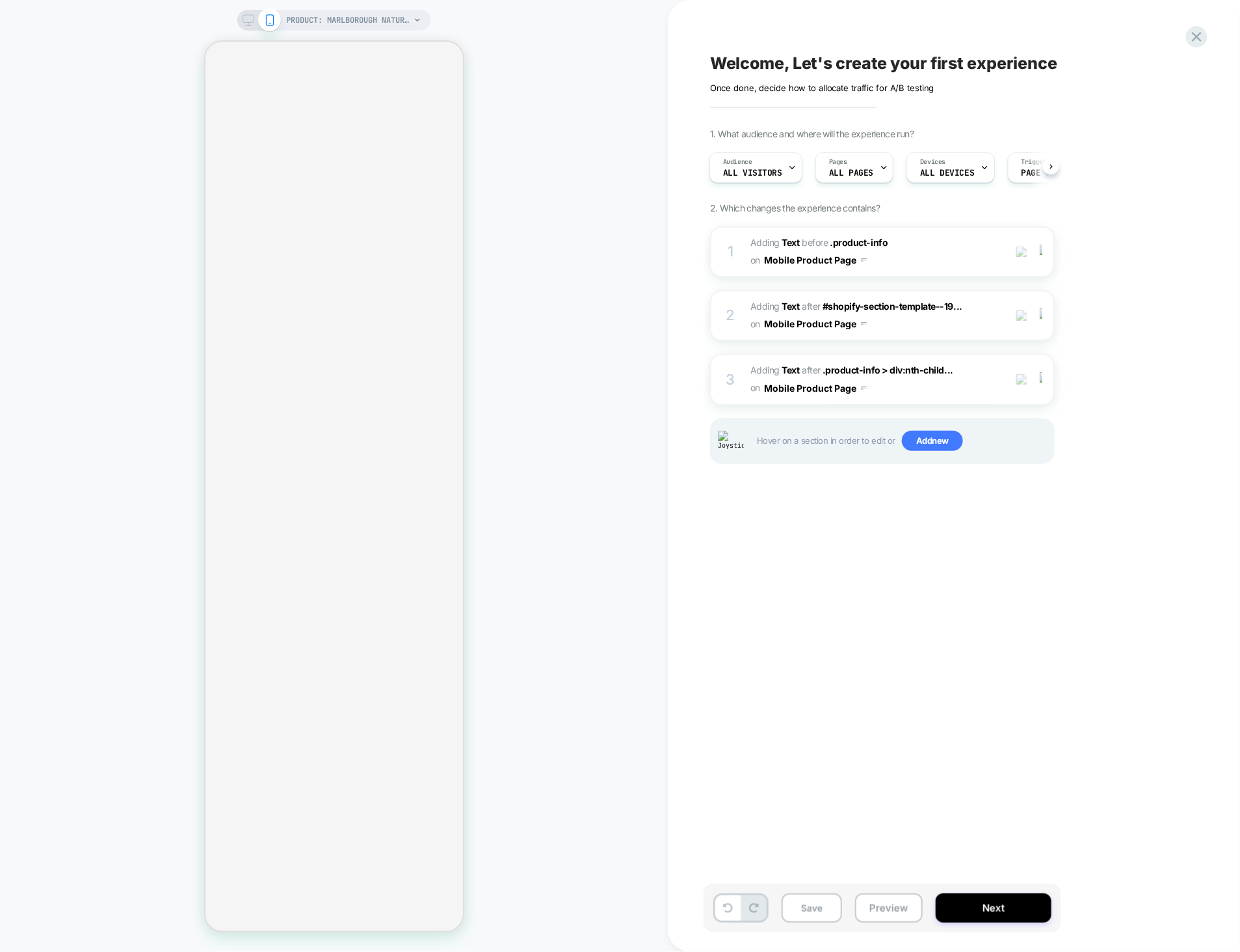
scroll to position [0, 2]
click at [333, 25] on span "PRODUCT: Marlborough Natural Washable Wool Heavy Loop Pile Swatch" at bounding box center [348, 20] width 124 height 21
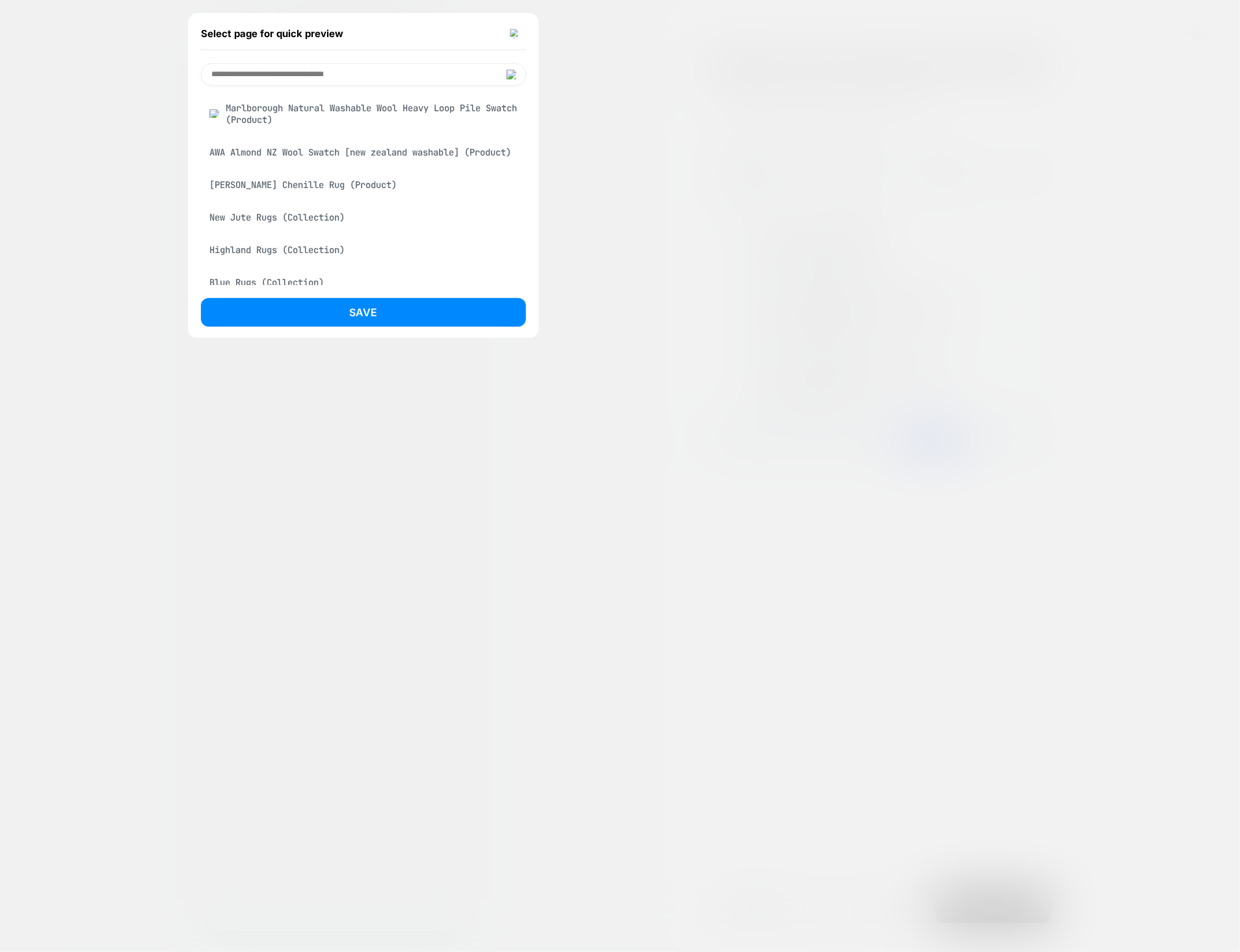
click at [361, 197] on div "[PERSON_NAME] Chenille Rug (Product)" at bounding box center [363, 184] width 325 height 25
click at [323, 308] on button "Save" at bounding box center [363, 312] width 325 height 29
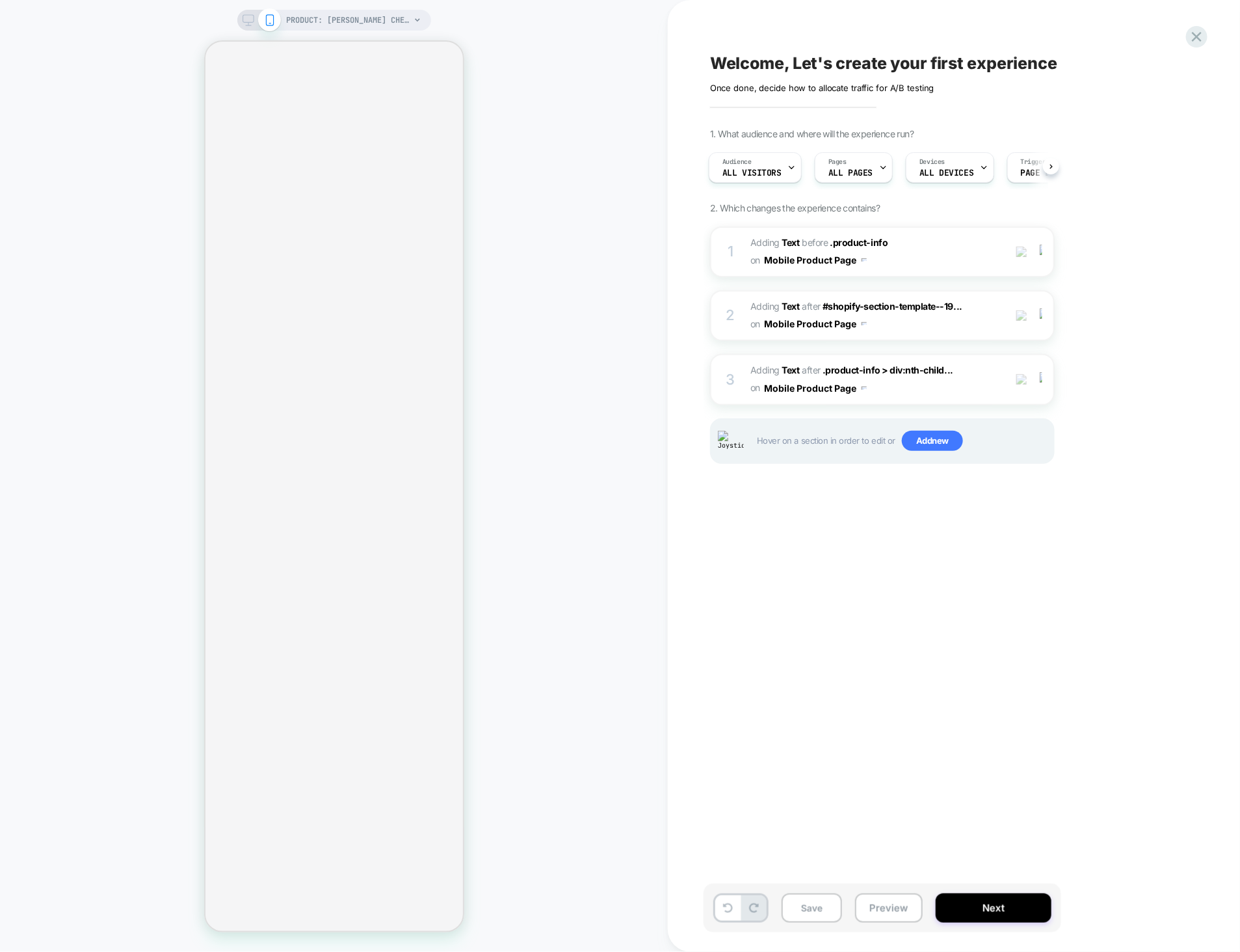
scroll to position [0, 2]
click at [1037, 558] on div "Welcome, Let's create your first experience Click to edit experience details On…" at bounding box center [948, 476] width 487 height 926
click at [927, 442] on span "Add new" at bounding box center [933, 441] width 61 height 21
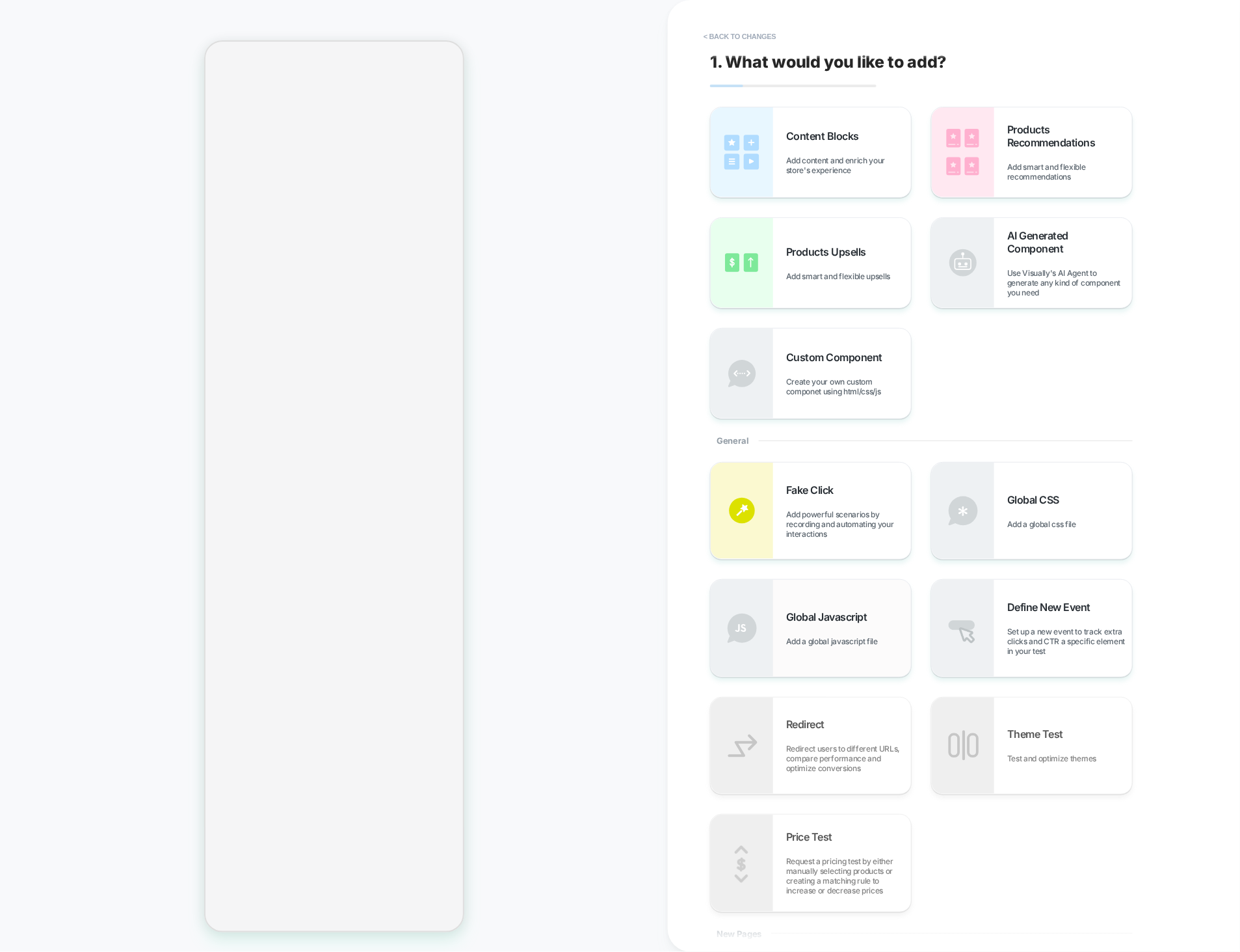
click at [827, 623] on span "Global Javascript" at bounding box center [830, 617] width 88 height 13
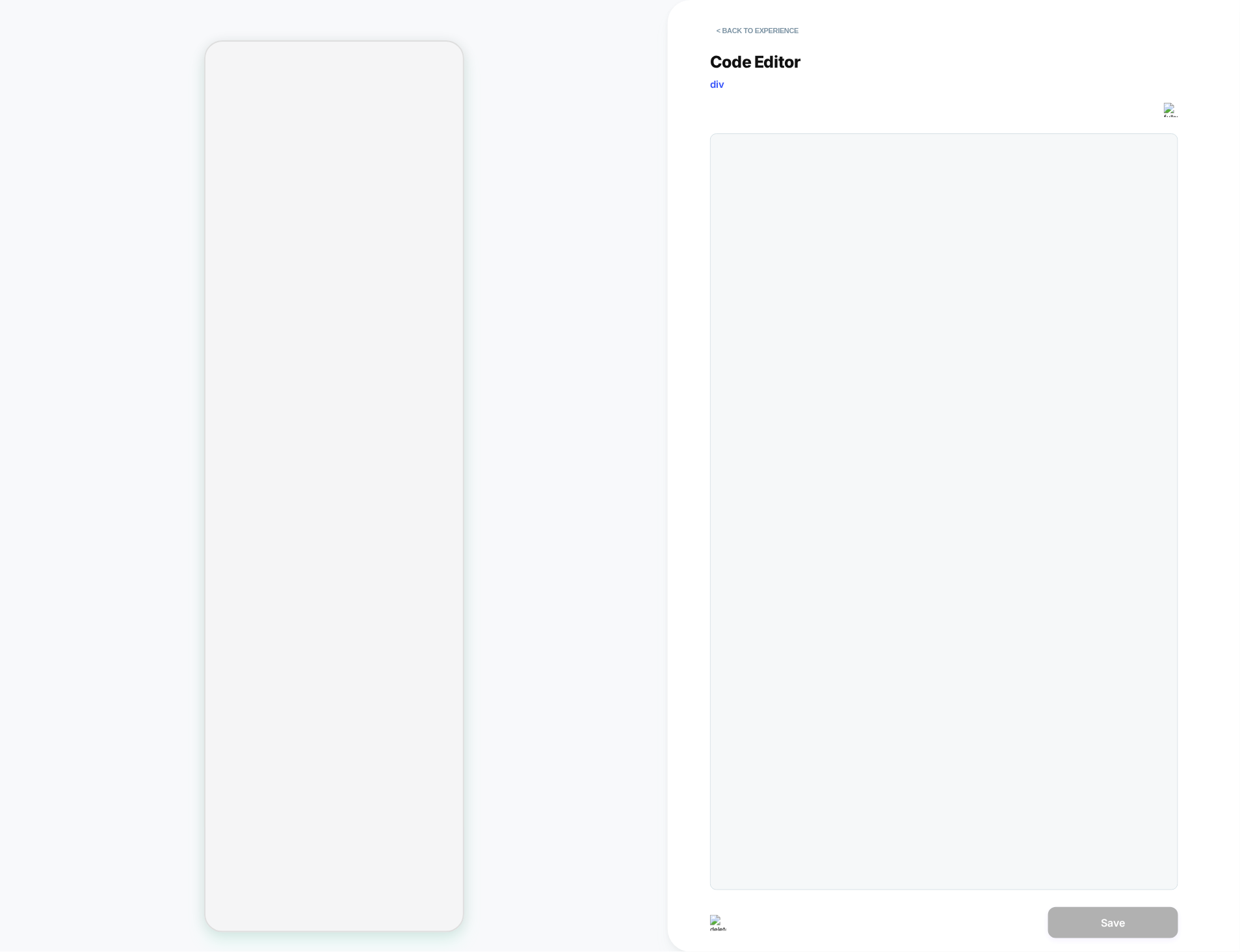
click at [938, 306] on div at bounding box center [944, 511] width 468 height 757
click at [846, 163] on div at bounding box center [969, 511] width 401 height 742
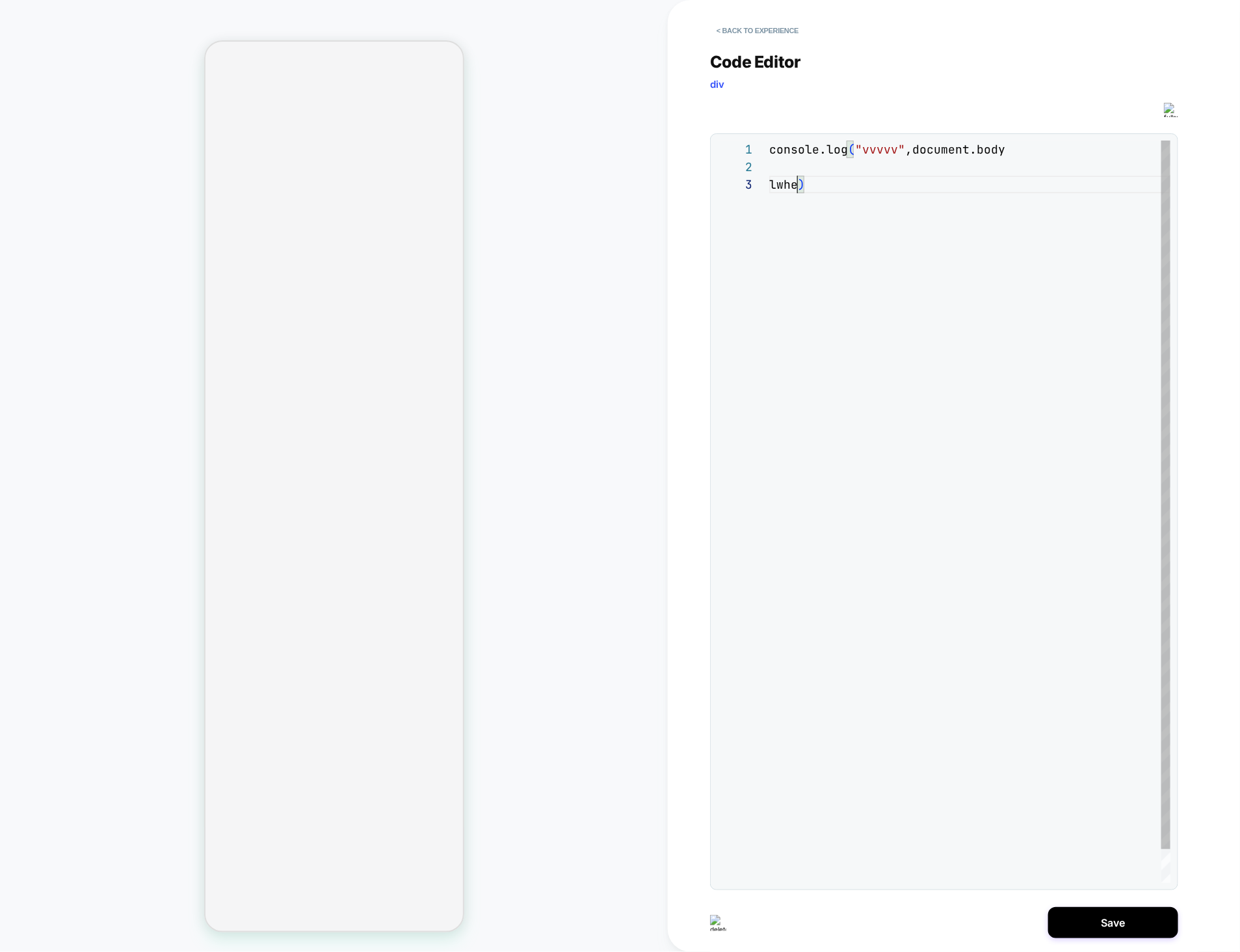
scroll to position [105, 14]
click at [893, 149] on div "console.log ( "vvvvv" ,document.body loomi_api.when ( ( ) => { return document.…" at bounding box center [969, 564] width 401 height 847
click at [887, 184] on div "console.log ( "vvvvv" ,document.body loomi_api.when ( ( ) => { return document.…" at bounding box center [969, 564] width 401 height 847
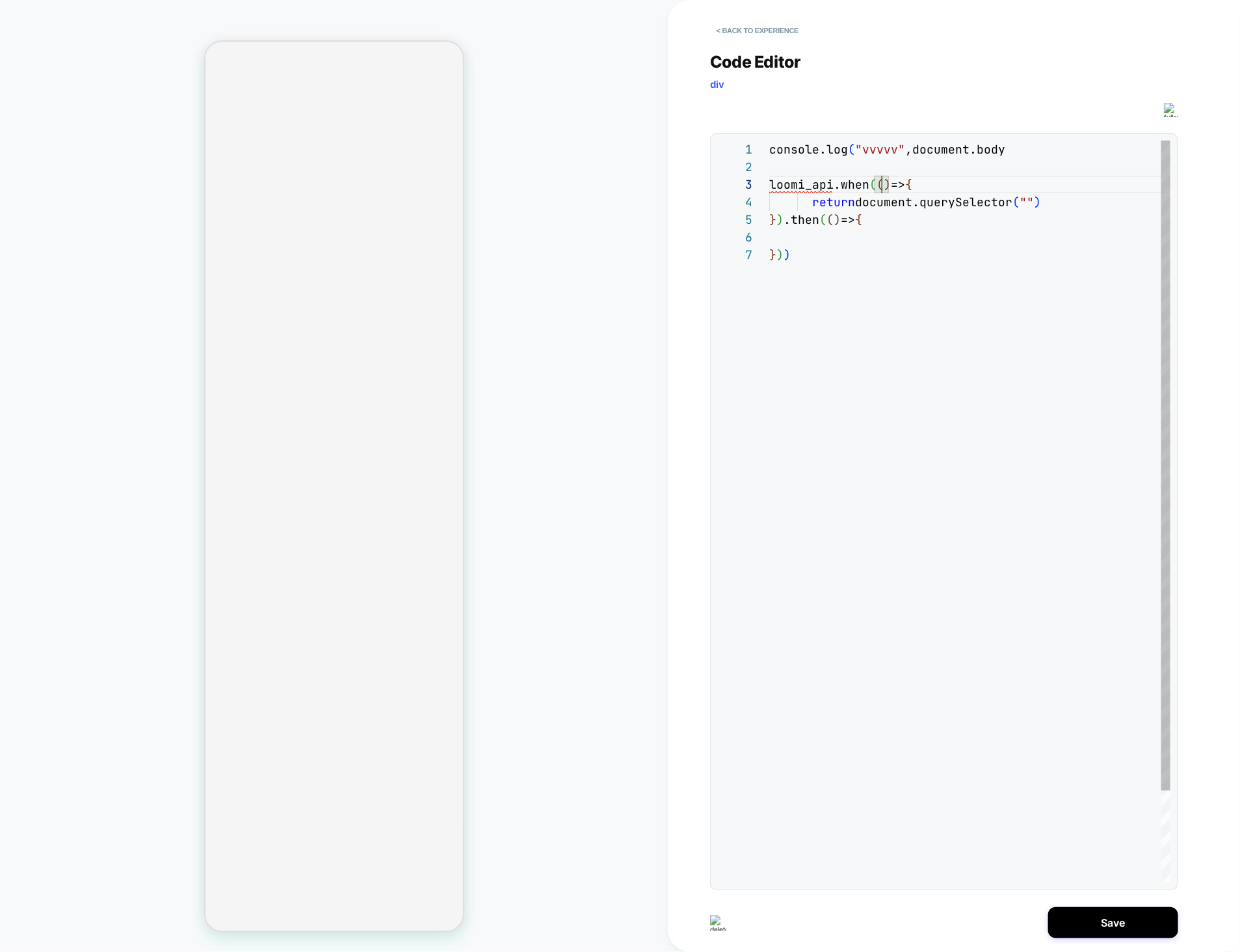
click at [882, 184] on div "console.log ( "vvvvv" ,document.body loomi_api.when ( ( ) => { return document.…" at bounding box center [969, 564] width 401 height 847
drag, startPoint x: 1005, startPoint y: 148, endPoint x: 911, endPoint y: 147, distance: 94.0
click at [911, 147] on div "console.log ( "vvvvv" ,document.body loomi_api.when ( ( ) => { return document.…" at bounding box center [969, 564] width 401 height 847
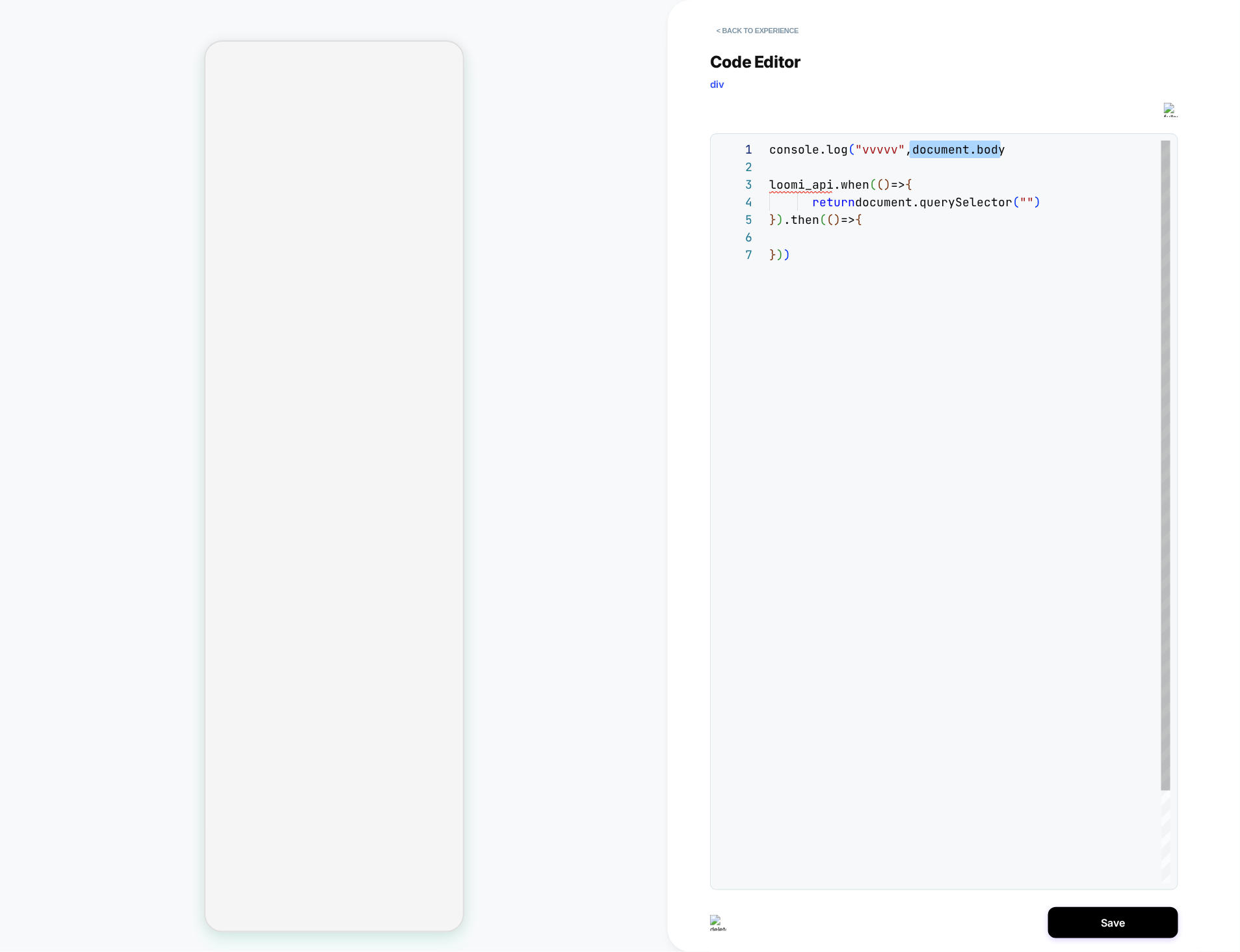
click at [883, 183] on div "console.log ( "vvvvv" ,document.body loomi_api.when ( ( ) => { return document.…" at bounding box center [969, 564] width 401 height 847
drag, startPoint x: 1052, startPoint y: 203, endPoint x: 862, endPoint y: 206, distance: 190.0
click at [862, 206] on div "console.log ( "vvvvv" ,document.body loomi_api.when ( ( ) => { return document.…" at bounding box center [969, 564] width 401 height 847
drag, startPoint x: 1003, startPoint y: 150, endPoint x: 653, endPoint y: 128, distance: 350.7
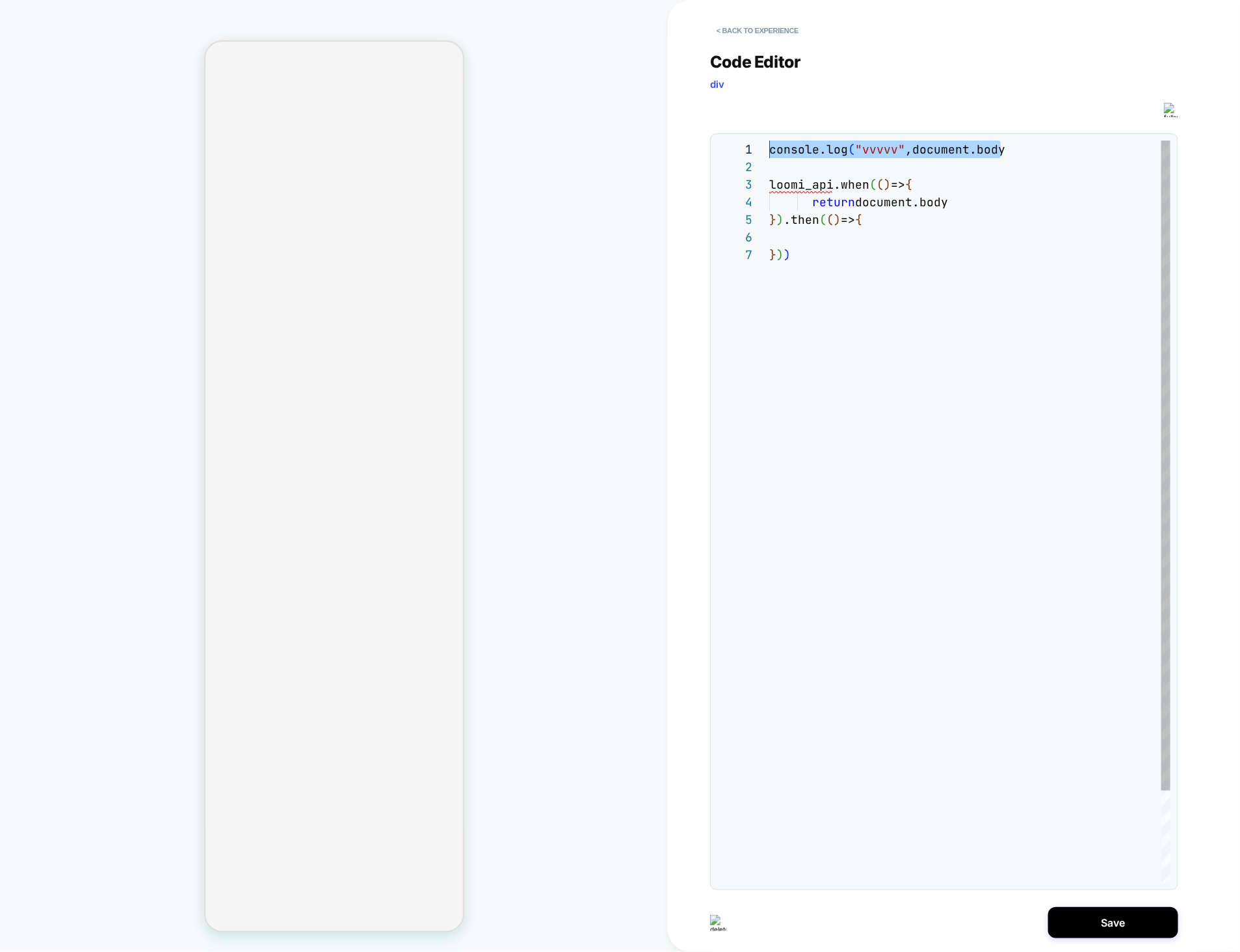
click at [769, 141] on div "console.log ( "vvvvv" ,document.body loomi_api.when ( ( ) => { return document.…" at bounding box center [969, 564] width 401 height 847
click at [842, 234] on div "console.log ( "vvvvv" ,document.body loomi_api.when ( ( ) => { return document.…" at bounding box center [969, 564] width 401 height 847
click at [1026, 145] on div "console.log ( "vvvvv" ,document.body loomi_api.when ( ( ) => { return document.…" at bounding box center [969, 564] width 401 height 847
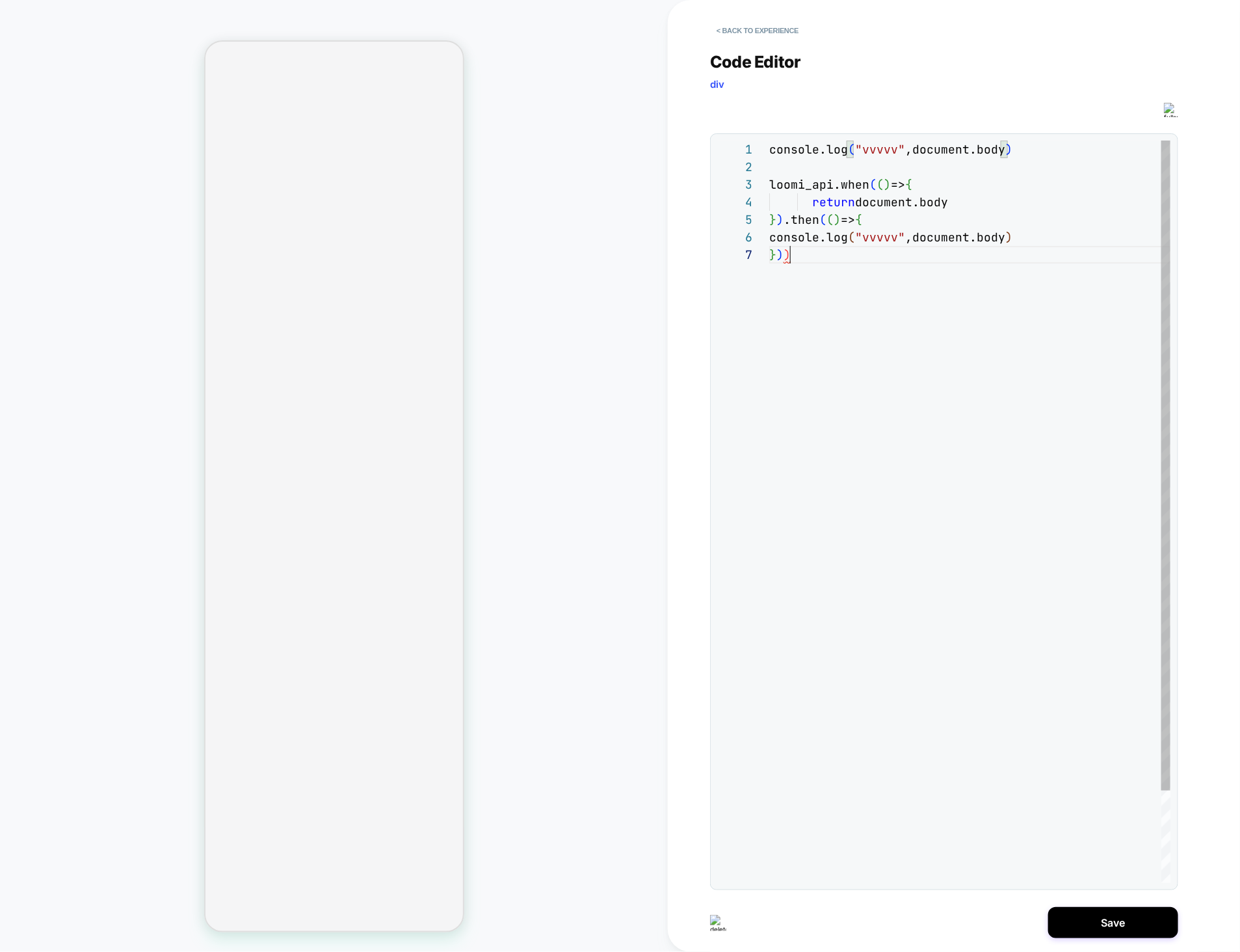
scroll to position [105, 21]
click at [821, 252] on div "console.log ( "vvvvv" ,document.body ) loomi_api.when ( ( ) => { return documen…" at bounding box center [969, 564] width 401 height 847
click at [1014, 243] on div "console.log ( "vvvvv" ,document.body ) loomi_api.when ( ( ) => { return documen…" at bounding box center [969, 564] width 401 height 847
click at [822, 255] on div "console.log ( "vvvvv" ,document.body ) loomi_api.when ( ( ) => { return documen…" at bounding box center [969, 564] width 401 height 847
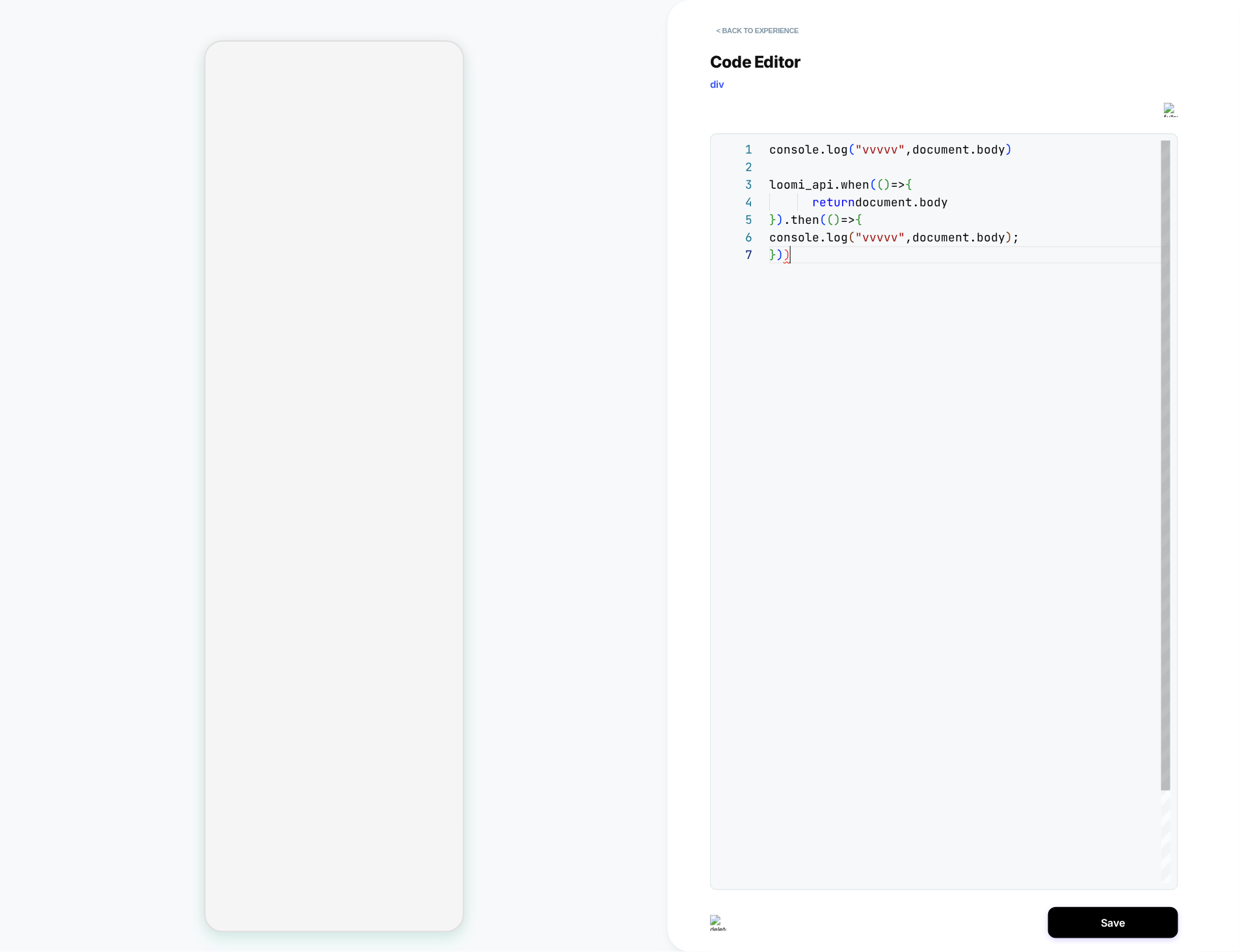
scroll to position [105, 14]
type textarea "**********"
click at [1107, 906] on div "Save" at bounding box center [944, 922] width 468 height 32
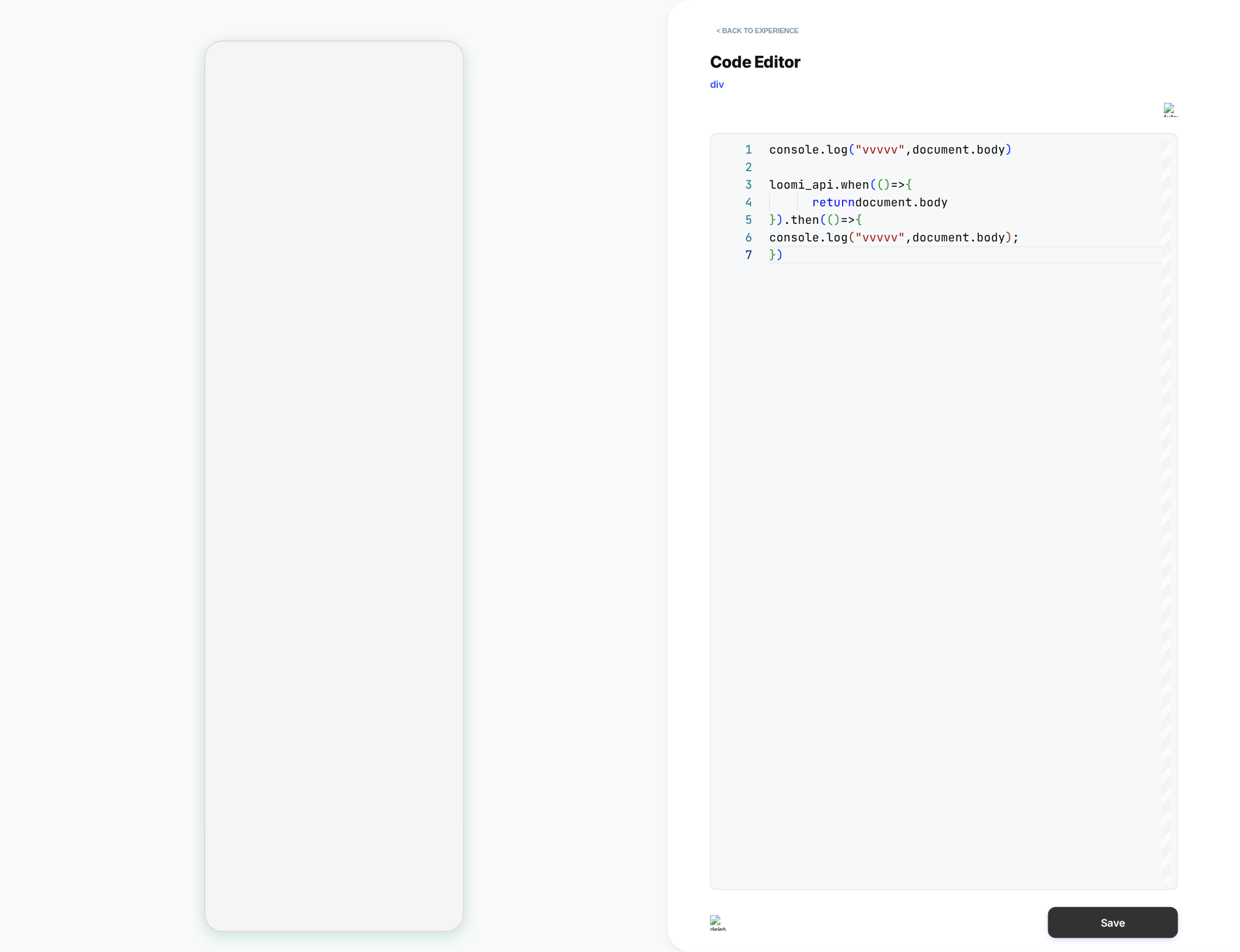
click at [1109, 917] on button "Save" at bounding box center [1113, 922] width 130 height 31
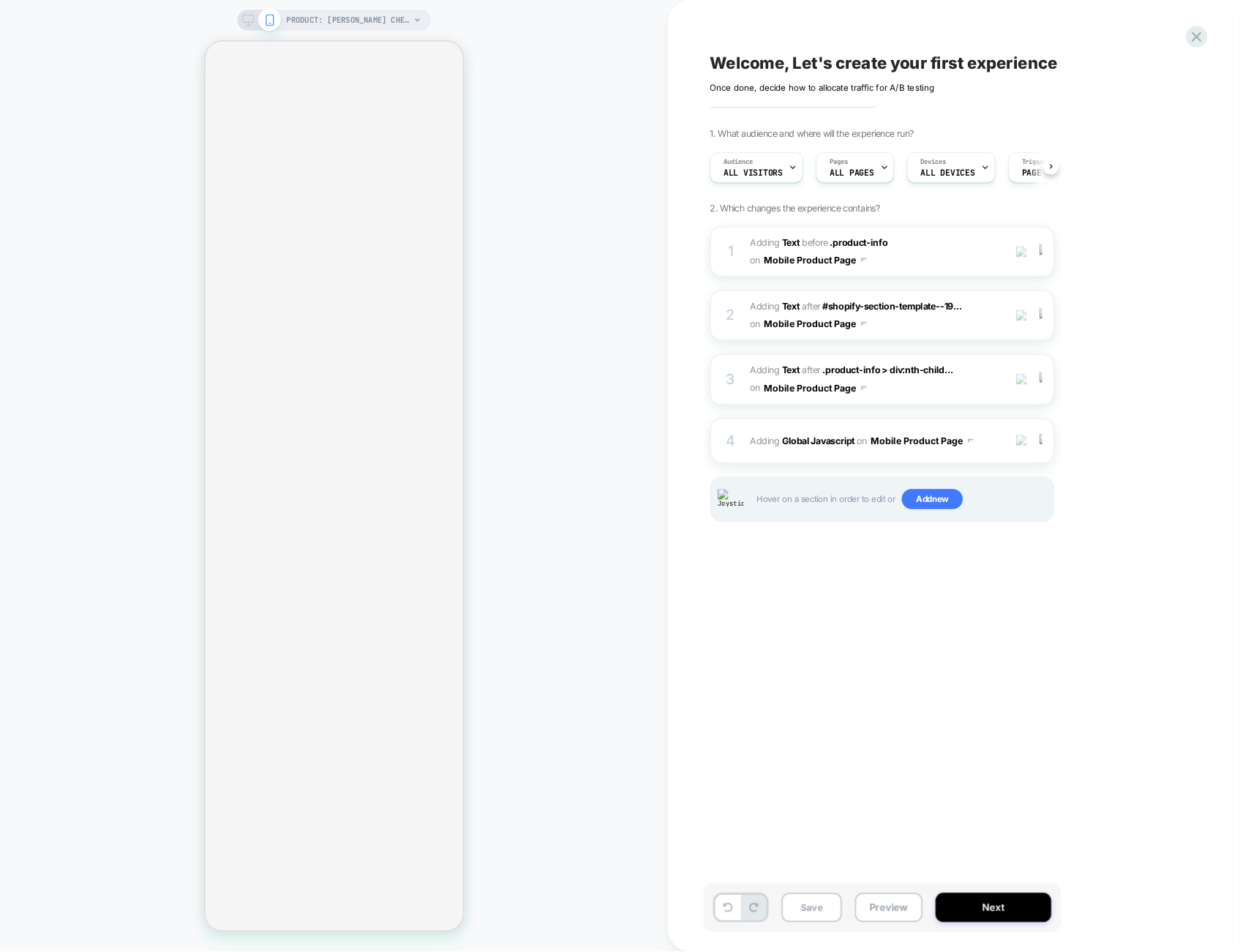
scroll to position [0, 1]
click at [1152, 795] on div "Welcome, Let's create your first experience Click to edit experience details On…" at bounding box center [1066, 535] width 548 height 1041
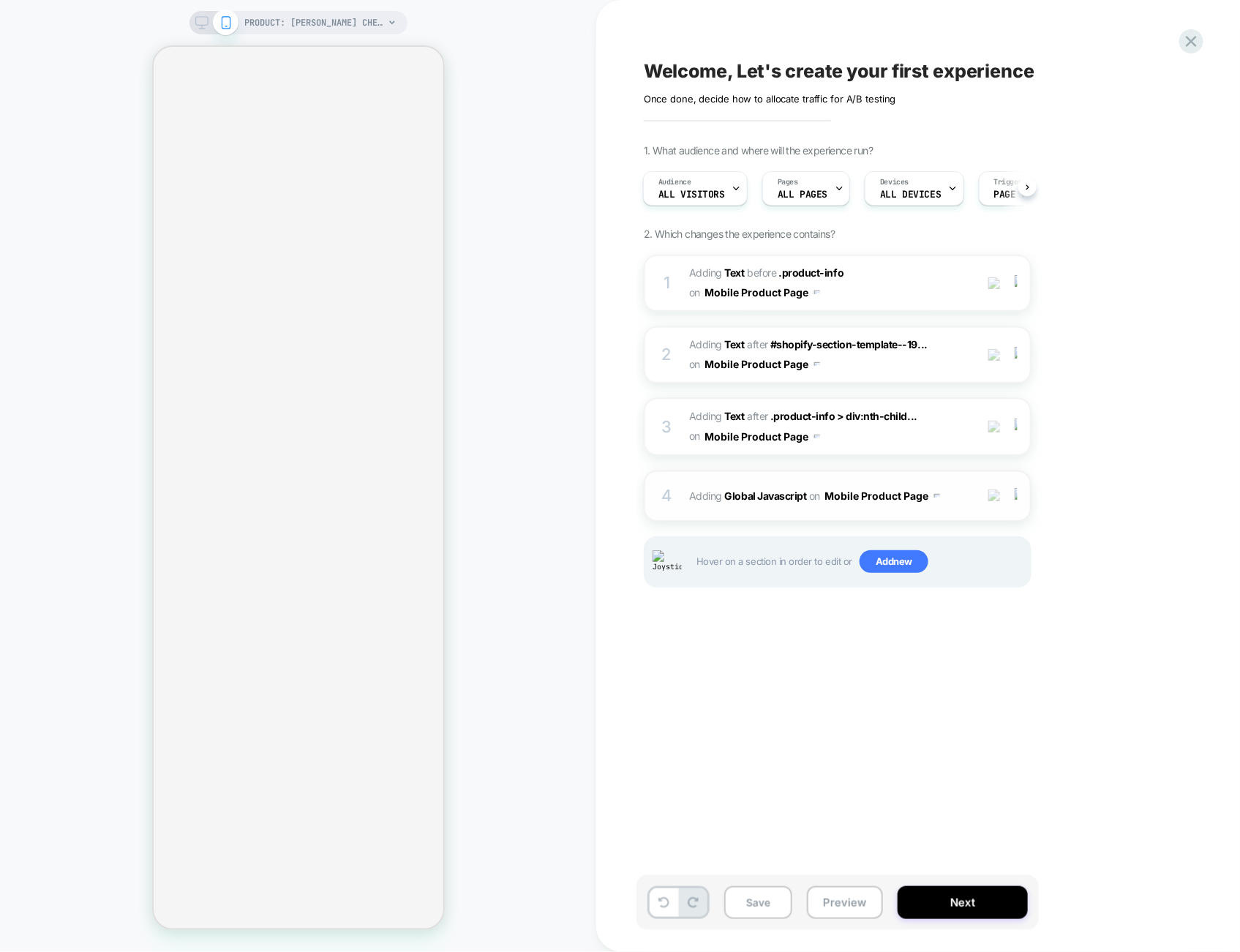
click at [913, 489] on button "Mobile Product Page" at bounding box center [882, 495] width 116 height 21
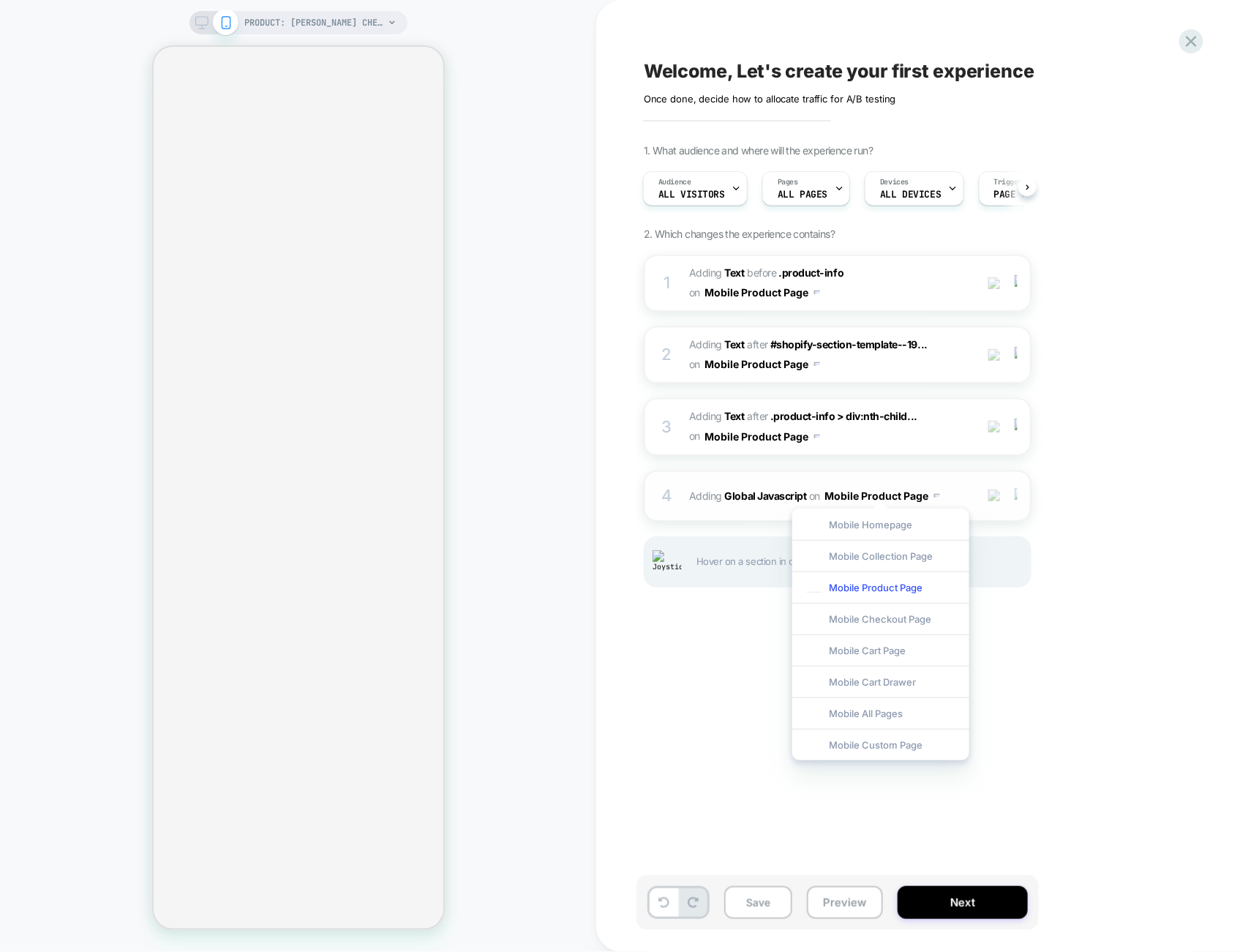
click at [1018, 496] on img at bounding box center [1016, 495] width 3 height 16
click at [1033, 652] on div "Target All Devices" at bounding box center [1018, 646] width 131 height 40
click at [1071, 691] on div "Welcome, Let's create your first experience Click to edit experience details On…" at bounding box center [910, 476] width 548 height 922
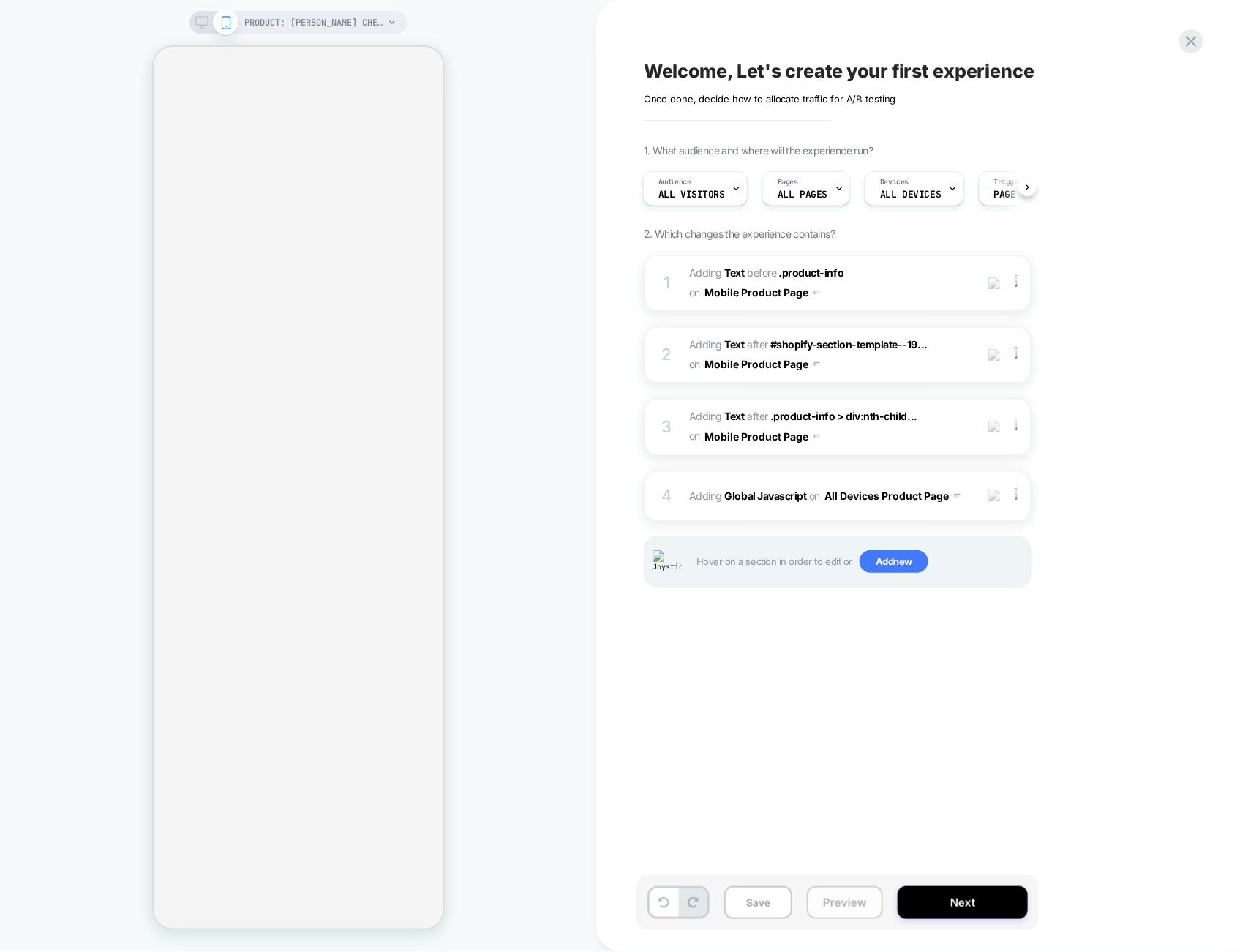
click at [857, 901] on button "Preview" at bounding box center [845, 903] width 76 height 33
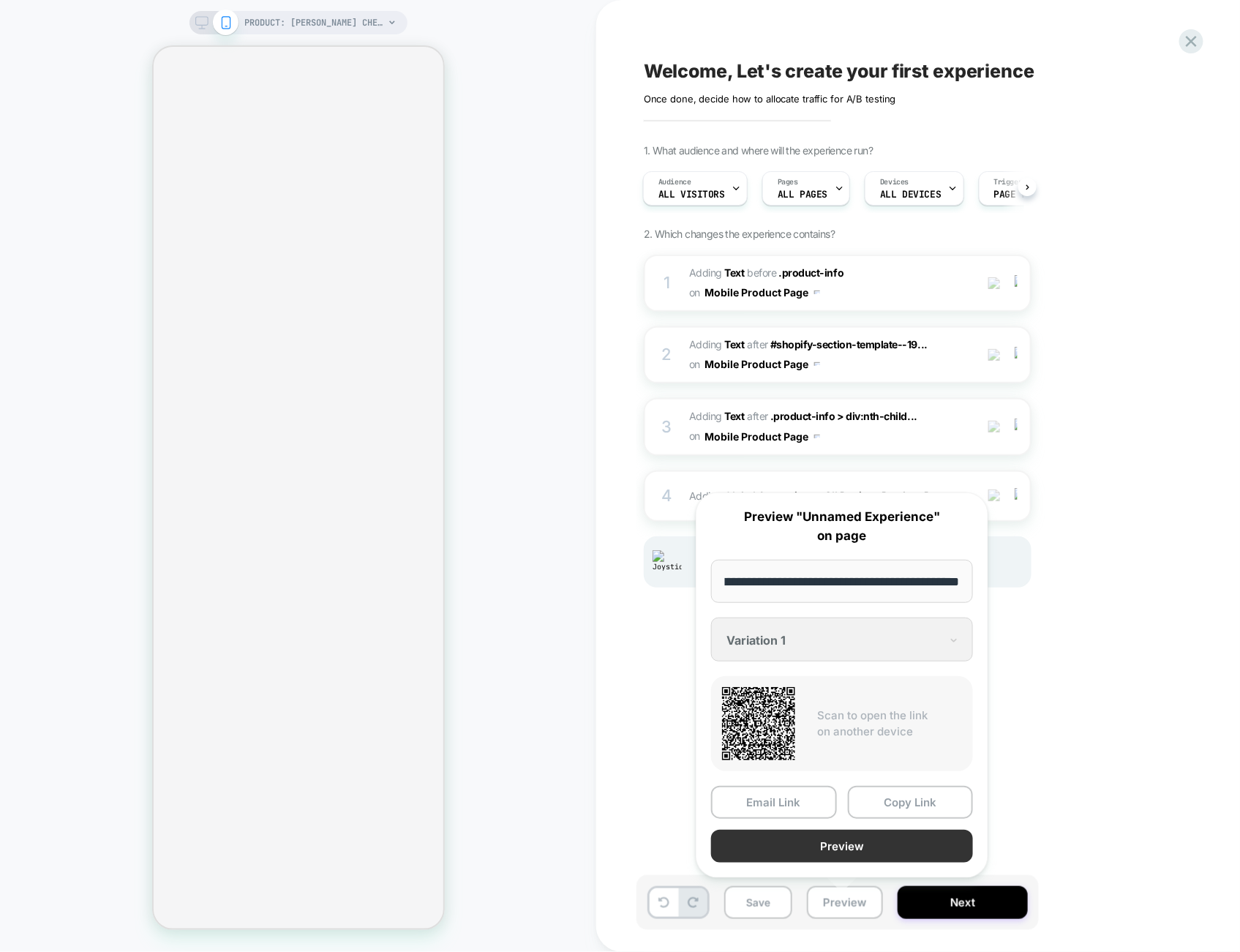
scroll to position [0, 0]
click at [858, 848] on button "Preview" at bounding box center [842, 846] width 262 height 33
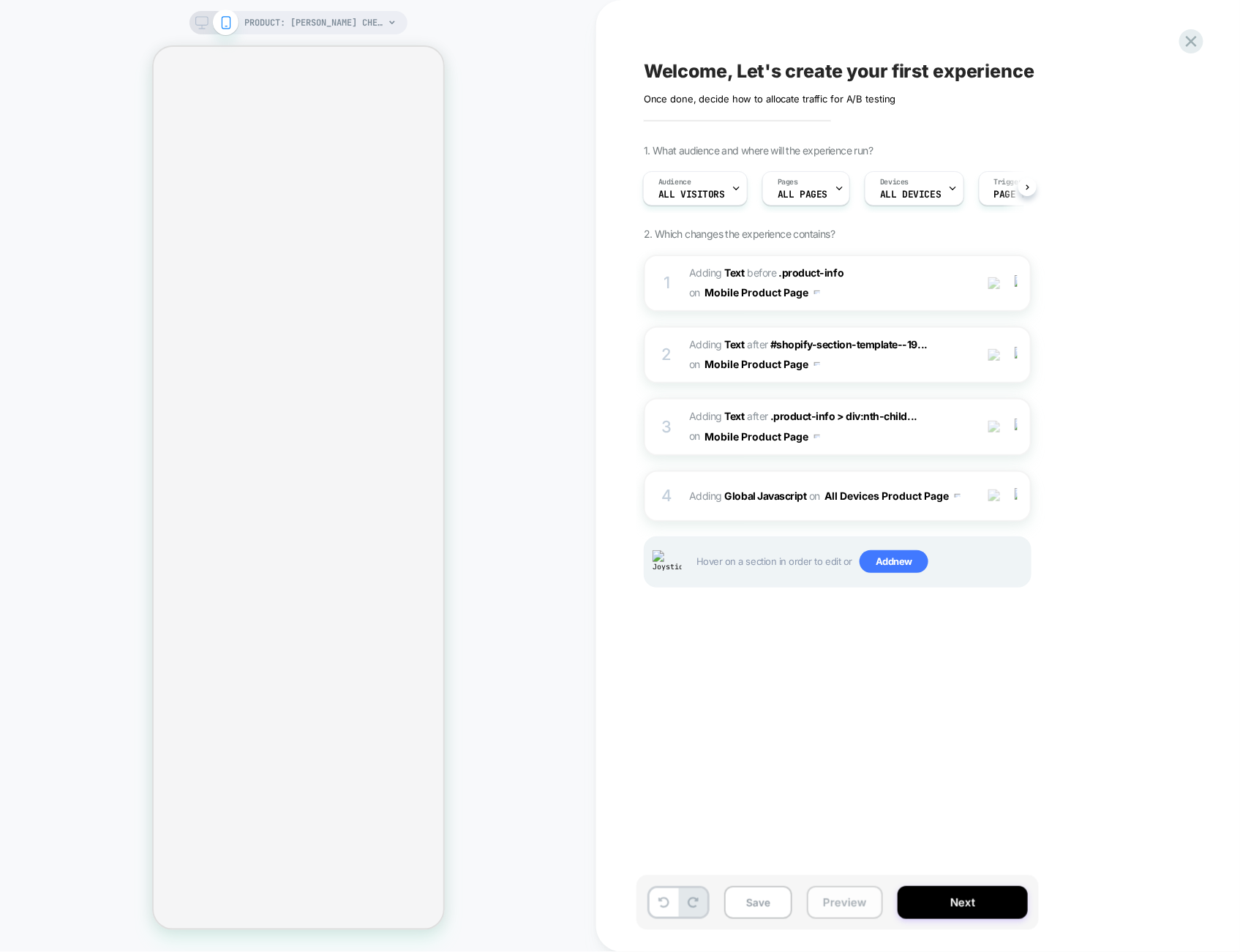
drag, startPoint x: 866, startPoint y: 910, endPoint x: 865, endPoint y: 899, distance: 11.0
click at [866, 910] on button "Preview" at bounding box center [845, 903] width 76 height 33
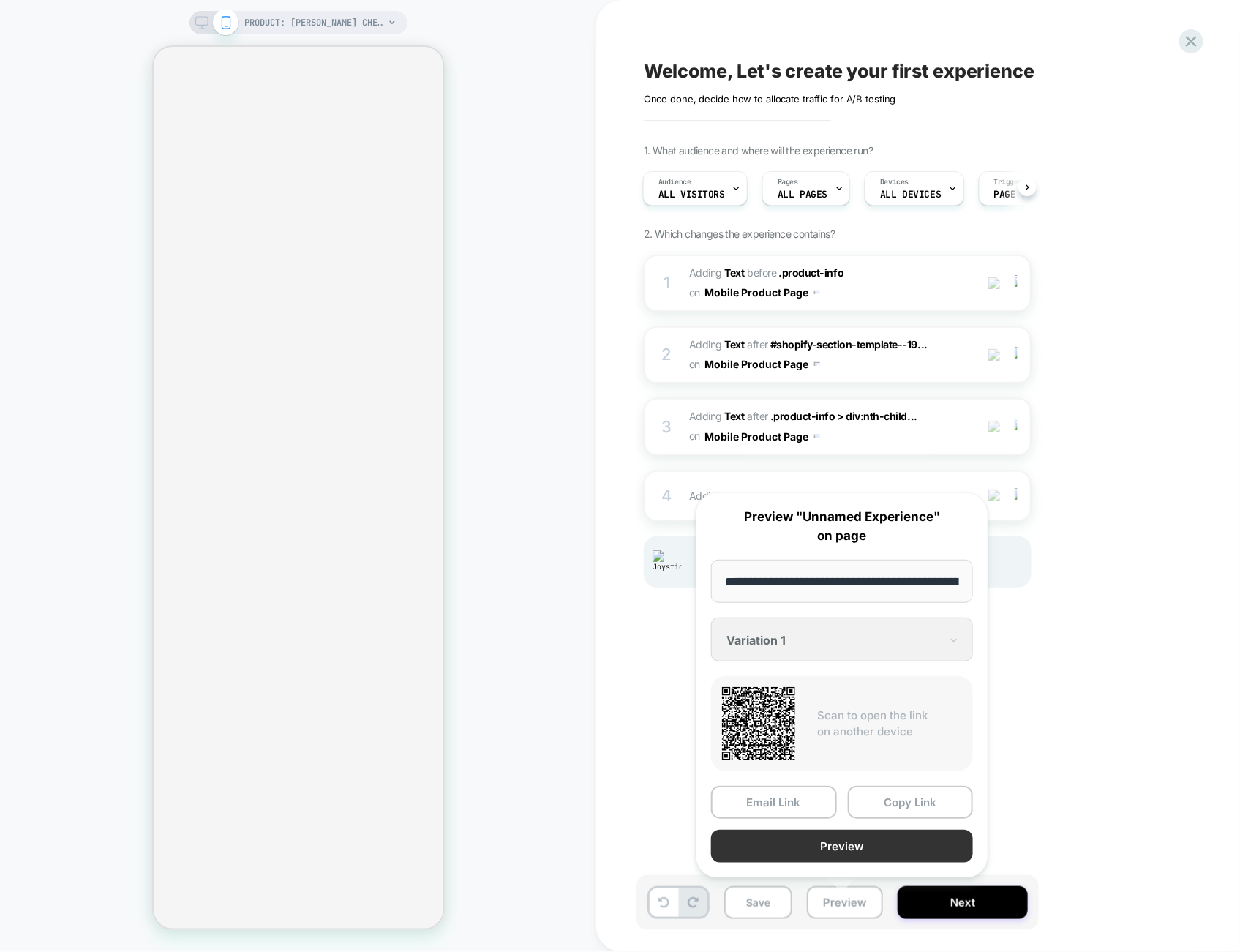
click at [865, 843] on button "Preview" at bounding box center [842, 846] width 262 height 33
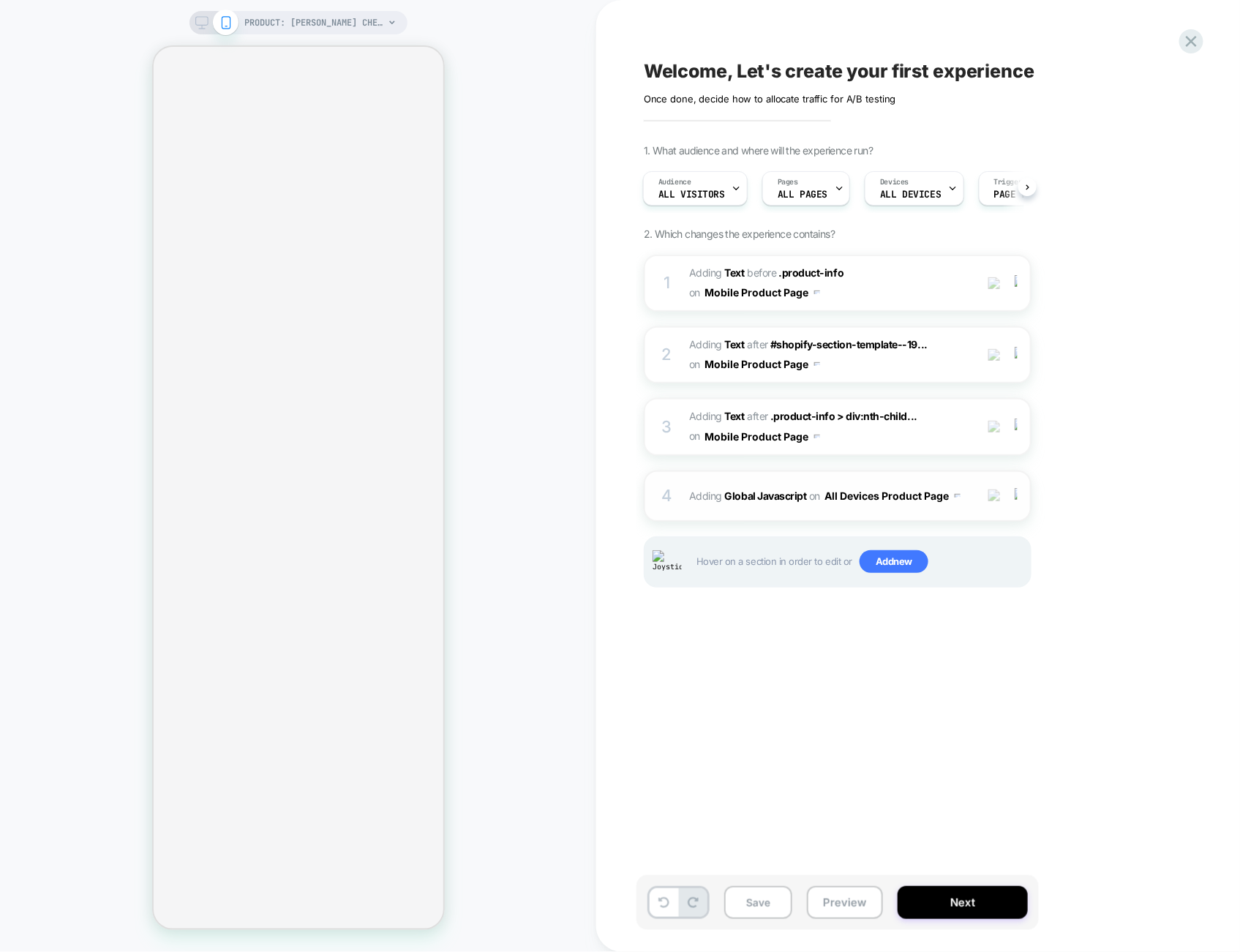
click at [920, 506] on div "4 Adding Global Javascript on All Devices Product Page Add Before Add After Tar…" at bounding box center [837, 495] width 388 height 51
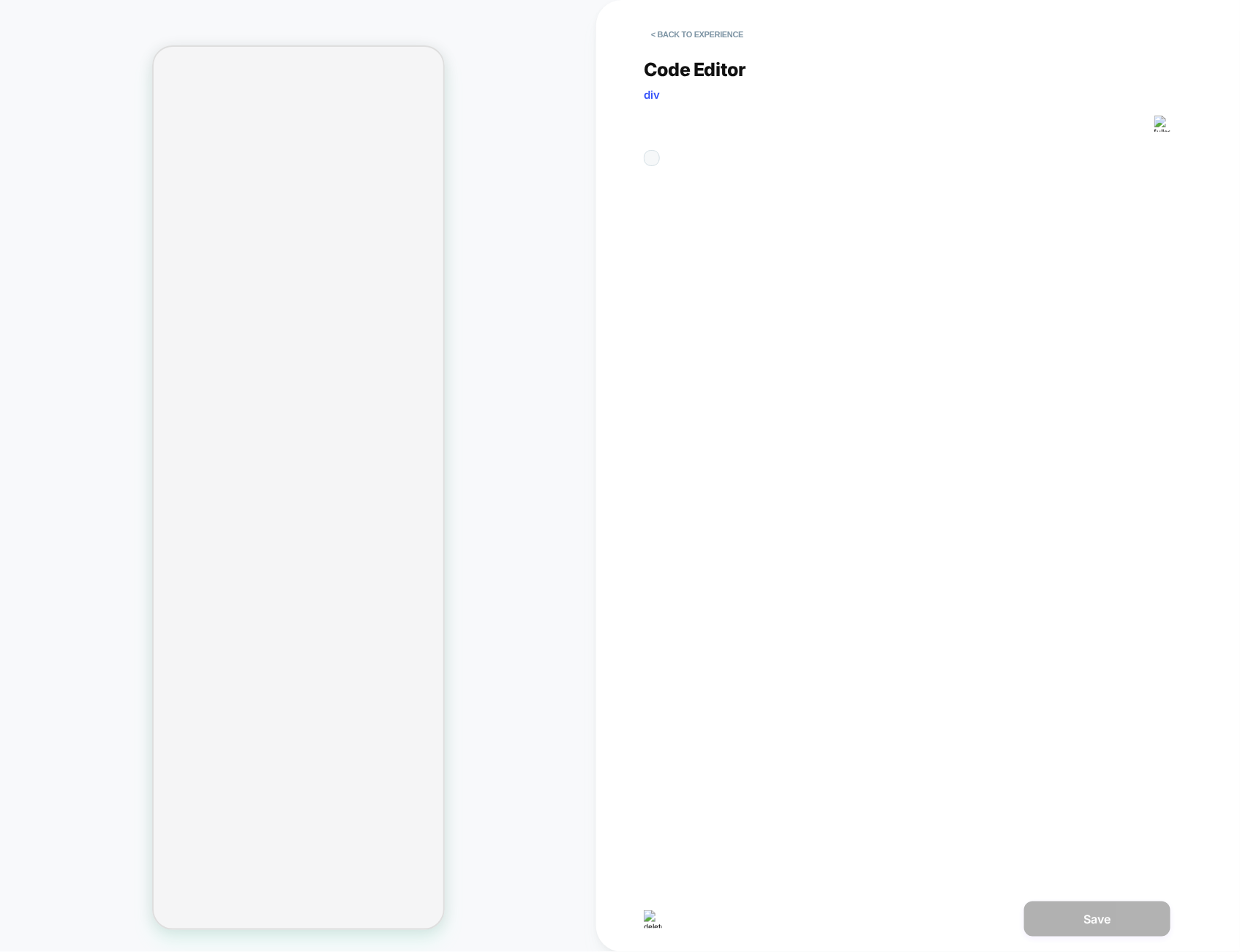
scroll to position [178, 0]
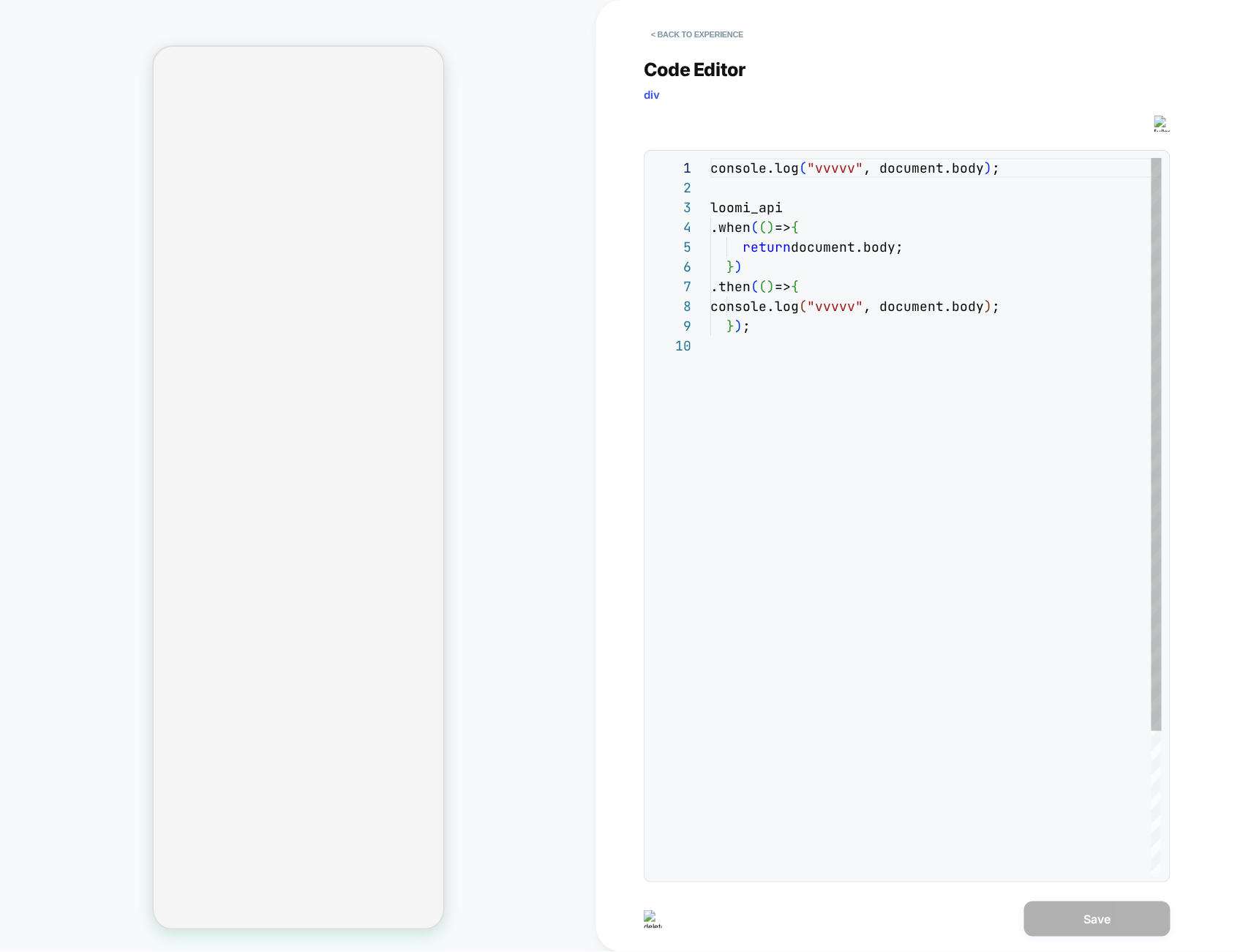
click at [1120, 423] on div "console.log ( "vvvvv" , document.body ) ; loomi_api .when ( ( ) => { return doc…" at bounding box center [935, 605] width 451 height 893
click at [966, 325] on div "console.log ( "vvvvv" , document.body ) ; loomi_api .when ( ( ) => { return doc…" at bounding box center [935, 605] width 451 height 893
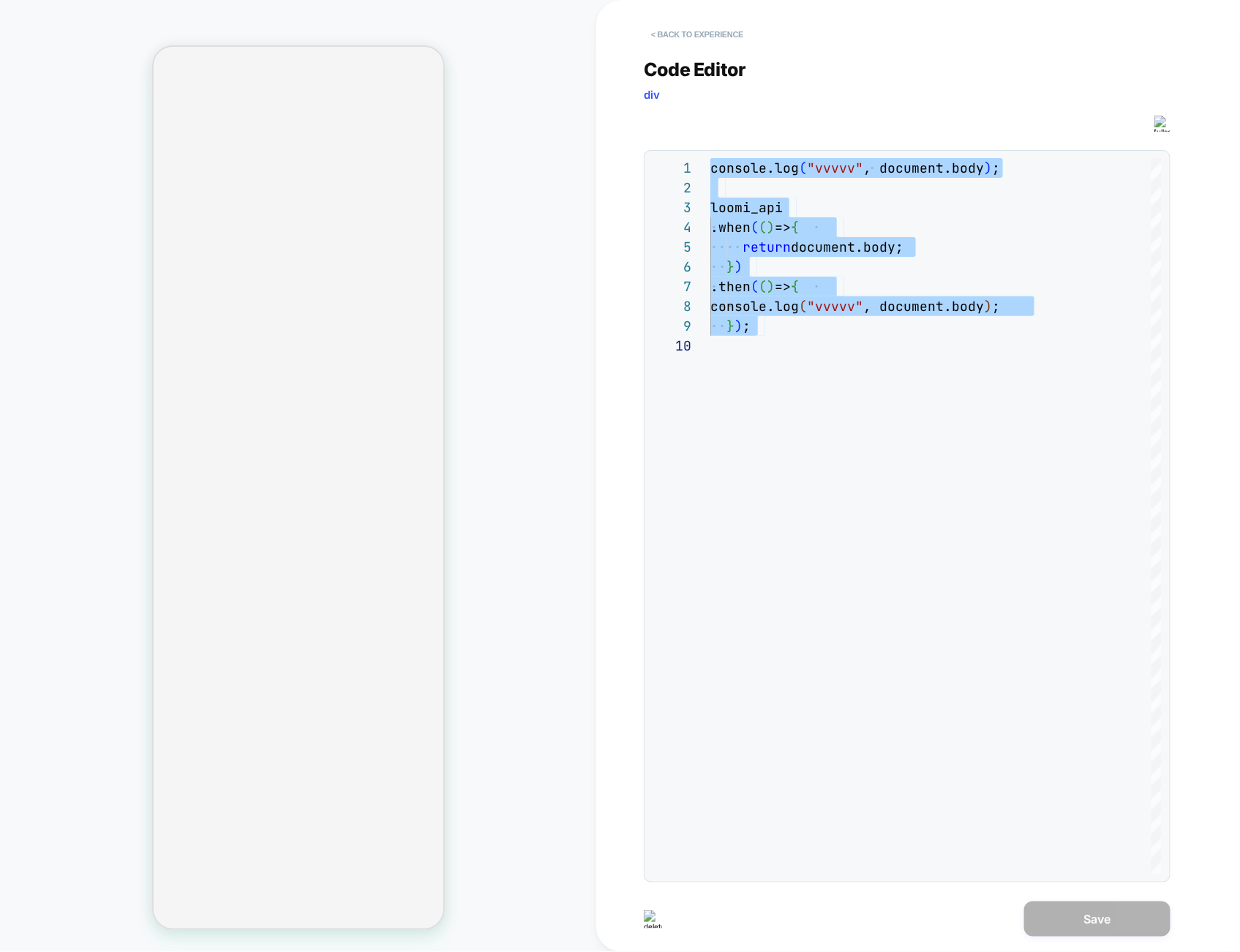
click at [724, 43] on button "< Back to experience" at bounding box center [696, 33] width 106 height 23
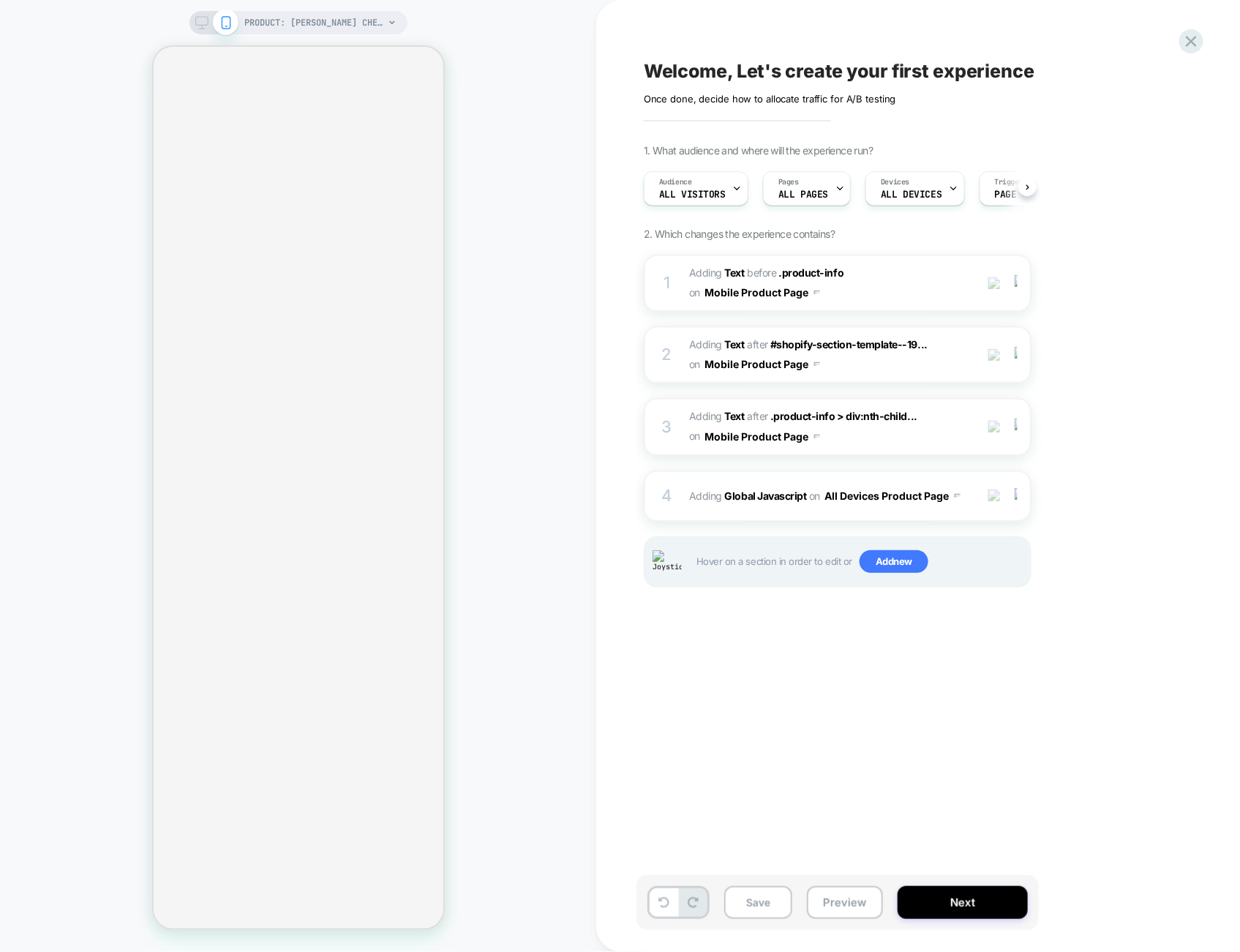
scroll to position [0, 1]
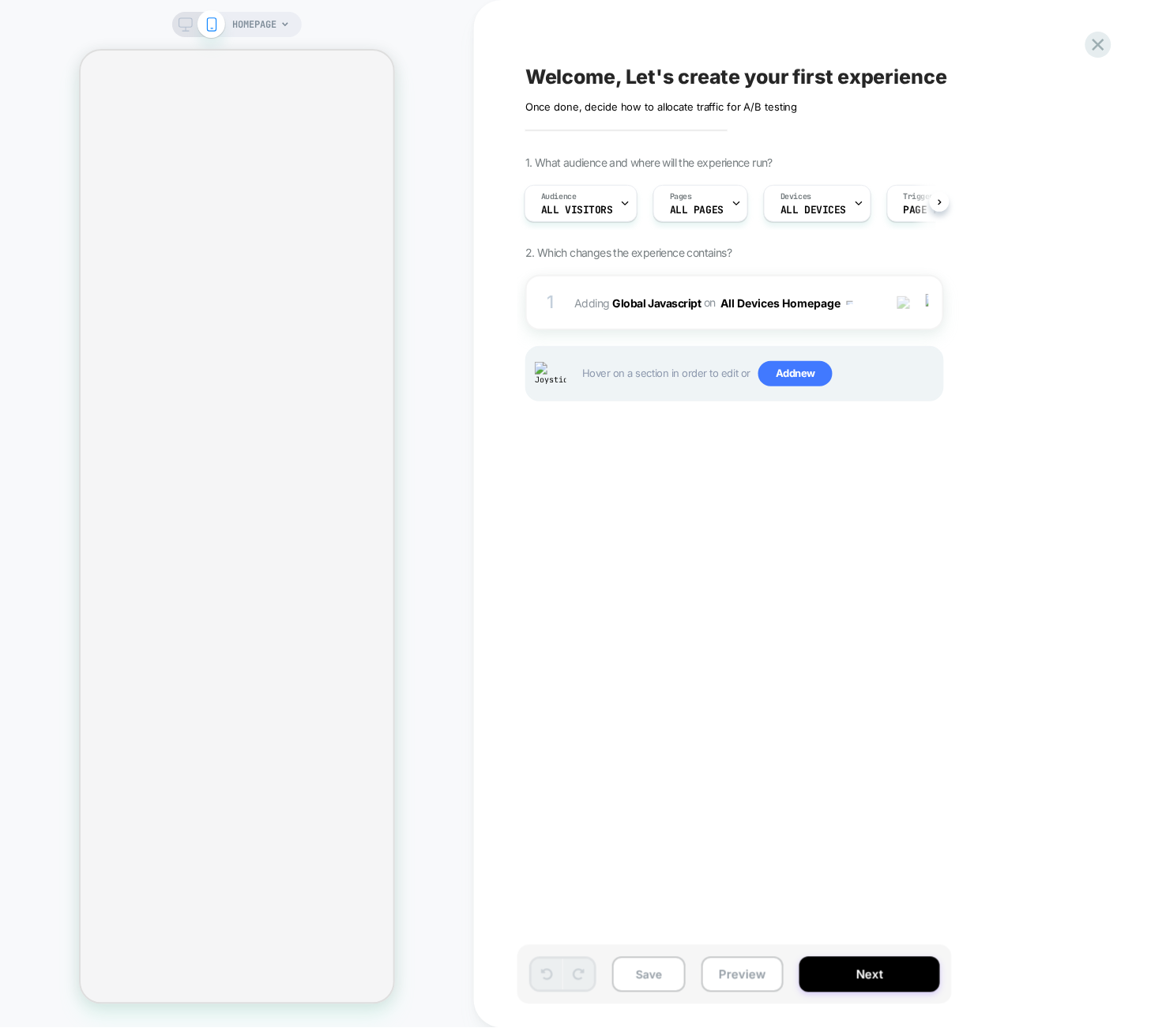
scroll to position [0, 1]
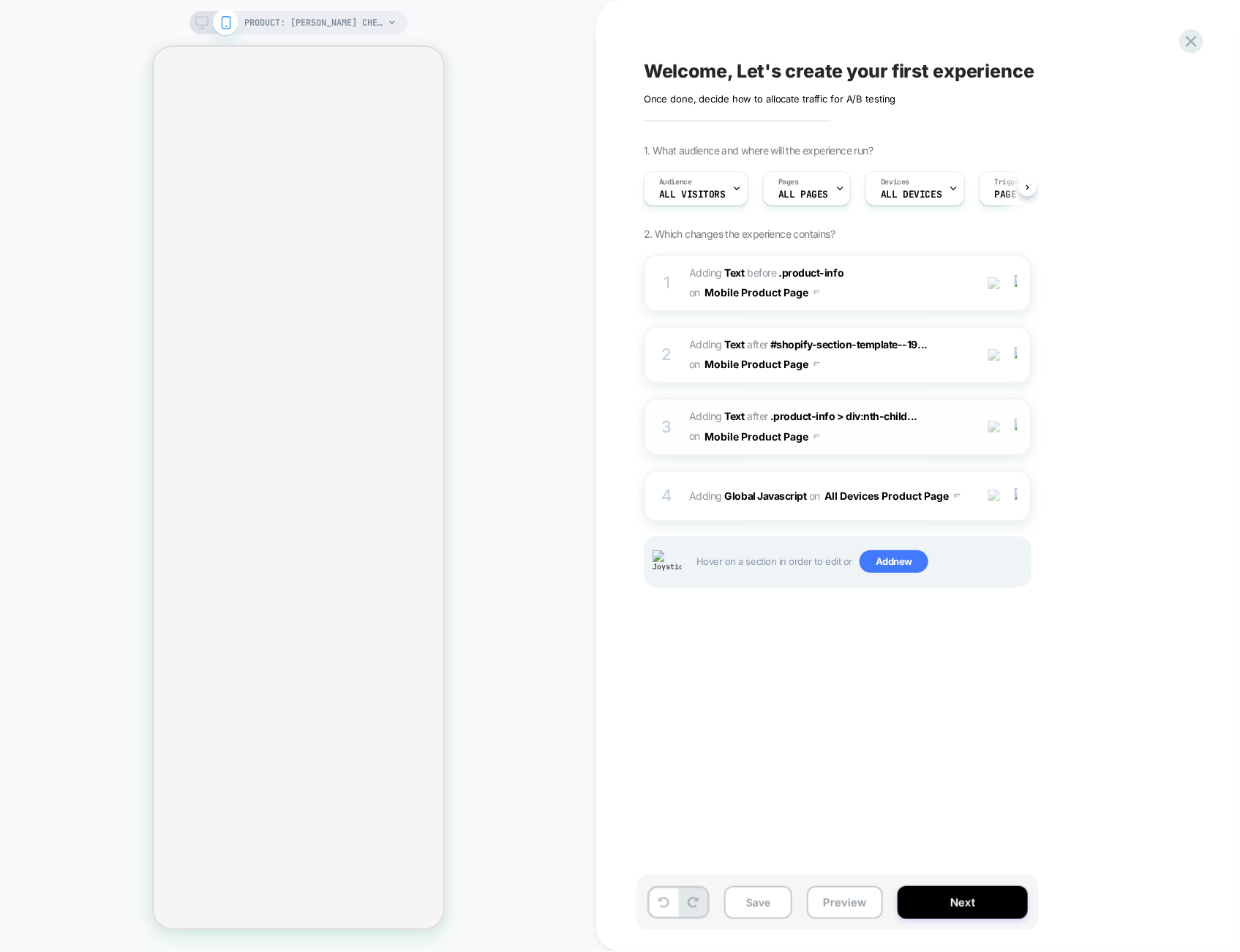
scroll to position [0, 1]
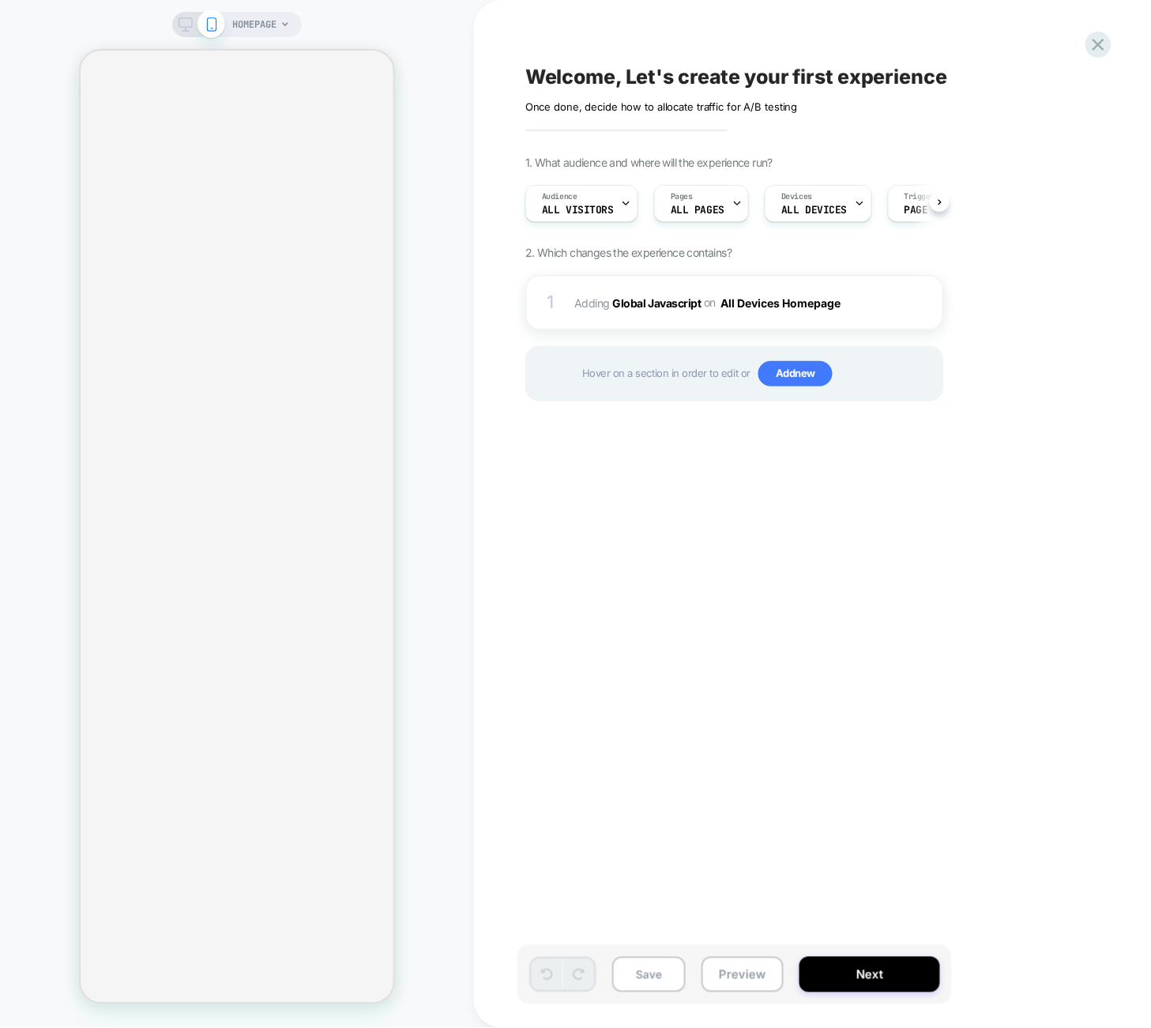
scroll to position [0, 1]
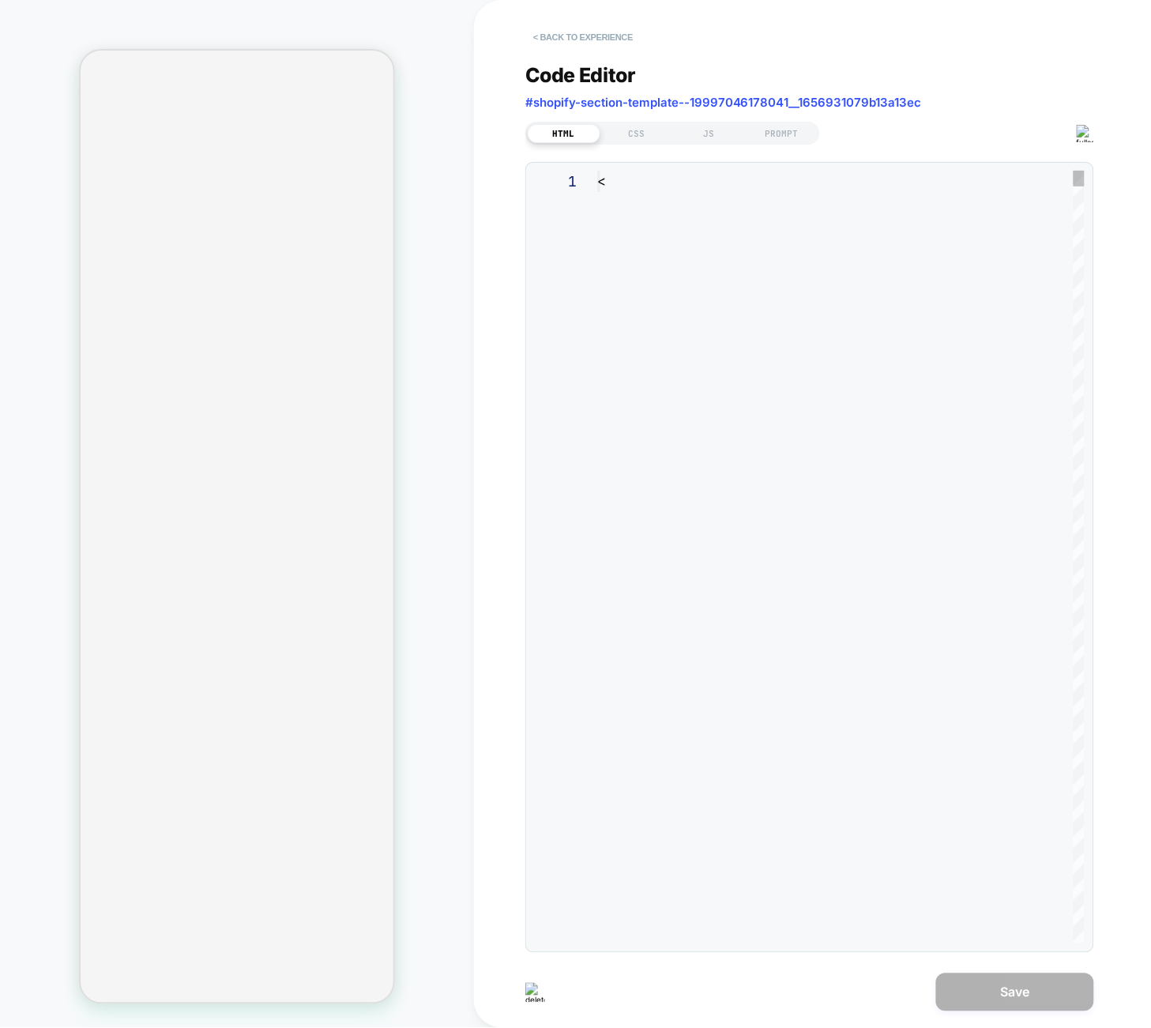
type textarea "**********"
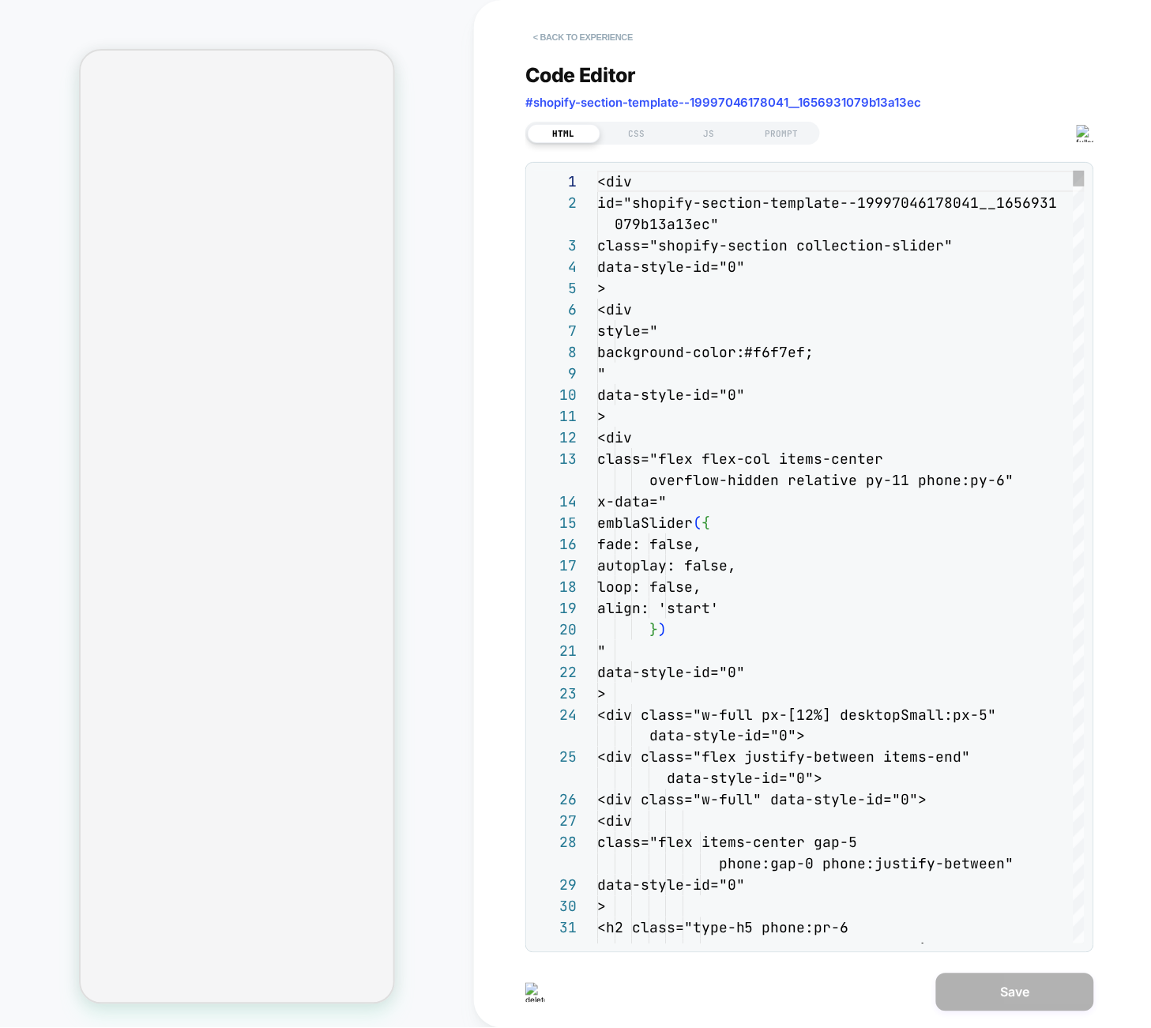
click at [573, 34] on button "< Back to experience" at bounding box center [582, 36] width 115 height 25
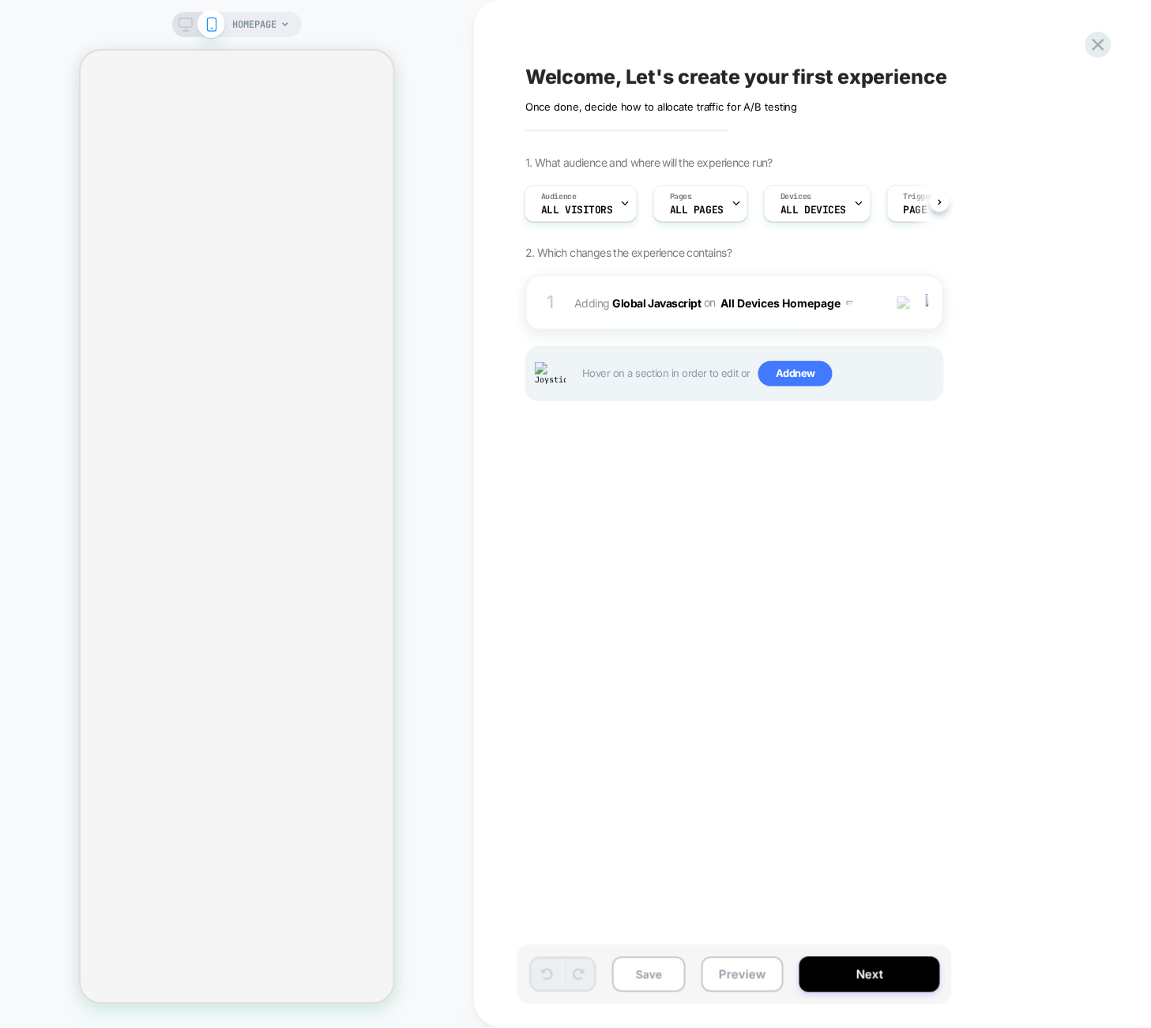
scroll to position [0, 1]
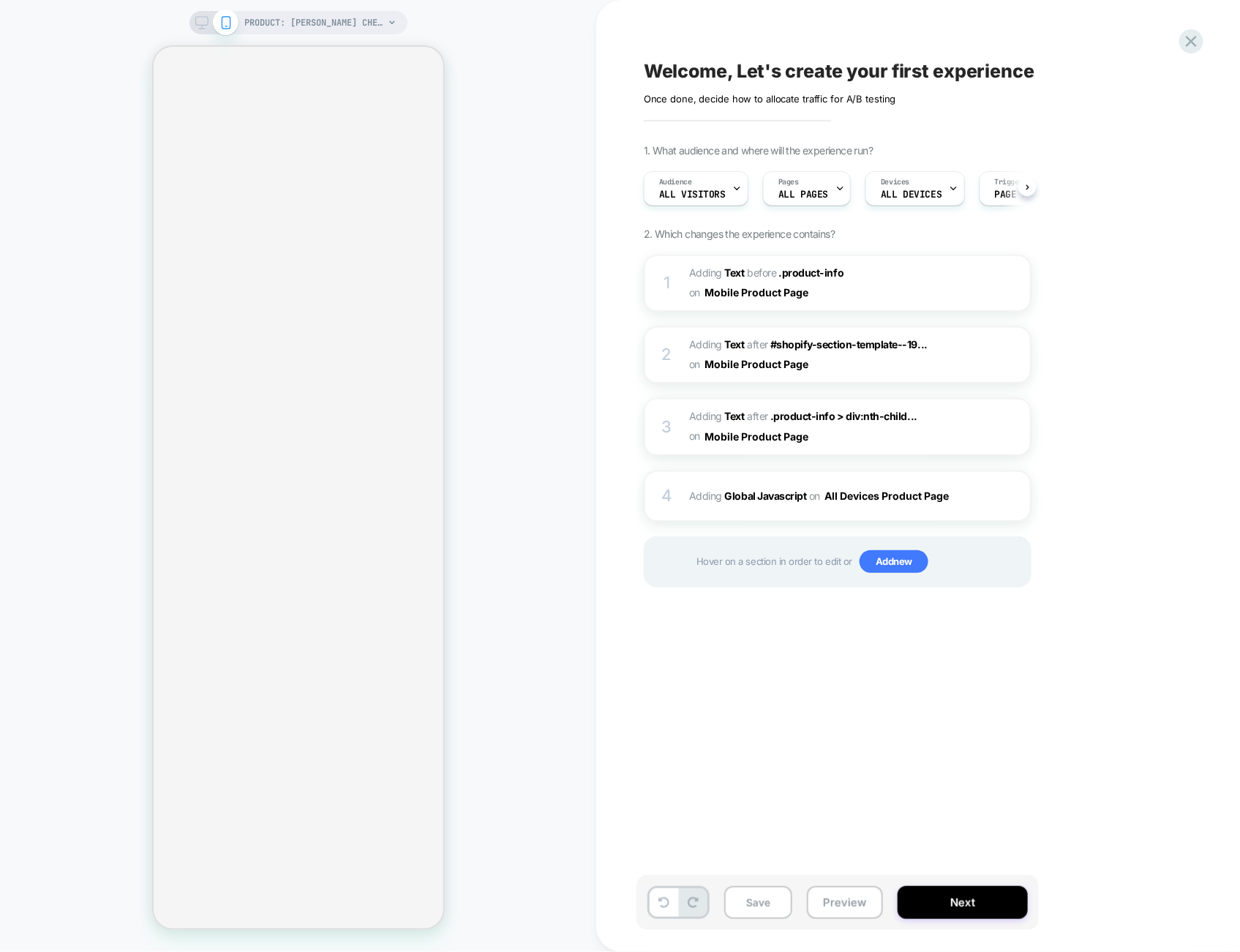
scroll to position [0, 1]
click at [521, 369] on div "PRODUCT: Plinth Brown Chenille Rug PRODUCT: Plinth Brown Chenille Rug" at bounding box center [298, 476] width 596 height 922
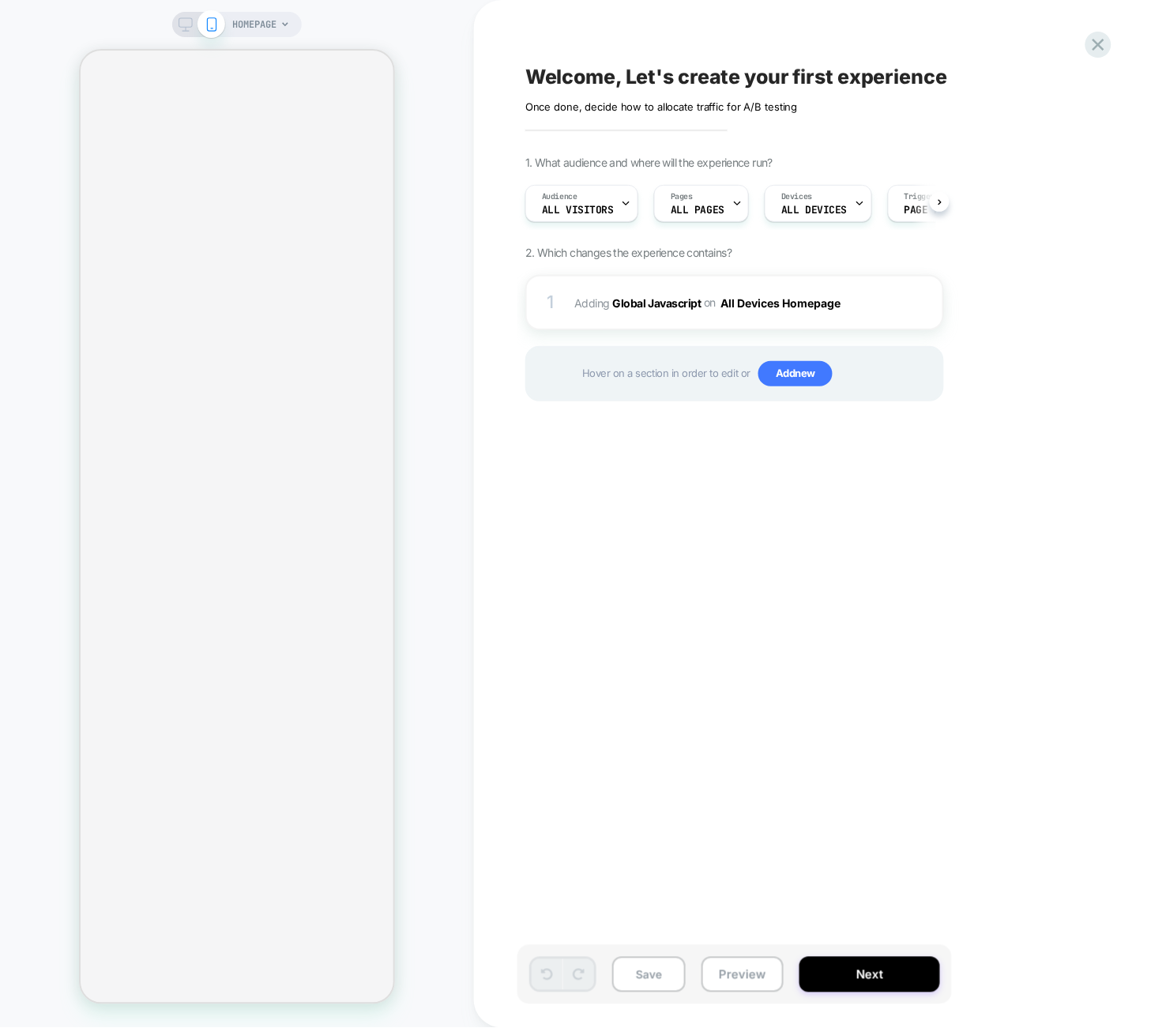
scroll to position [0, 1]
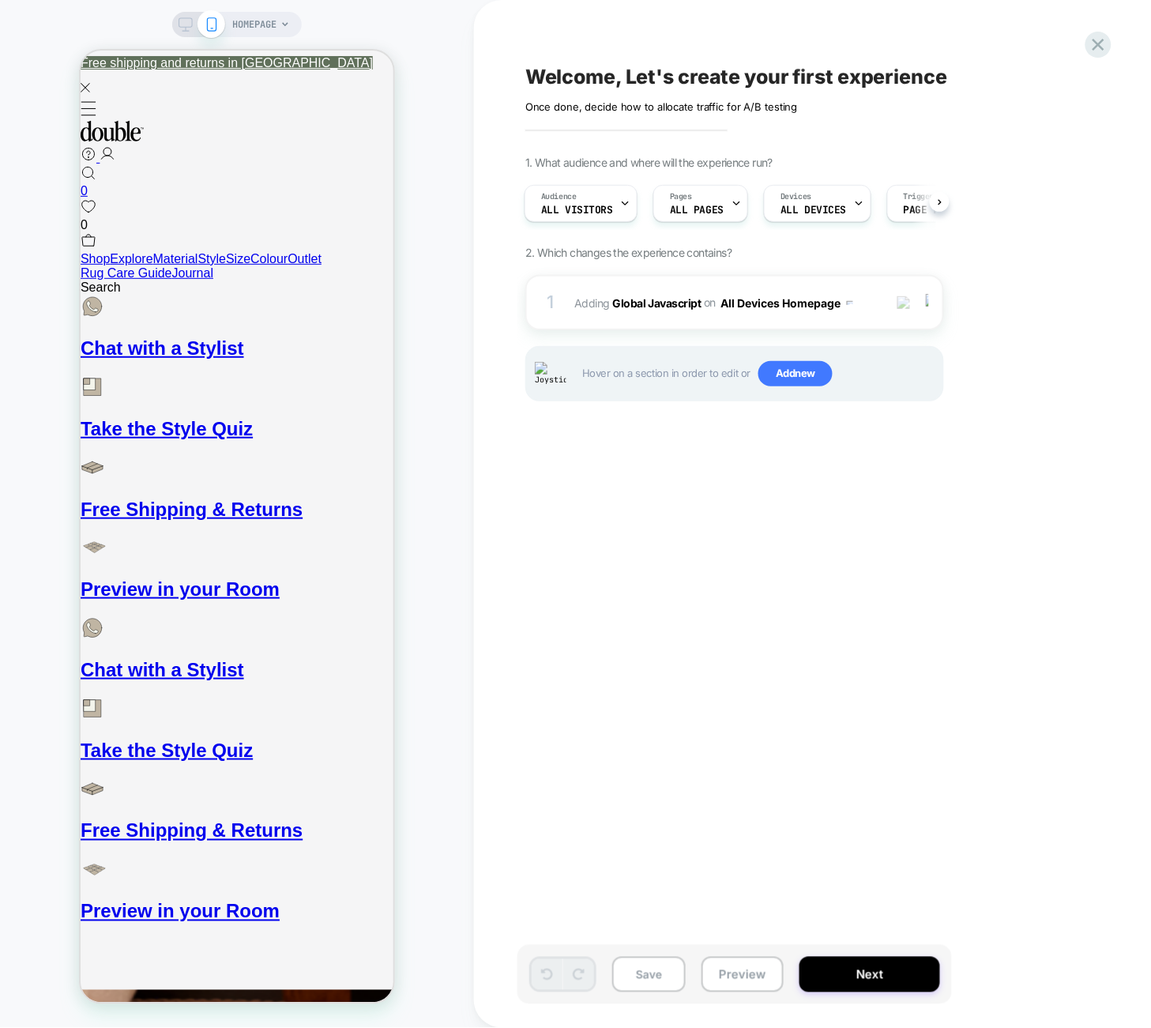
drag, startPoint x: 258, startPoint y: 334, endPoint x: 386, endPoint y: 561, distance: 260.3
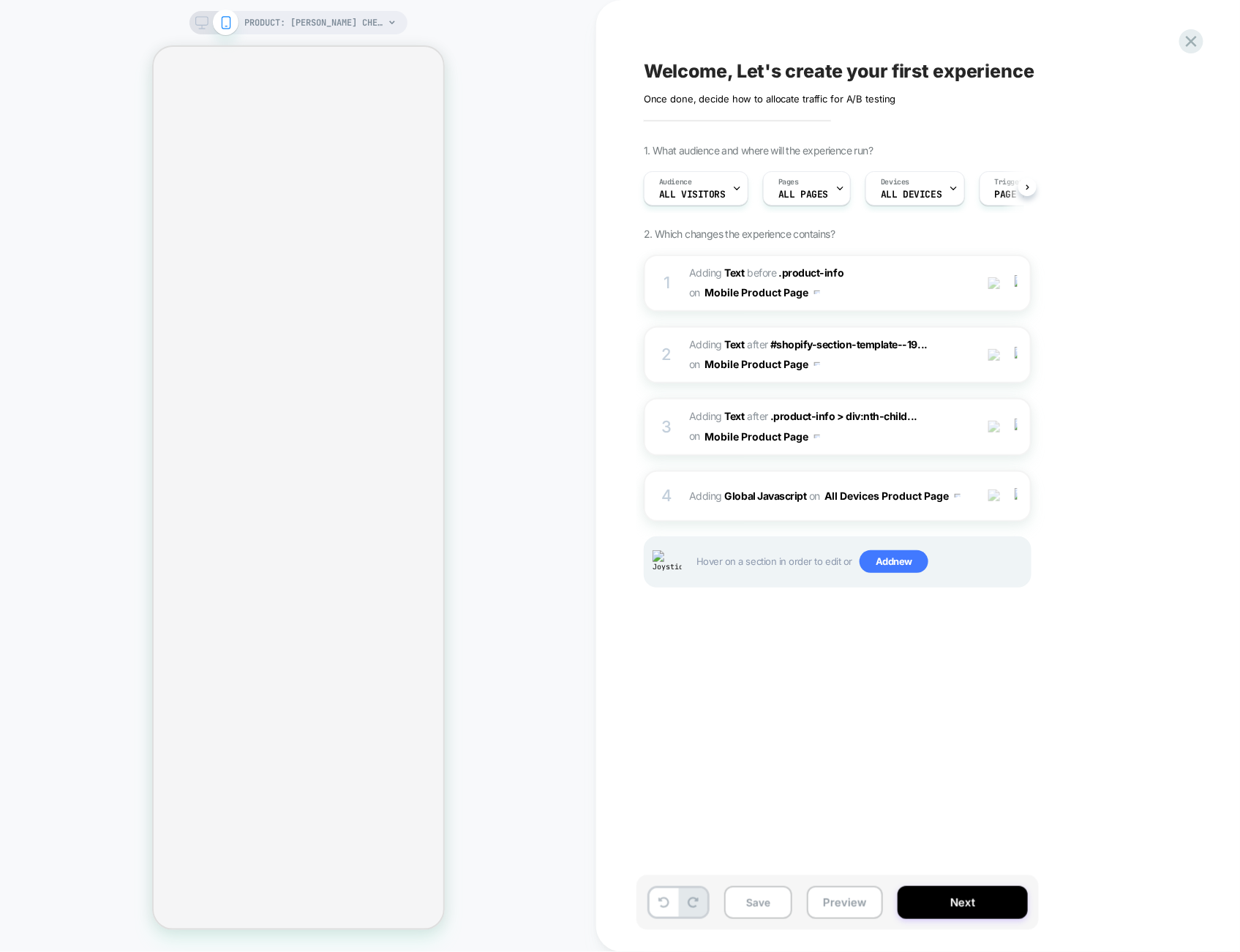
scroll to position [0, 1]
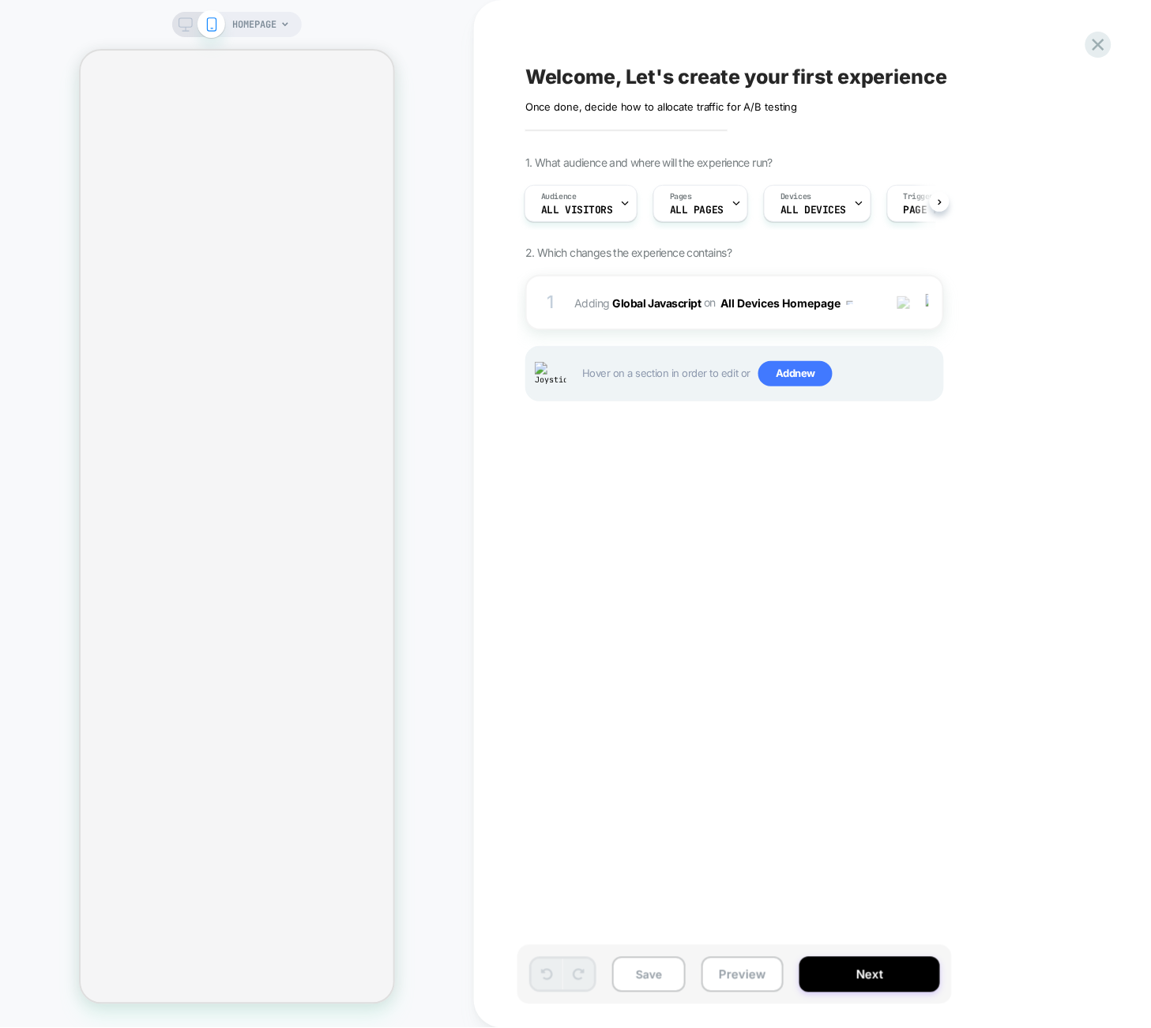
scroll to position [0, 1]
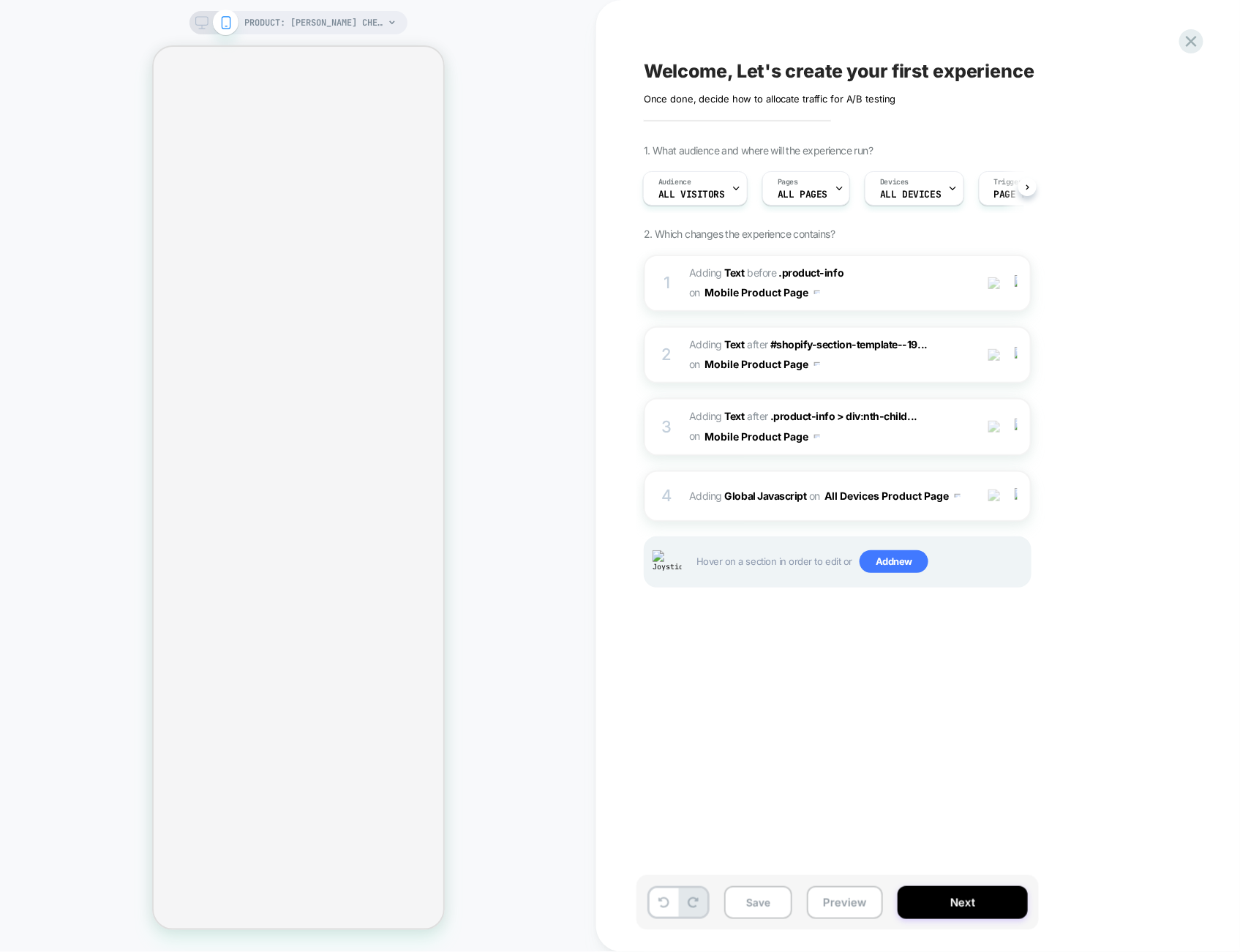
scroll to position [0, 1]
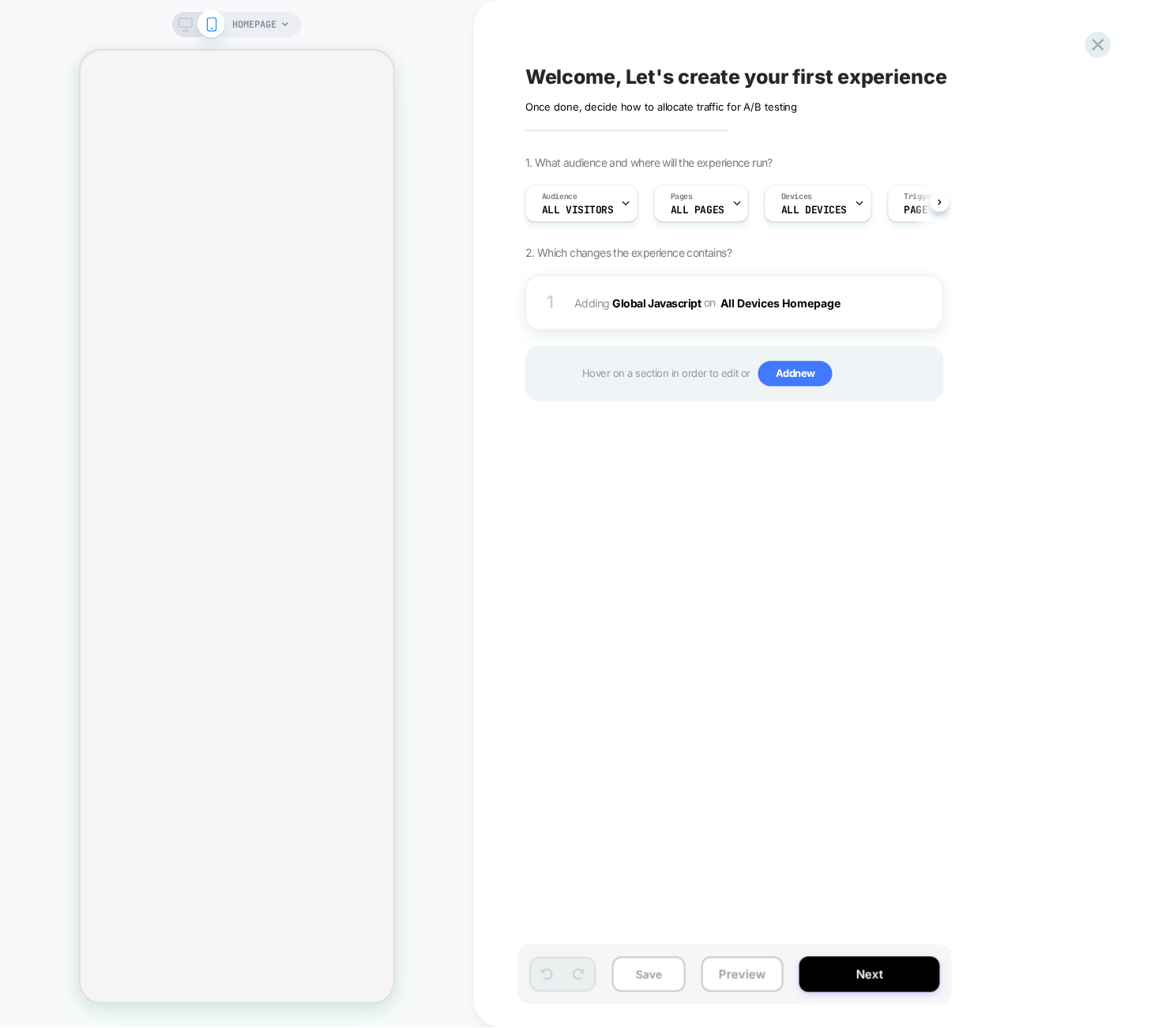
scroll to position [0, 1]
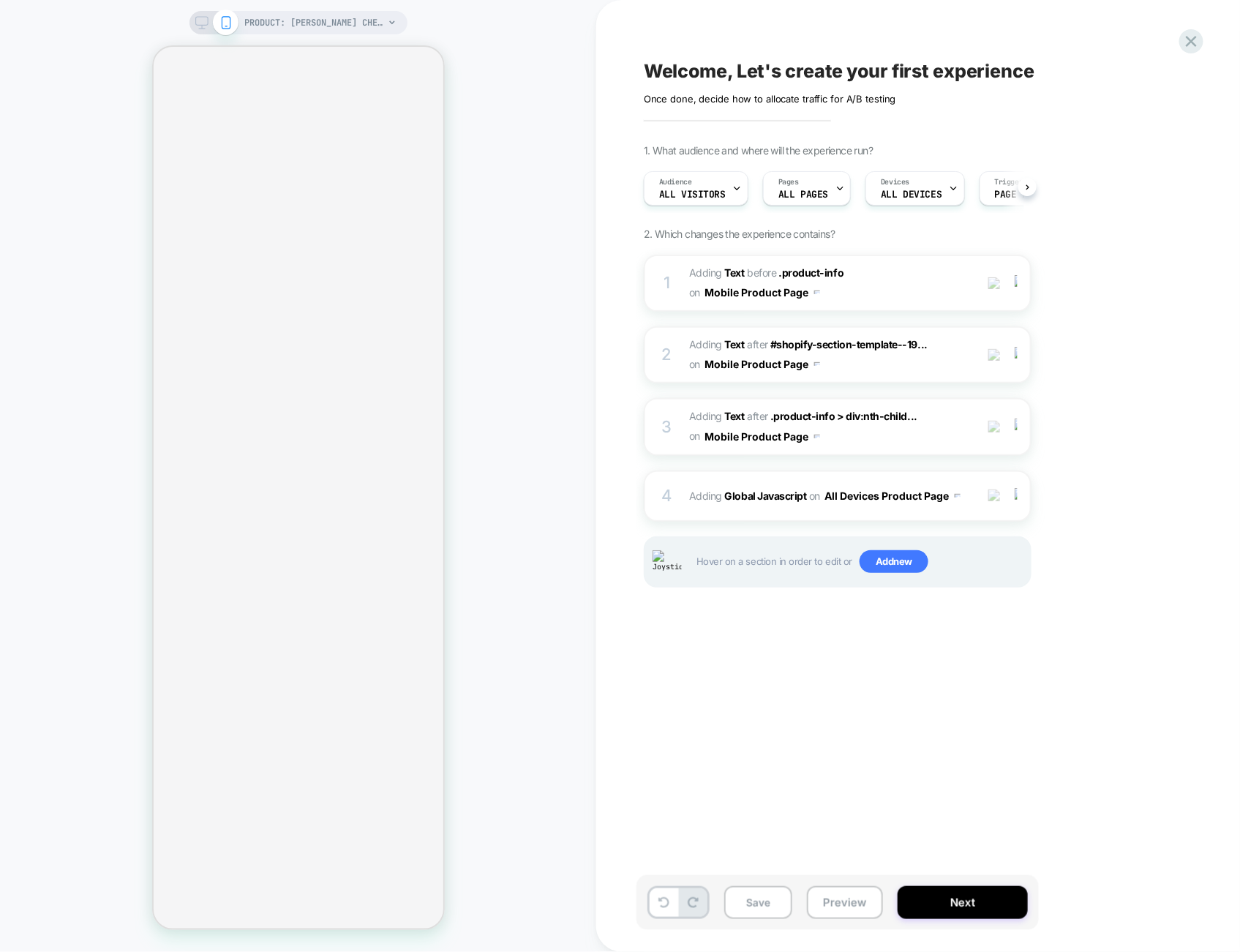
scroll to position [0, 1]
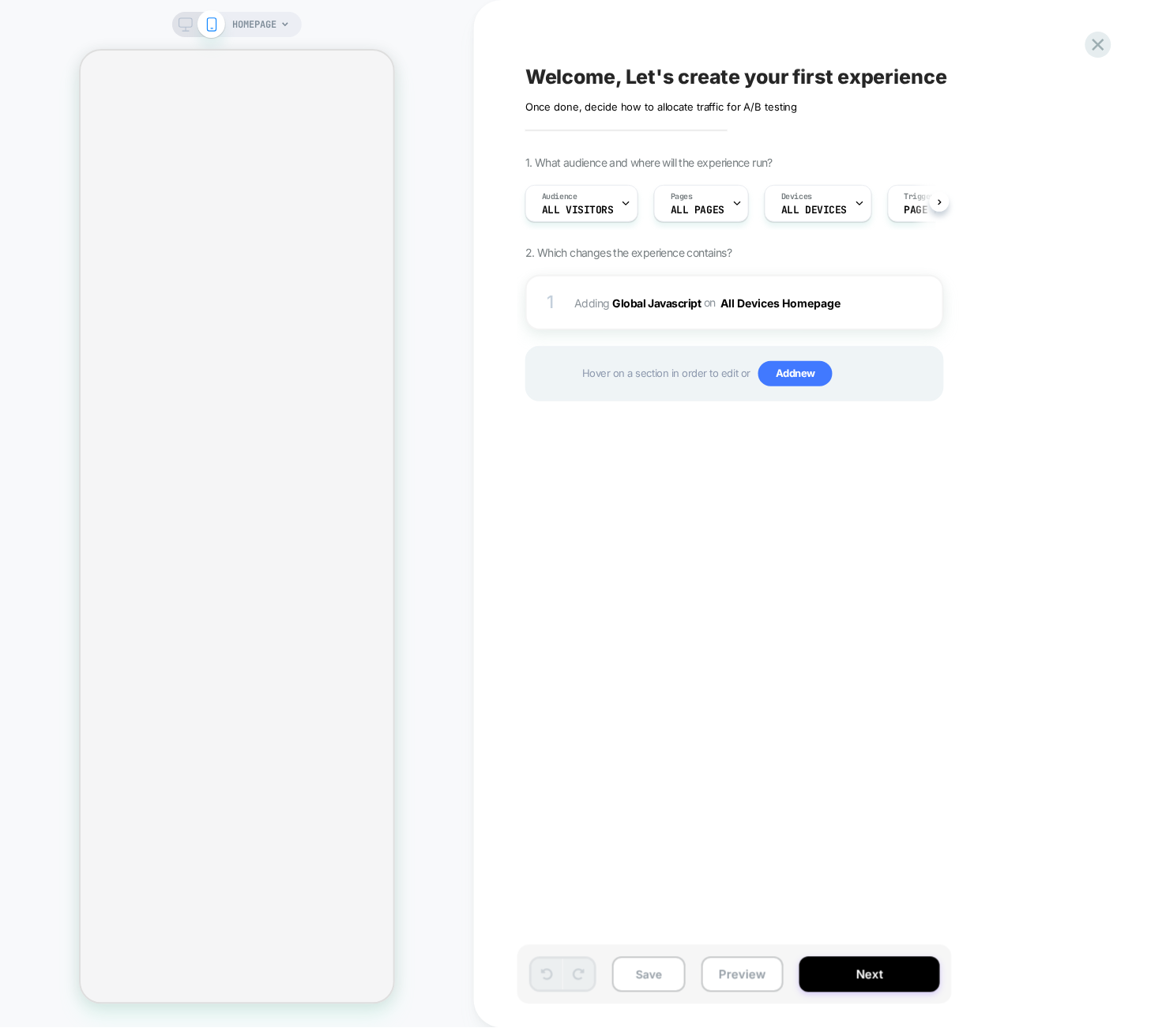
scroll to position [0, 1]
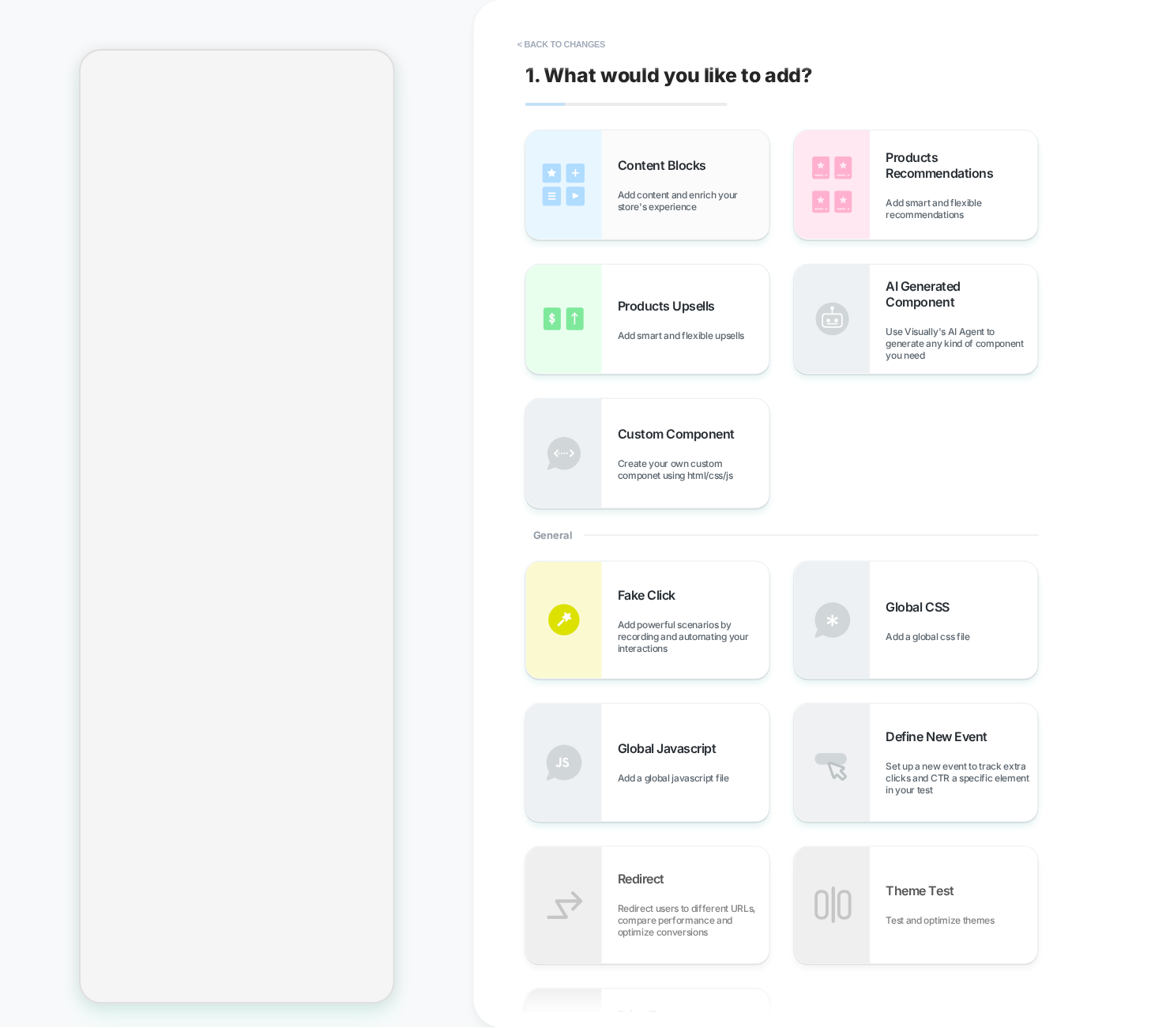
click at [633, 220] on div "Content Blocks Add content and enrich your store's experience" at bounding box center [647, 184] width 243 height 109
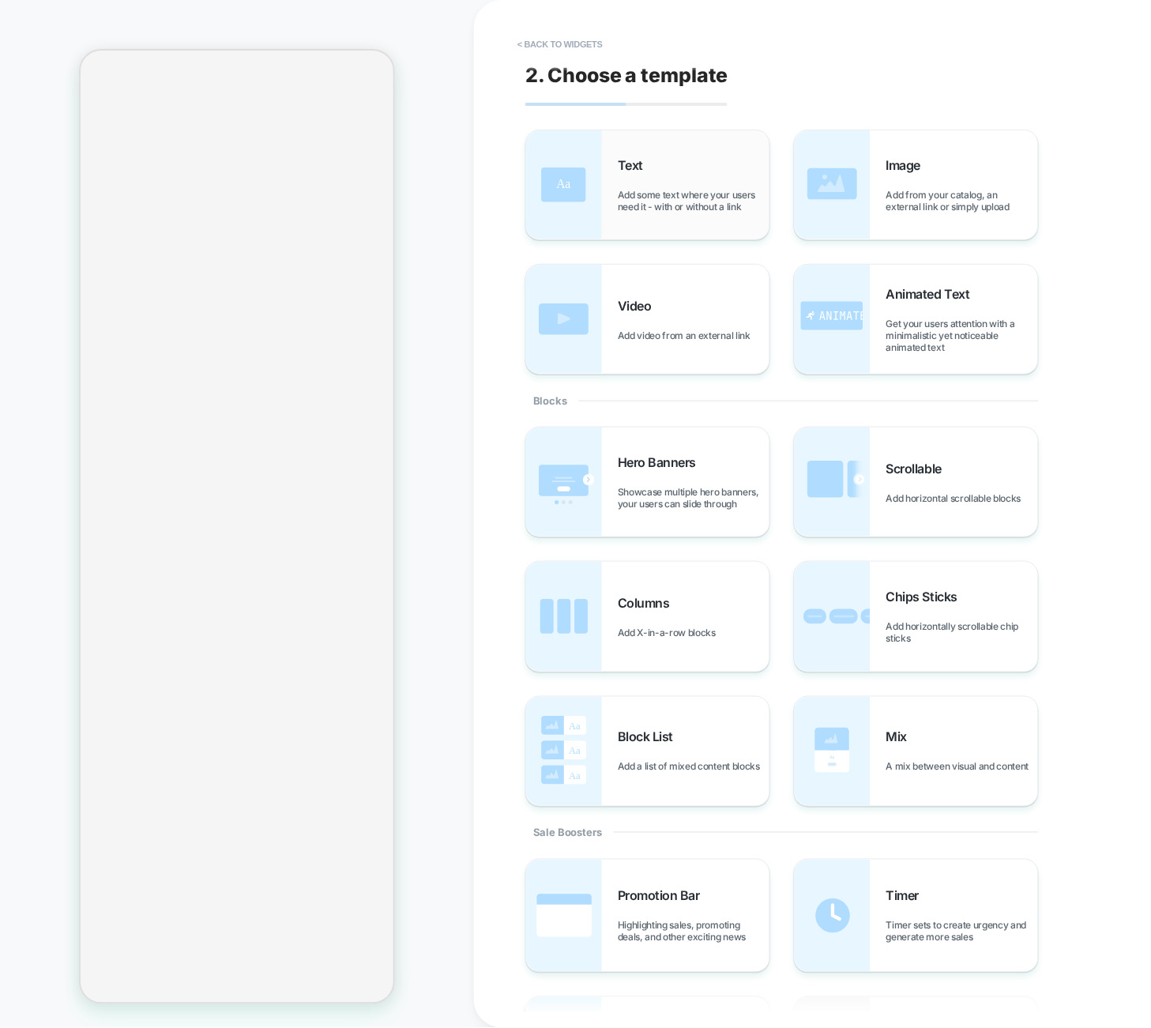
click at [691, 206] on span "Add some text where your users need it - with or without a link" at bounding box center [694, 201] width 152 height 24
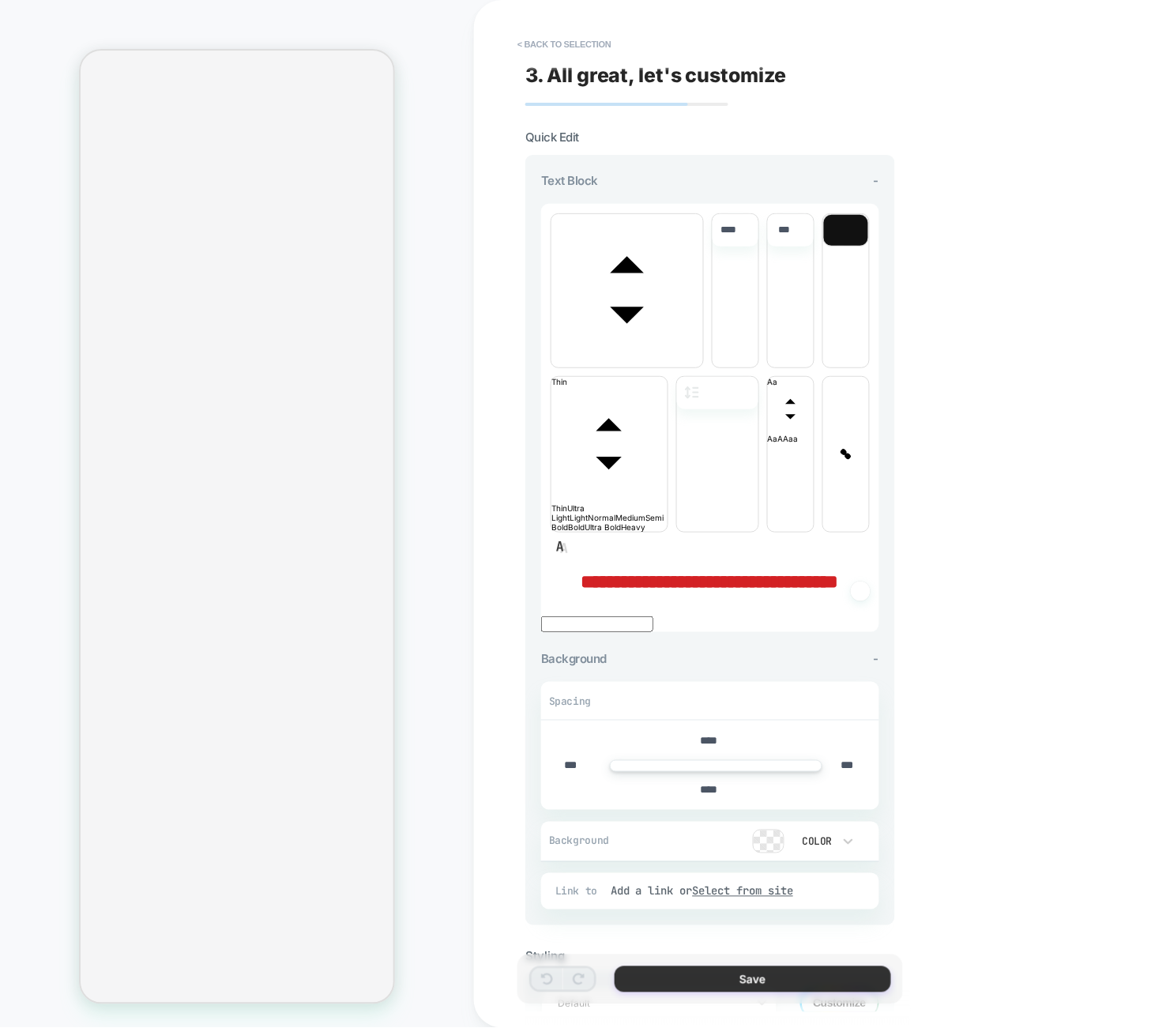
click at [772, 986] on button "Save" at bounding box center [753, 979] width 276 height 26
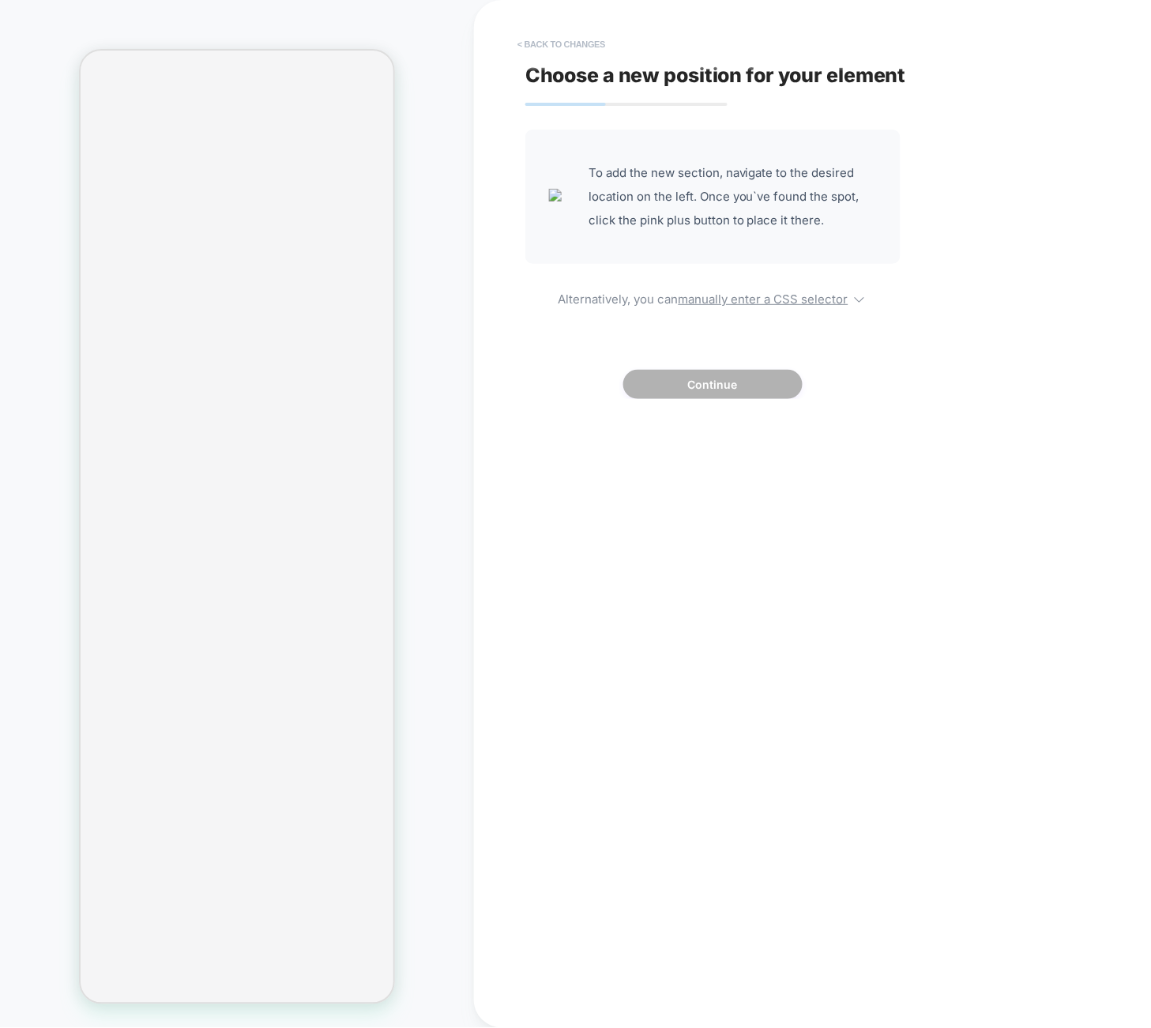
click at [546, 43] on button "< Back to changes" at bounding box center [561, 44] width 104 height 25
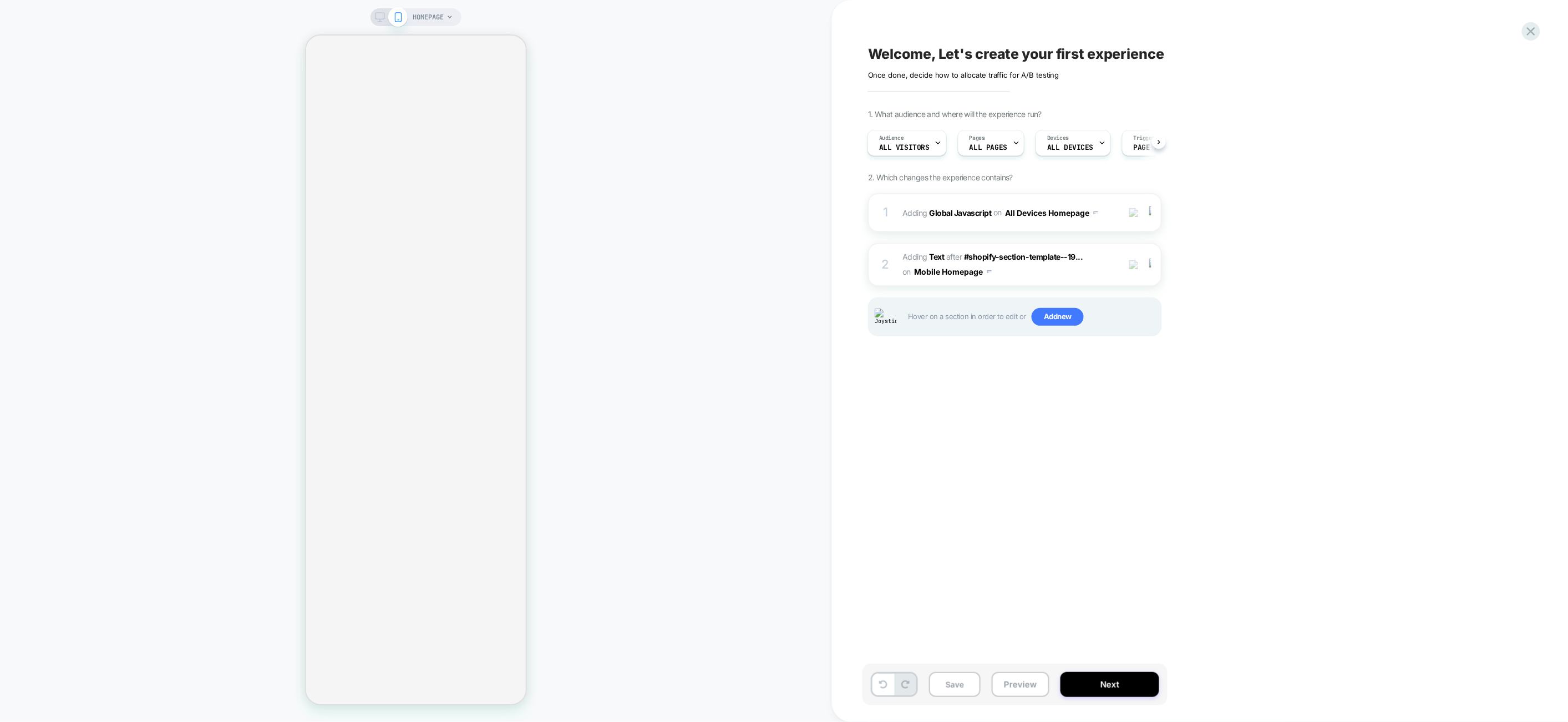
click at [777, 435] on div "HOMEPAGE" at bounding box center [416, 361] width 832 height 700
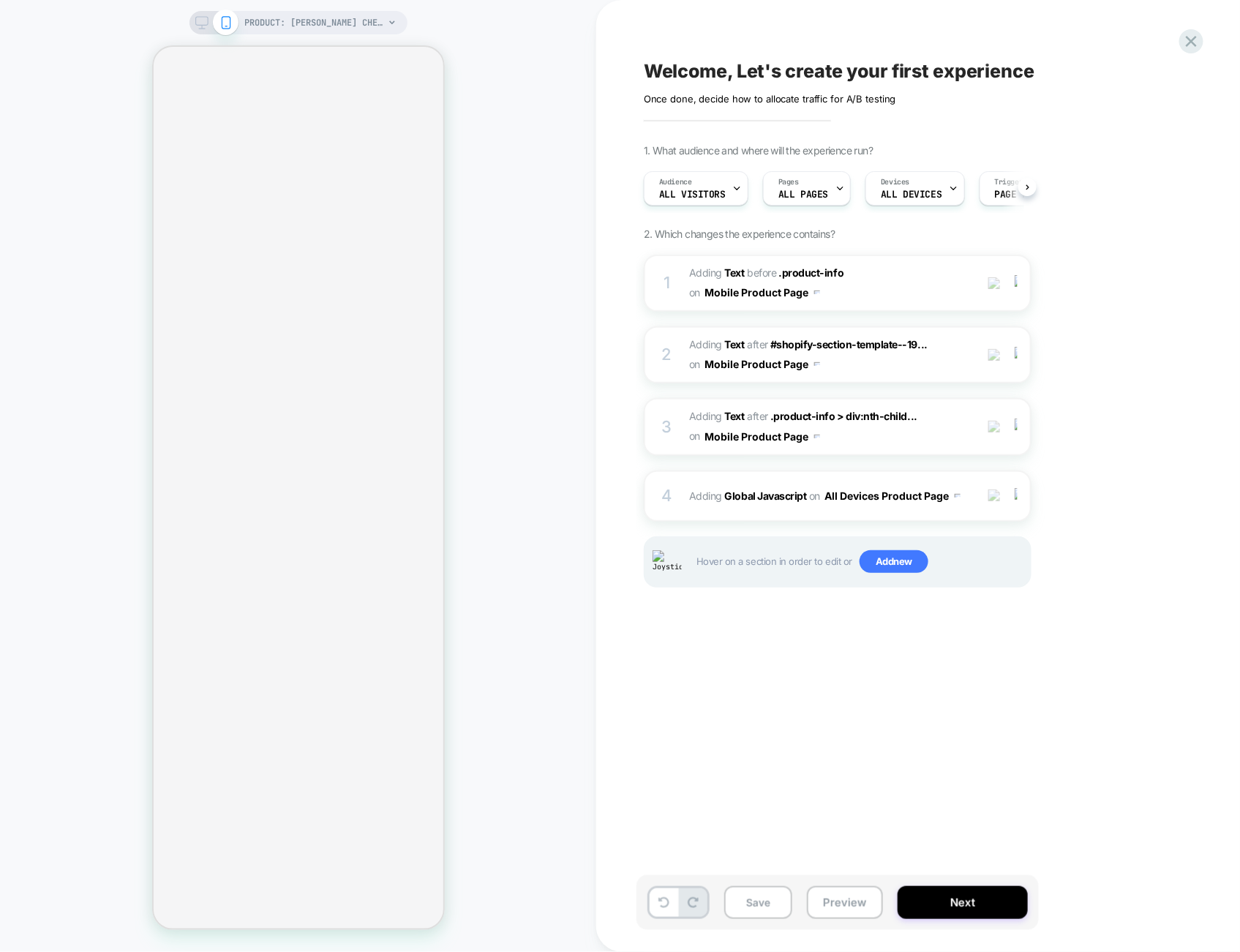
scroll to position [0, 1]
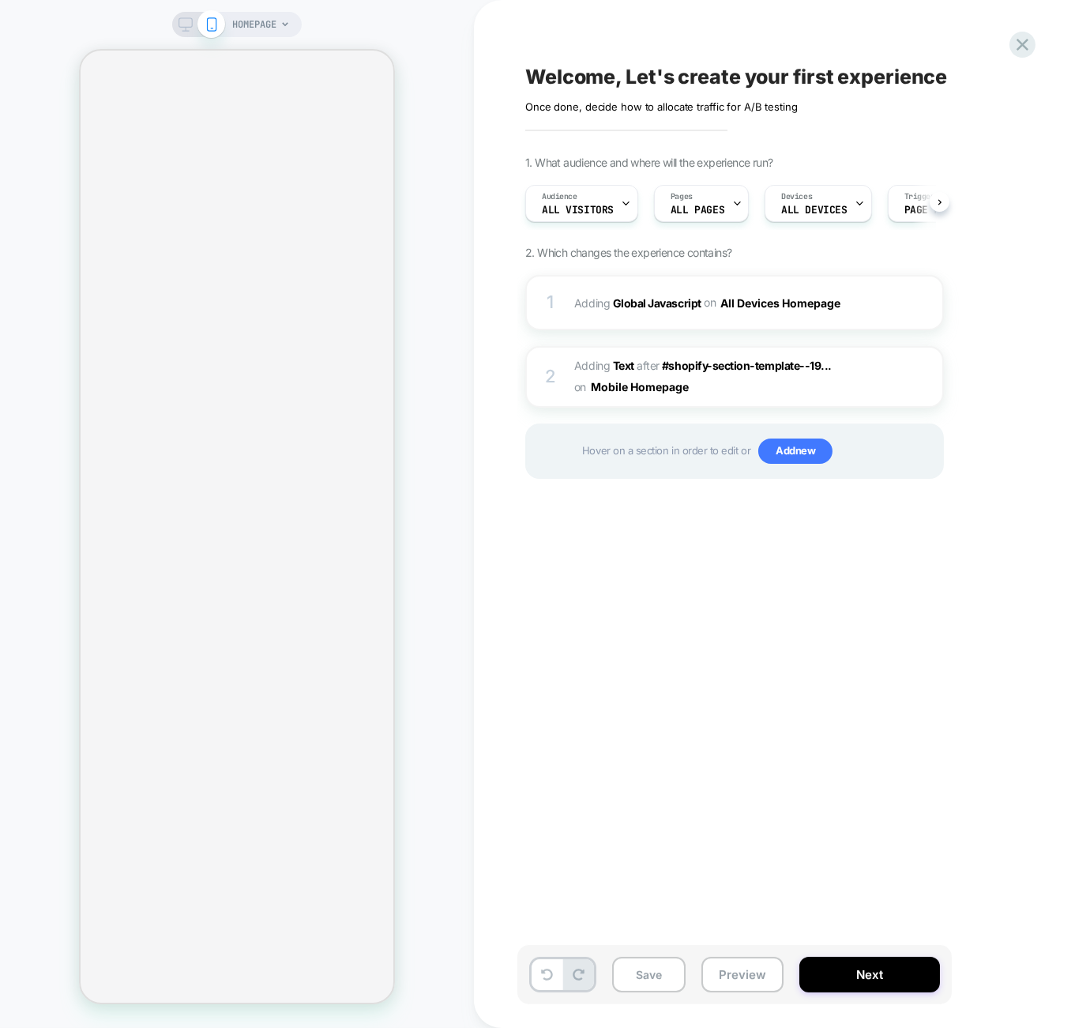
scroll to position [0, 1]
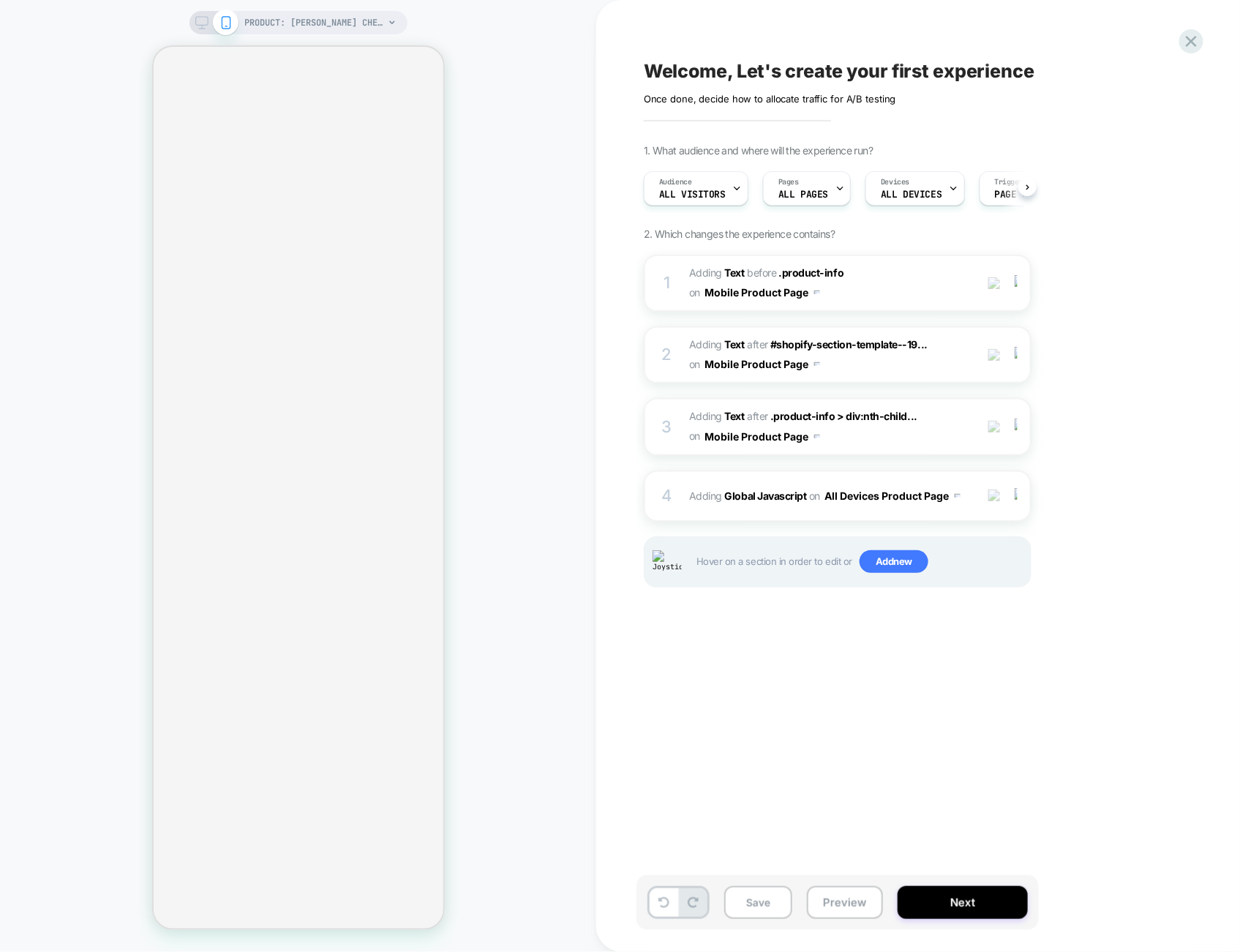
scroll to position [0, 1]
